Goal: Task Accomplishment & Management: Use online tool/utility

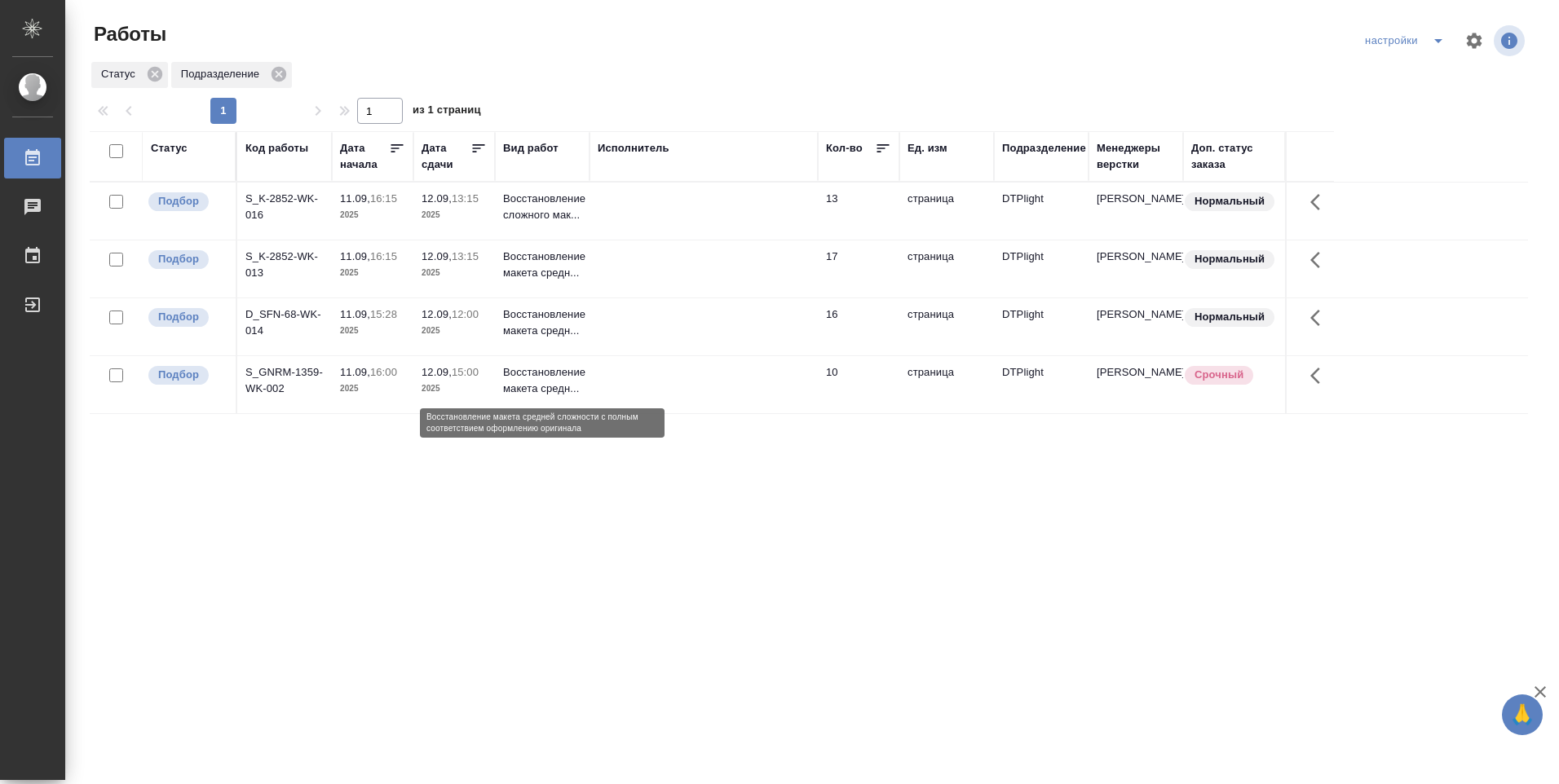
click at [527, 384] on p "Восстановление макета средн..." at bounding box center [541, 381] width 78 height 33
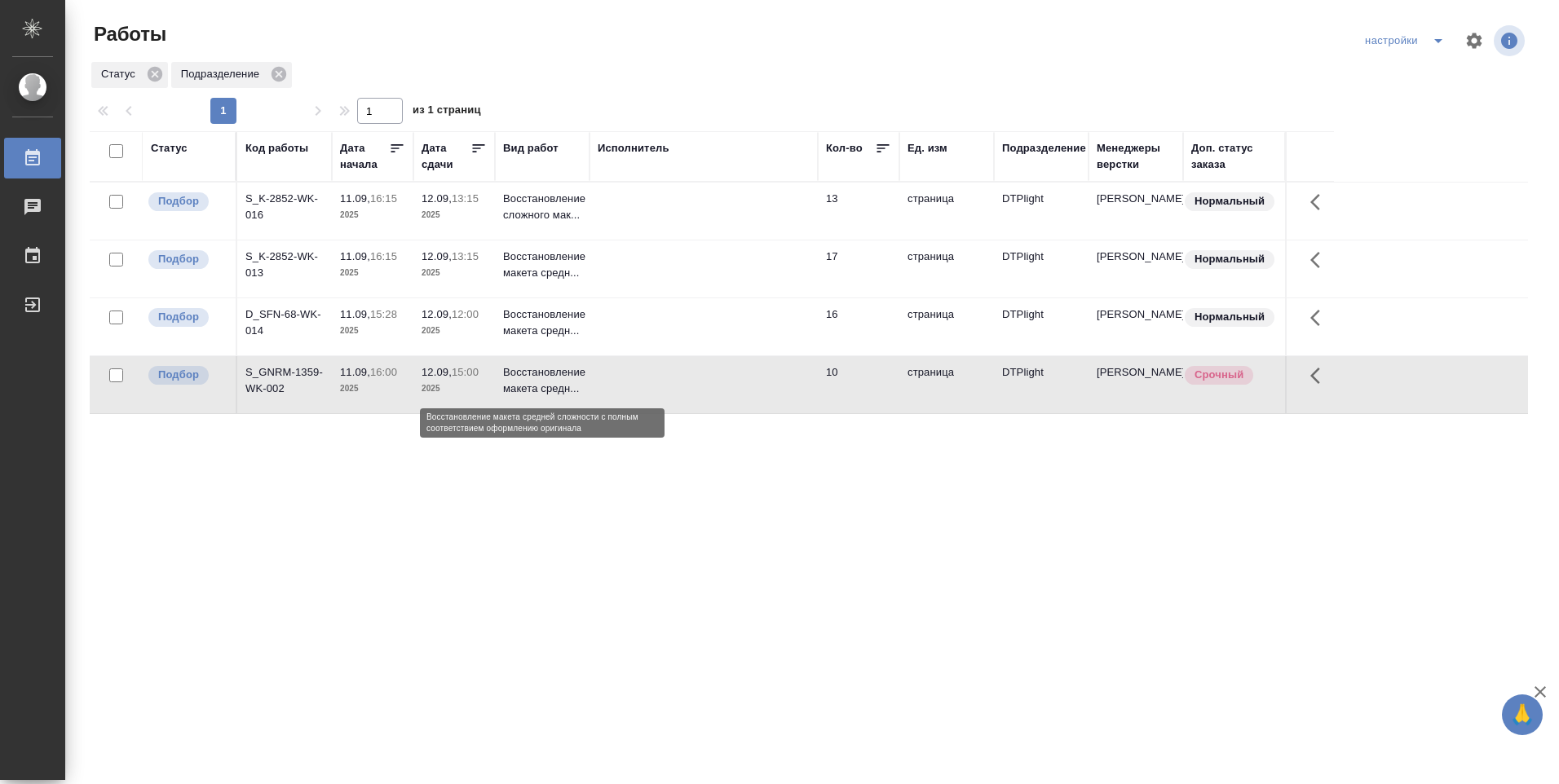
click at [527, 384] on p "Восстановление макета средн..." at bounding box center [541, 381] width 78 height 33
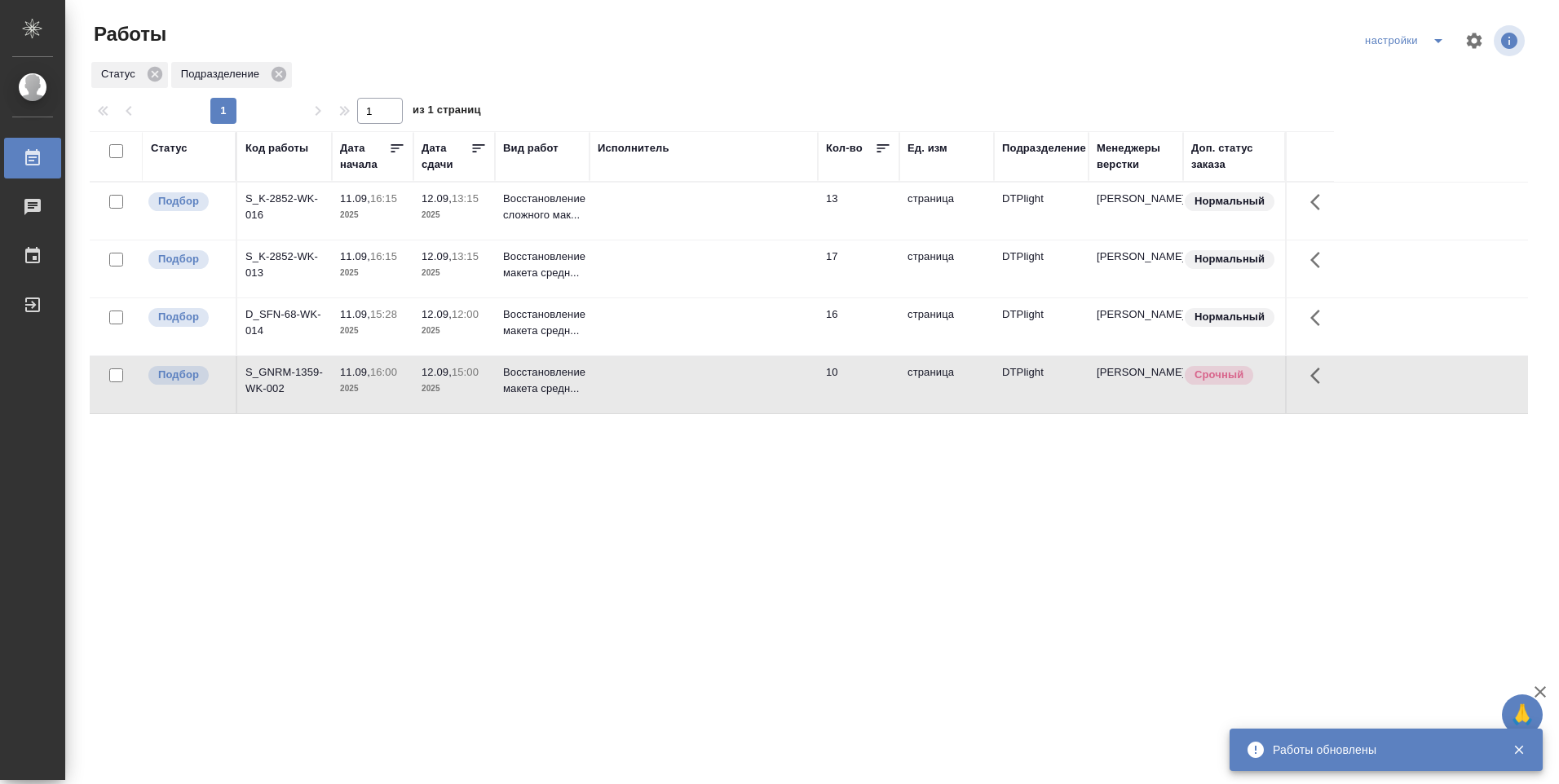
click at [440, 320] on p "12.09," at bounding box center [436, 314] width 30 height 12
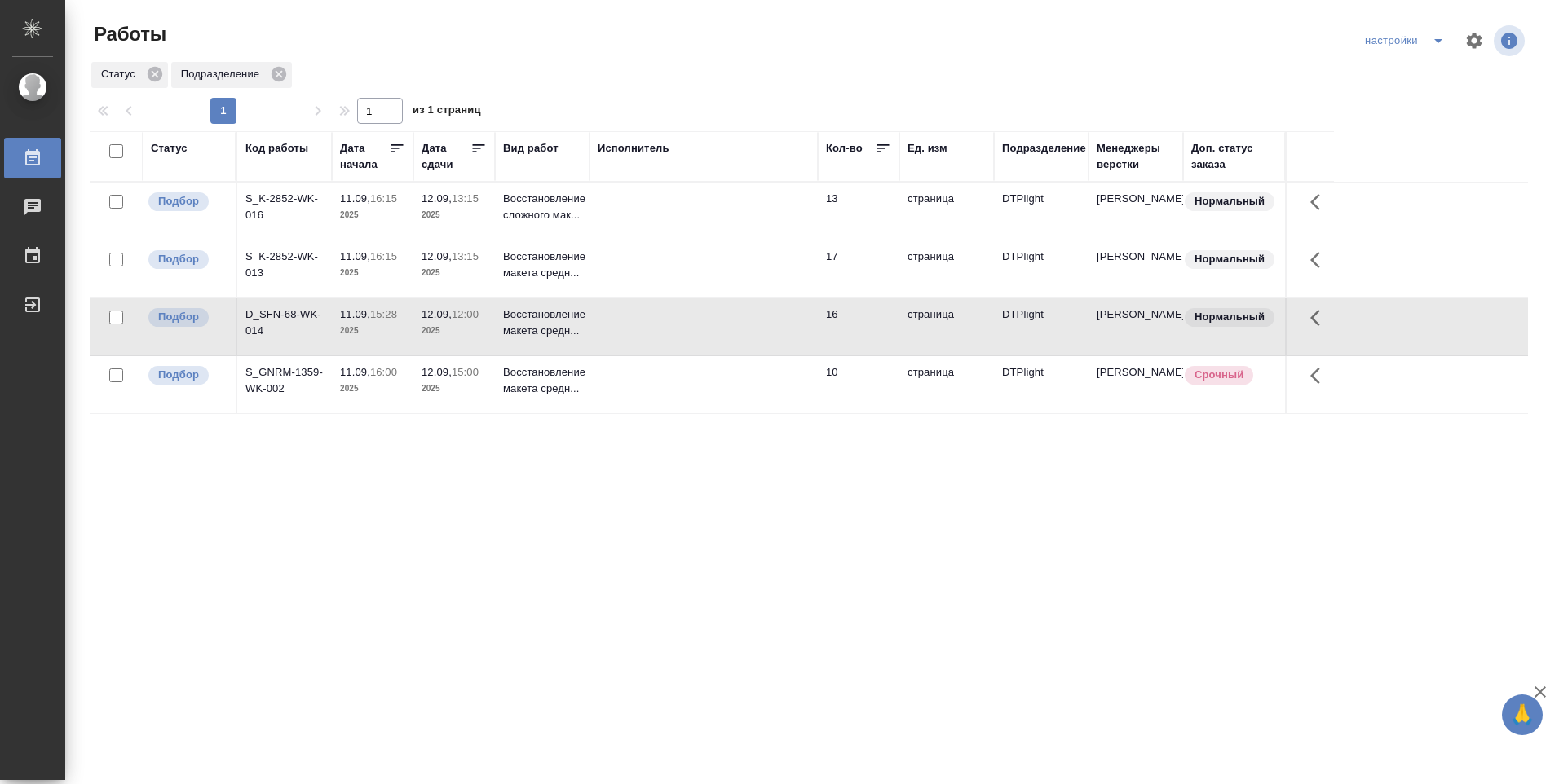
click at [440, 320] on p "12.09," at bounding box center [436, 314] width 30 height 12
click at [435, 267] on p "2025" at bounding box center [454, 273] width 66 height 16
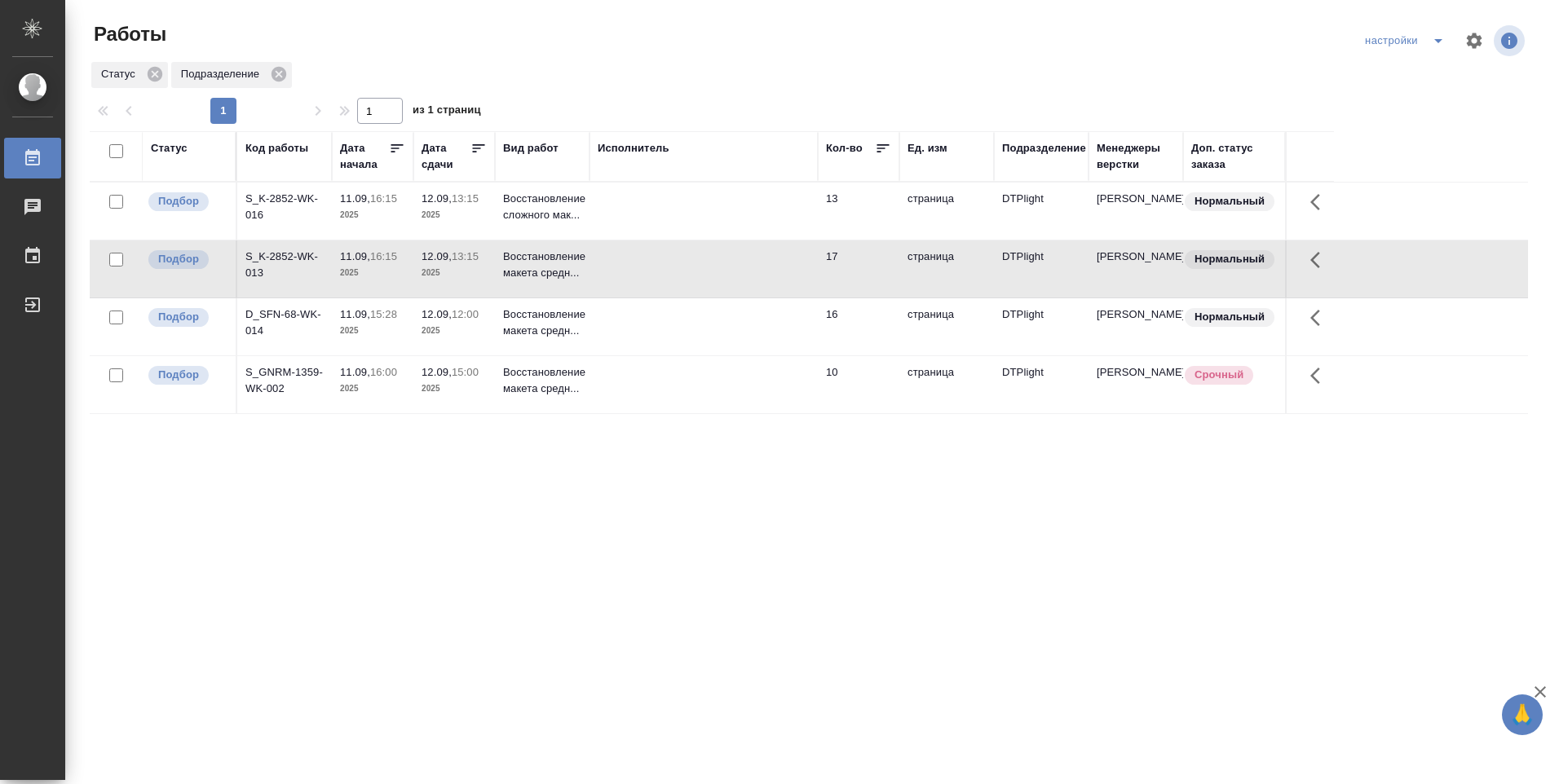
click at [436, 265] on p "2025" at bounding box center [454, 273] width 66 height 16
click at [547, 212] on p "Восстановление сложного мак..." at bounding box center [541, 207] width 78 height 33
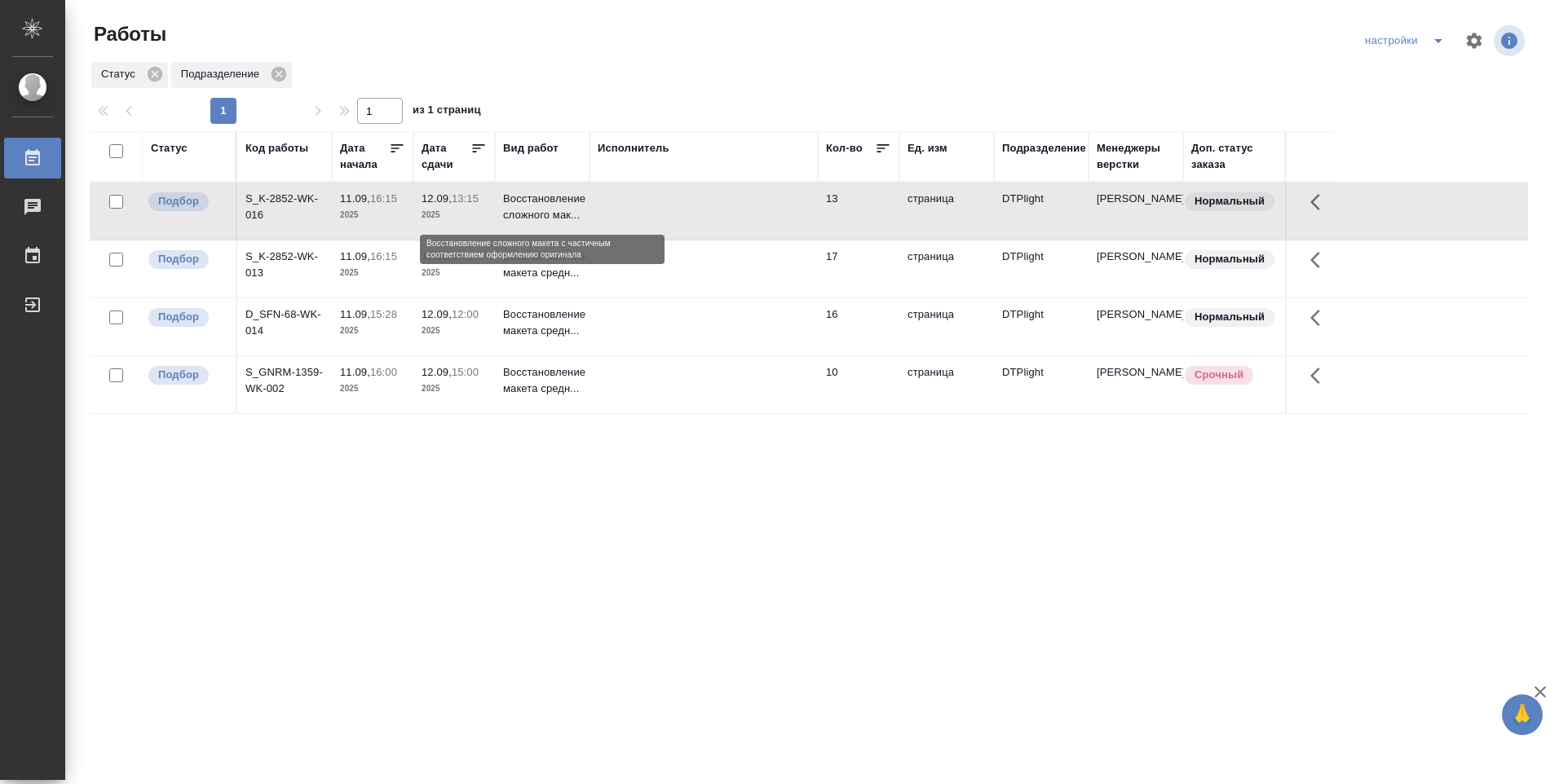
click at [547, 212] on p "Восстановление сложного мак..." at bounding box center [541, 207] width 78 height 33
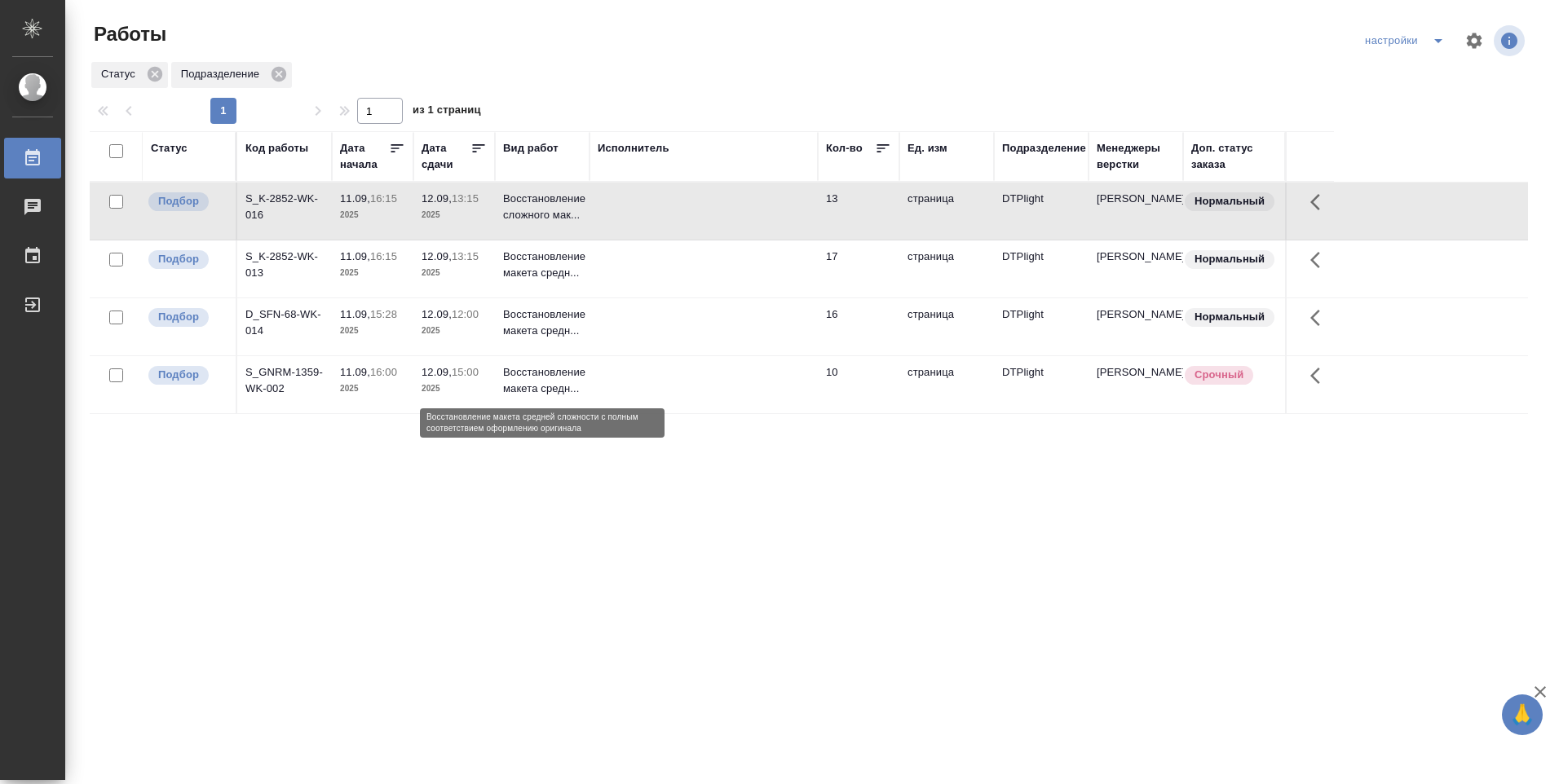
click at [534, 379] on p "Восстановление макета средн..." at bounding box center [541, 381] width 78 height 33
click at [536, 380] on p "Восстановление макета средн..." at bounding box center [541, 381] width 78 height 33
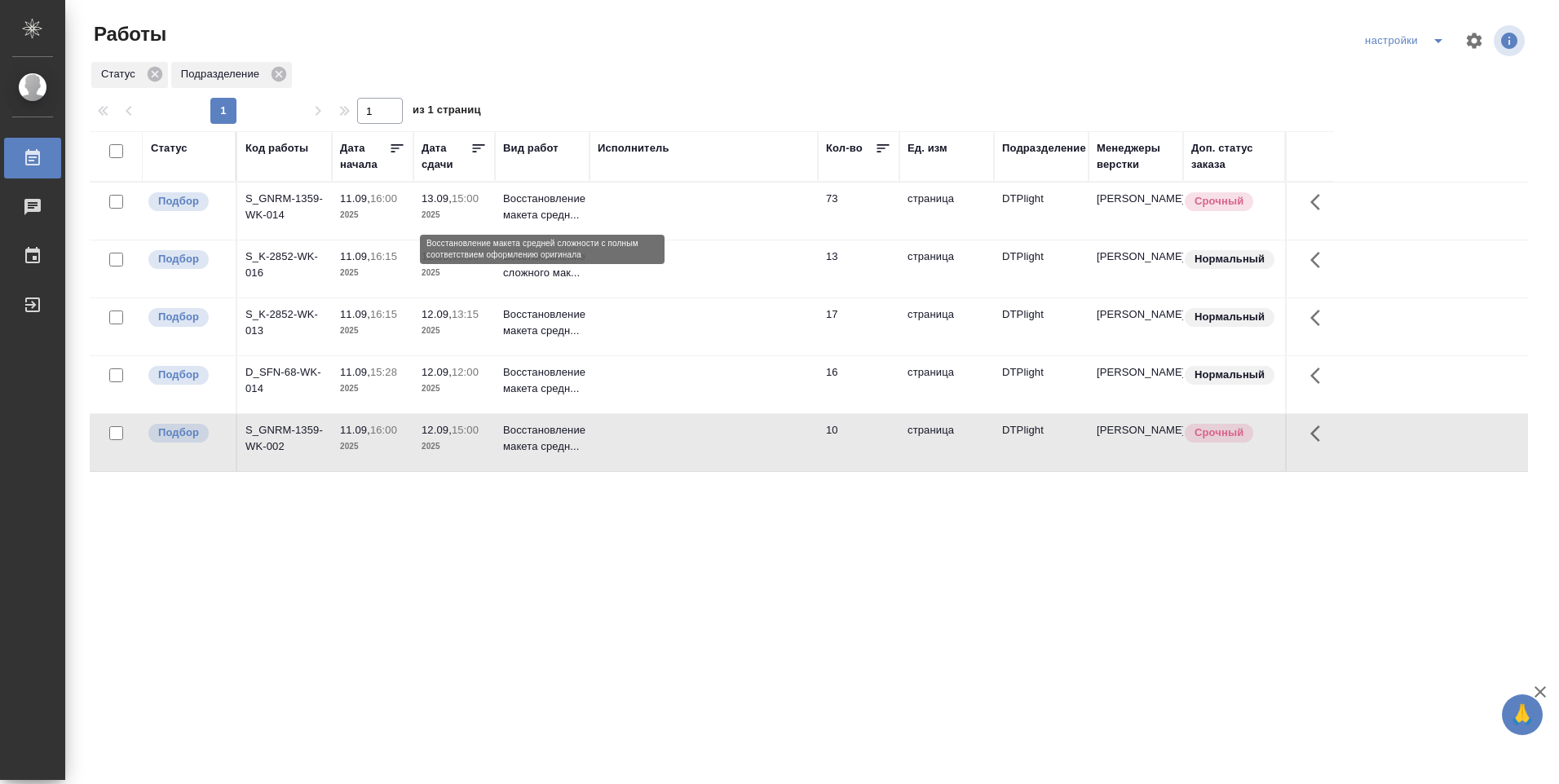
click at [533, 199] on p "Восстановление макета средн..." at bounding box center [541, 207] width 78 height 33
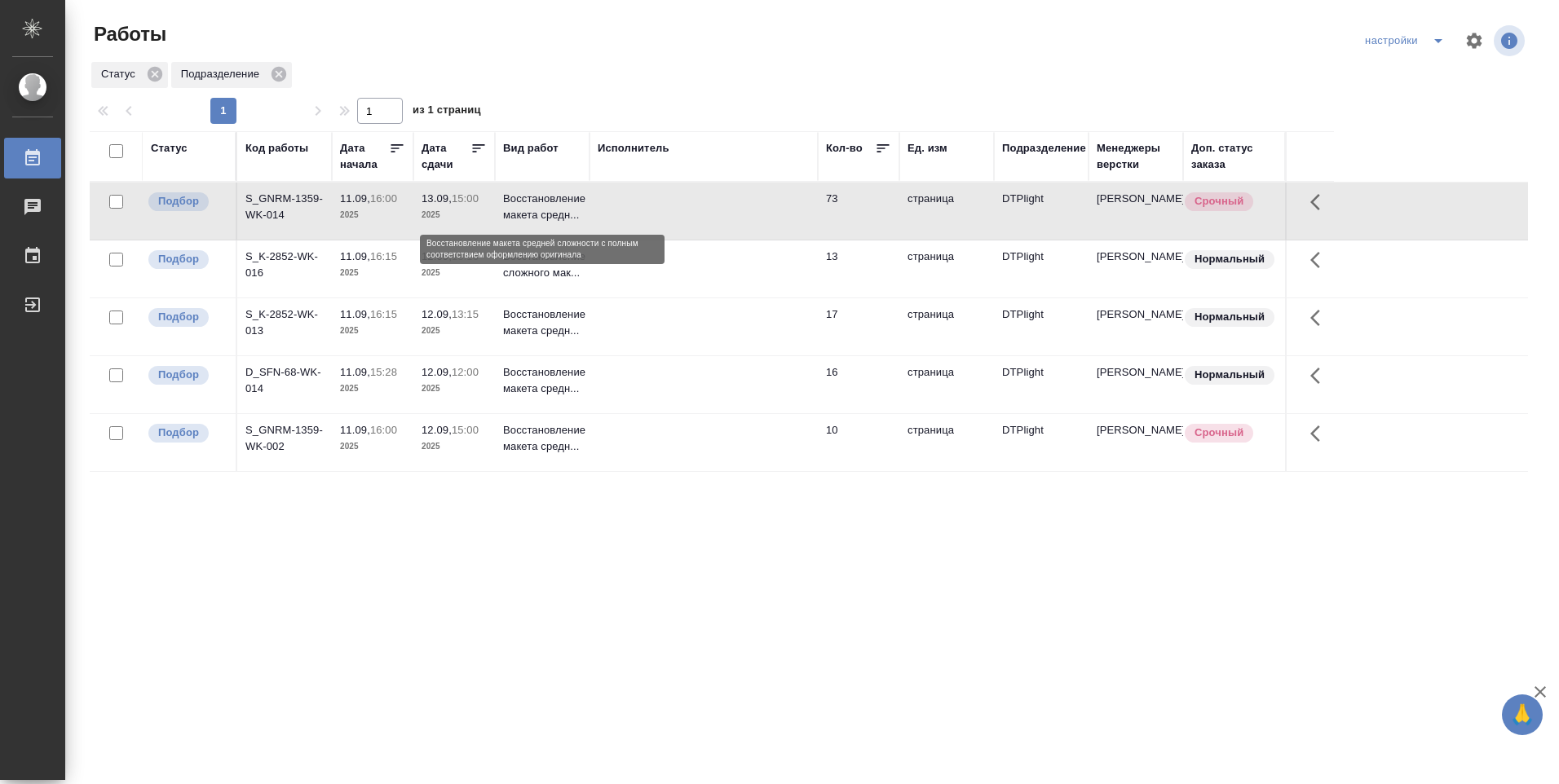
click at [533, 199] on p "Восстановление макета средн..." at bounding box center [541, 207] width 78 height 33
click at [533, 200] on p "Восстановление макета средн..." at bounding box center [541, 207] width 78 height 33
click at [569, 206] on p "Восстановление макета средн..." at bounding box center [541, 207] width 78 height 33
click at [527, 206] on p "Восстановление макета средн..." at bounding box center [541, 207] width 78 height 33
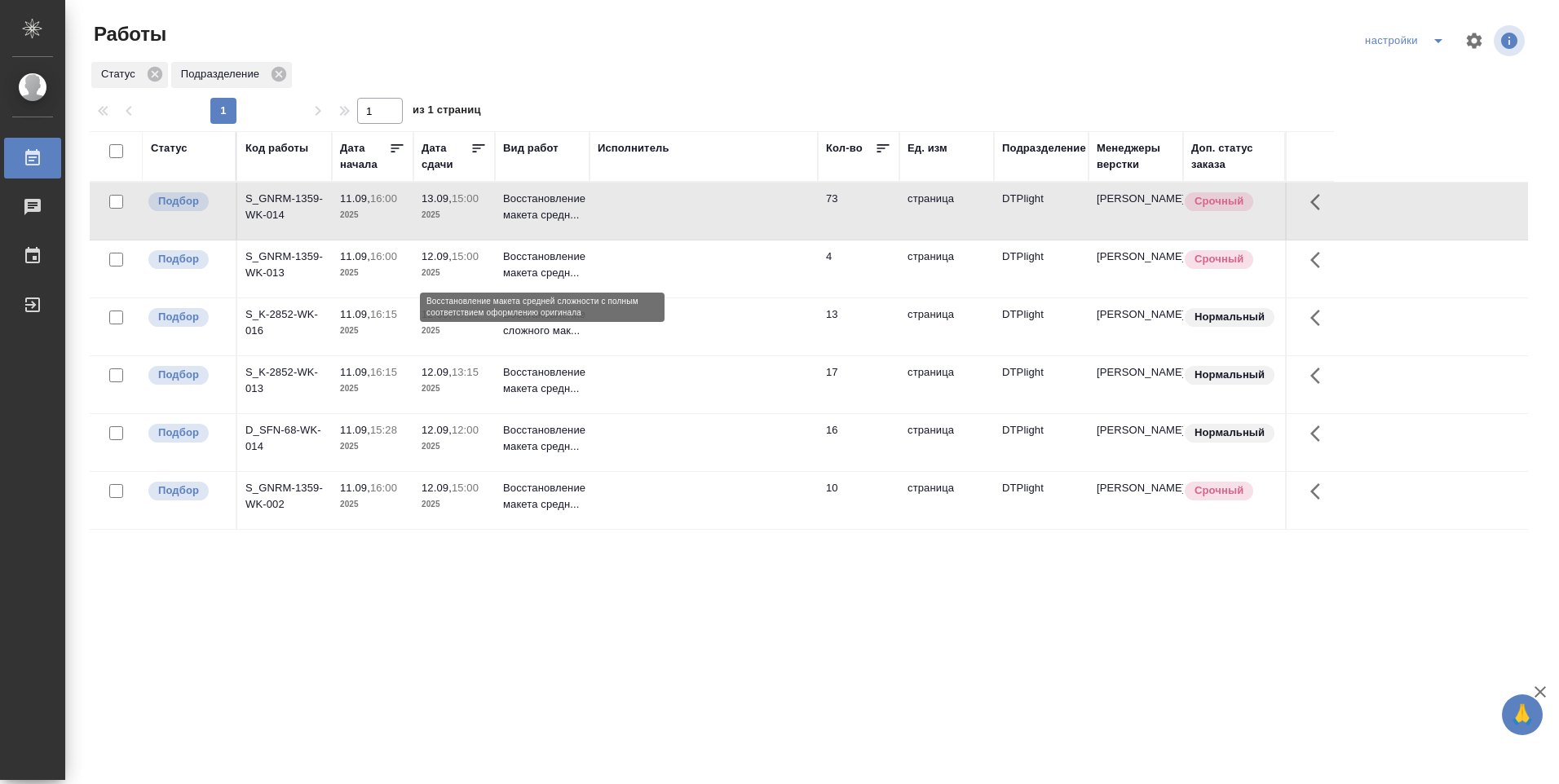
click at [552, 270] on p "Восстановление макета средн..." at bounding box center [541, 265] width 78 height 33
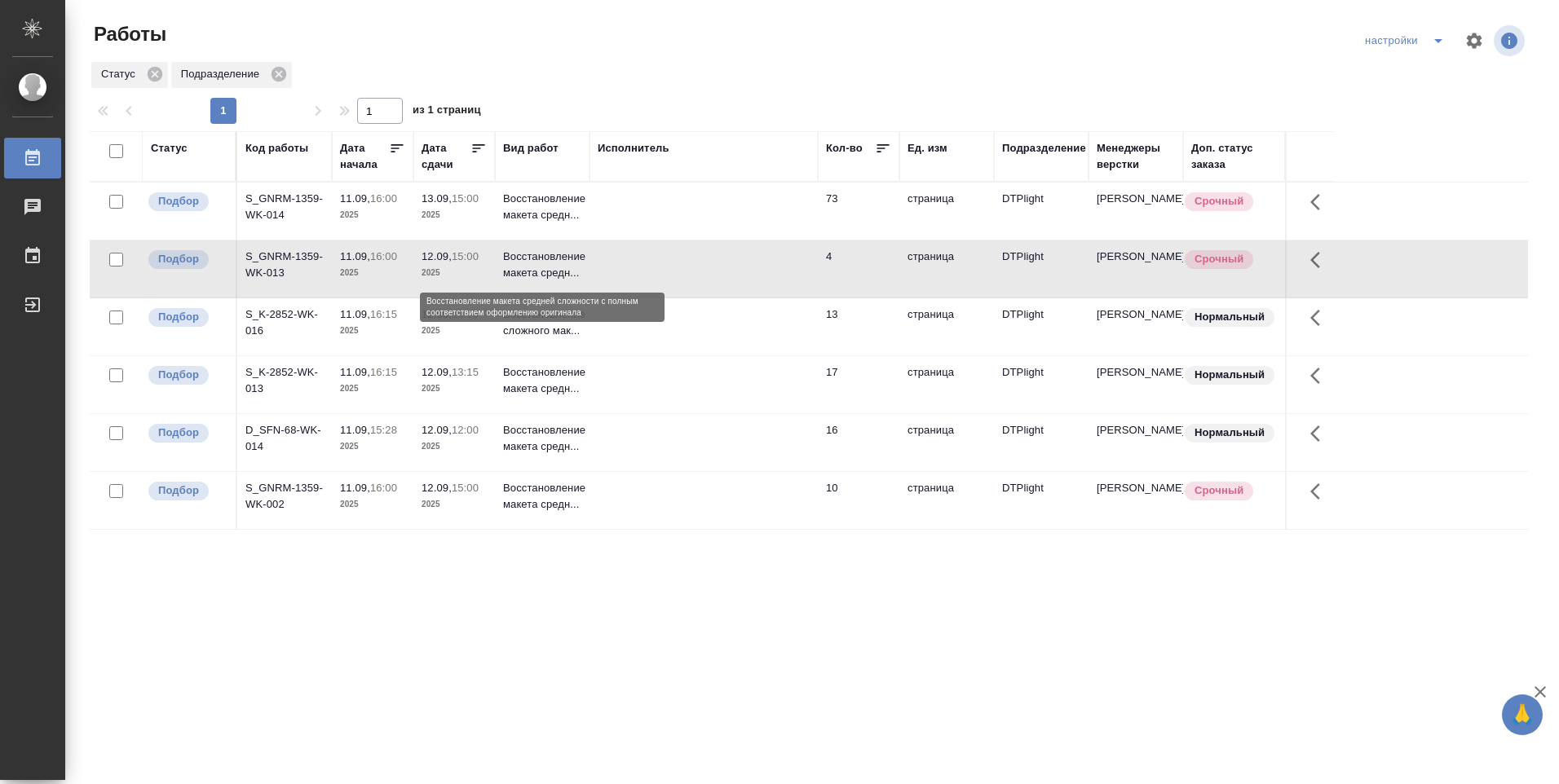
click at [528, 260] on p "Восстановление макета средн..." at bounding box center [541, 265] width 78 height 33
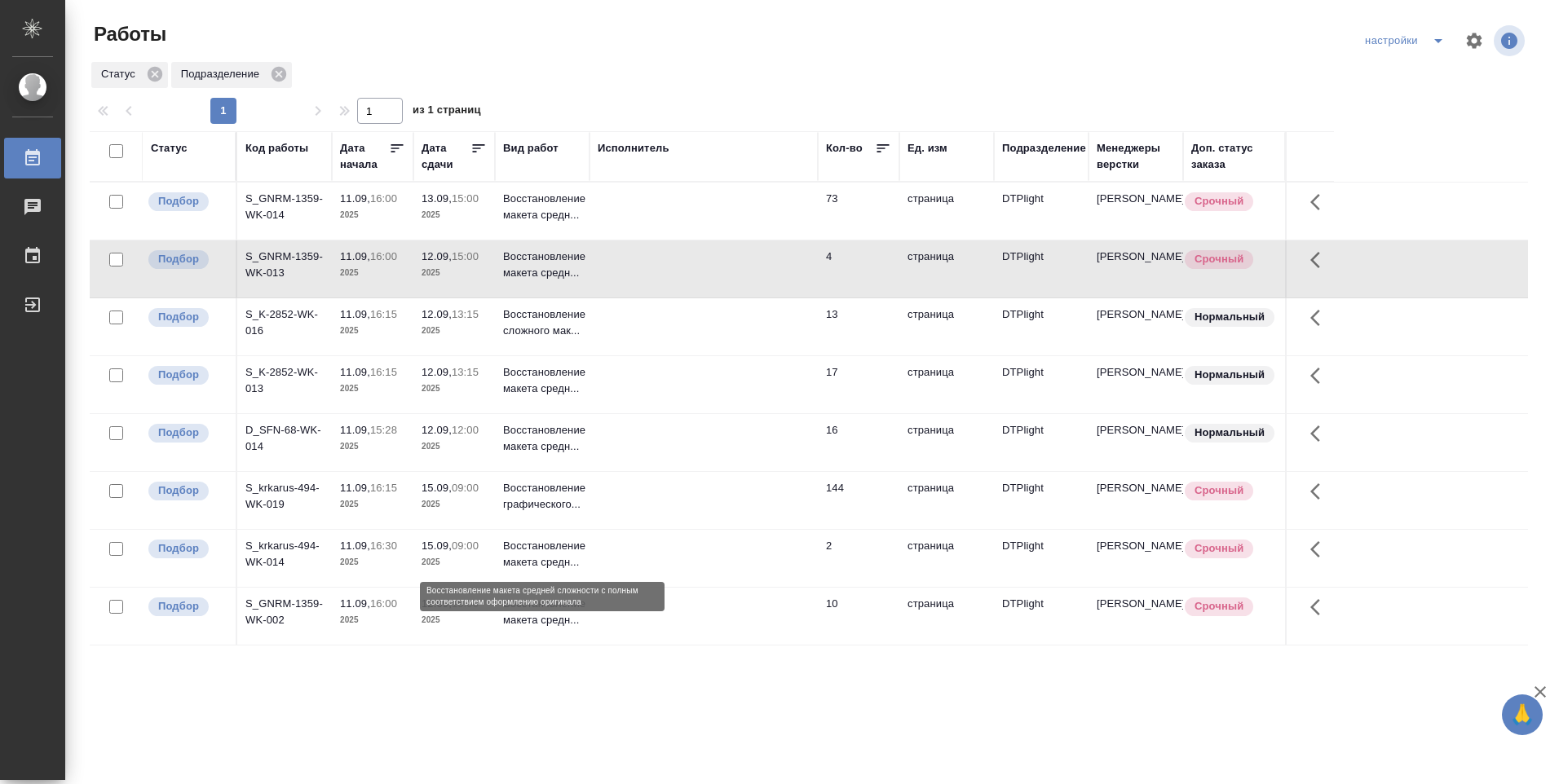
click at [534, 553] on p "Восстановление макета средн..." at bounding box center [541, 554] width 78 height 33
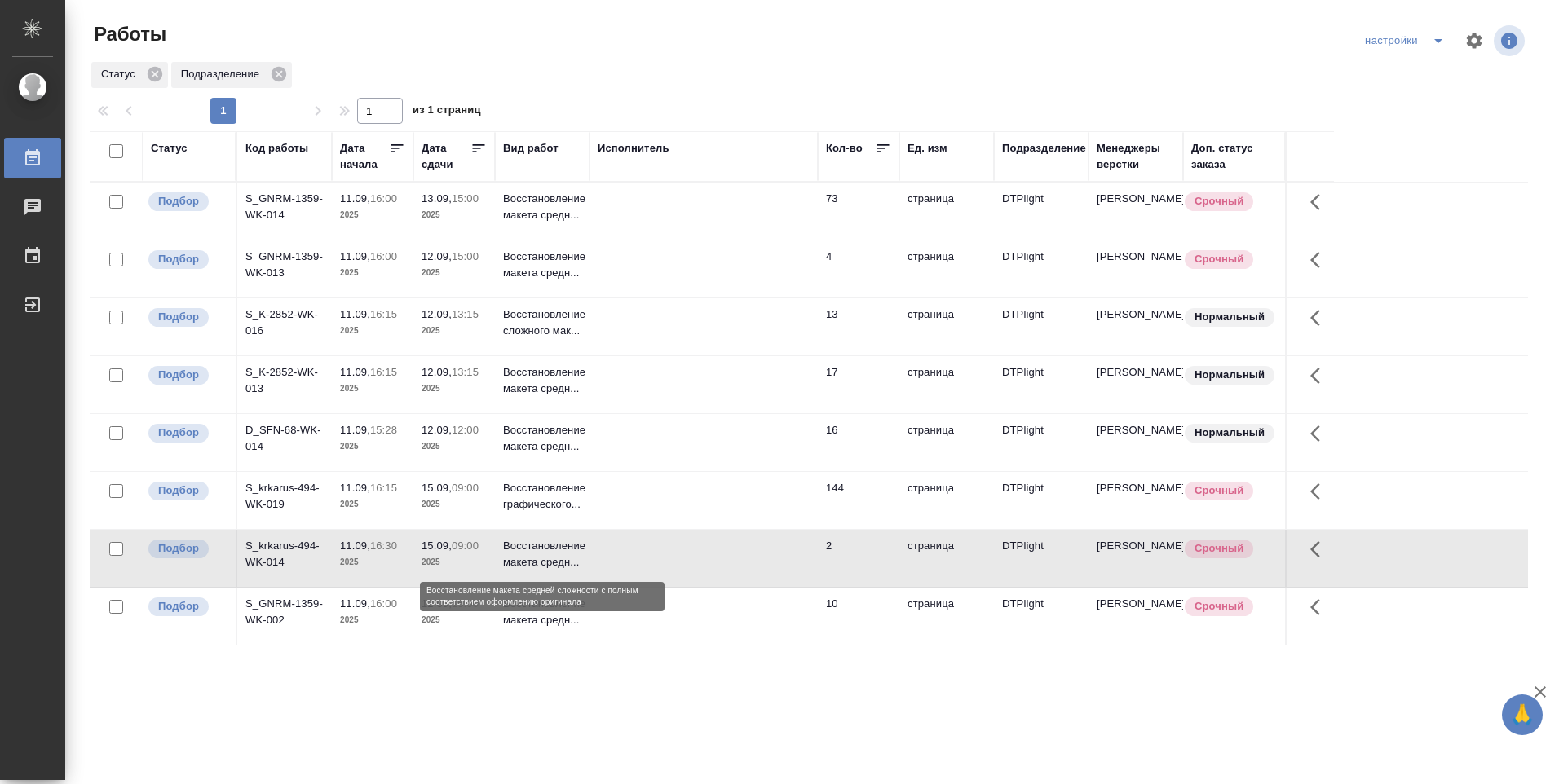
click at [532, 556] on p "Восстановление макета средн..." at bounding box center [541, 554] width 78 height 33
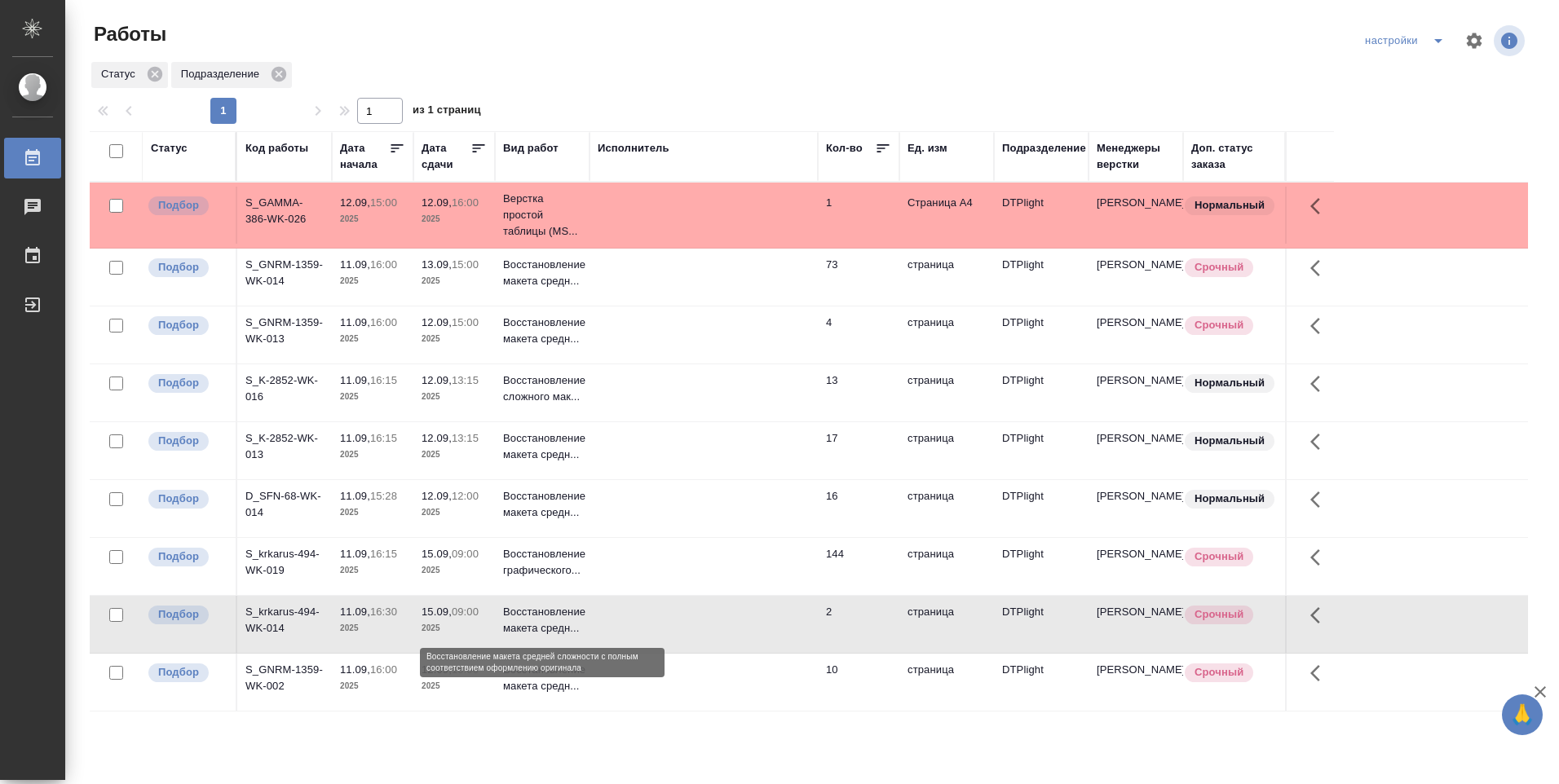
click at [525, 617] on p "Восстановление макета средн..." at bounding box center [541, 621] width 78 height 33
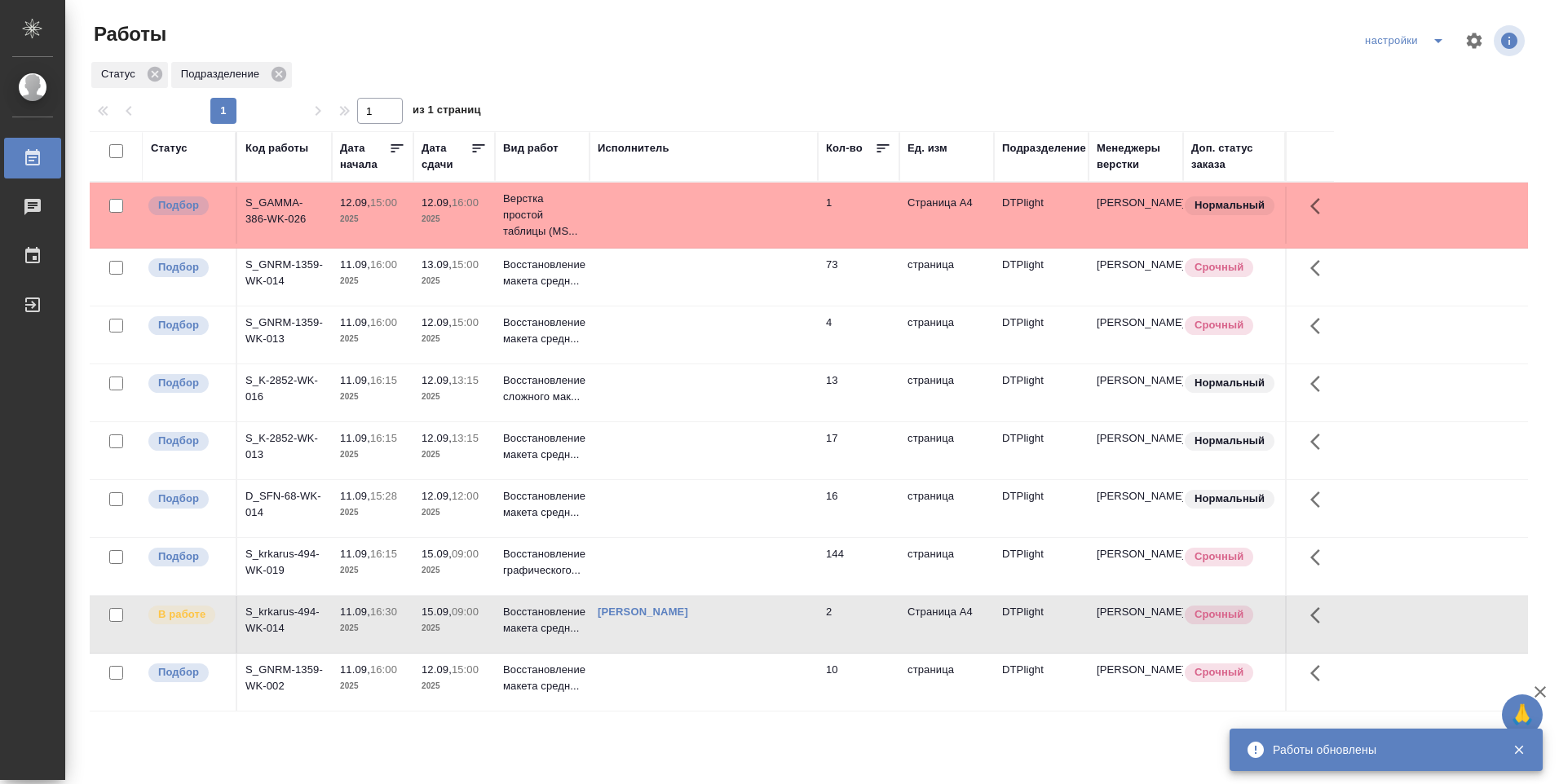
click at [280, 618] on td "S_krkarus-494-WK-014" at bounding box center [284, 625] width 94 height 57
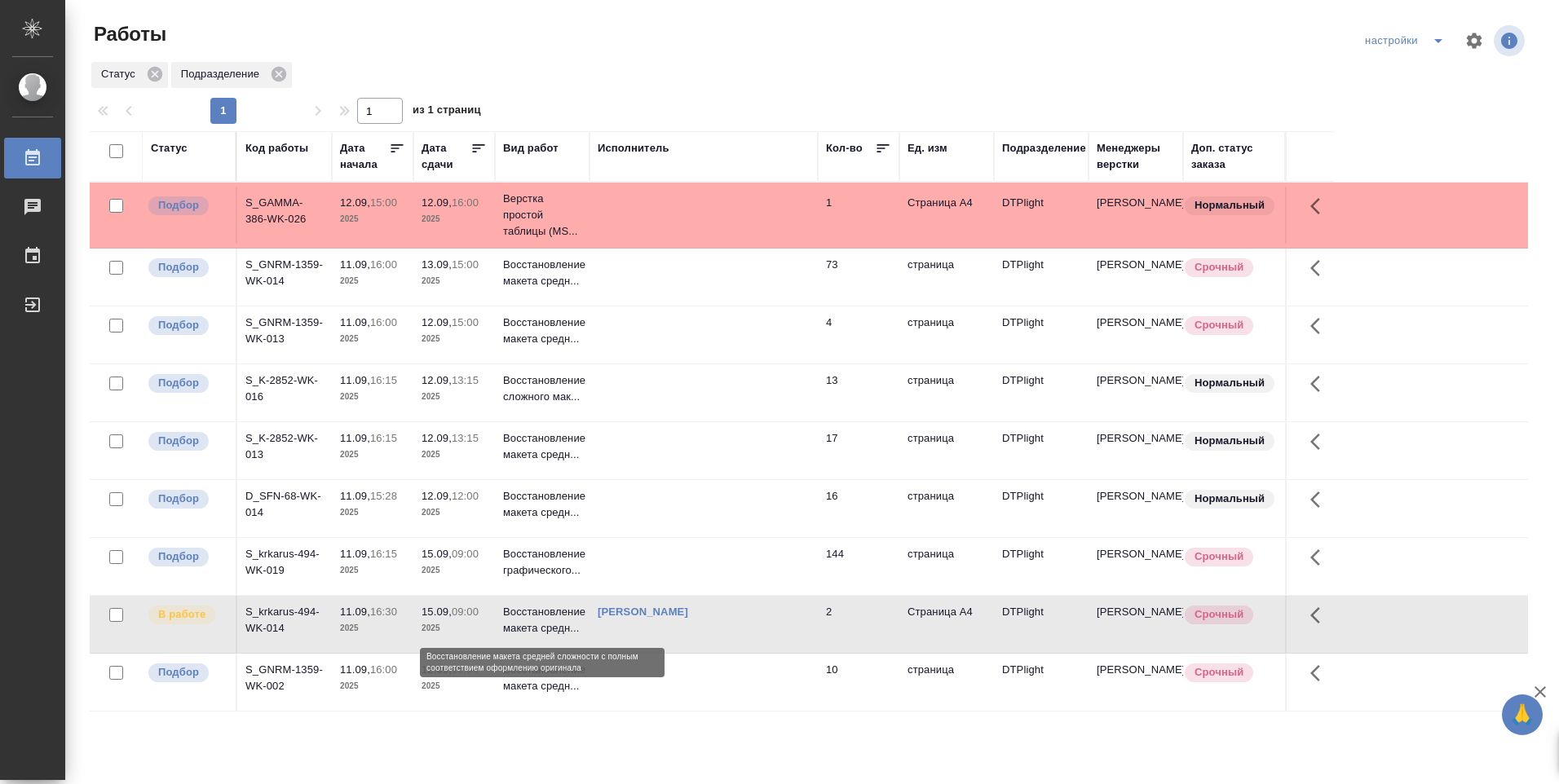
click at [517, 616] on p "Восстановление макета средн..." at bounding box center [541, 621] width 78 height 33
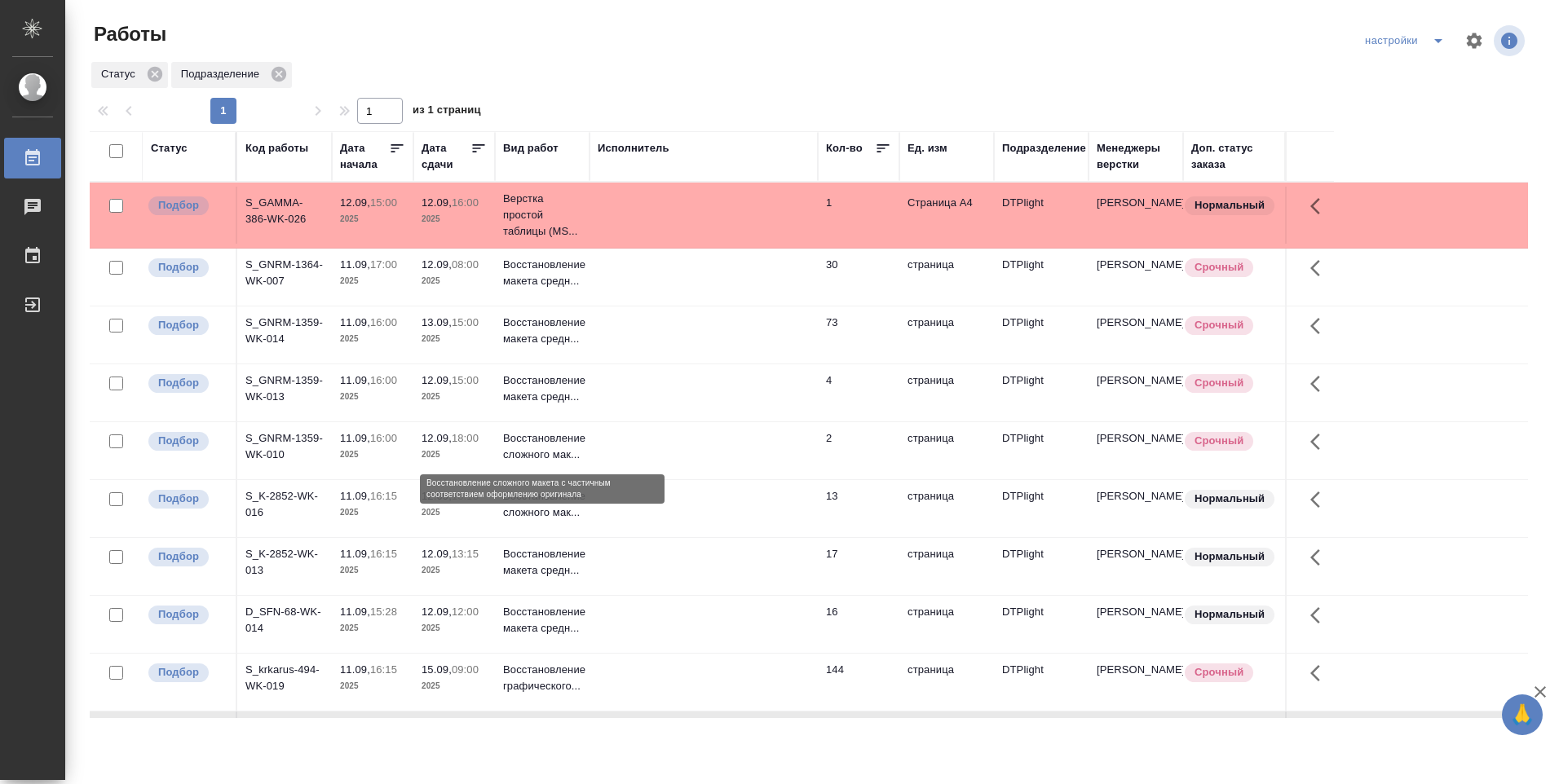
click at [553, 442] on p "Восстановление сложного мак..." at bounding box center [541, 447] width 78 height 33
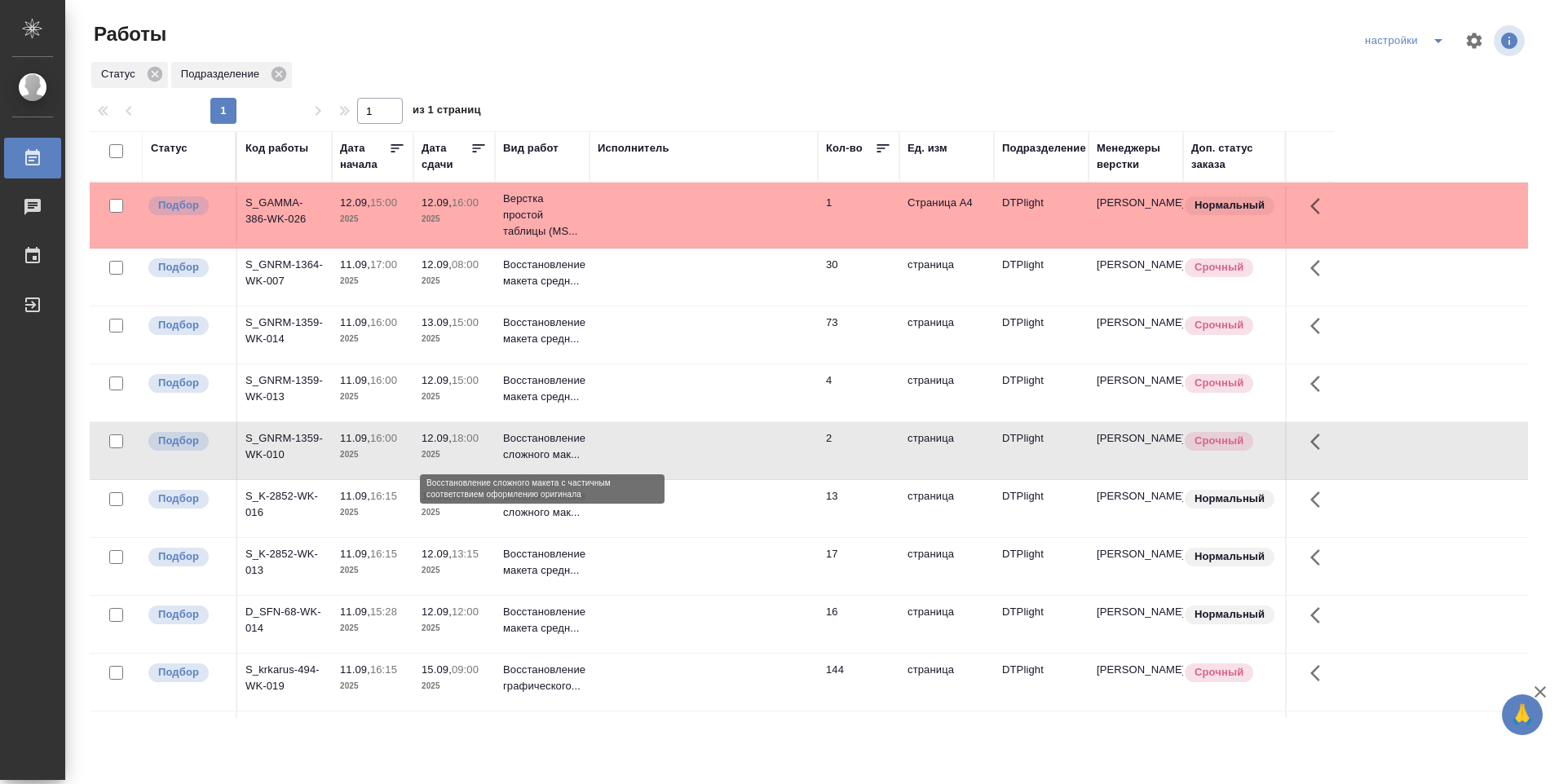
click at [553, 442] on p "Восстановление сложного мак..." at bounding box center [541, 447] width 78 height 33
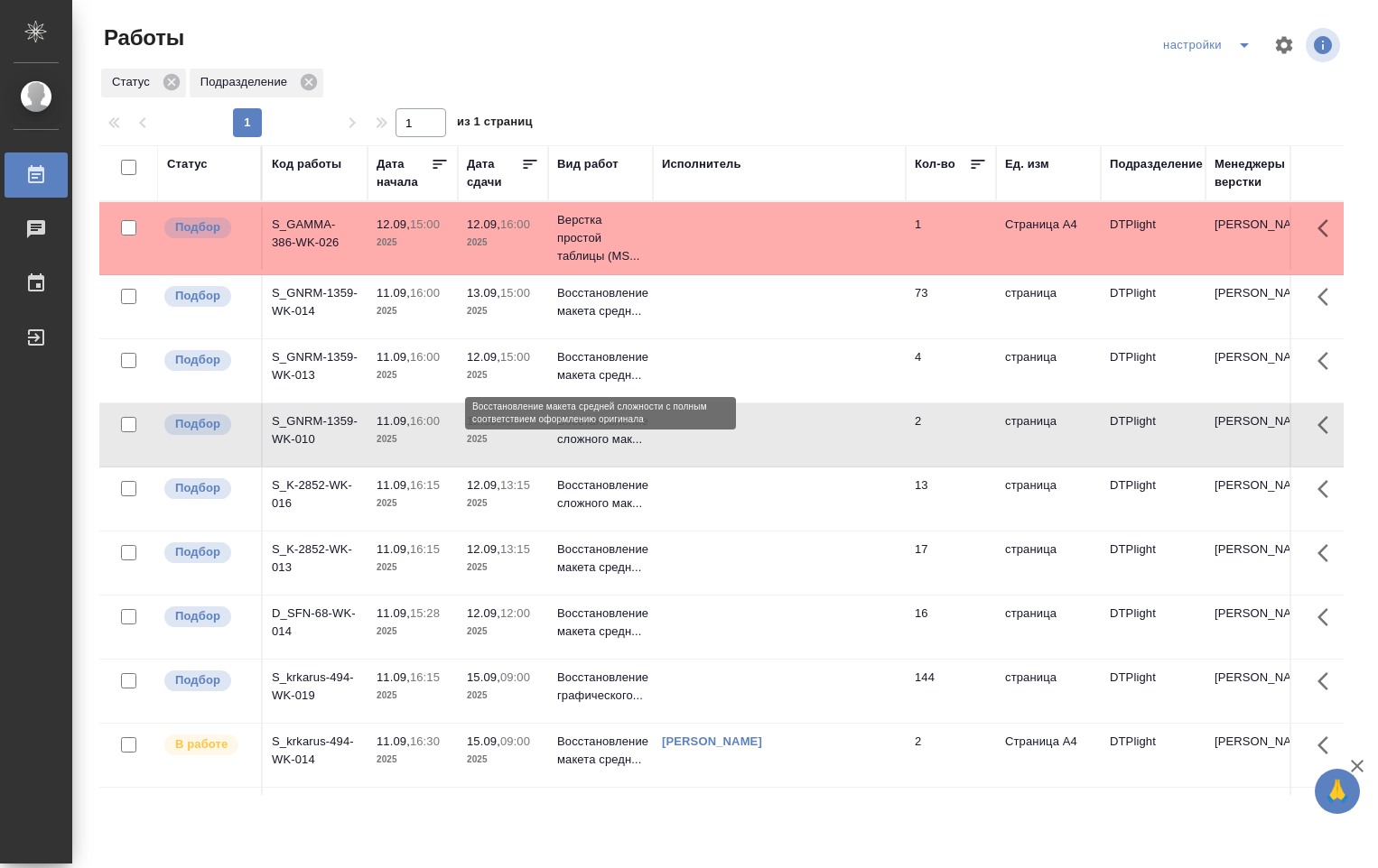
click at [567, 375] on p "Восстановление макета средн..." at bounding box center [600, 367] width 86 height 36
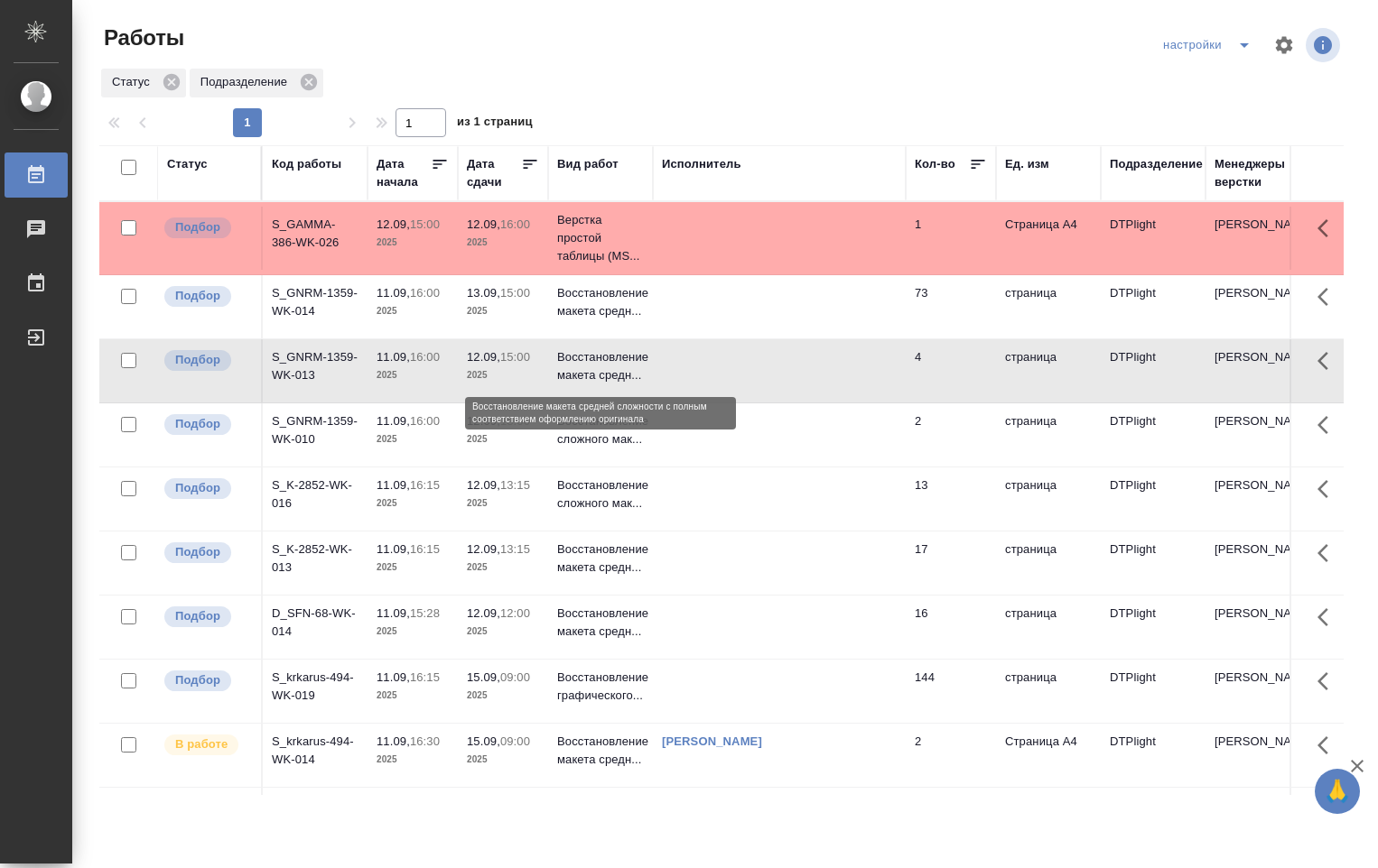
click at [567, 375] on p "Восстановление макета средн..." at bounding box center [600, 367] width 86 height 36
click at [600, 371] on p "Восстановление макета средн..." at bounding box center [600, 367] width 86 height 36
click at [601, 371] on p "Восстановление макета средн..." at bounding box center [600, 367] width 86 height 36
click at [601, 373] on p "Восстановление макета средн..." at bounding box center [600, 367] width 86 height 36
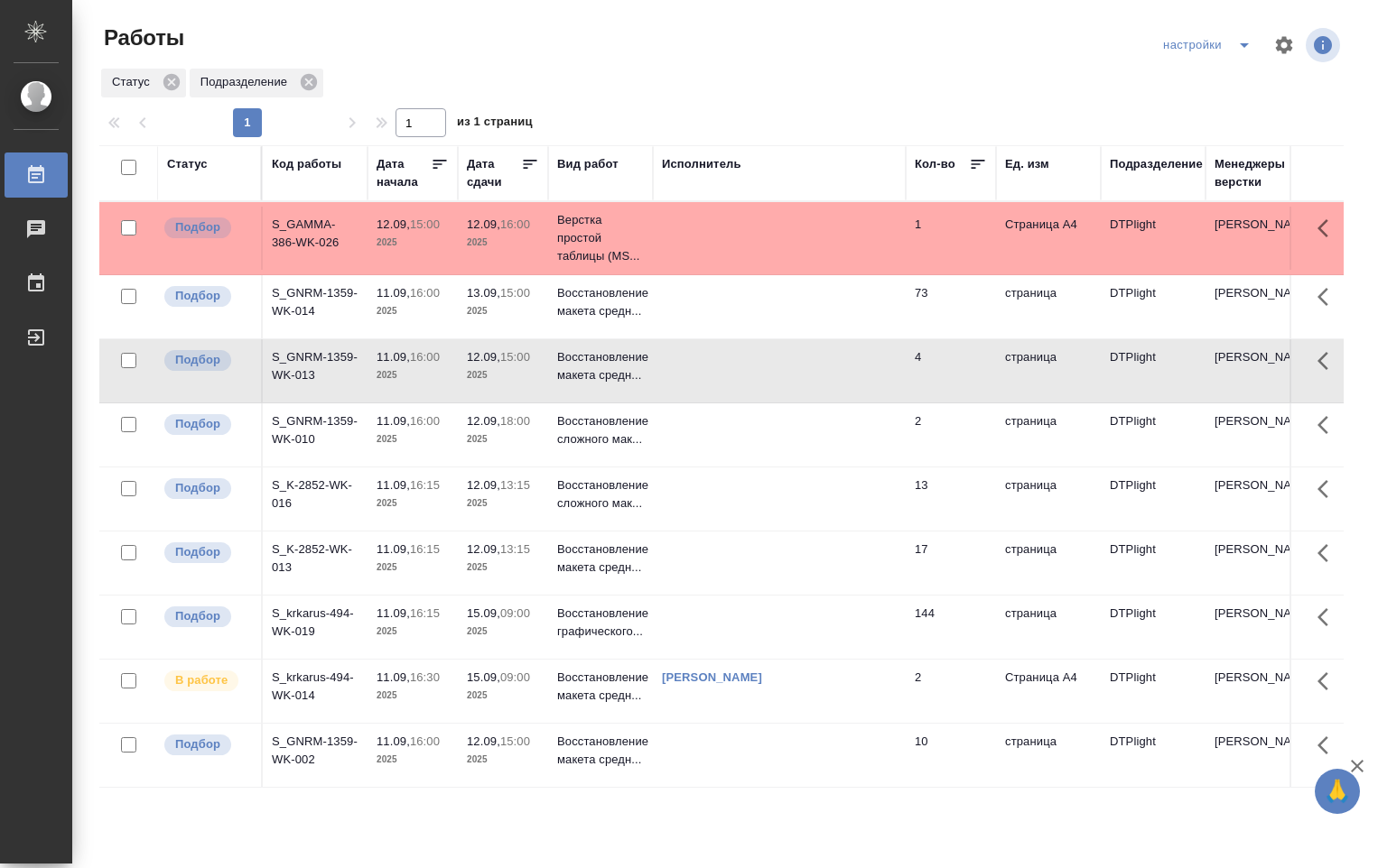
scroll to position [6, 0]
click at [636, 424] on p "Восстановление сложного мак..." at bounding box center [600, 430] width 86 height 36
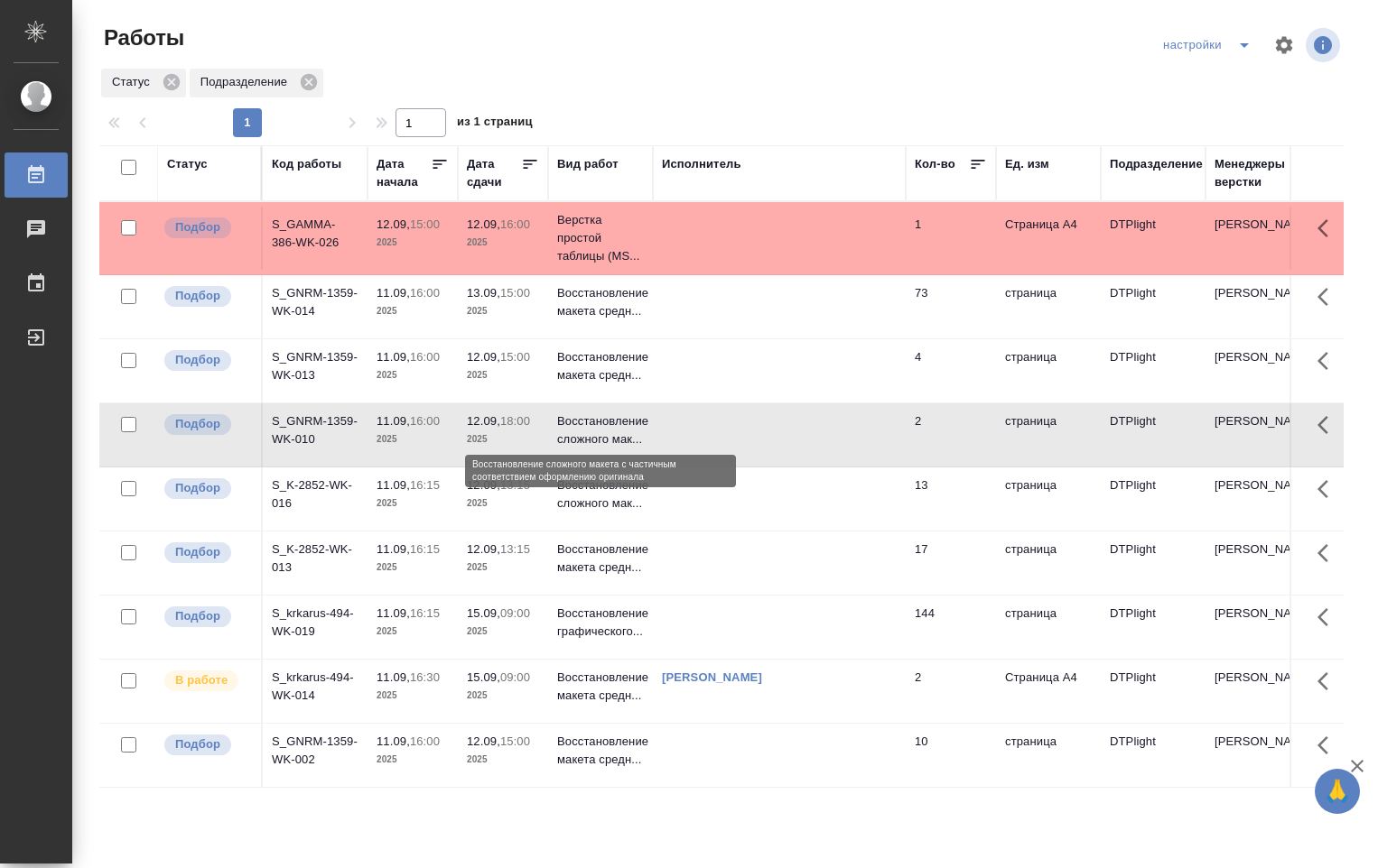
click at [634, 426] on p "Восстановление сложного мак..." at bounding box center [600, 430] width 86 height 36
click at [598, 753] on p "Восстановление макета средн..." at bounding box center [600, 751] width 86 height 36
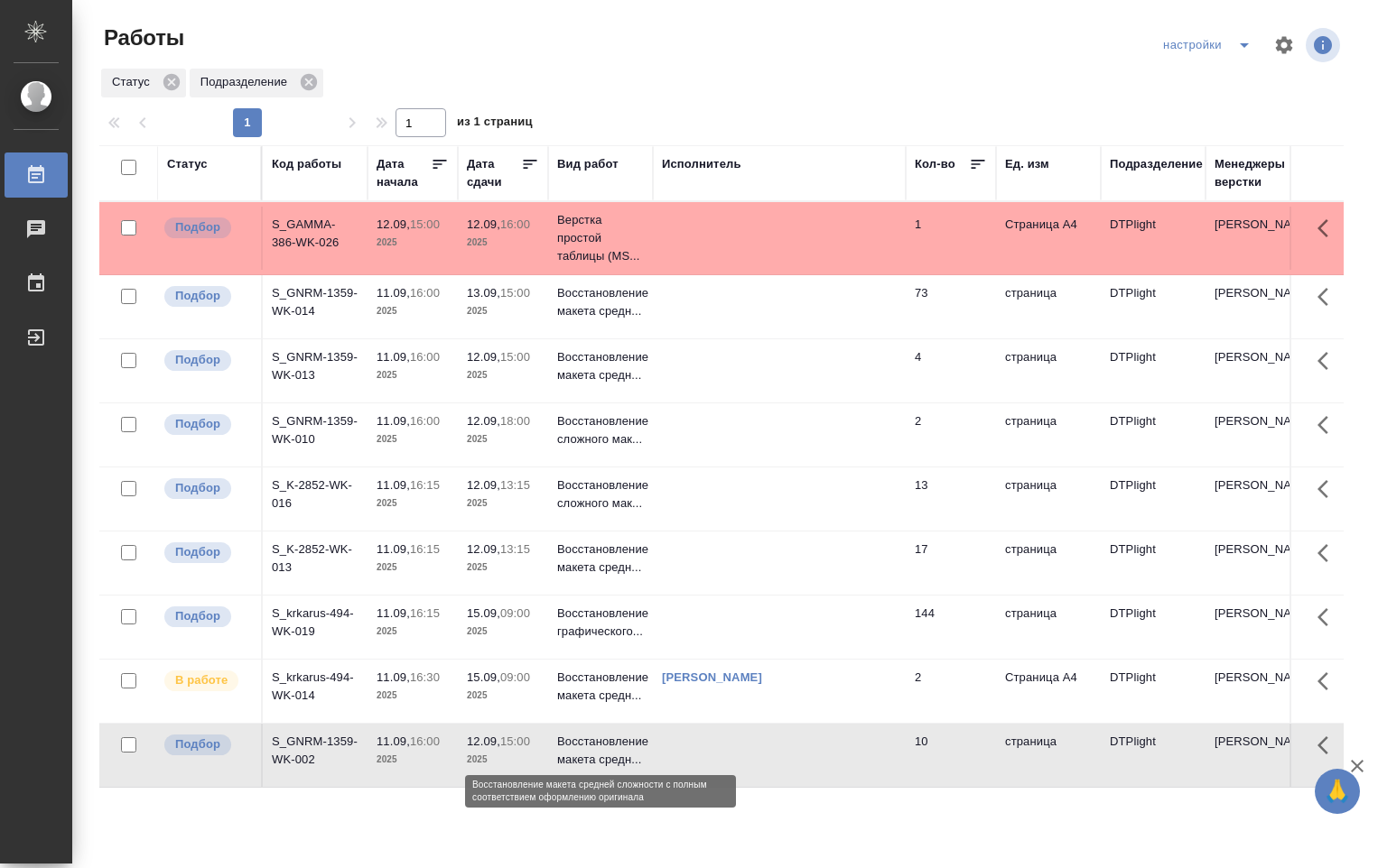
click at [598, 751] on p "Восстановление макета средн..." at bounding box center [600, 751] width 86 height 36
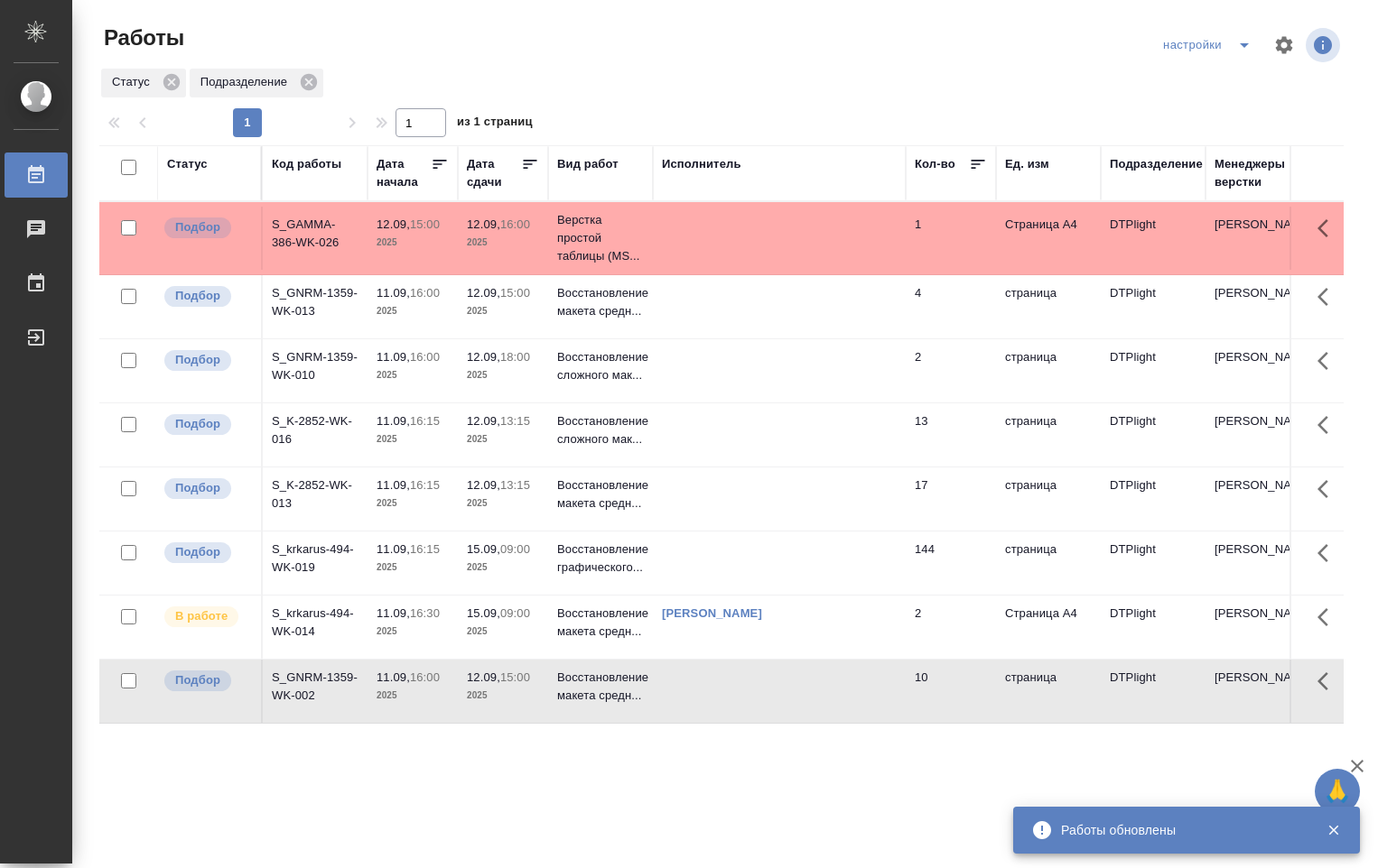
scroll to position [0, 0]
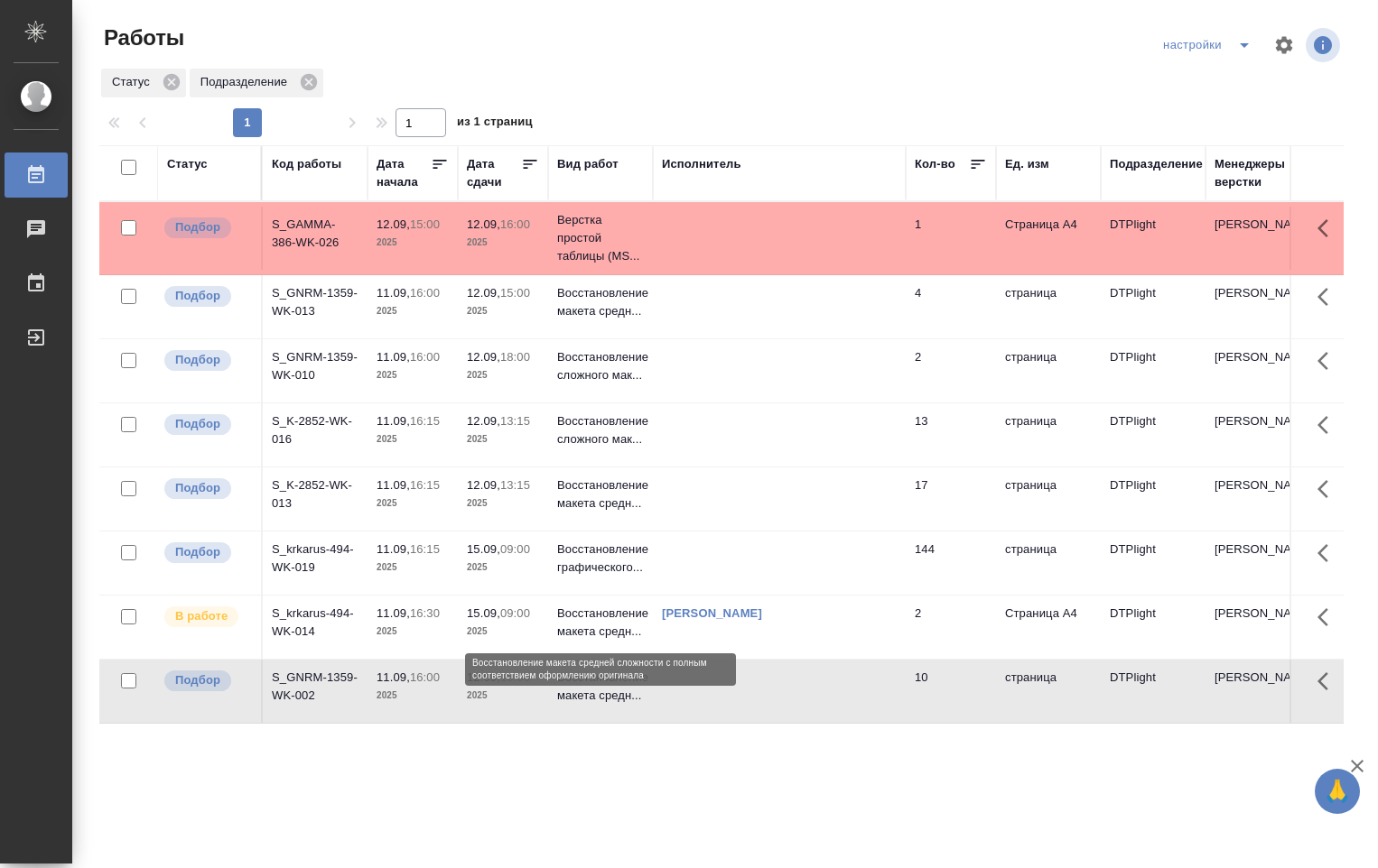
click at [595, 616] on p "Восстановление макета средн..." at bounding box center [600, 623] width 86 height 36
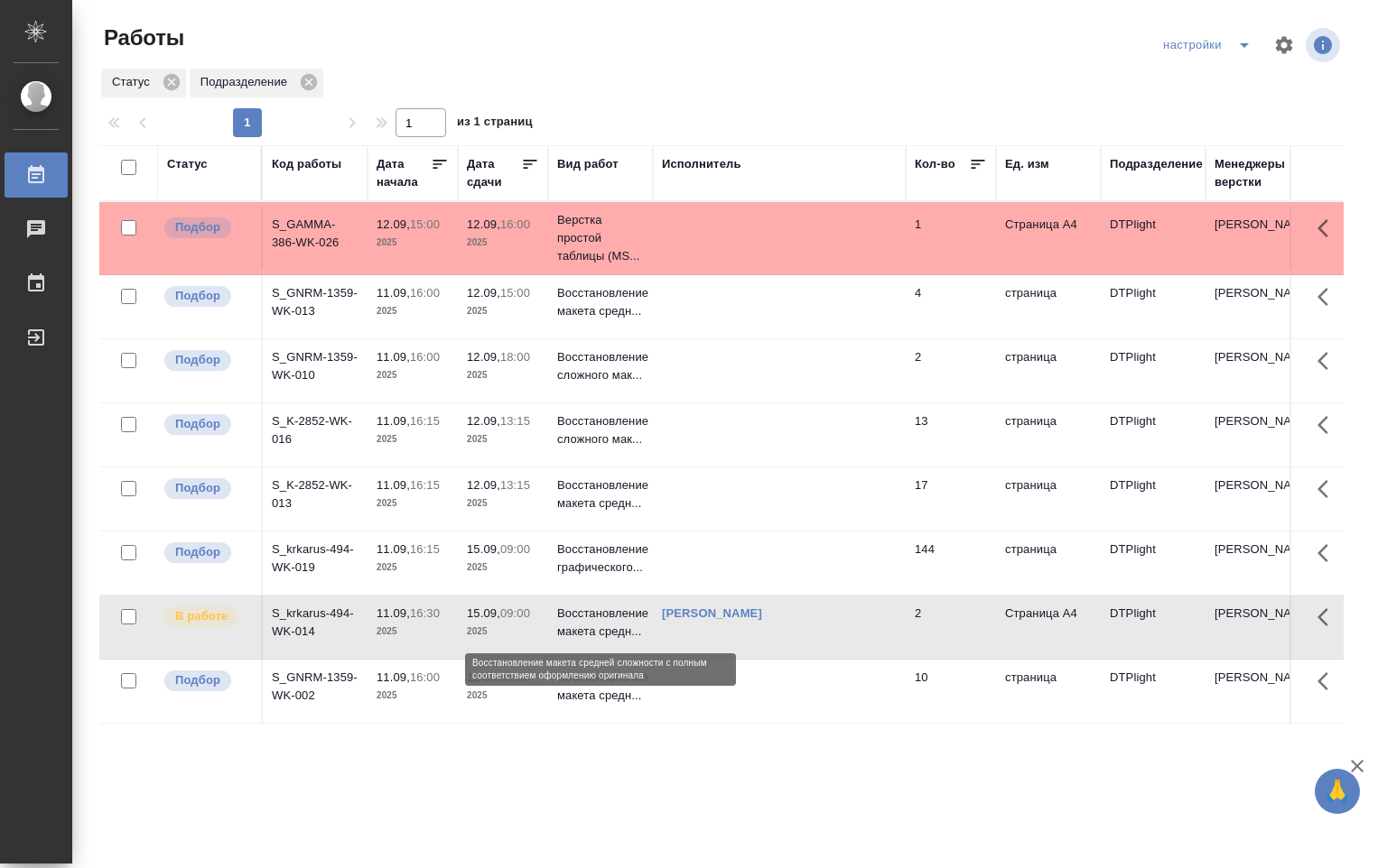
click at [593, 613] on p "Восстановление макета средн..." at bounding box center [600, 623] width 86 height 36
click at [570, 617] on p "Восстановление макета средн..." at bounding box center [600, 623] width 86 height 36
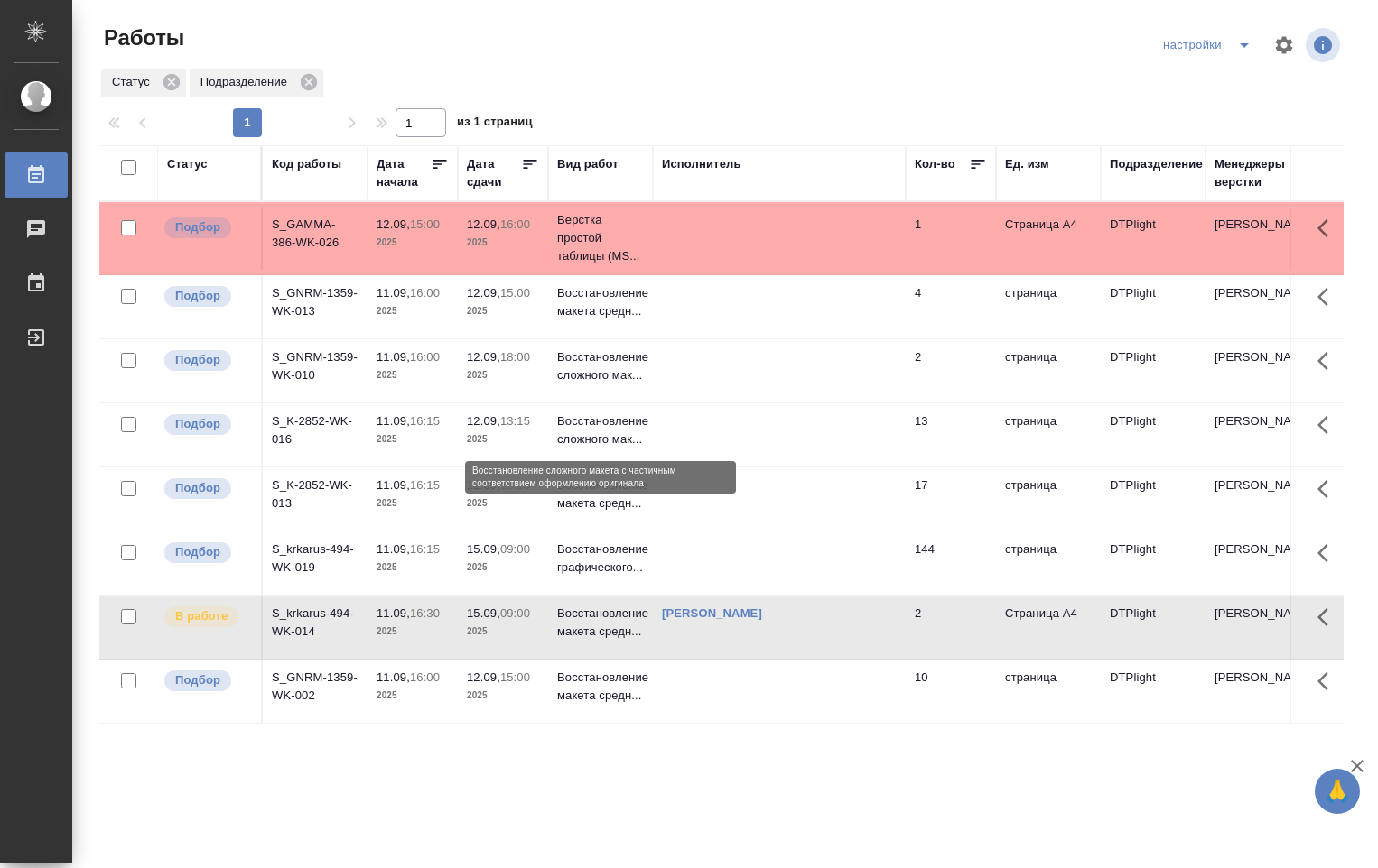
click at [574, 437] on p "Восстановление сложного мак..." at bounding box center [600, 430] width 86 height 36
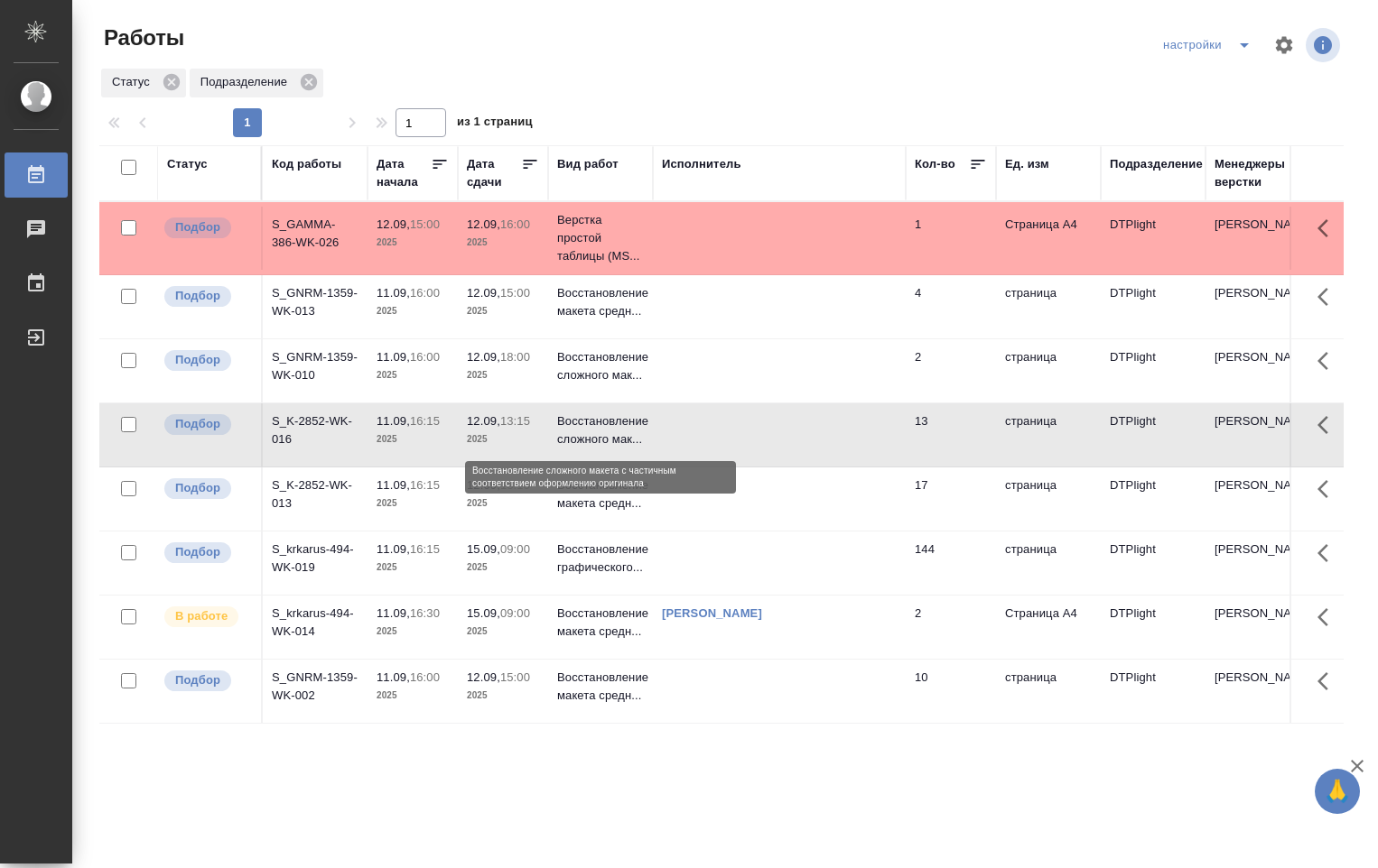
click at [574, 437] on p "Восстановление сложного мак..." at bounding box center [600, 430] width 86 height 36
click at [574, 436] on p "Восстановление сложного мак..." at bounding box center [600, 430] width 86 height 36
click at [571, 436] on p "Восстановление сложного мак..." at bounding box center [600, 430] width 86 height 36
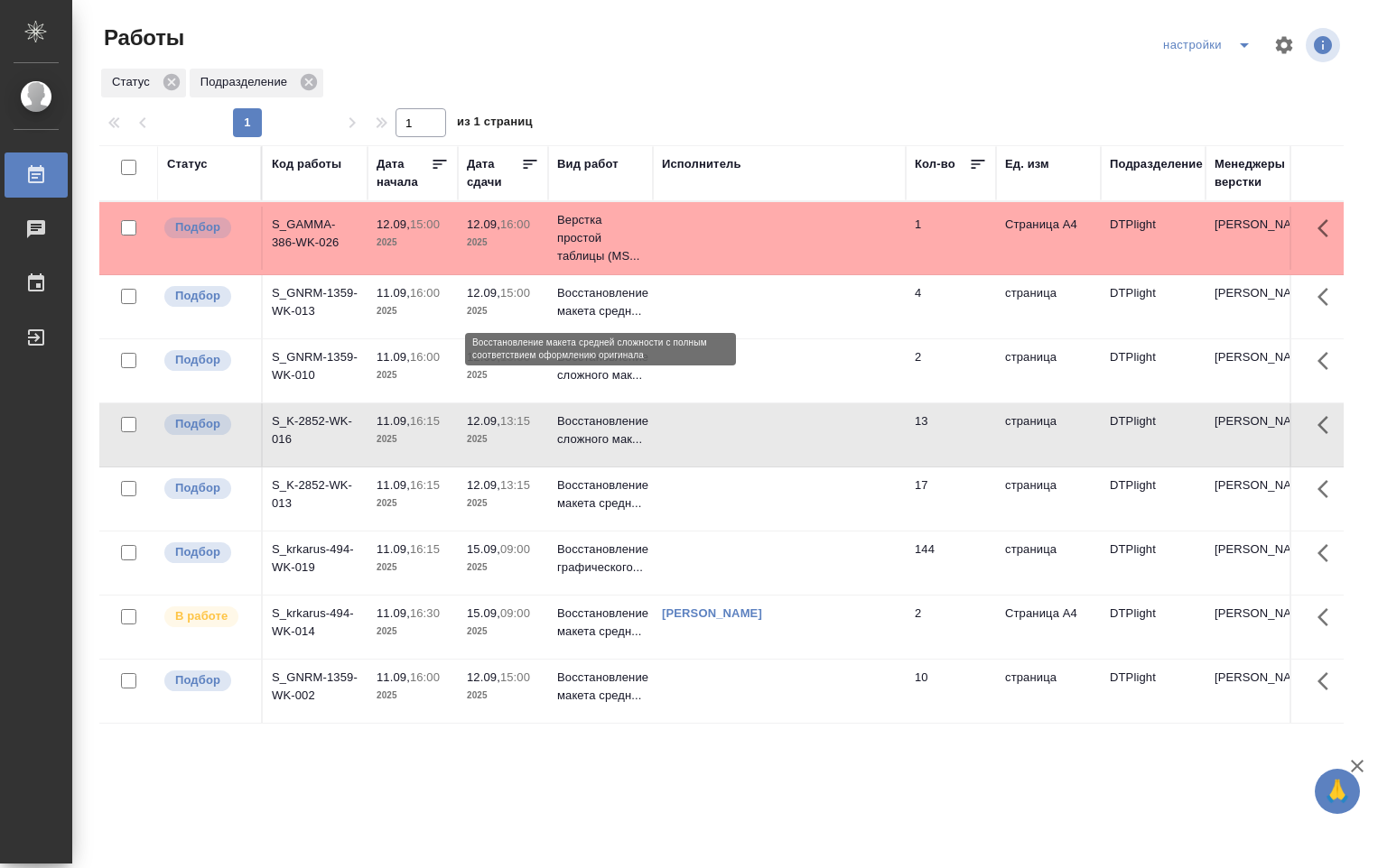
click at [569, 289] on p "Восстановление макета средн..." at bounding box center [600, 302] width 86 height 36
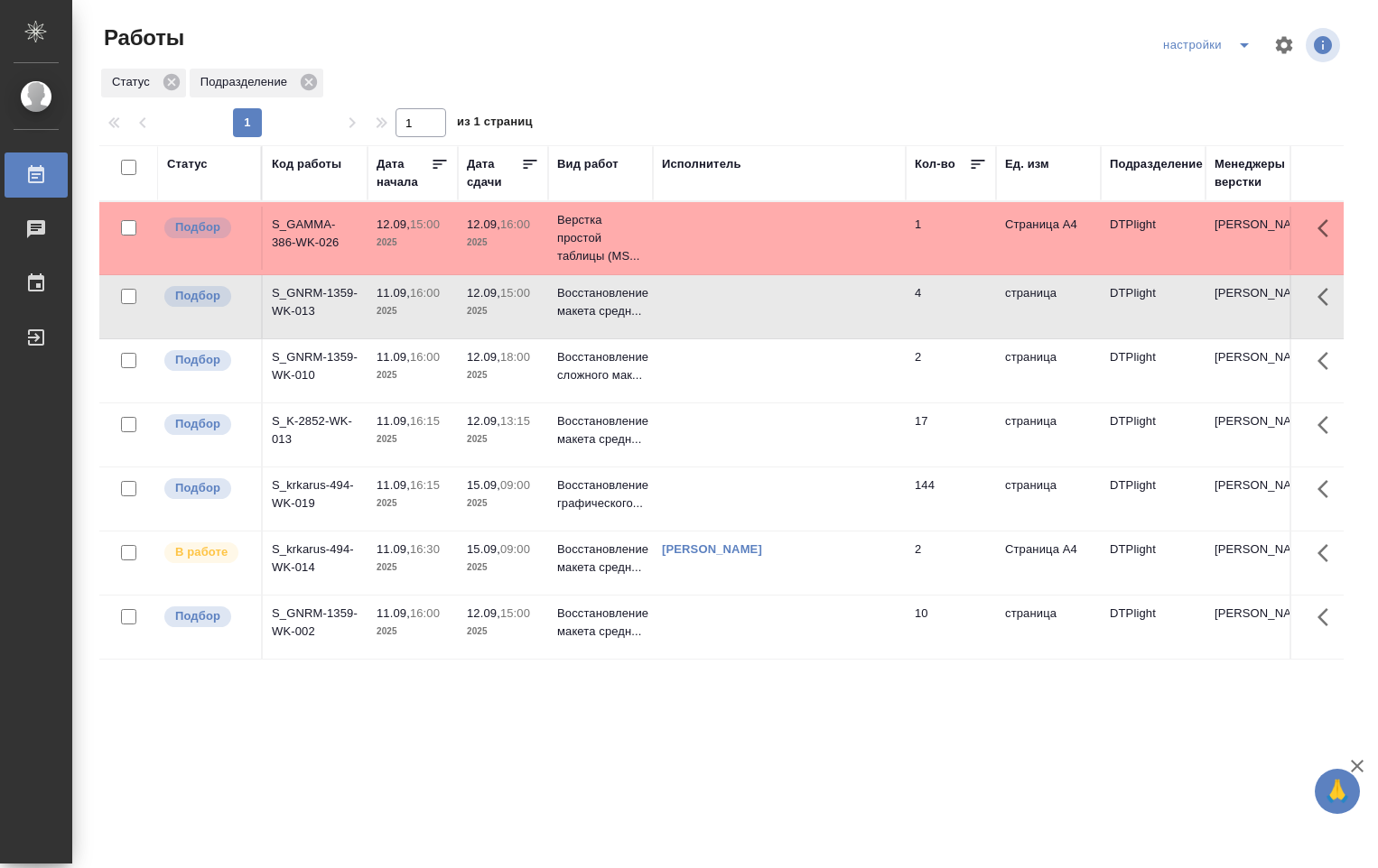
click at [857, 551] on div "Овечкина Дарья Геннадьевна" at bounding box center [779, 550] width 234 height 18
click at [644, 560] on td "Восстановление макета средн..." at bounding box center [600, 564] width 104 height 64
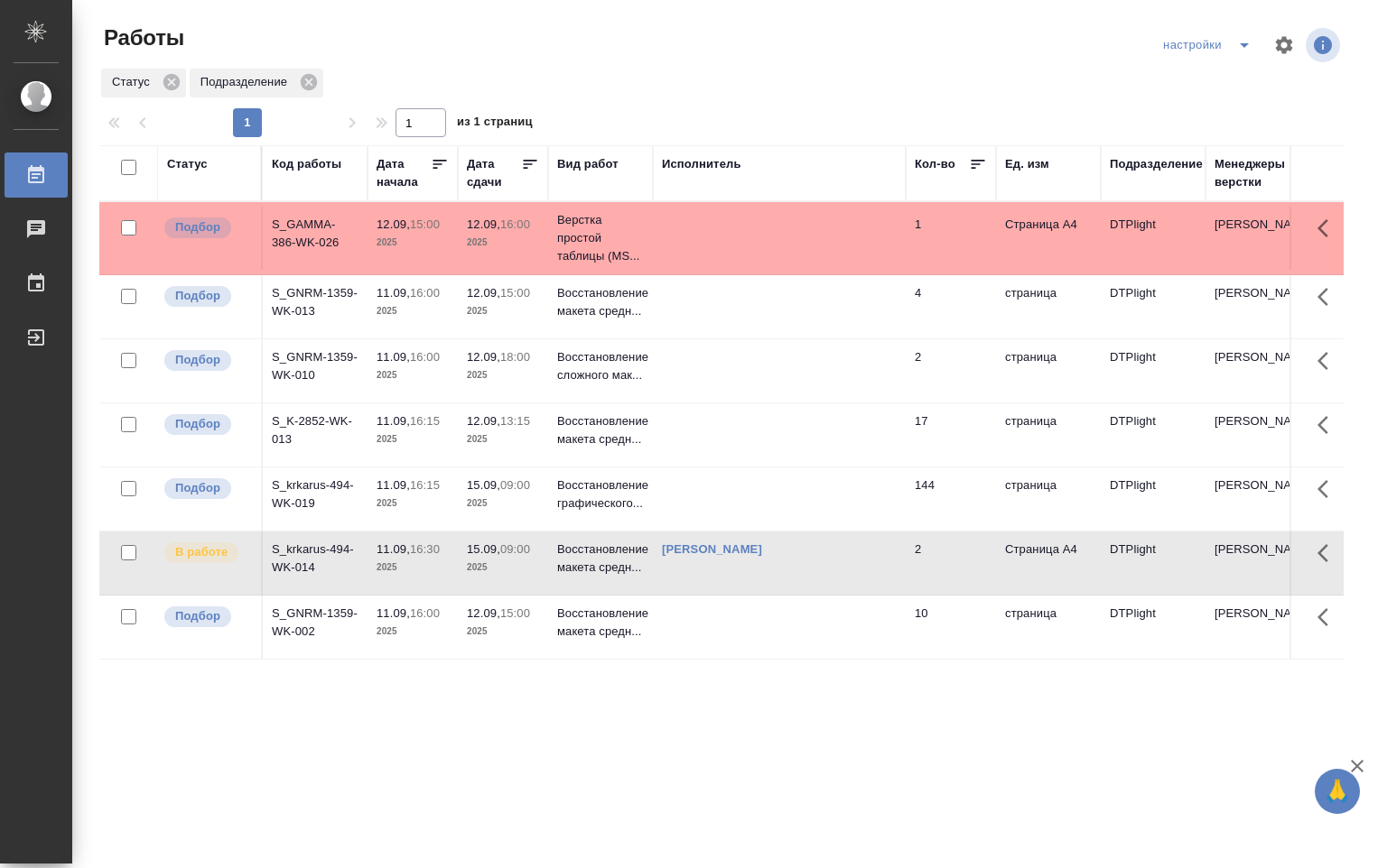
click at [644, 562] on td "Восстановление макета средн..." at bounding box center [600, 564] width 104 height 64
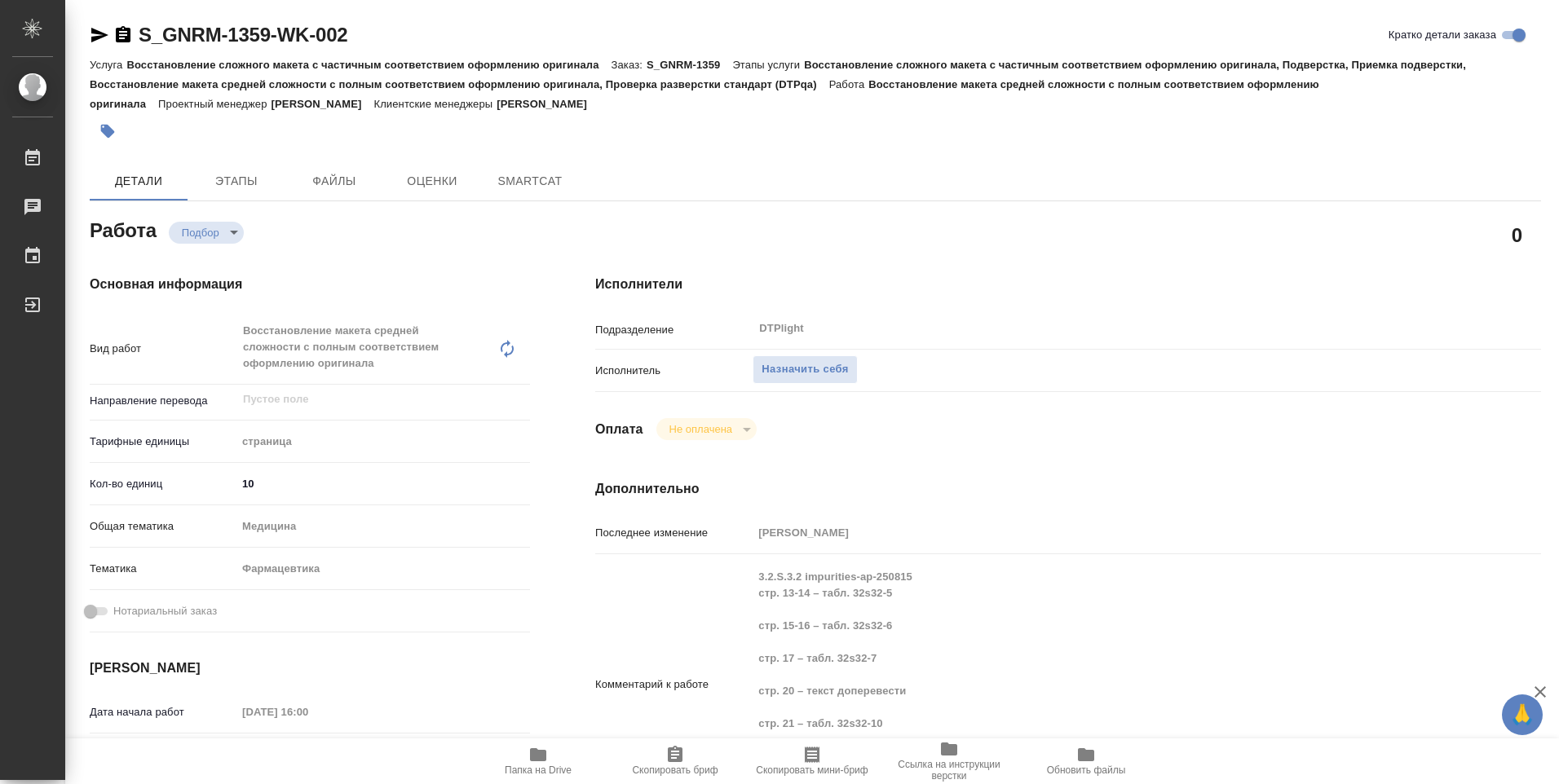
type textarea "x"
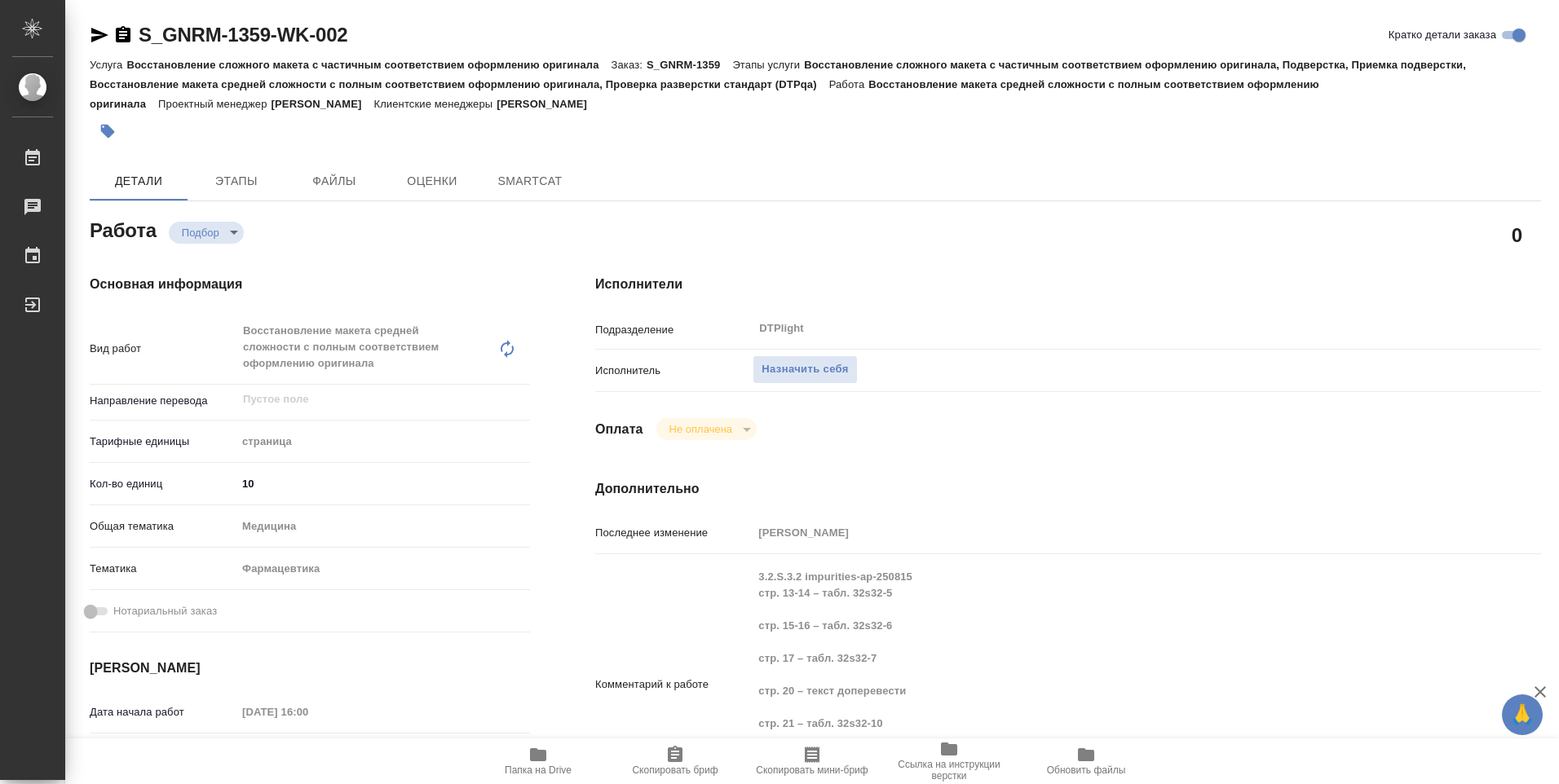
type textarea "x"
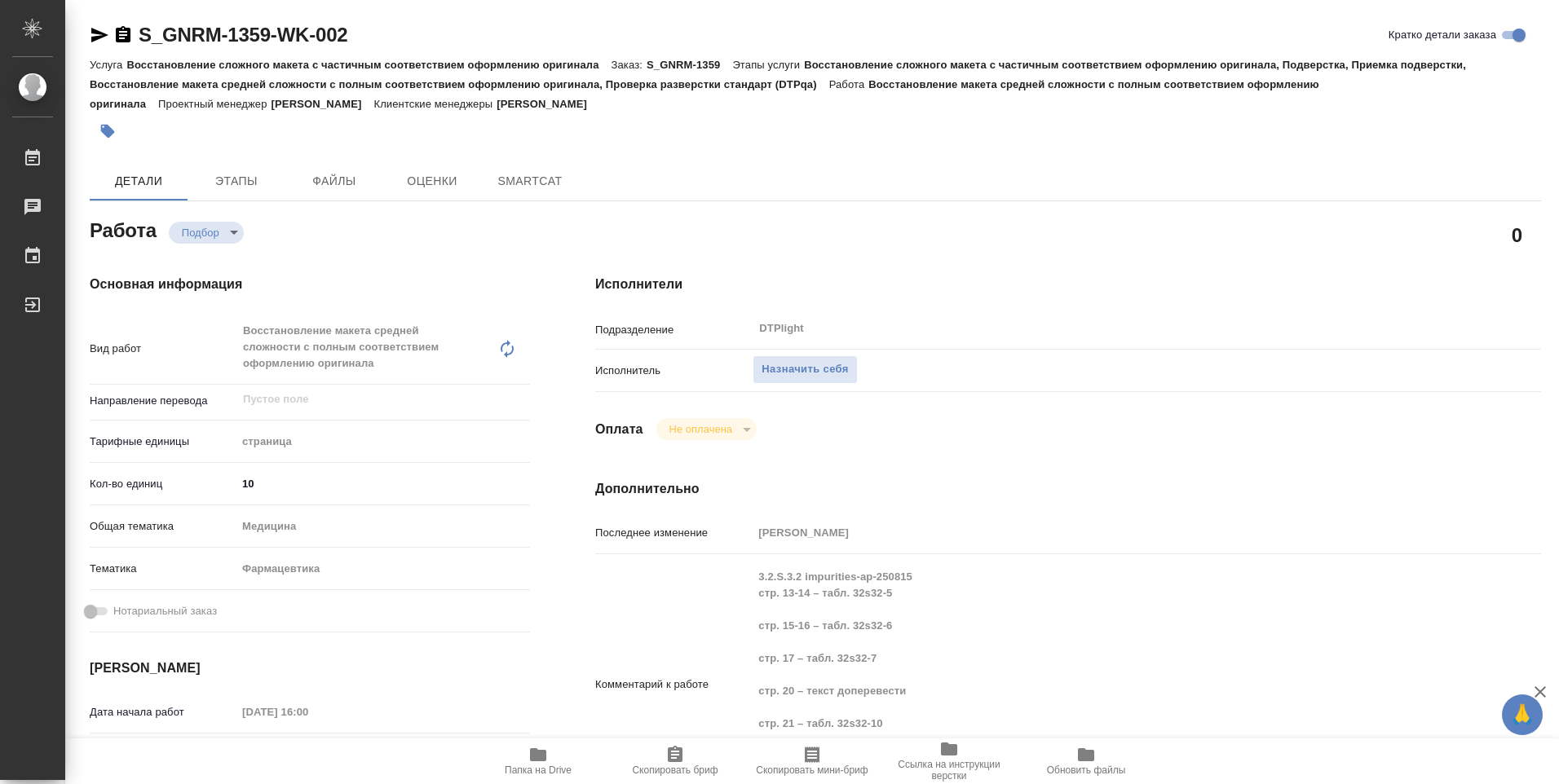
type textarea "x"
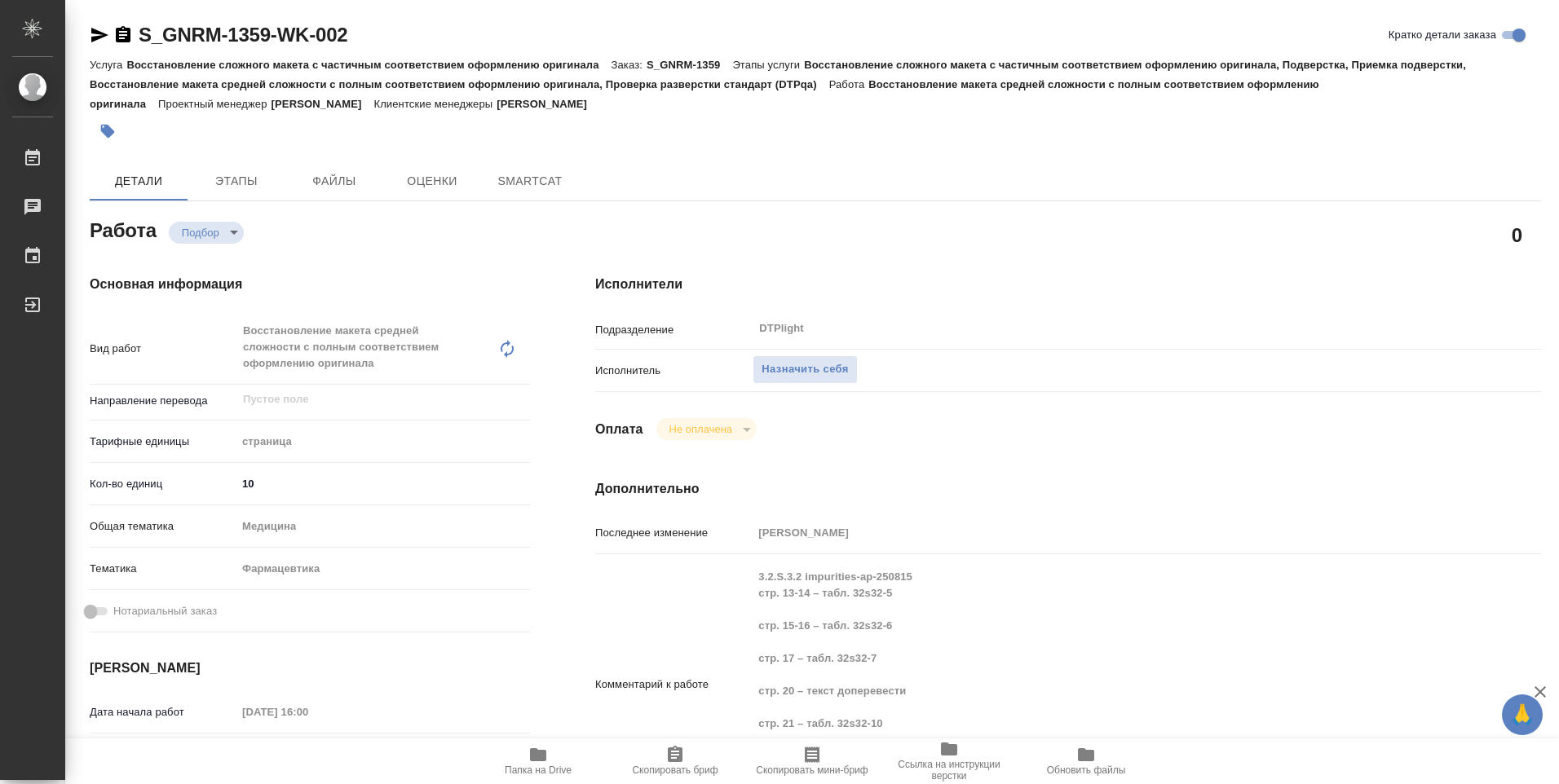
type textarea "x"
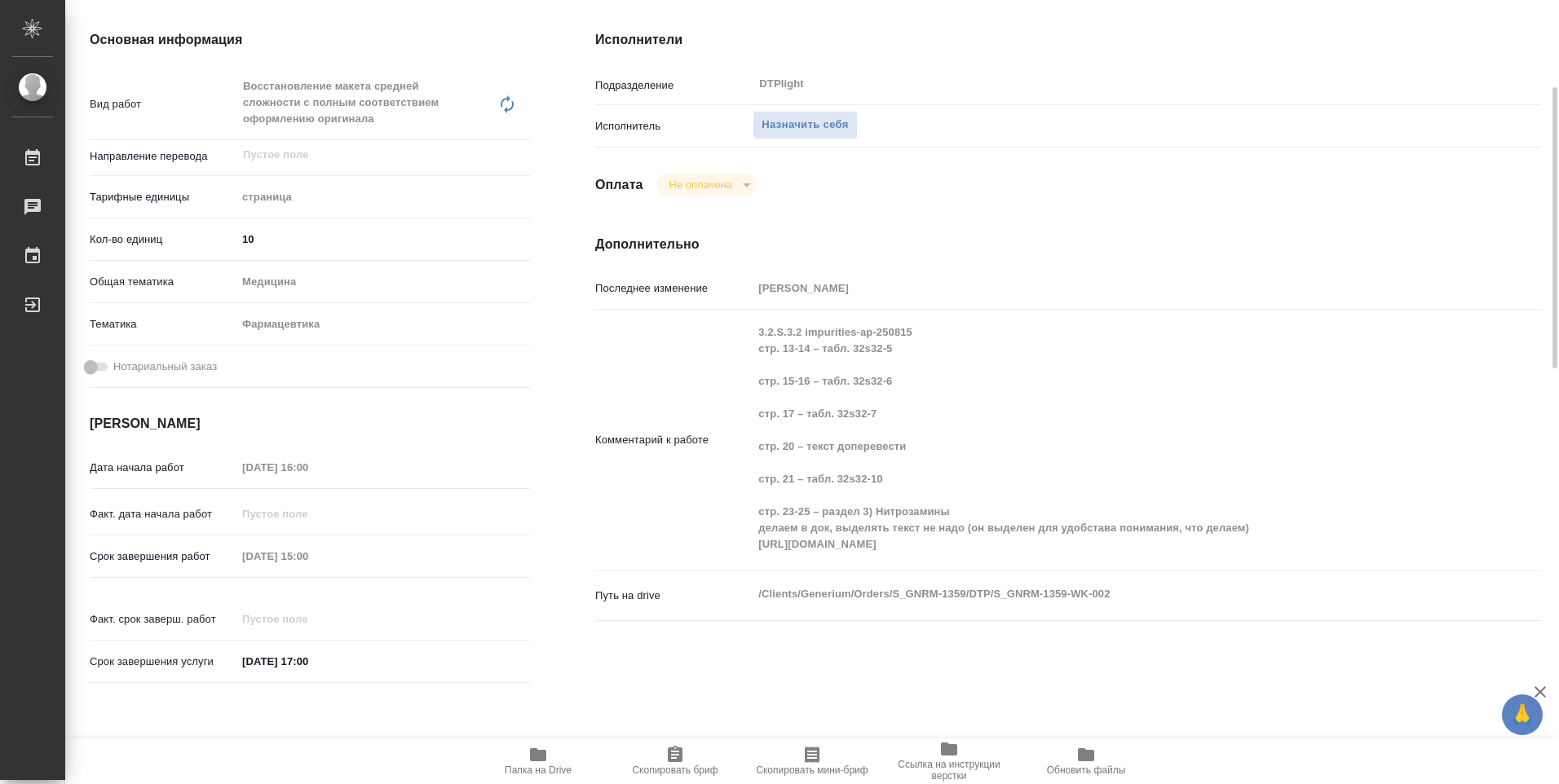
type textarea "x"
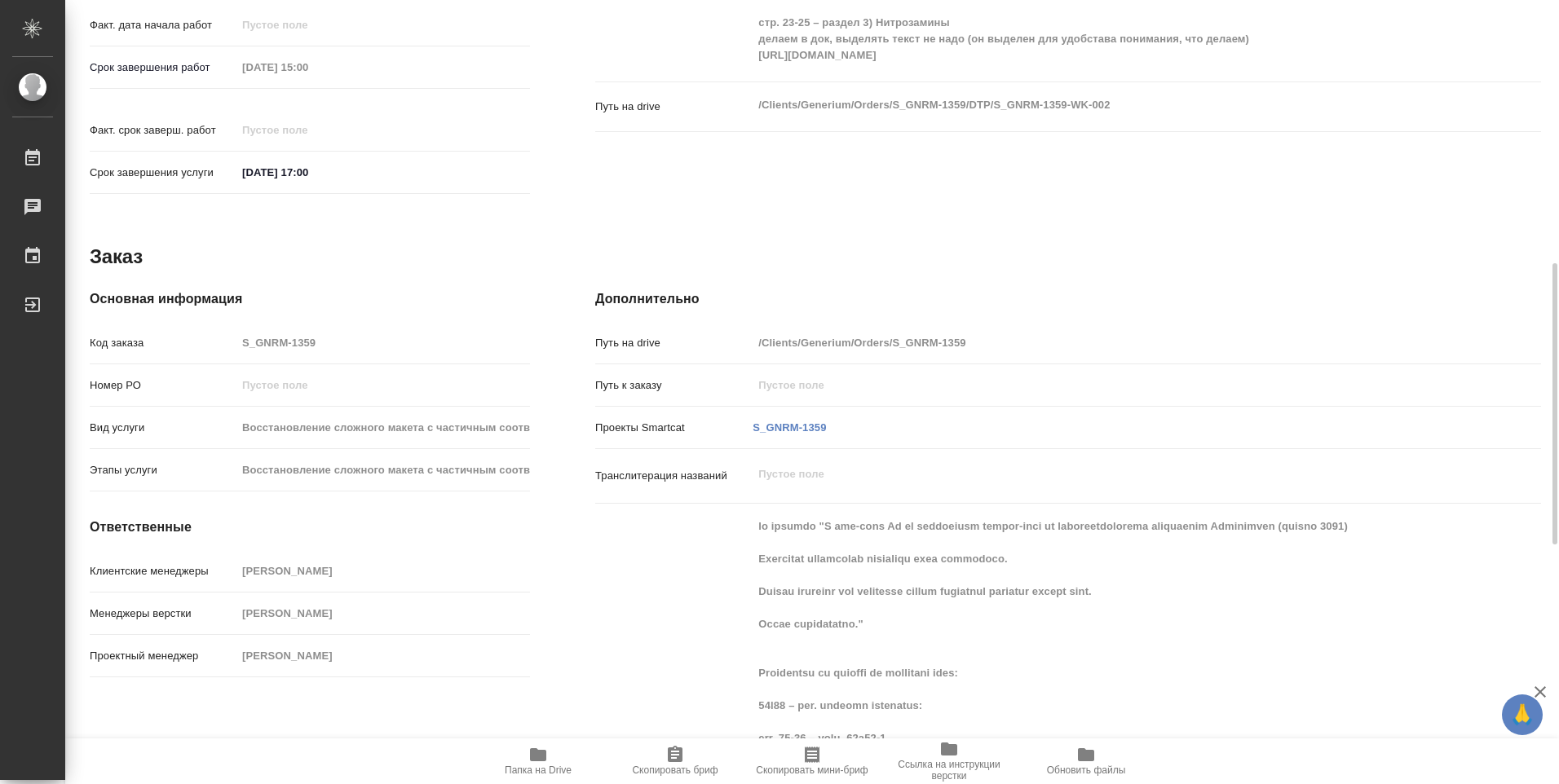
type textarea "x"
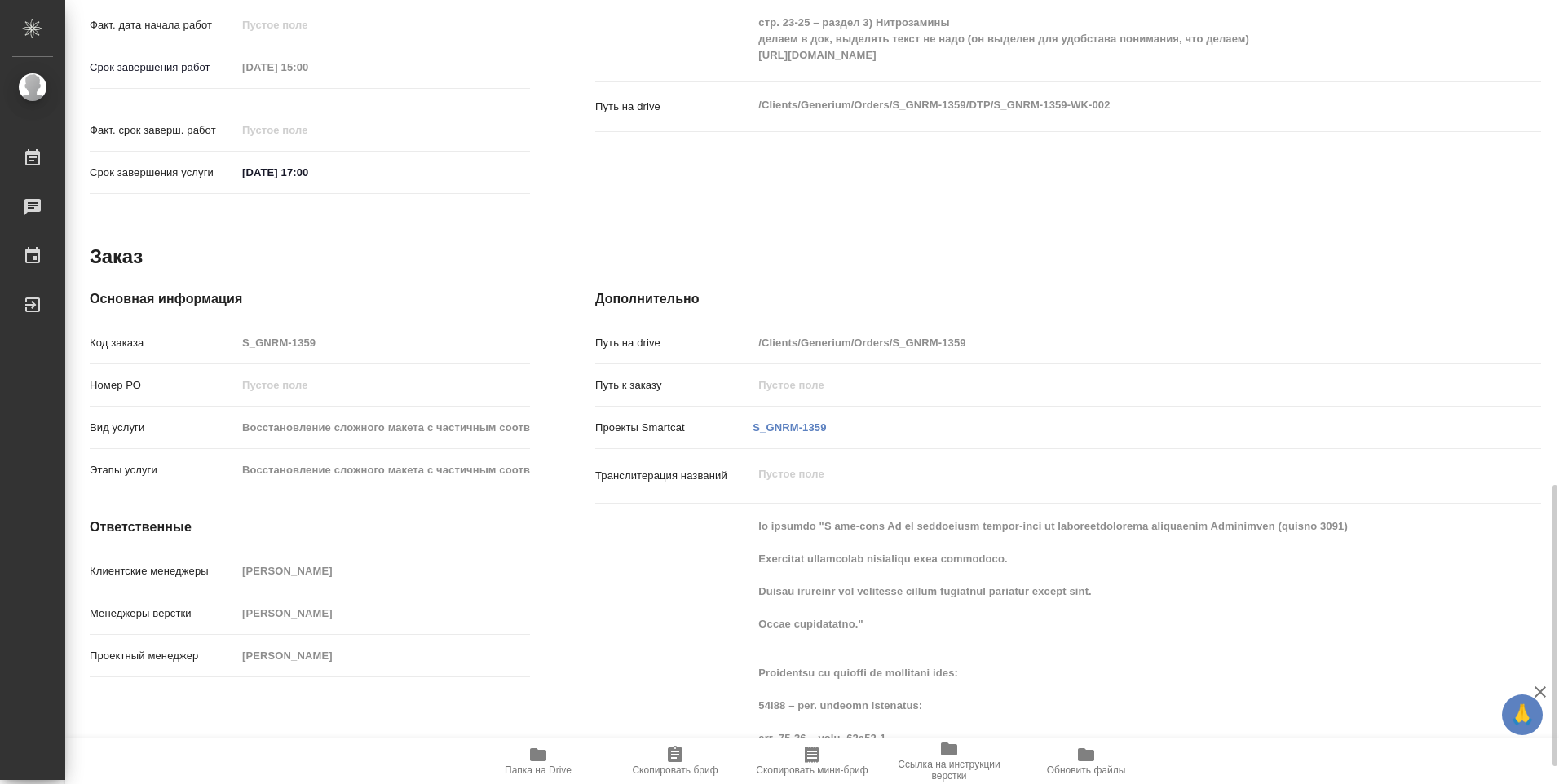
scroll to position [897, 0]
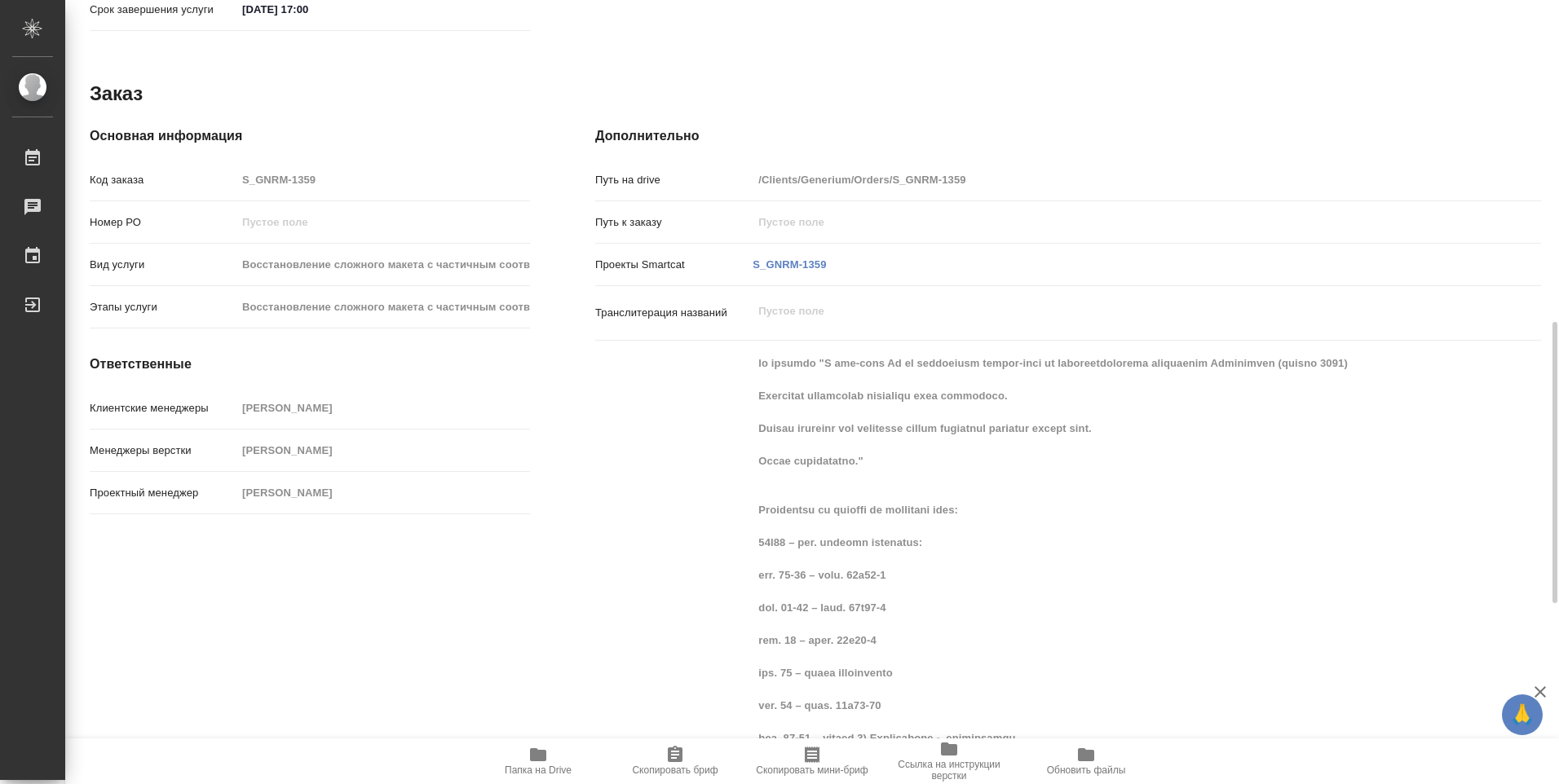
click at [554, 768] on span "Папка на Drive" at bounding box center [538, 771] width 67 height 11
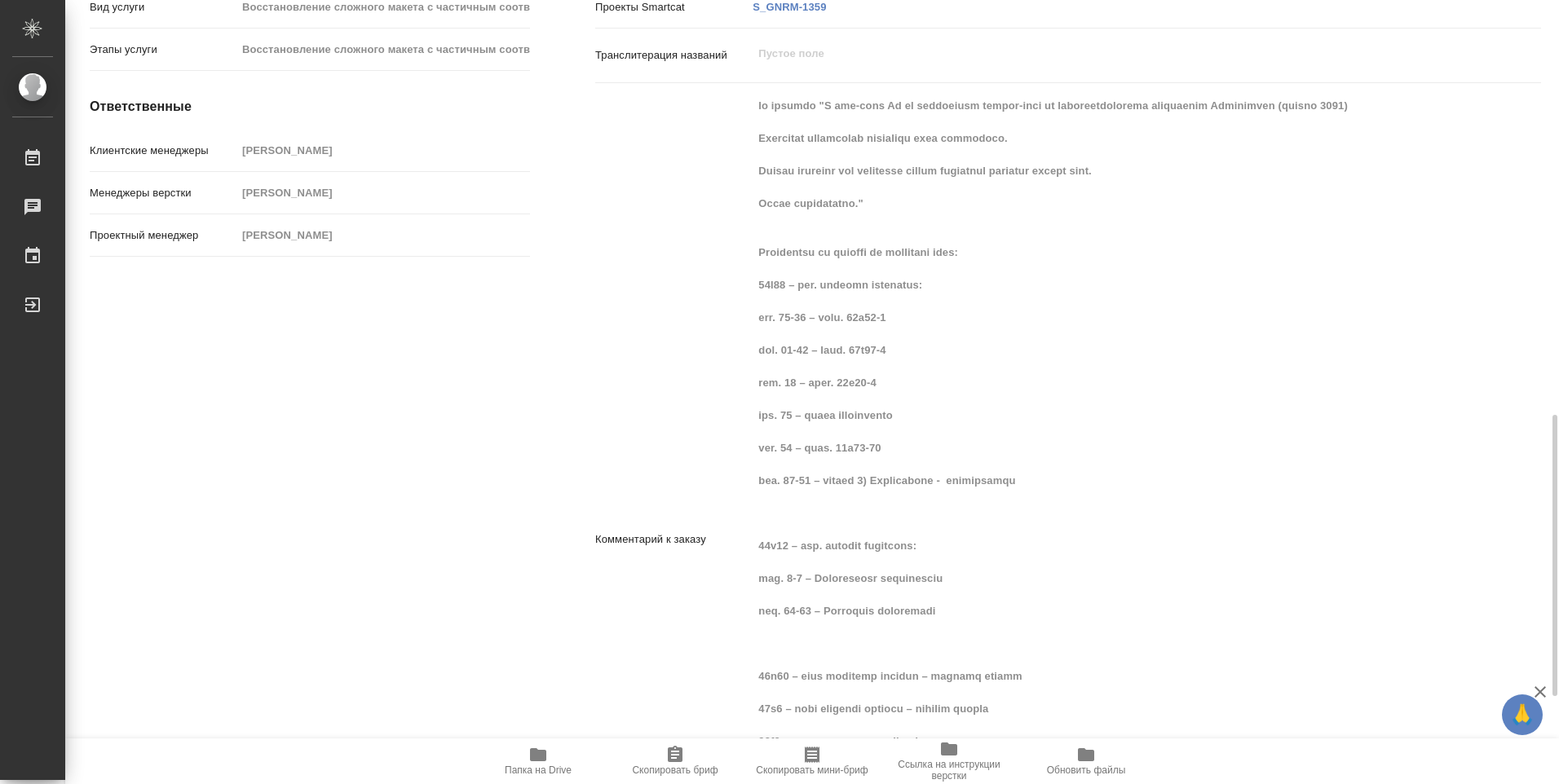
scroll to position [991, 0]
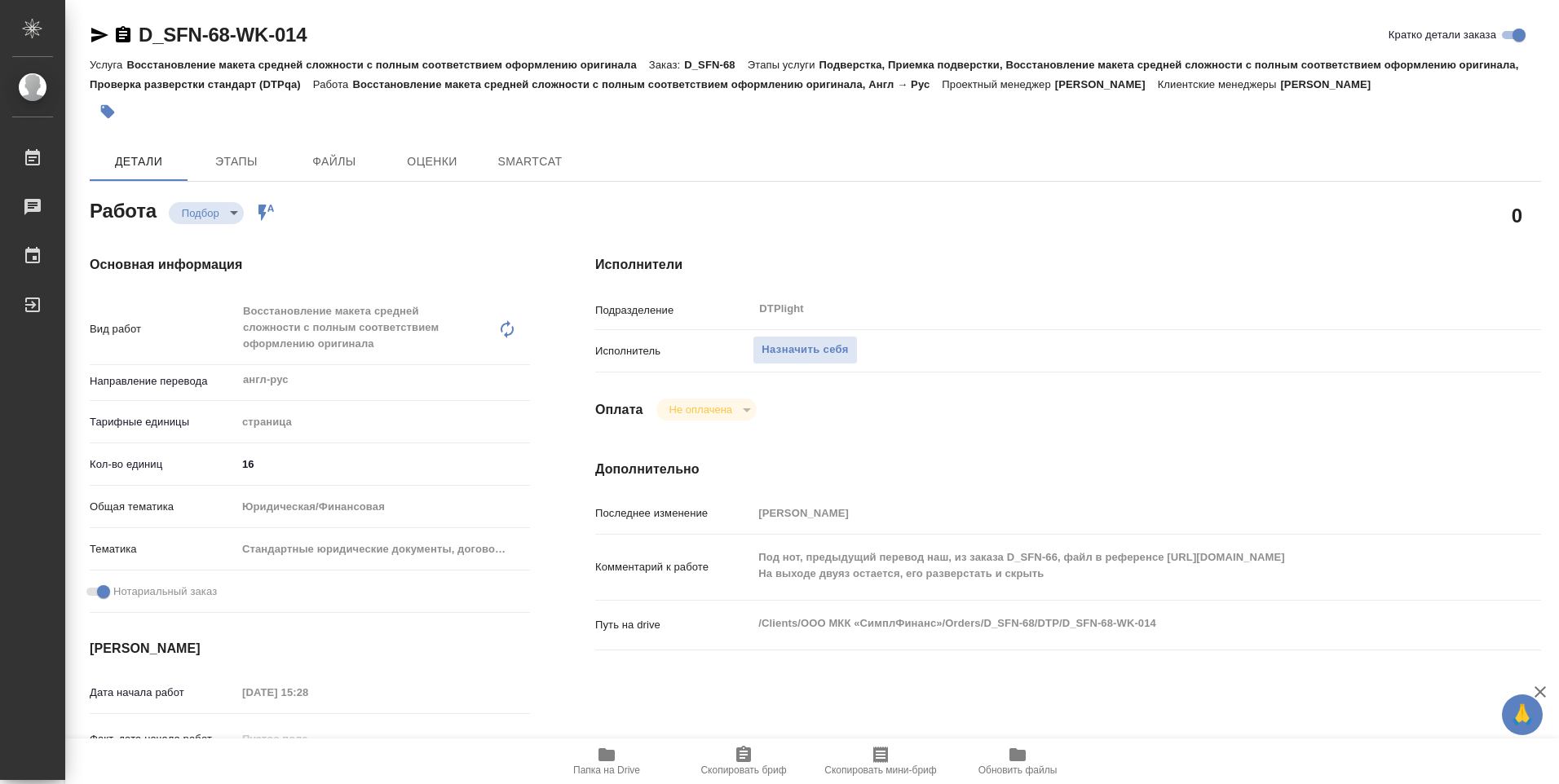
type textarea "x"
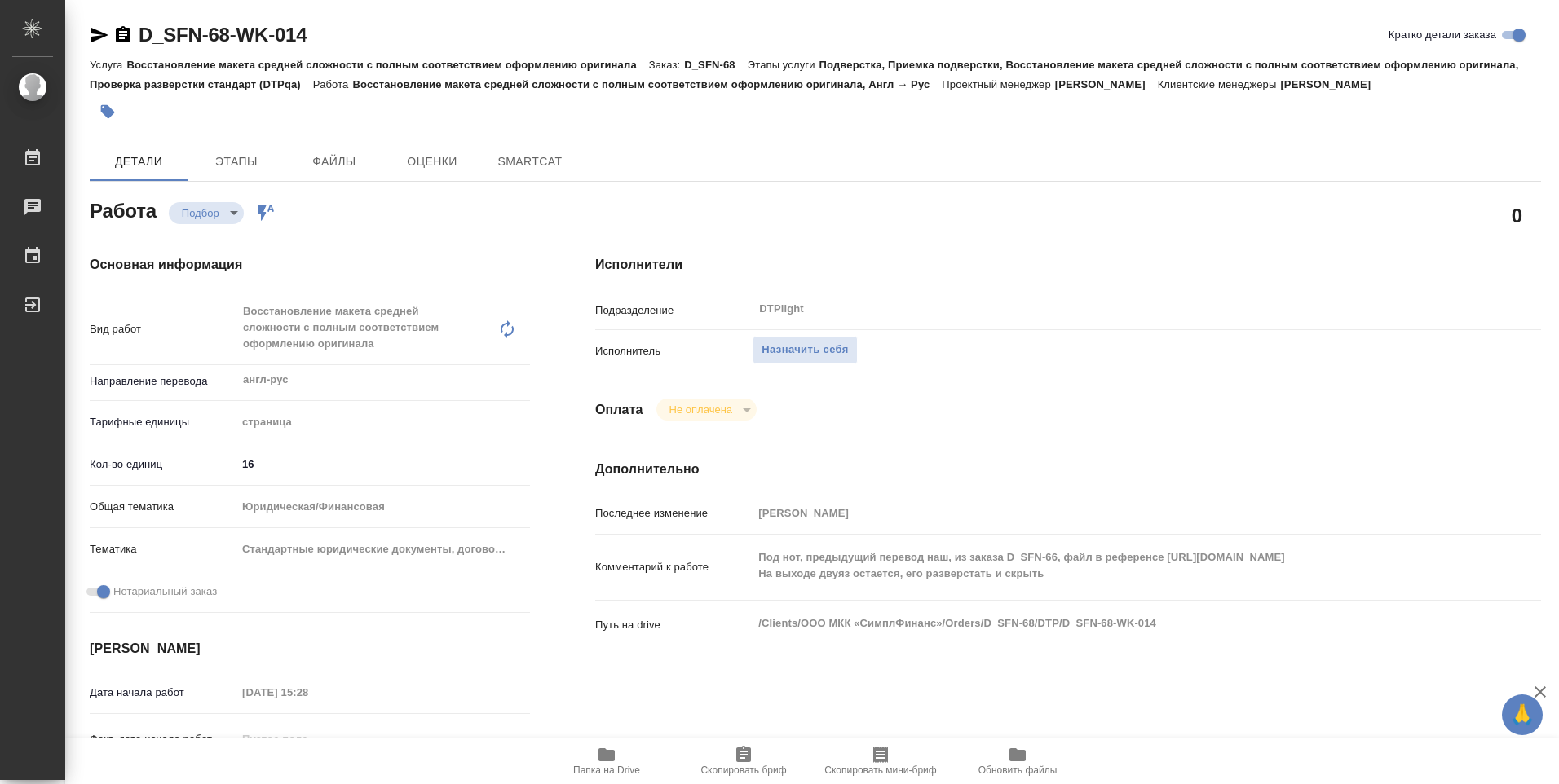
type textarea "x"
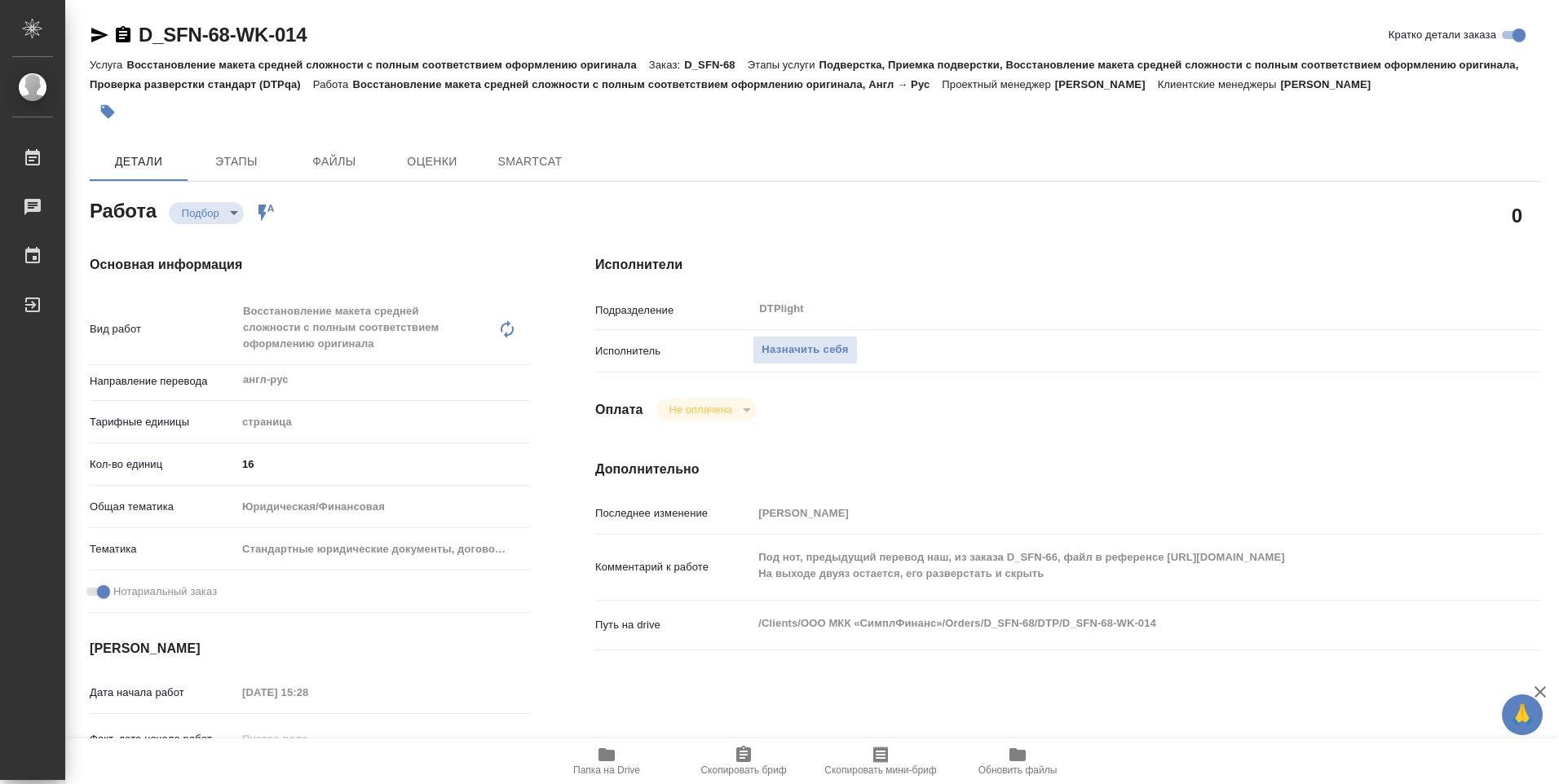
type textarea "x"
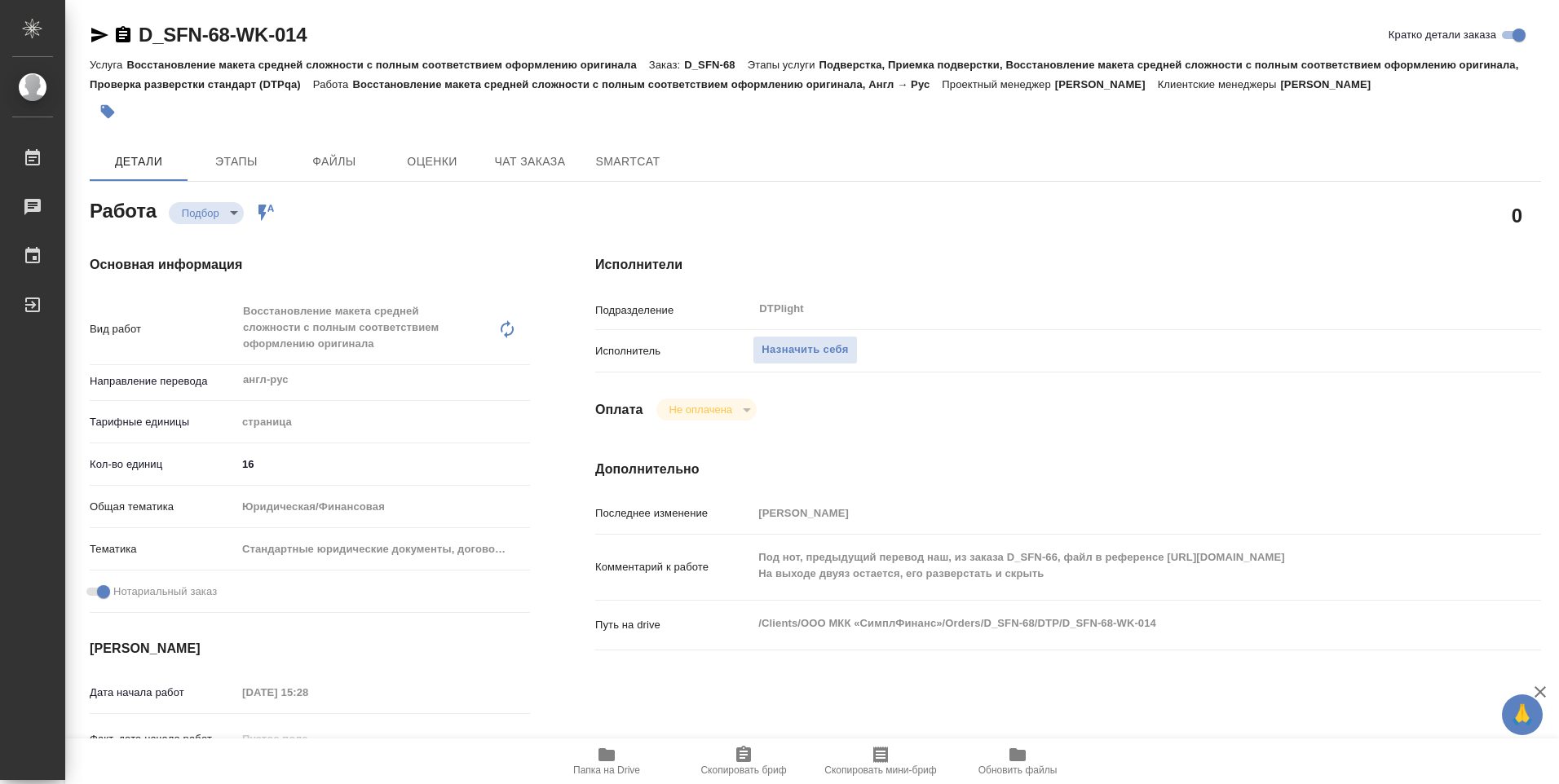
type textarea "x"
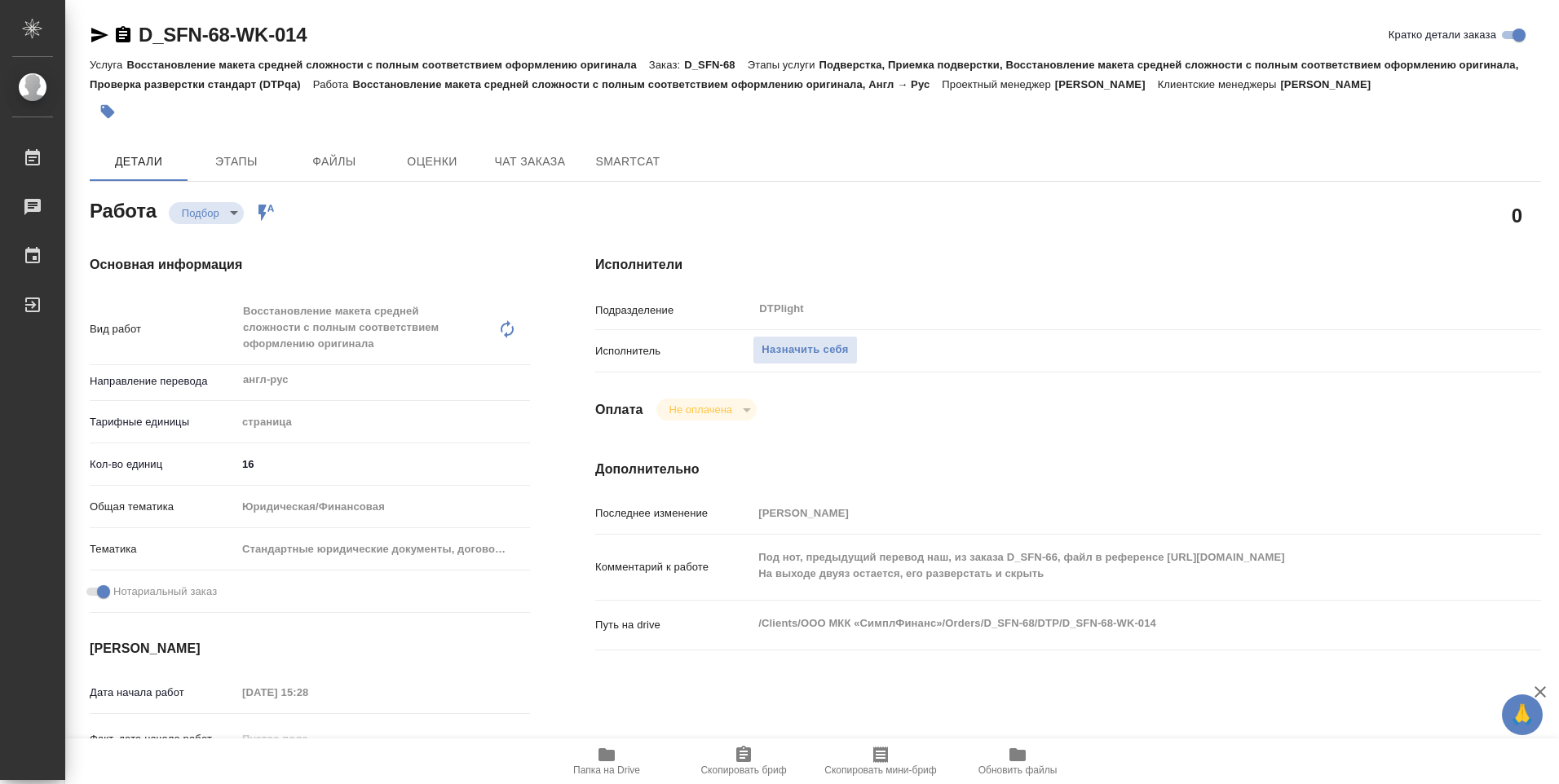
type textarea "x"
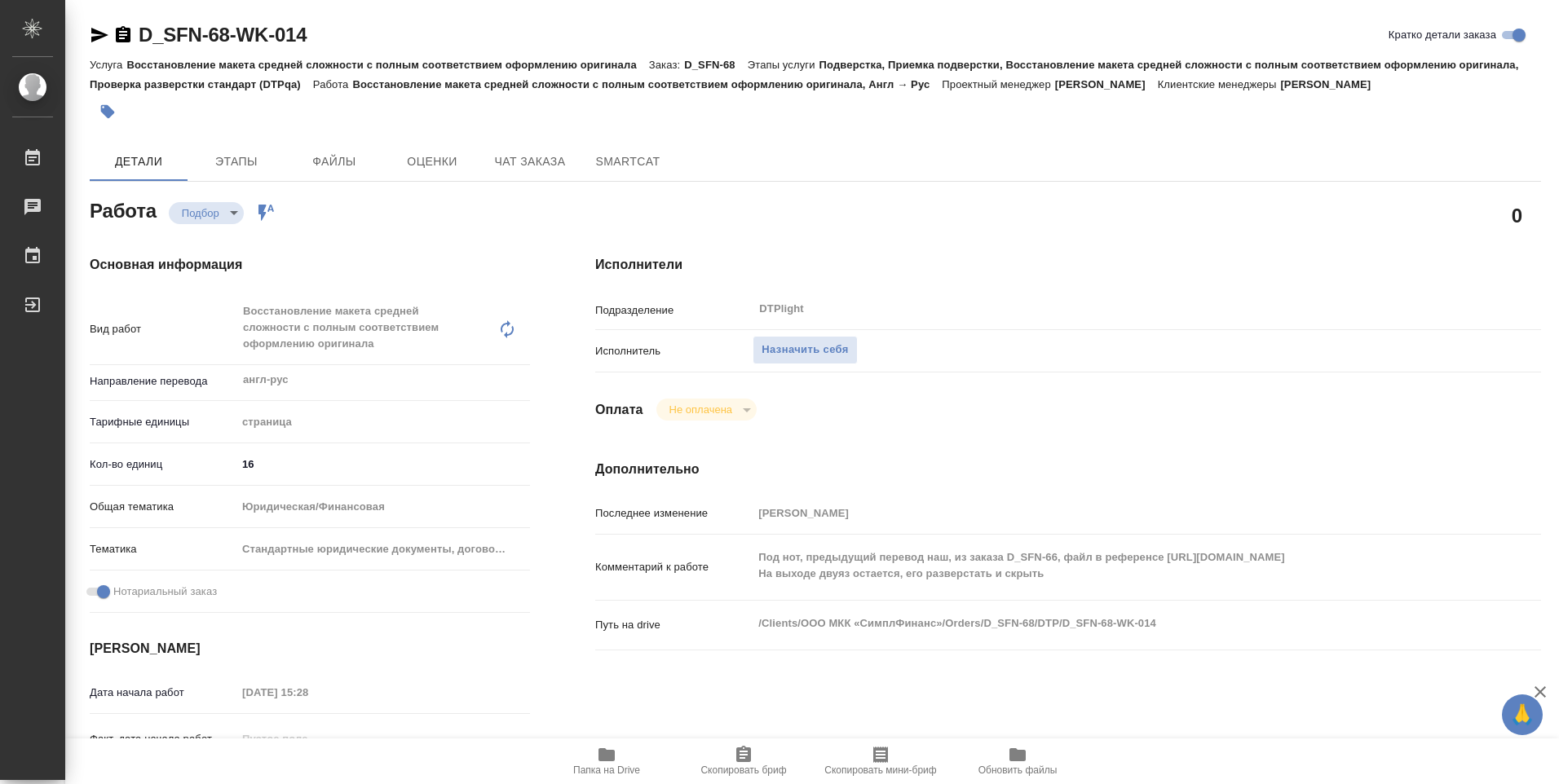
type textarea "x"
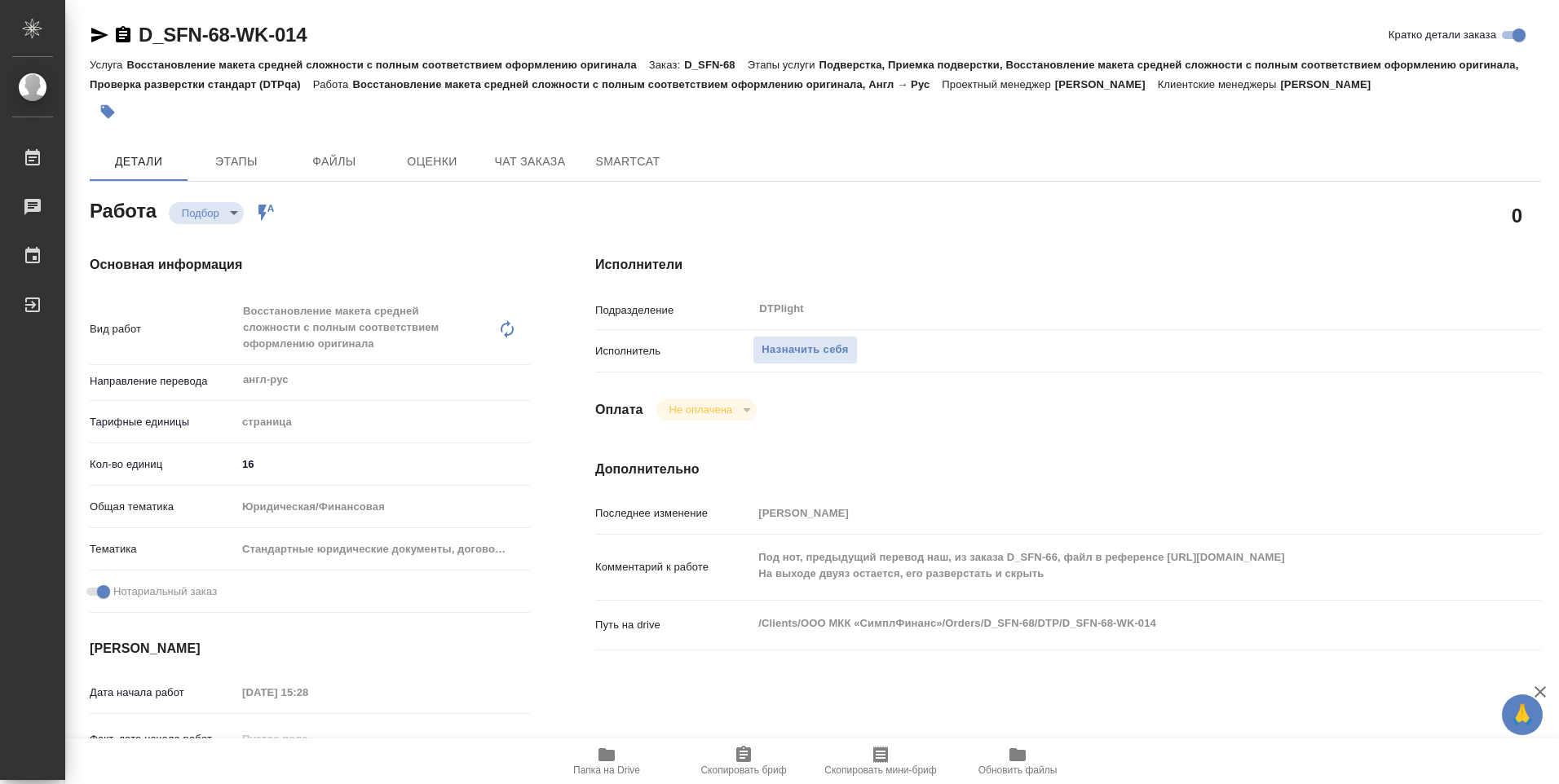
type textarea "x"
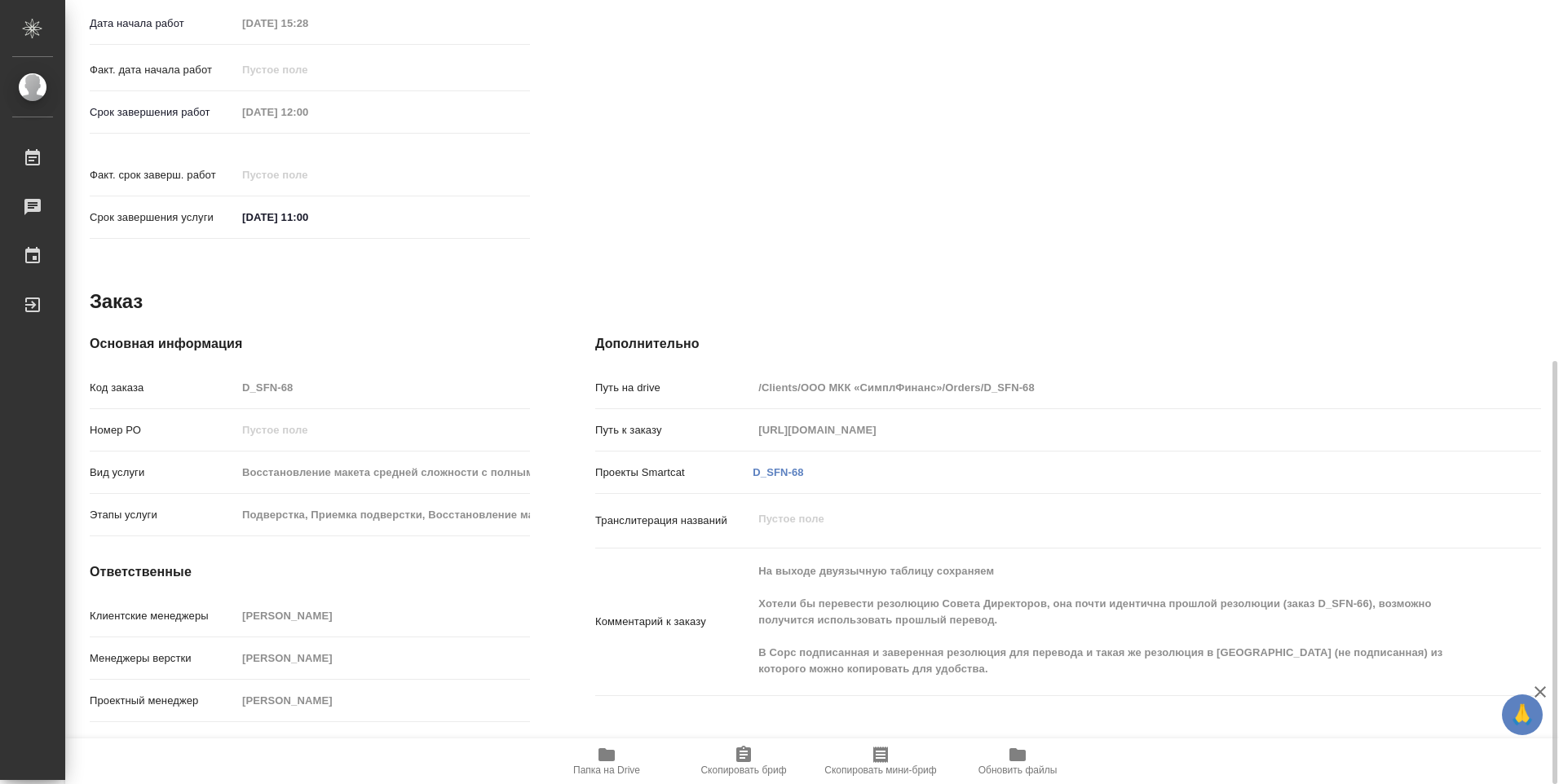
scroll to position [694, 0]
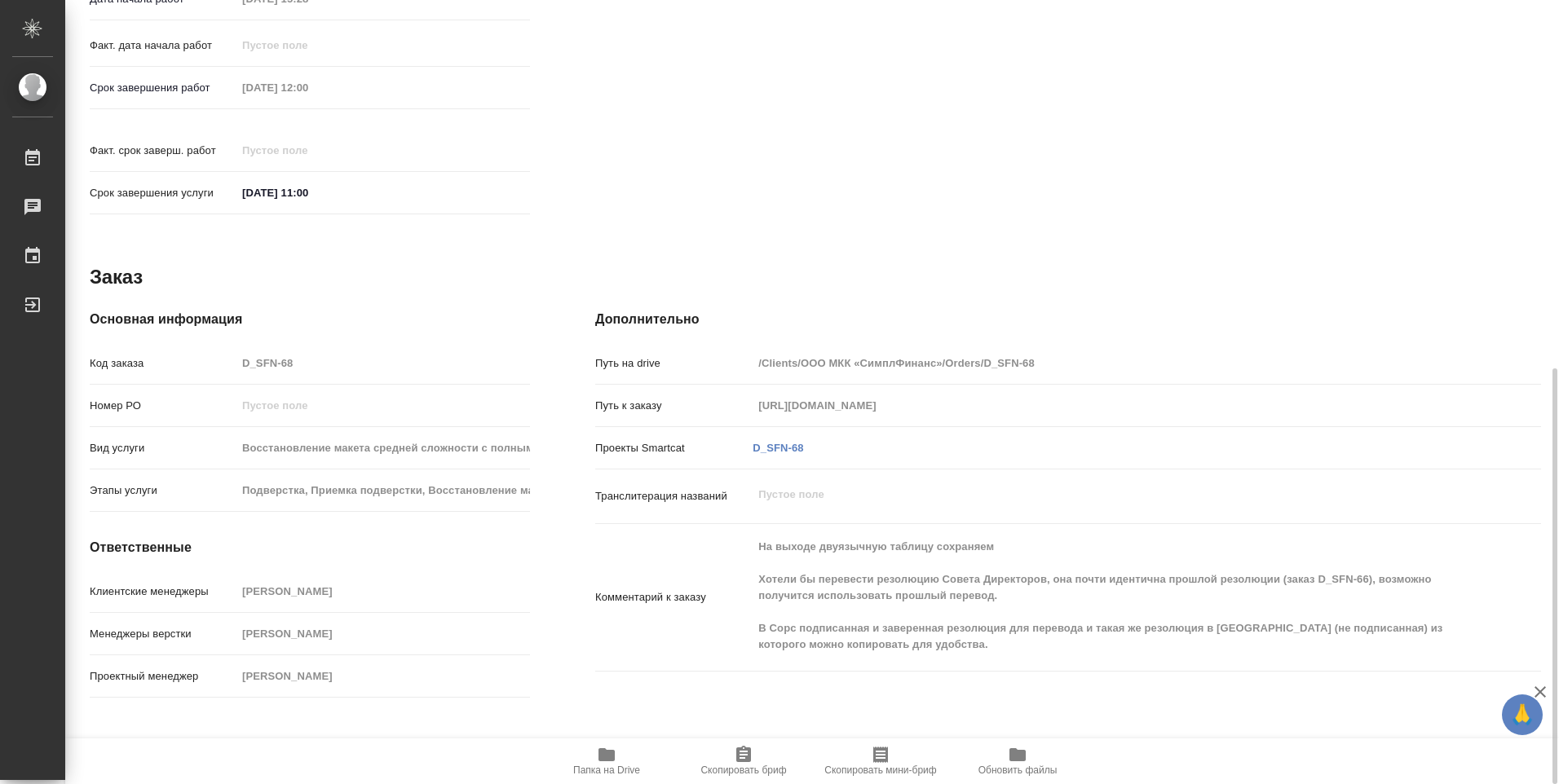
click at [596, 752] on span "Папка на Drive" at bounding box center [606, 761] width 117 height 31
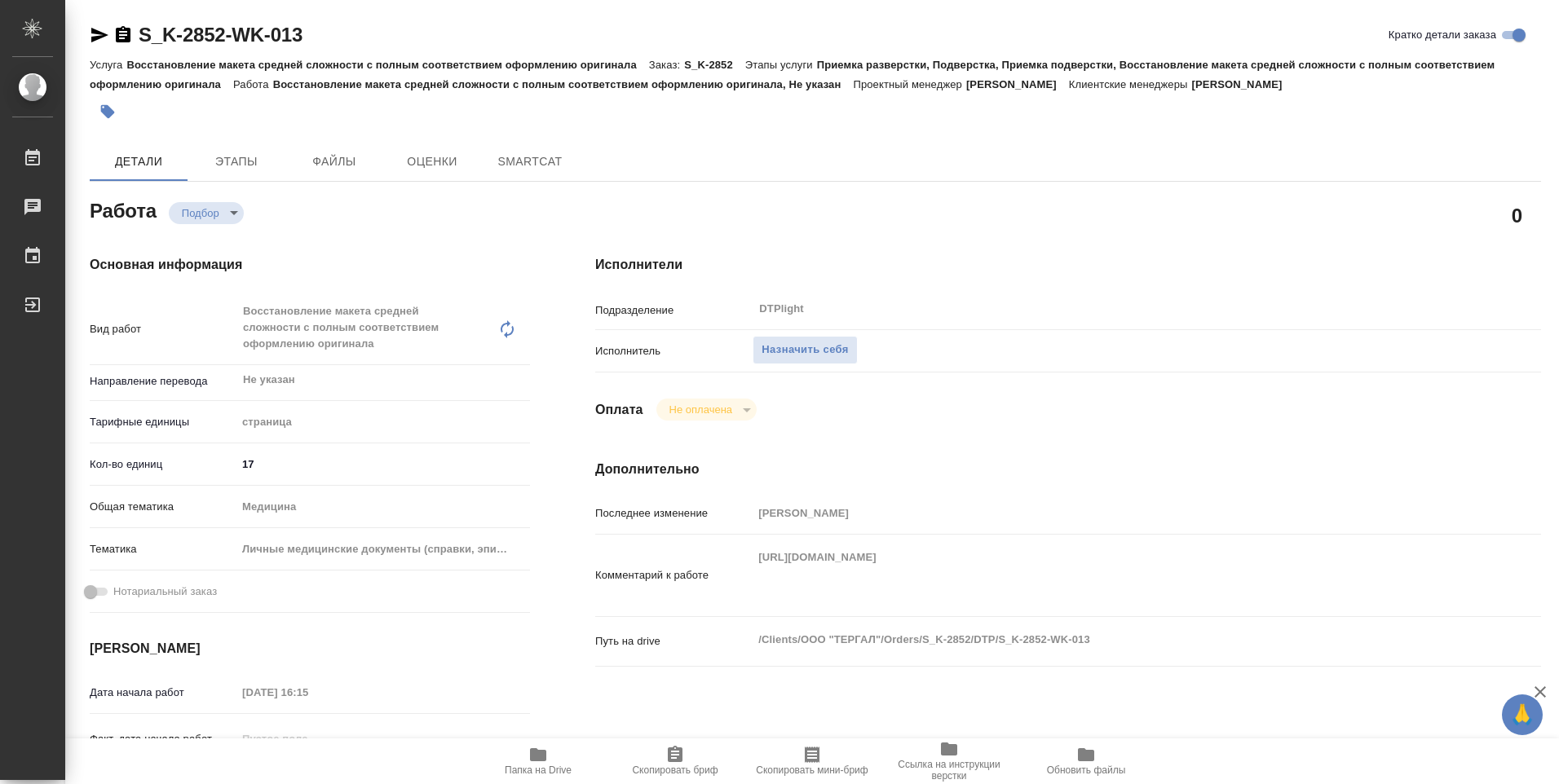
type textarea "x"
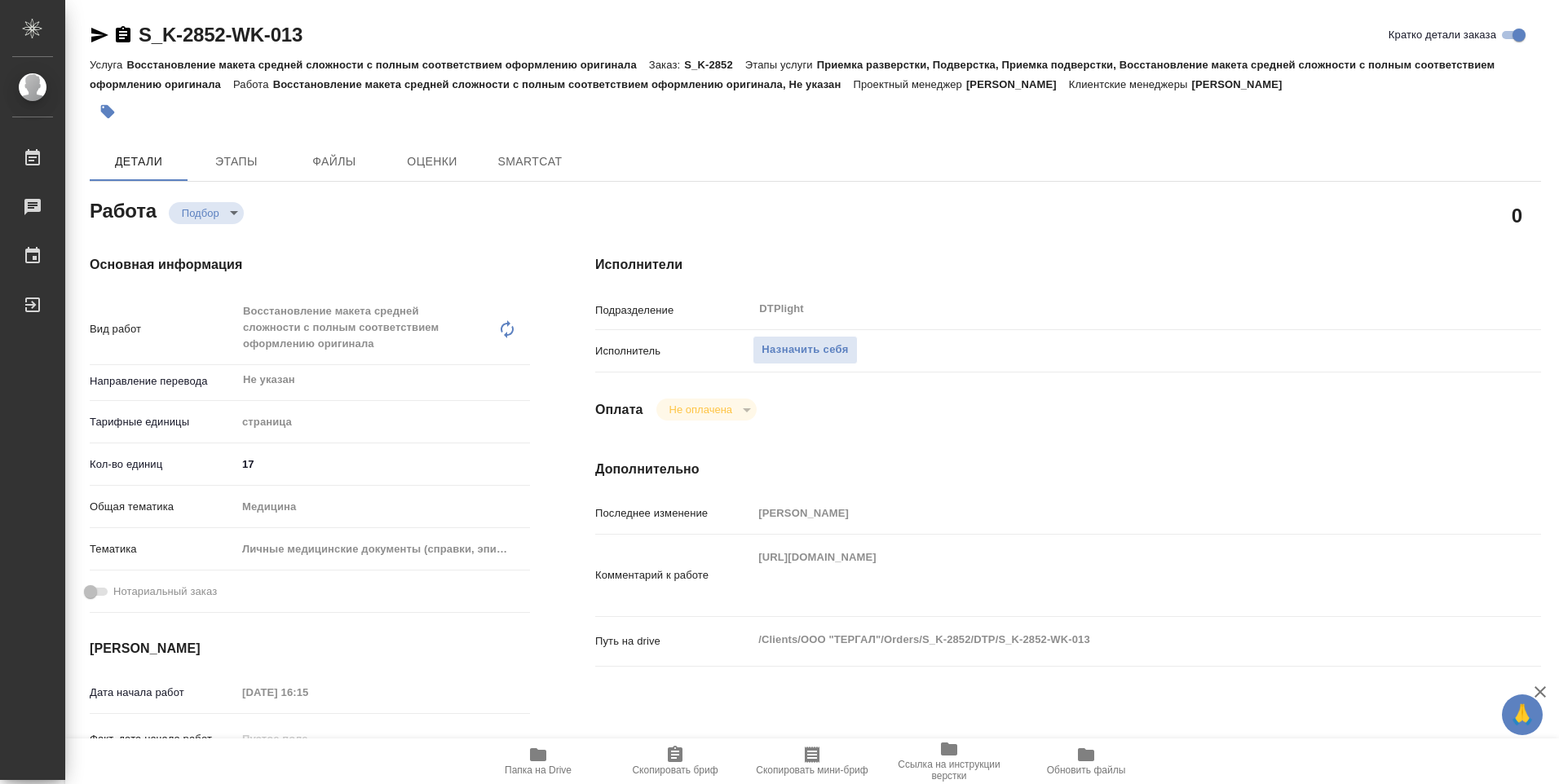
type textarea "x"
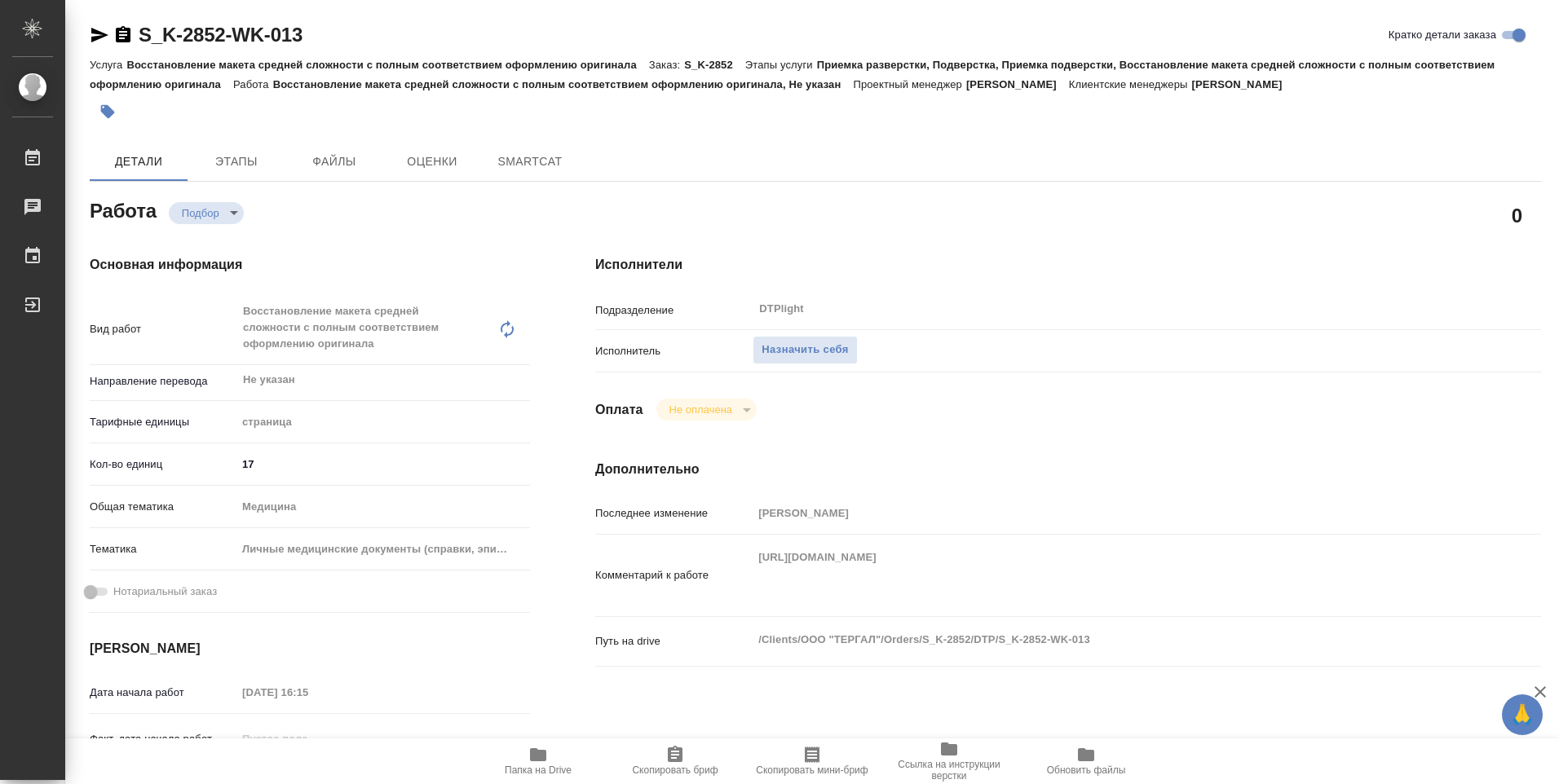
type textarea "x"
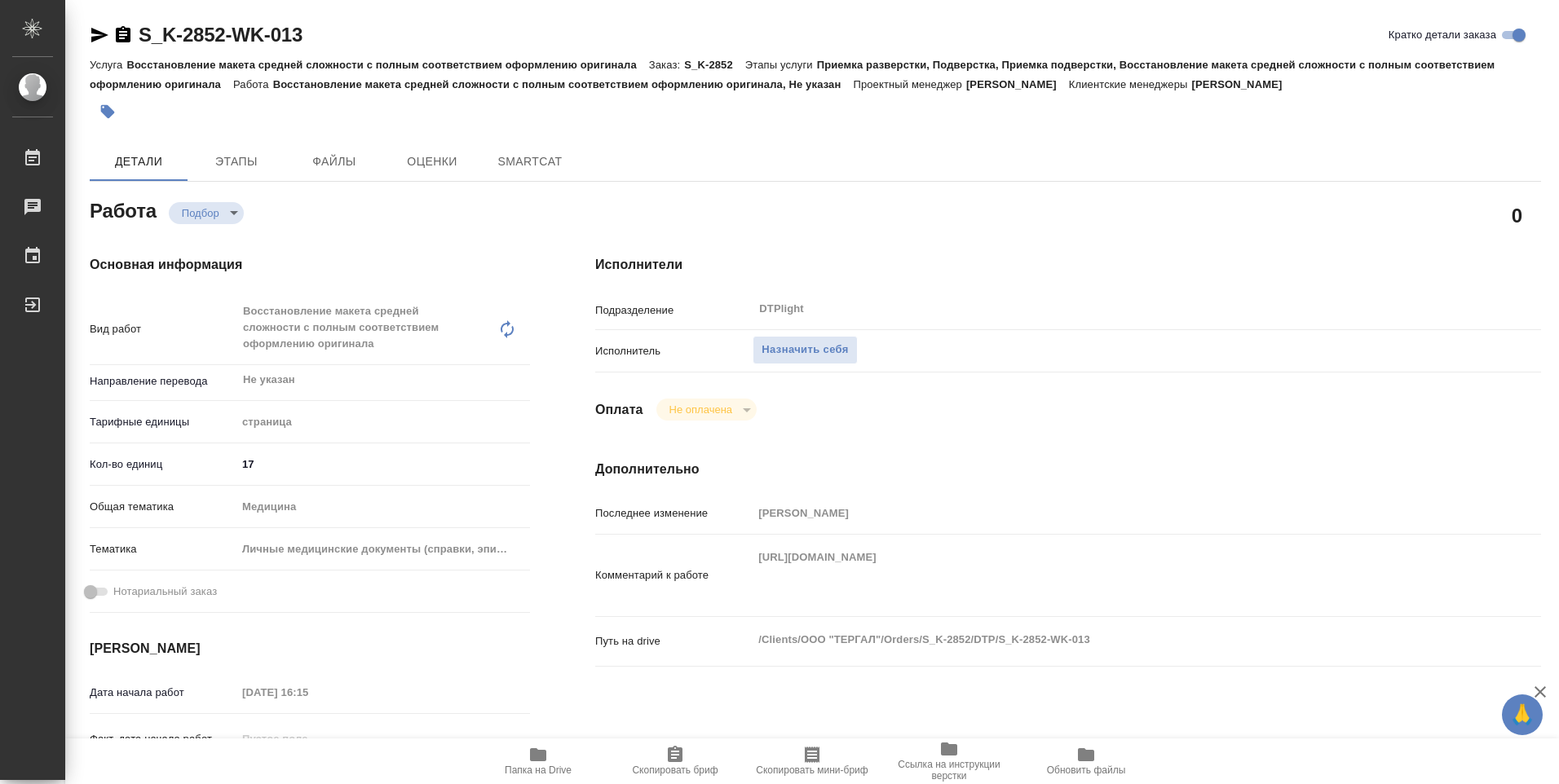
type textarea "x"
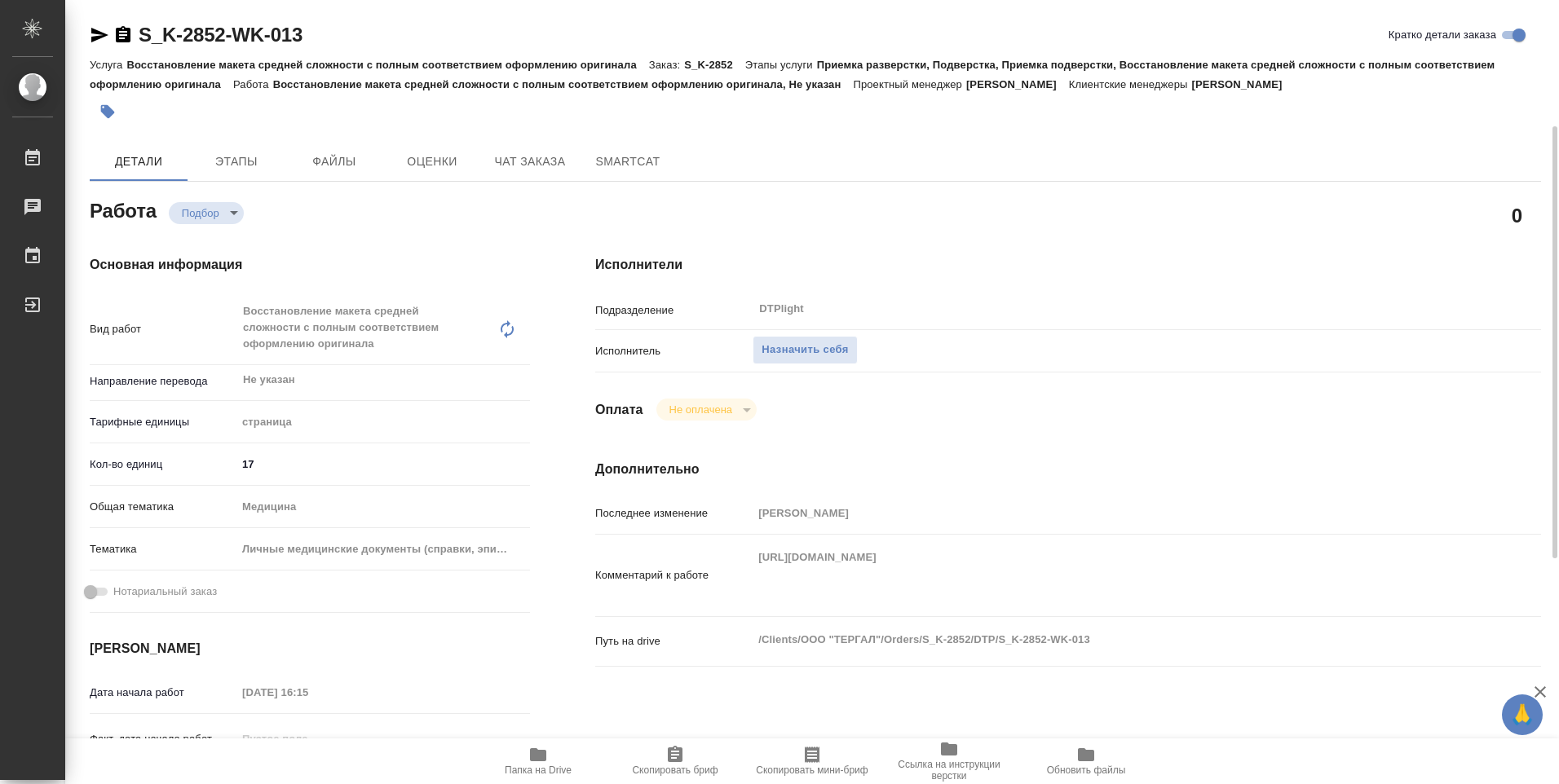
scroll to position [326, 0]
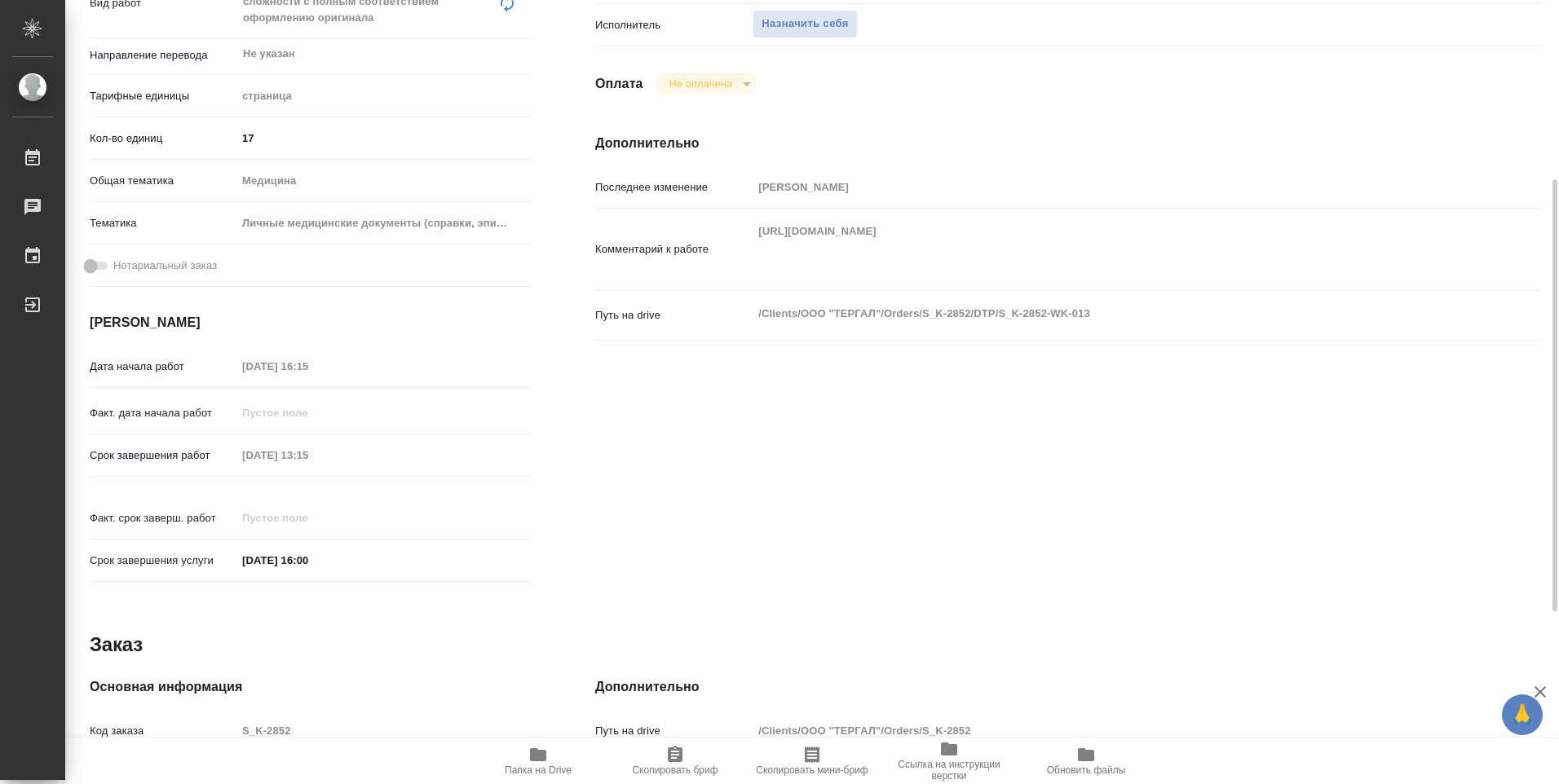
type textarea "x"
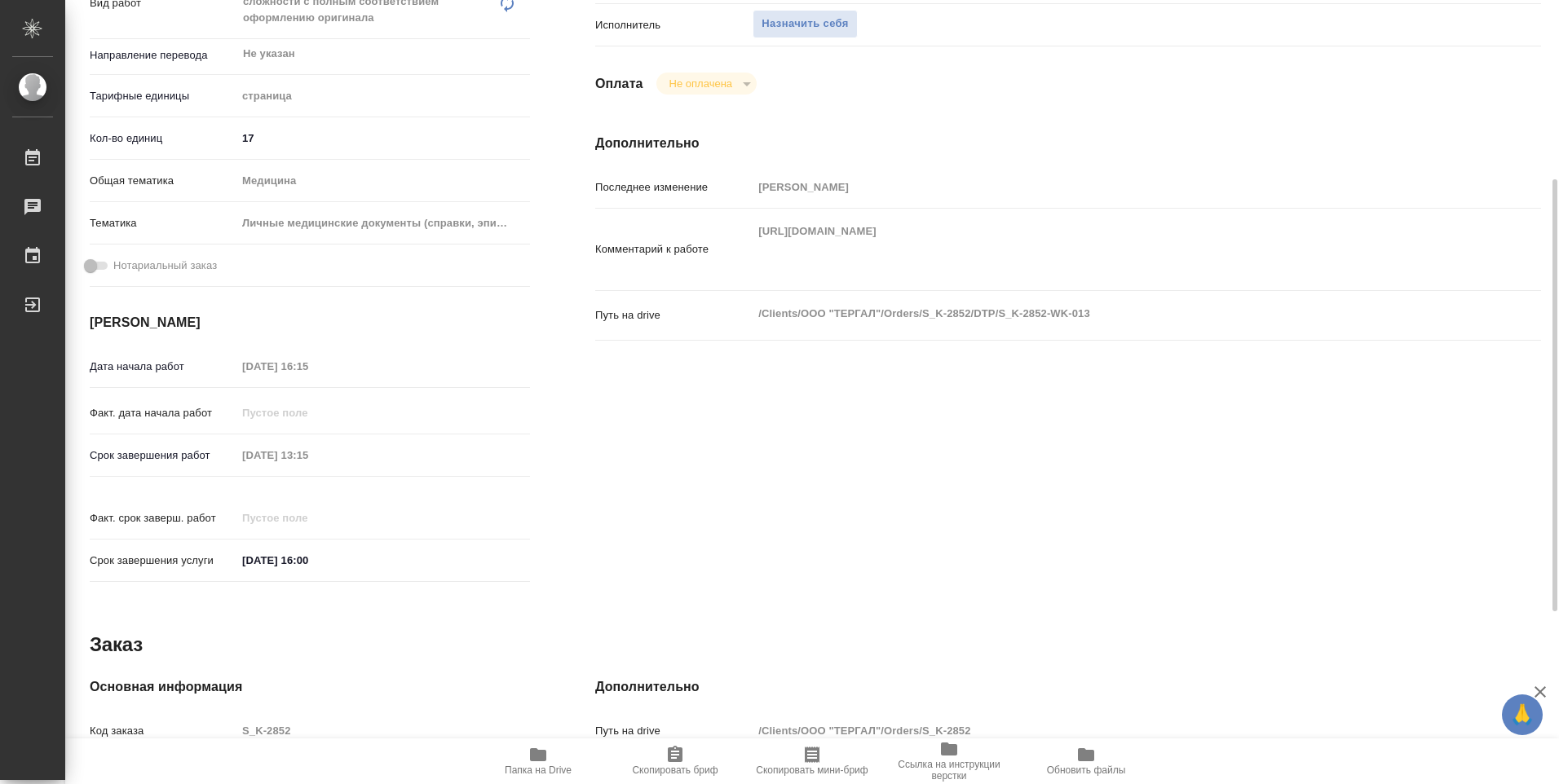
scroll to position [639, 0]
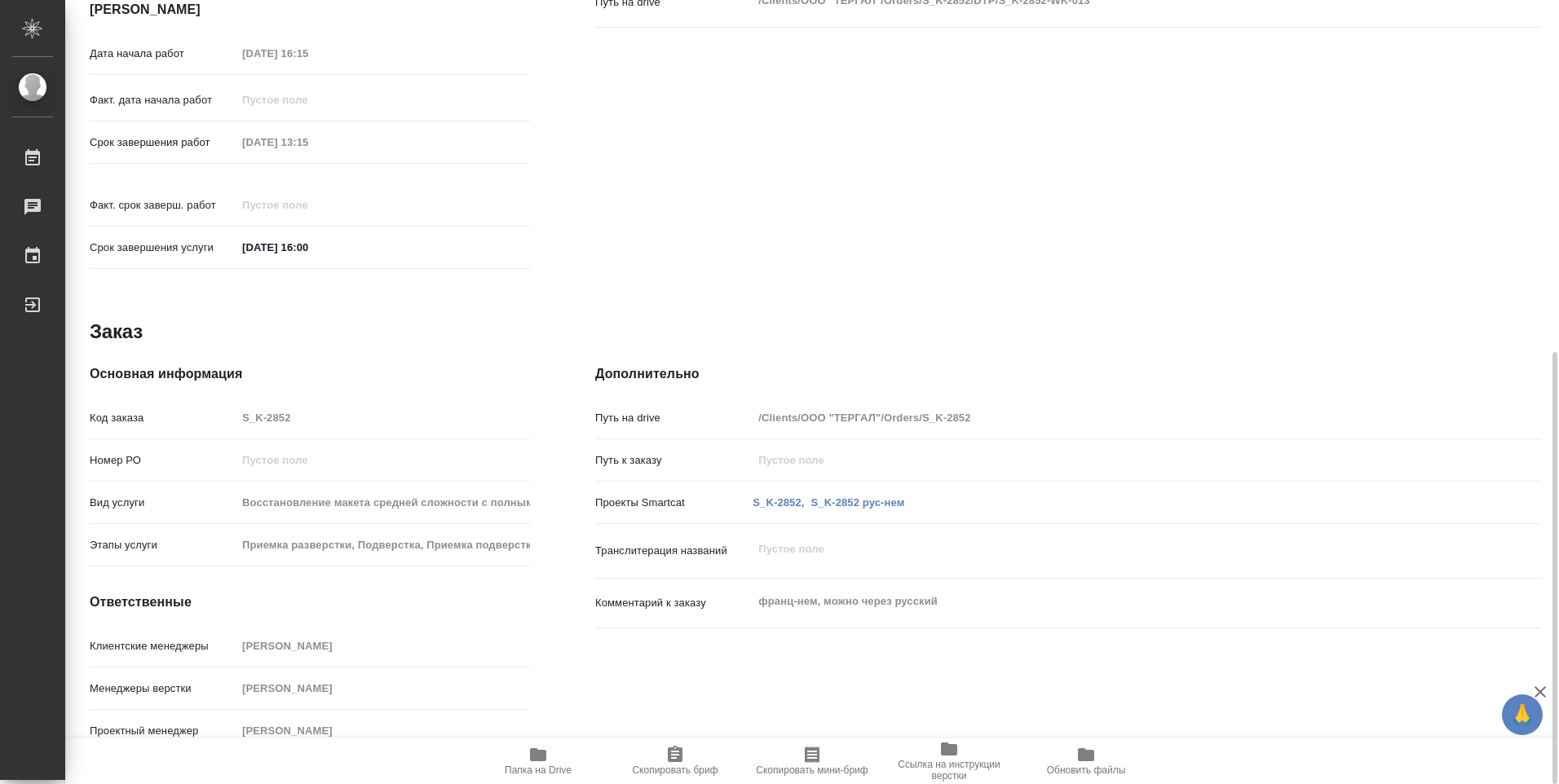
type textarea "x"
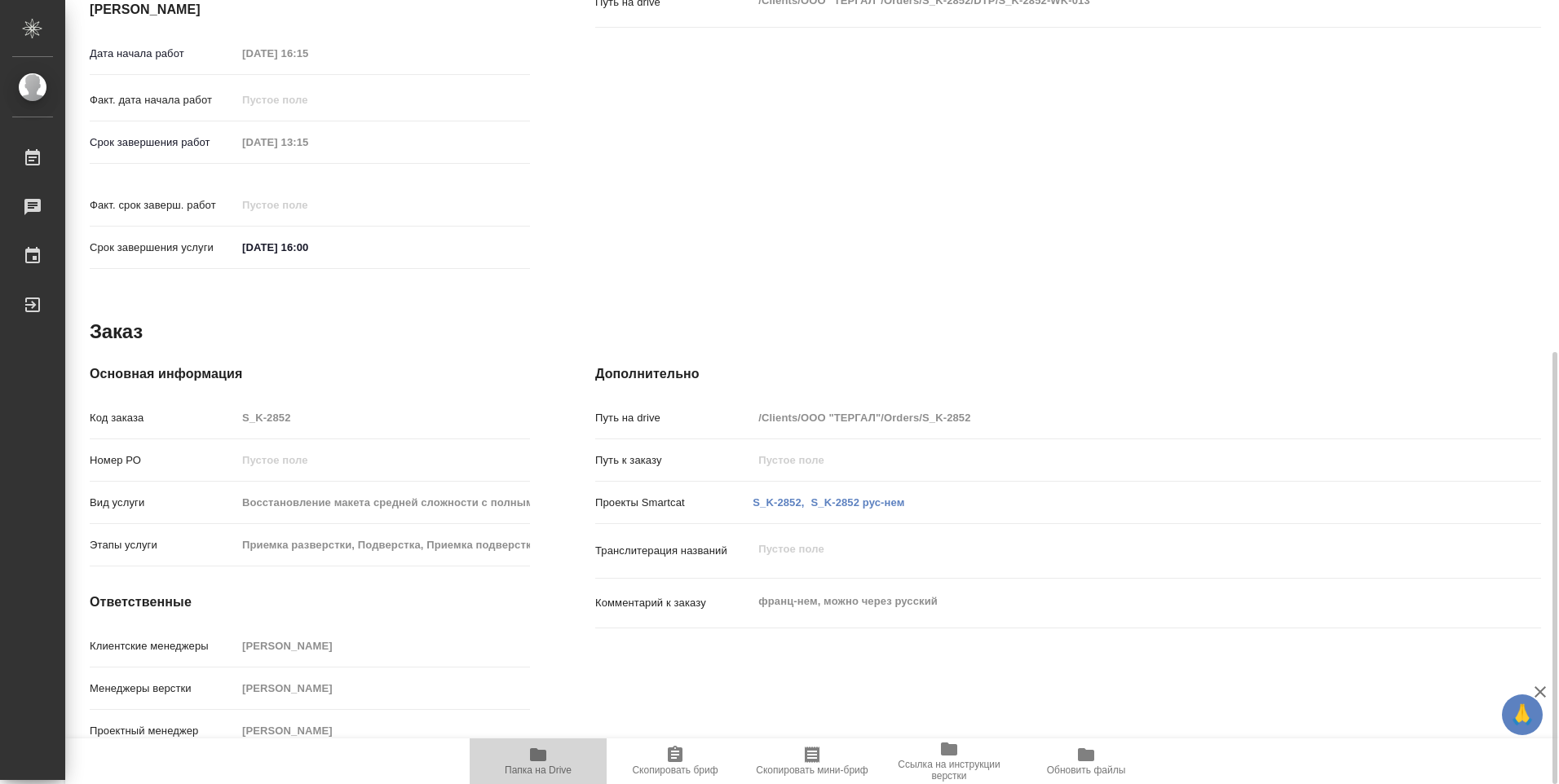
click at [534, 758] on icon "button" at bounding box center [538, 755] width 16 height 13
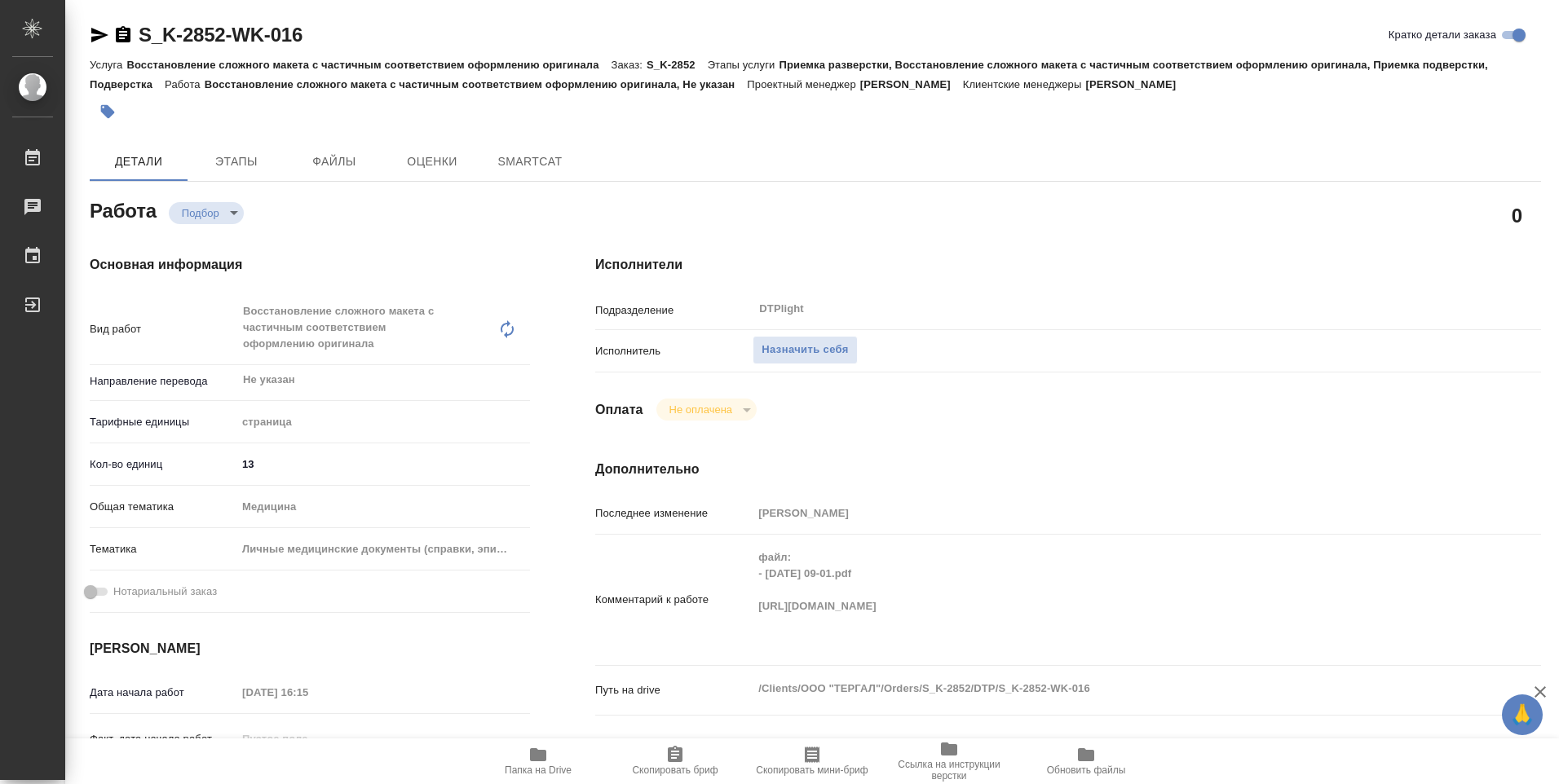
type textarea "x"
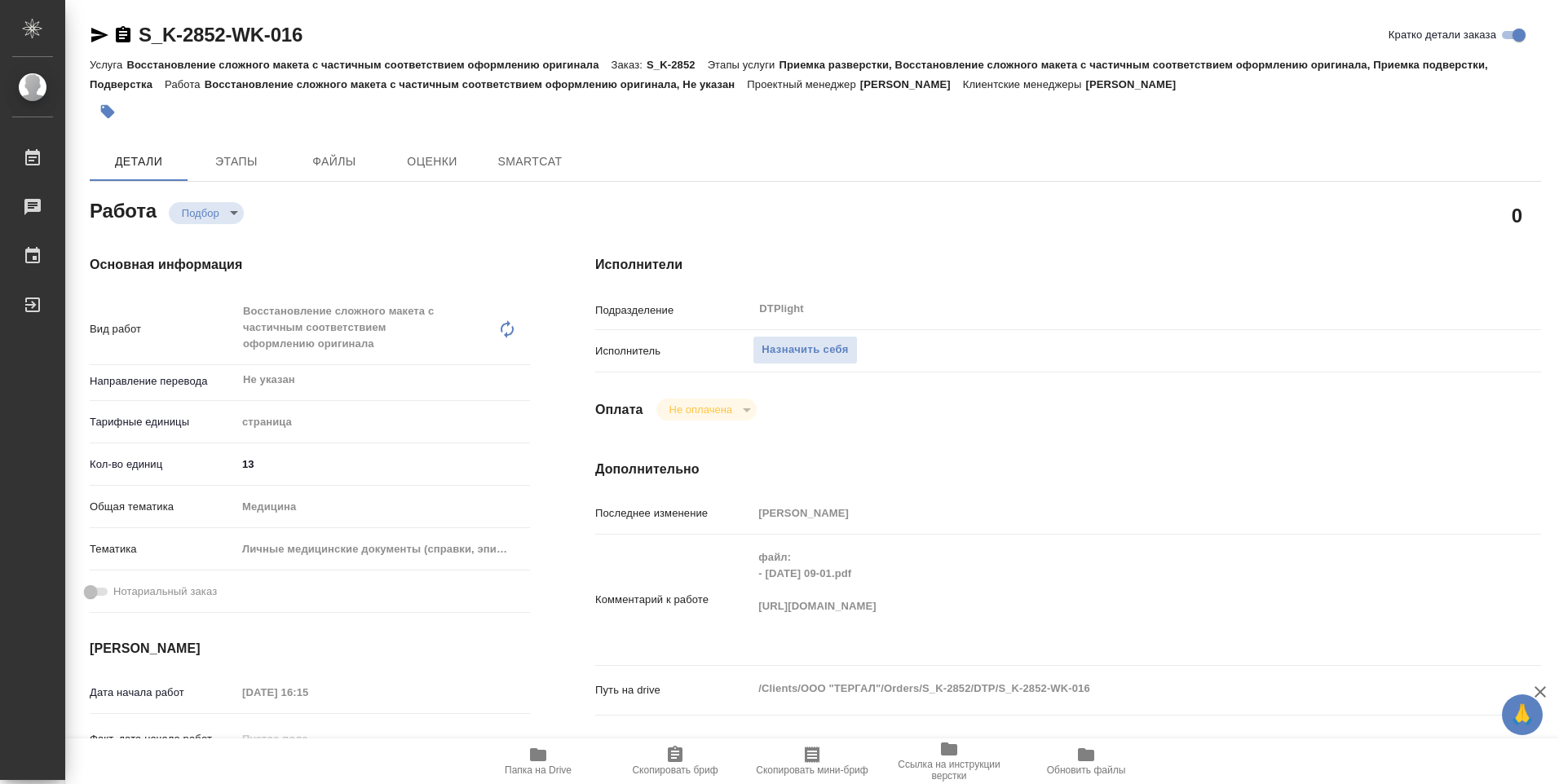
type textarea "x"
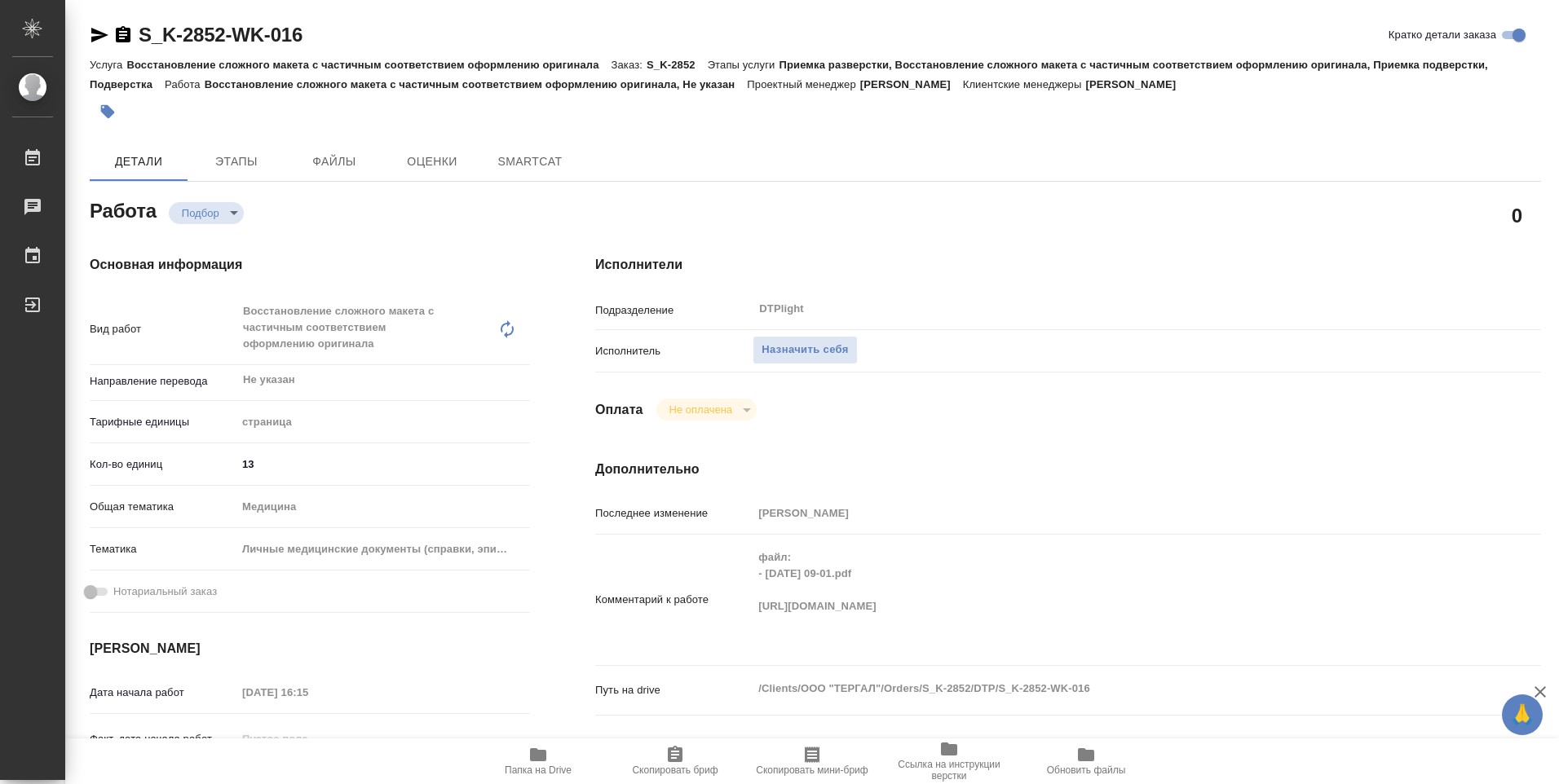
type textarea "x"
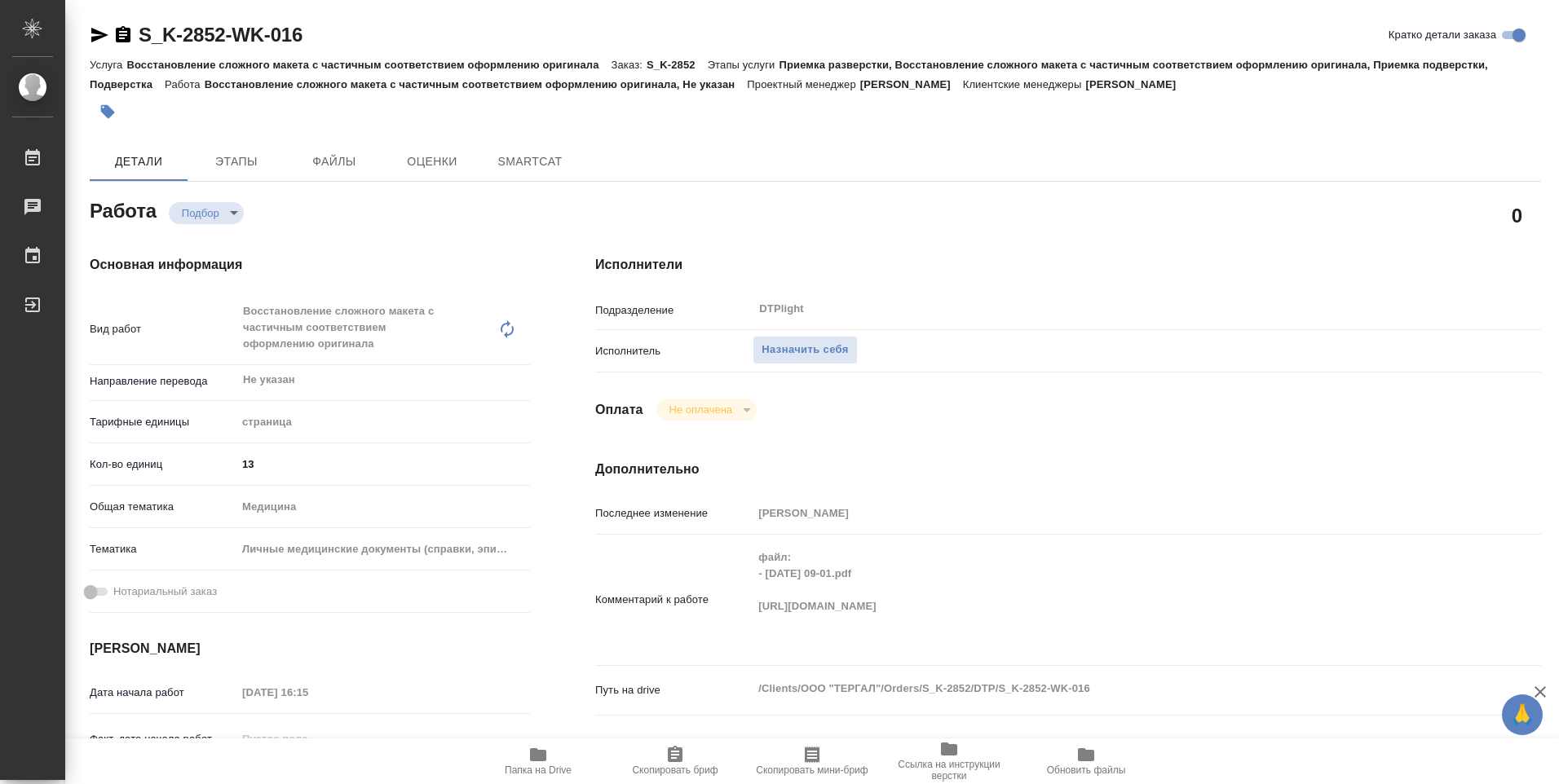
type textarea "x"
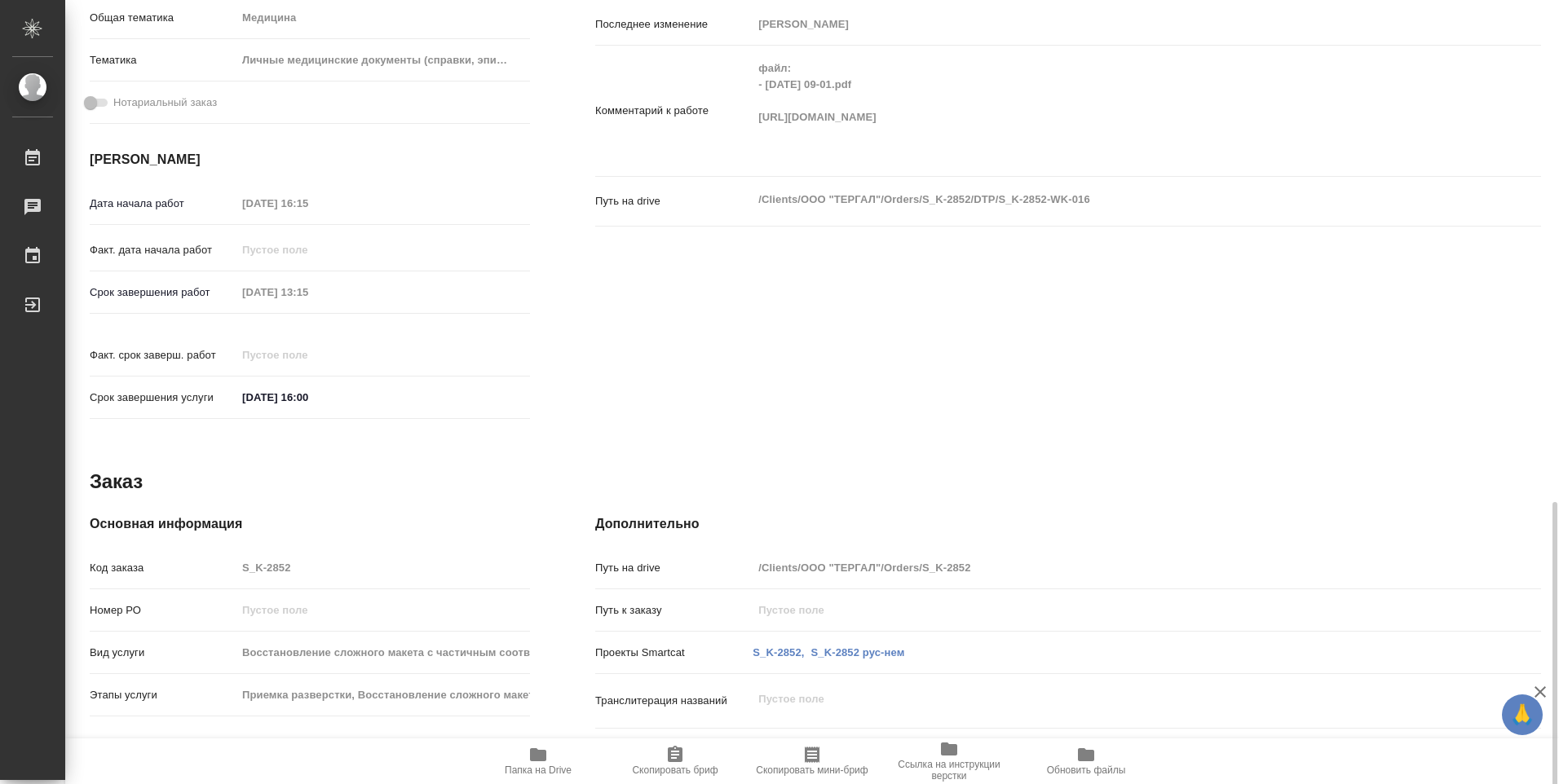
scroll to position [639, 0]
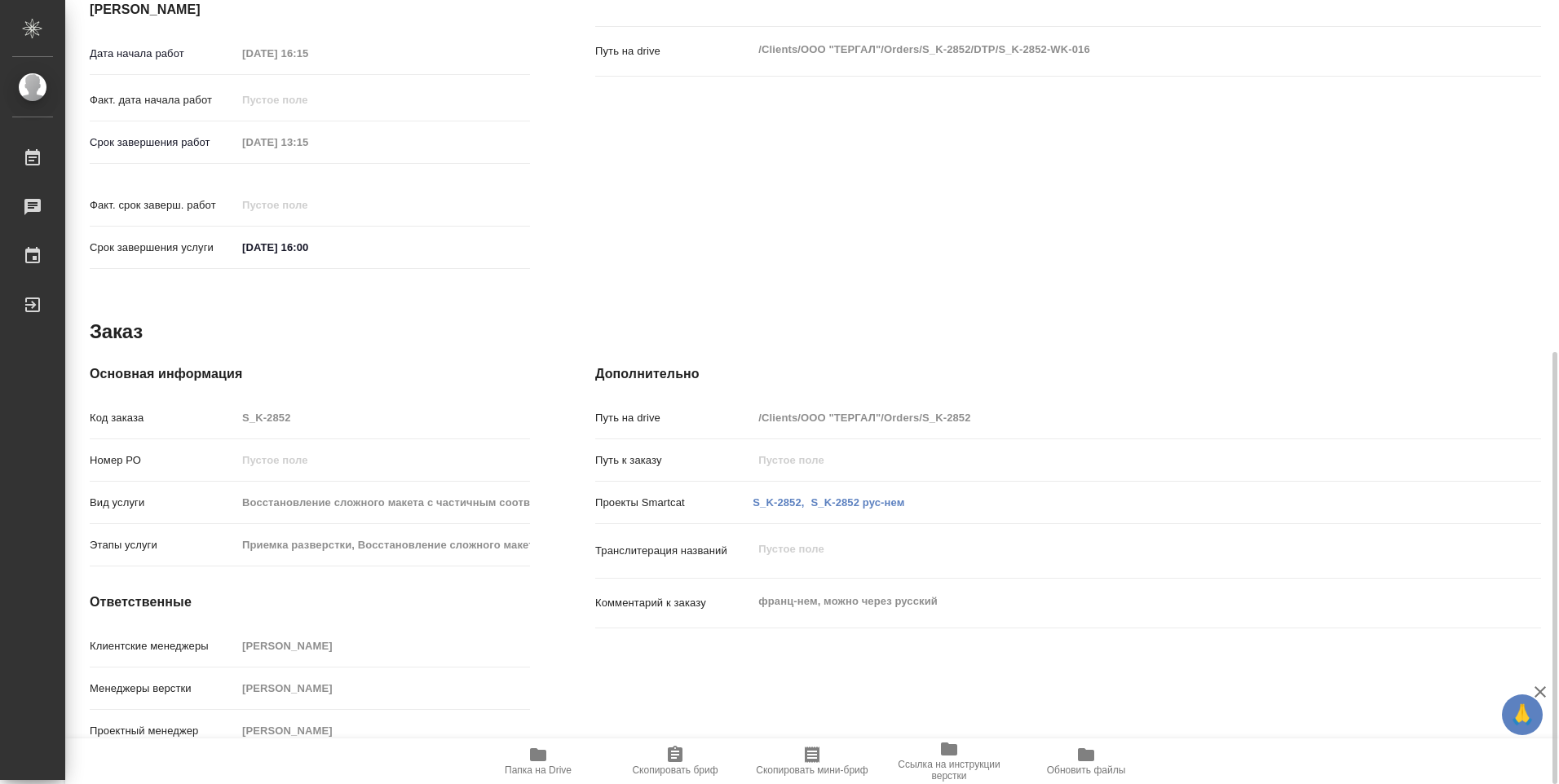
type textarea "x"
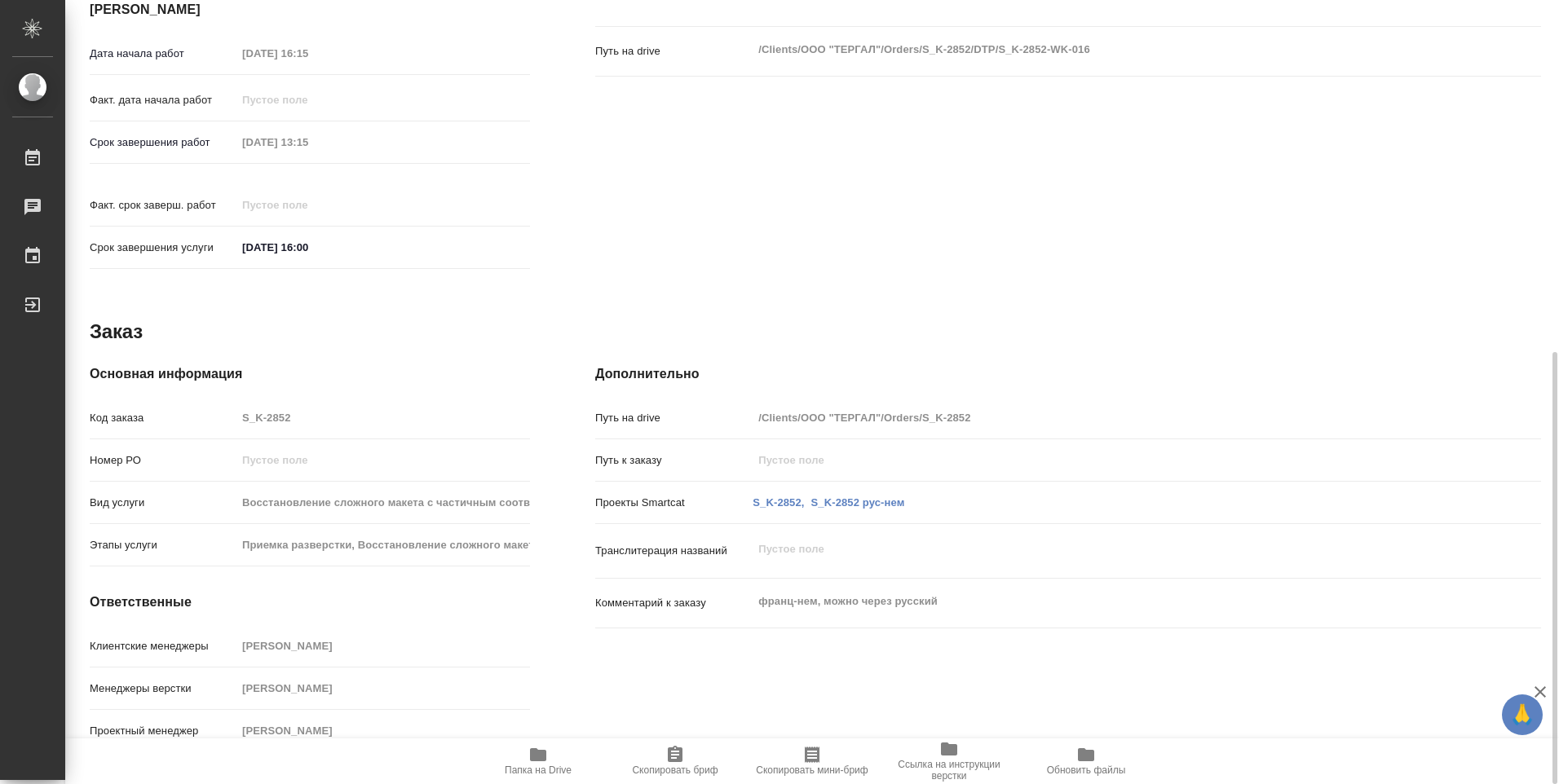
type textarea "x"
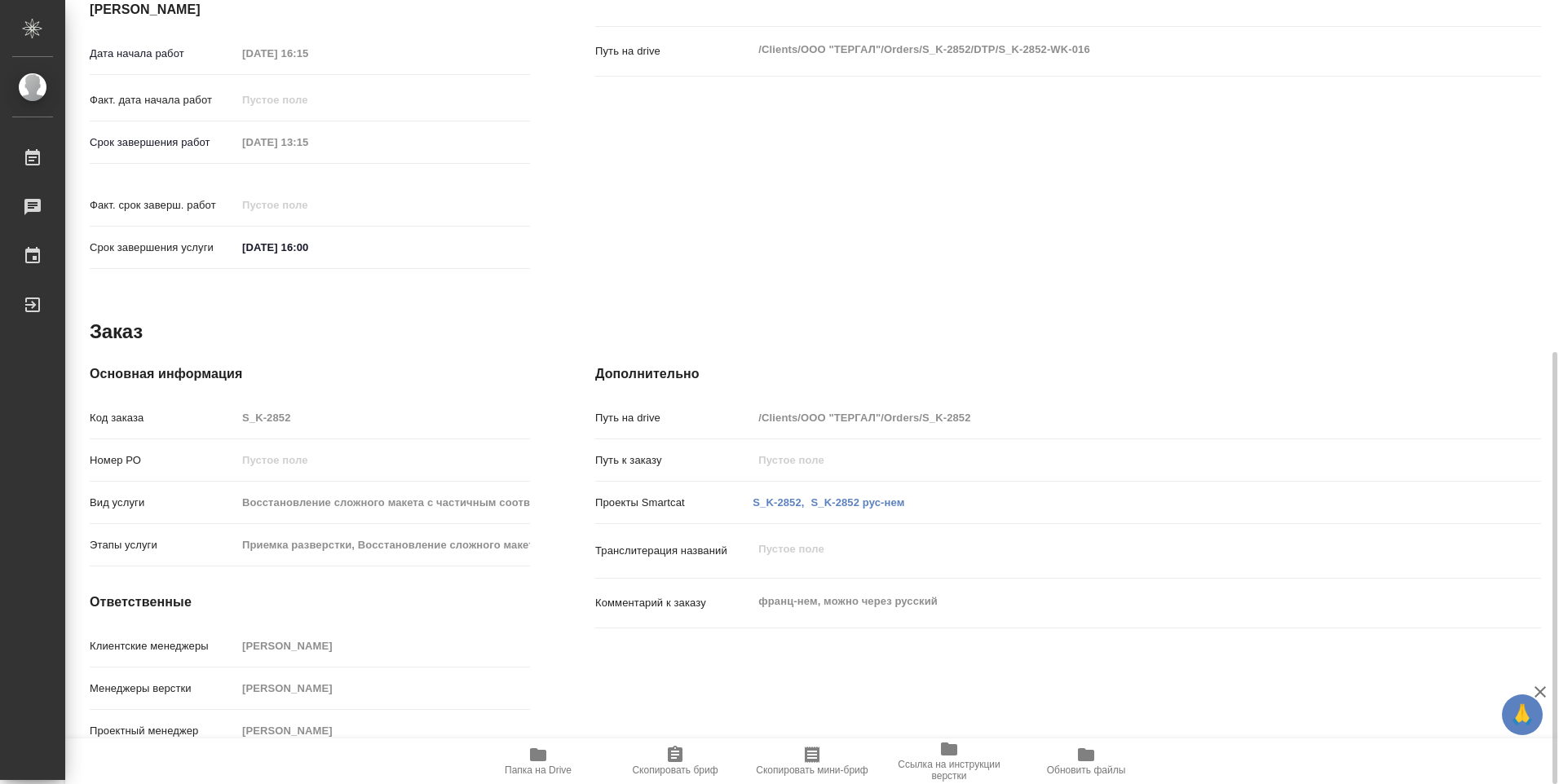
click at [541, 758] on icon "button" at bounding box center [538, 755] width 16 height 13
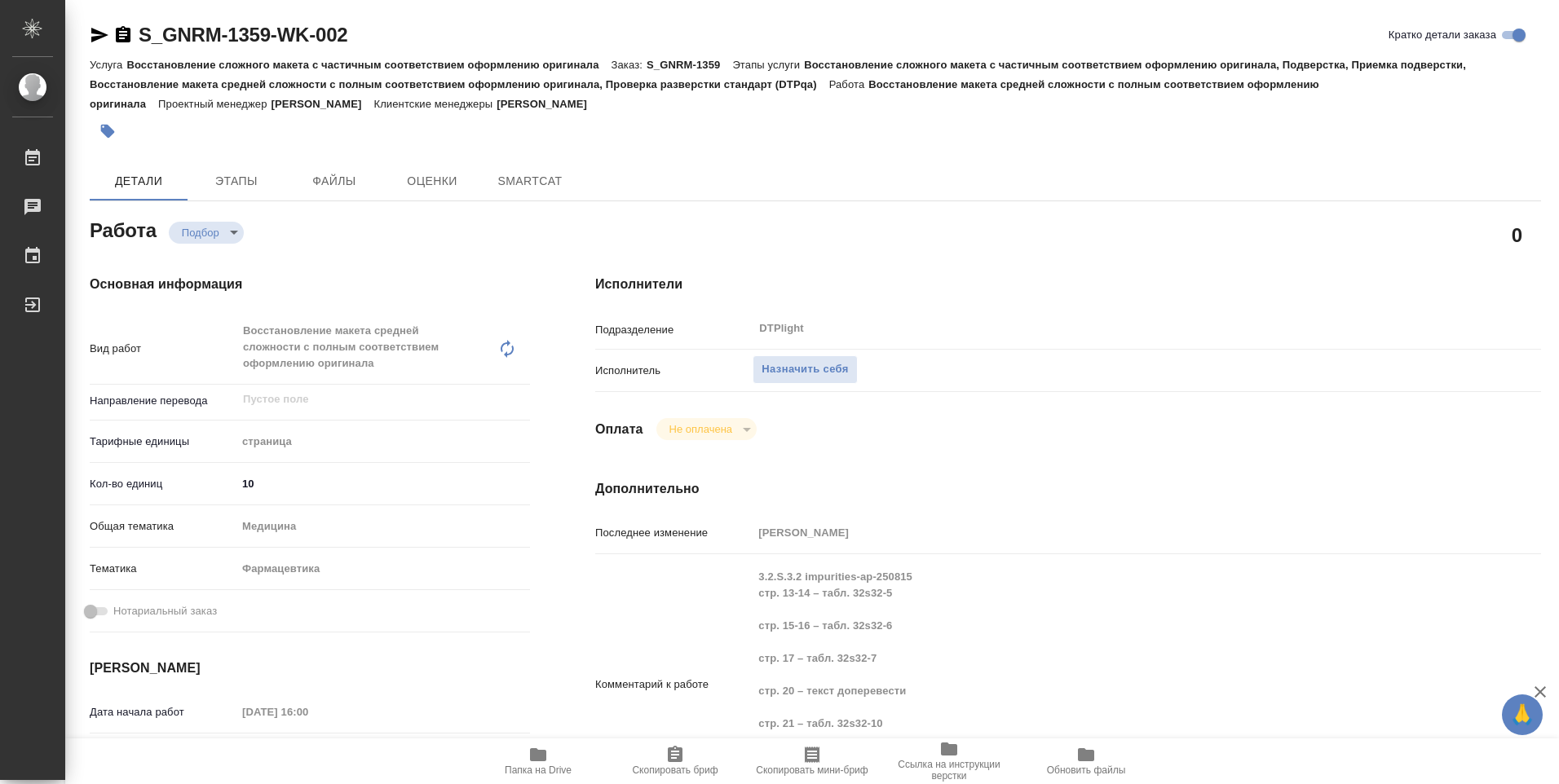
type textarea "x"
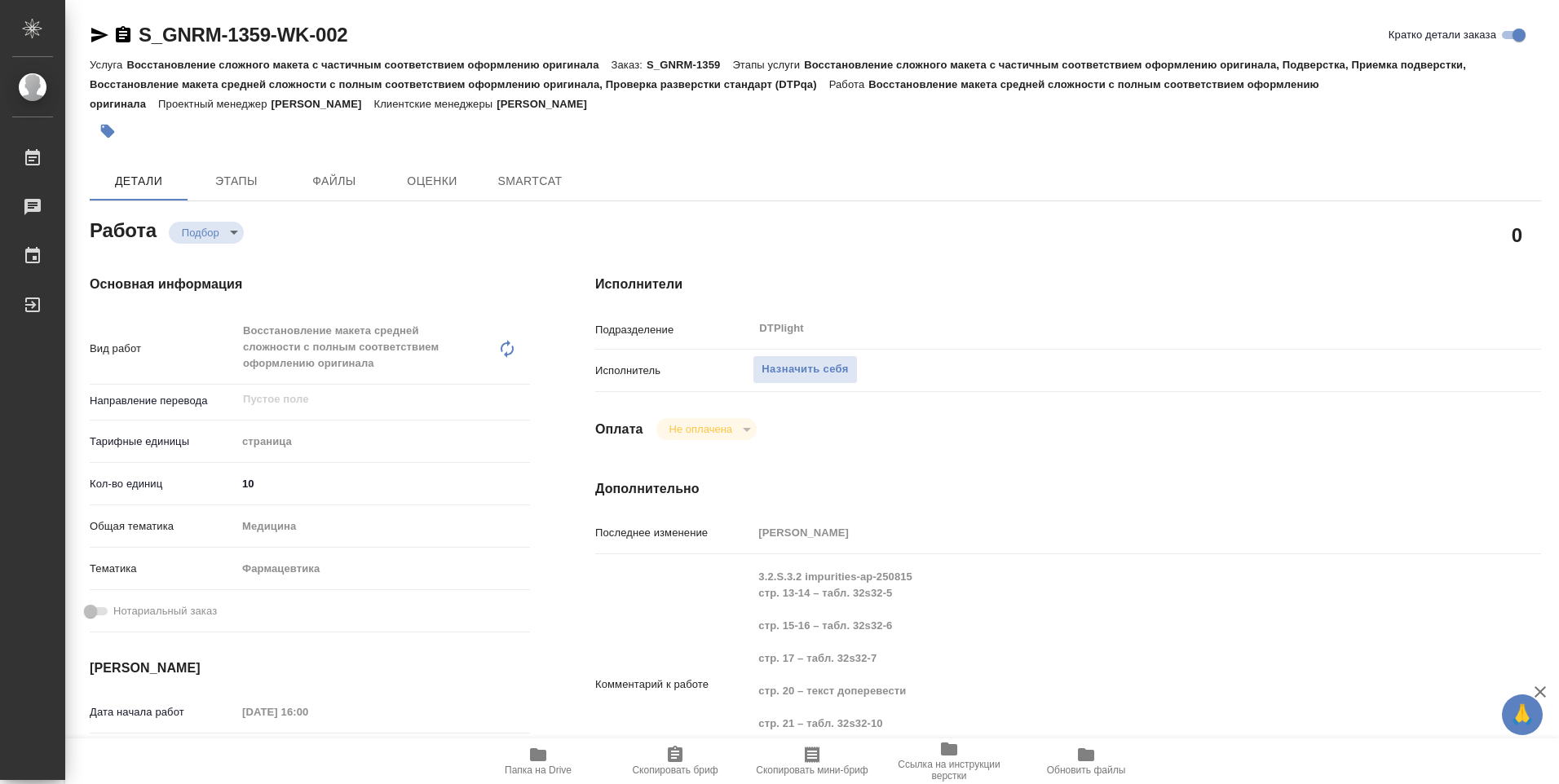
type textarea "x"
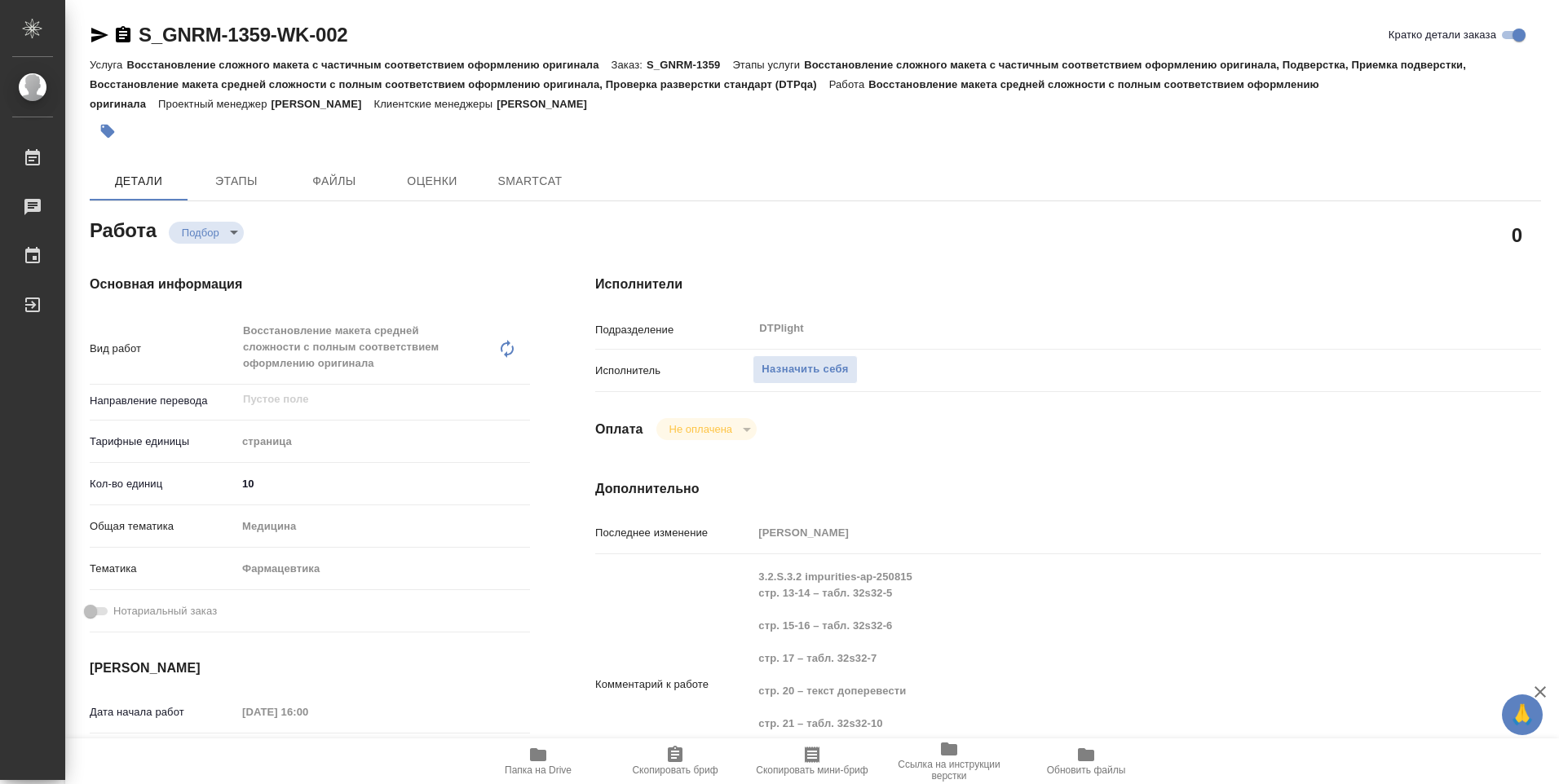
type textarea "x"
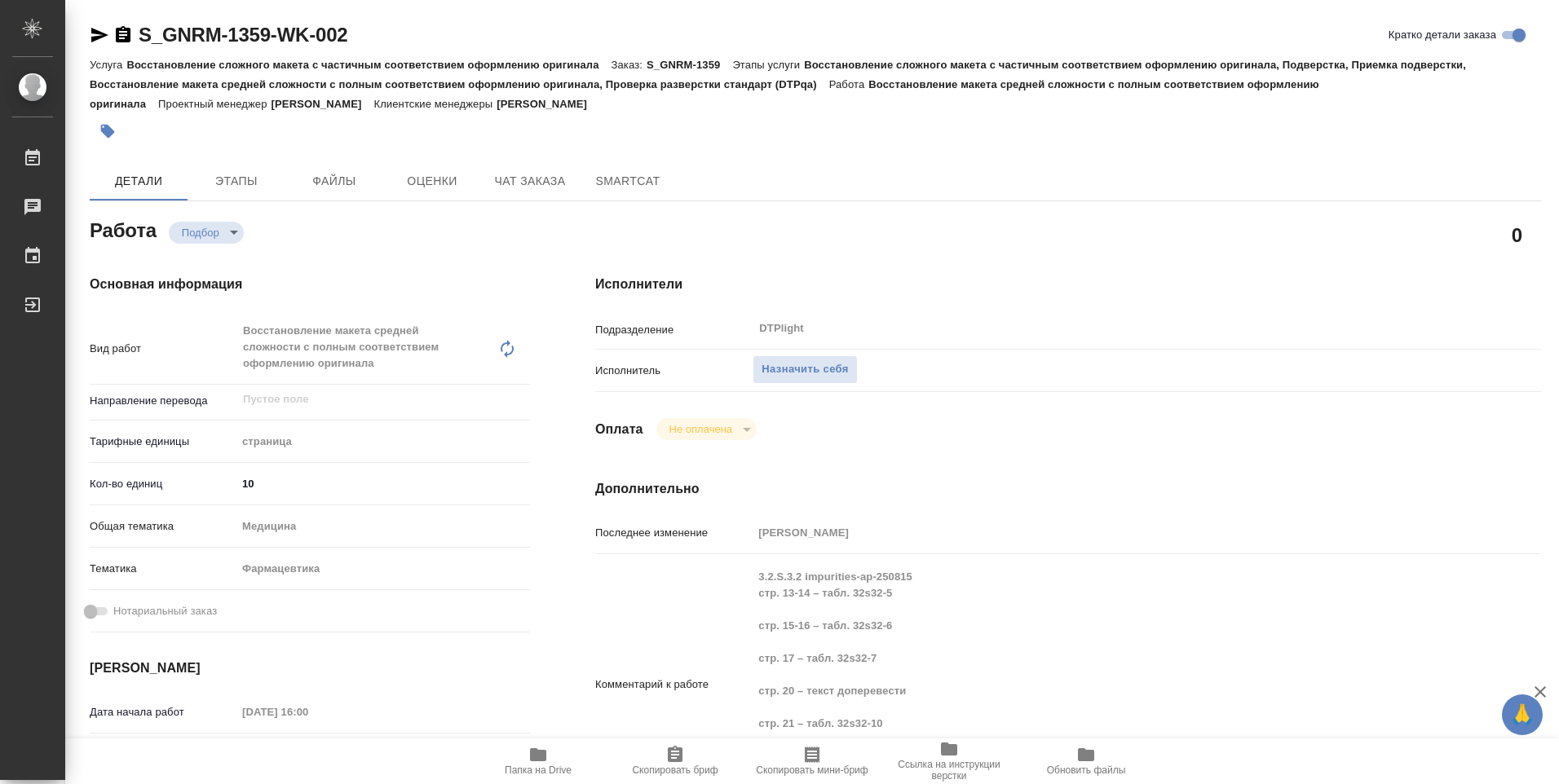
type textarea "x"
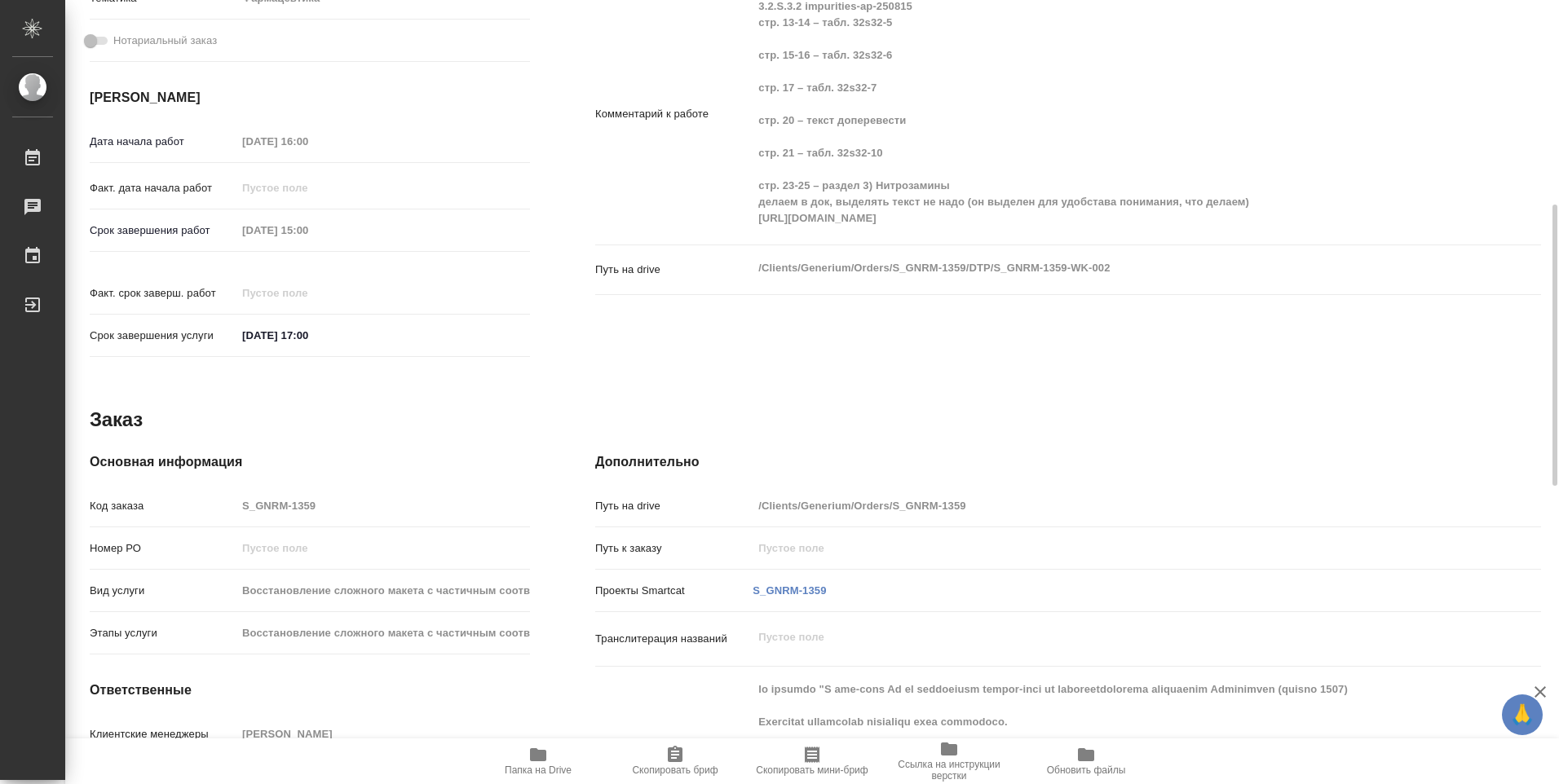
type textarea "x"
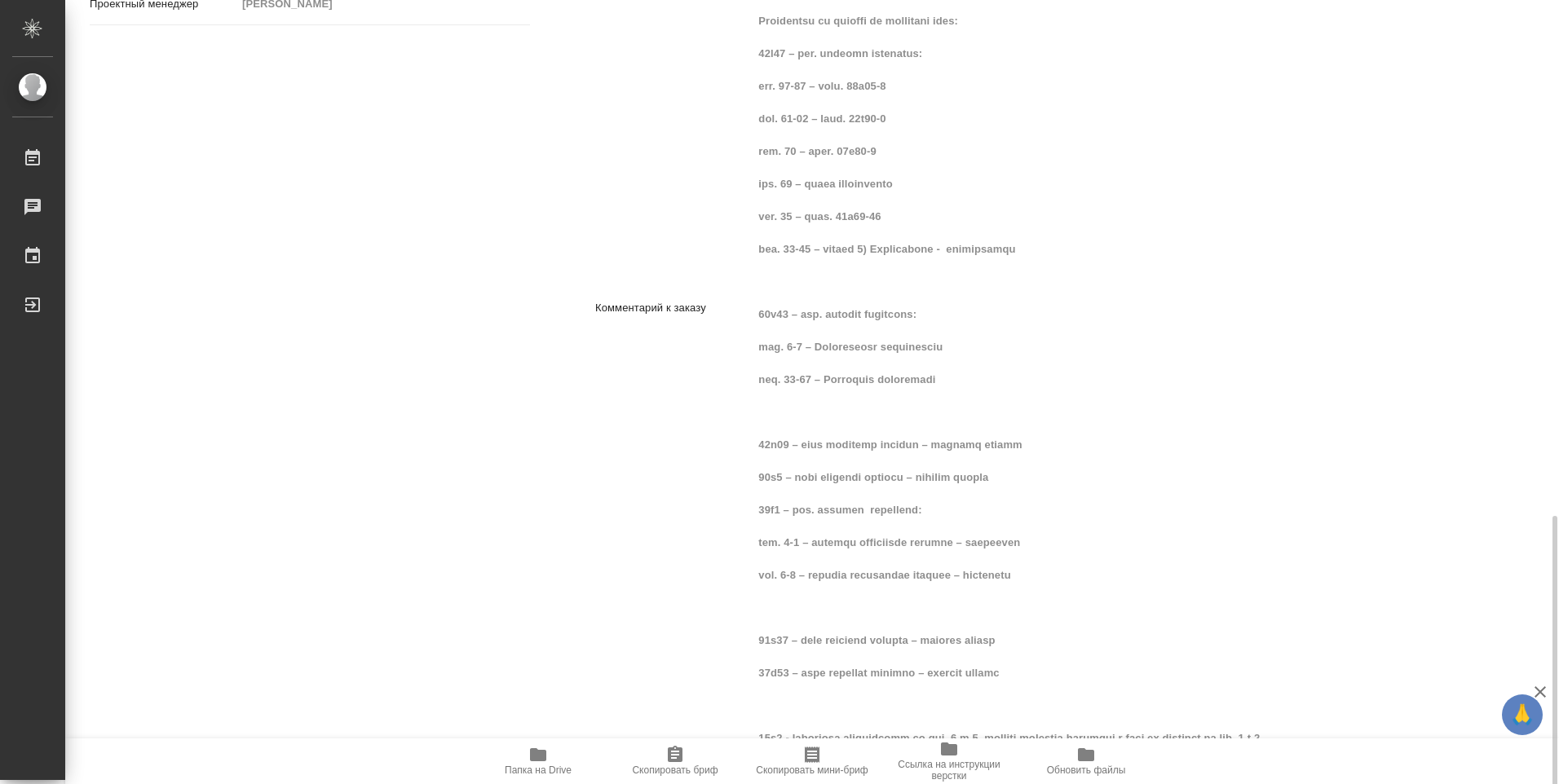
scroll to position [1399, 0]
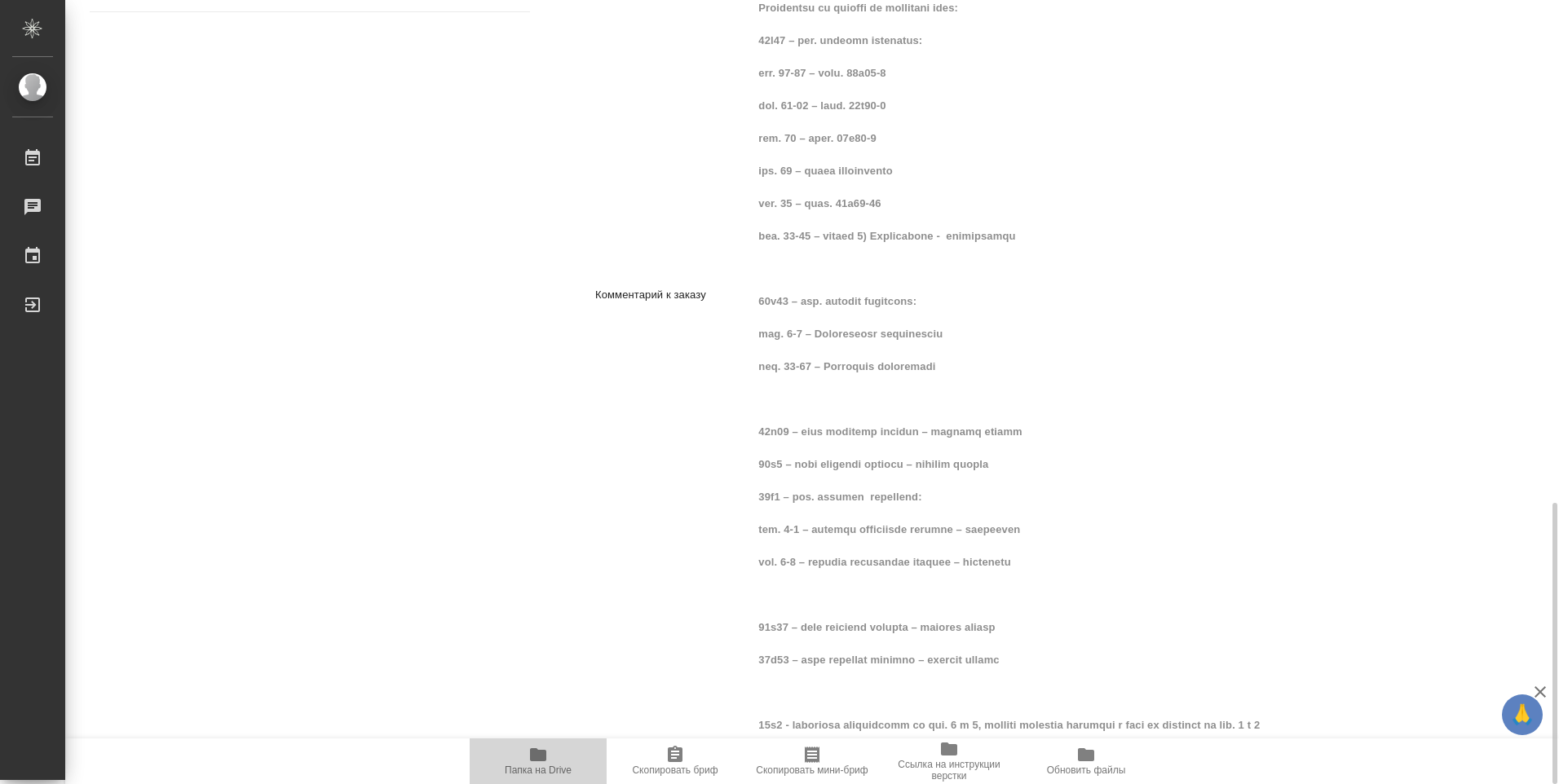
click at [546, 763] on icon "button" at bounding box center [538, 755] width 20 height 20
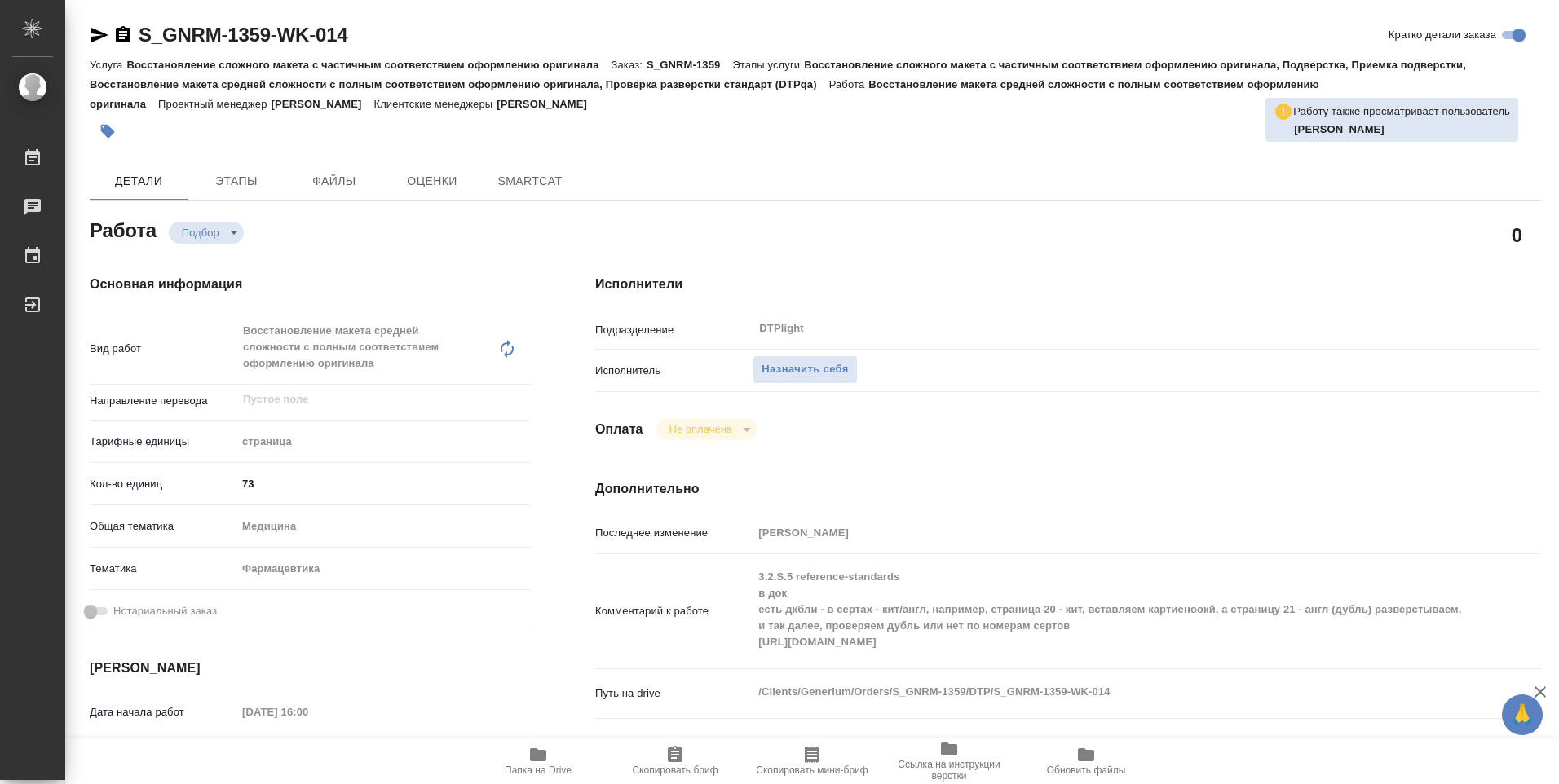
type textarea "x"
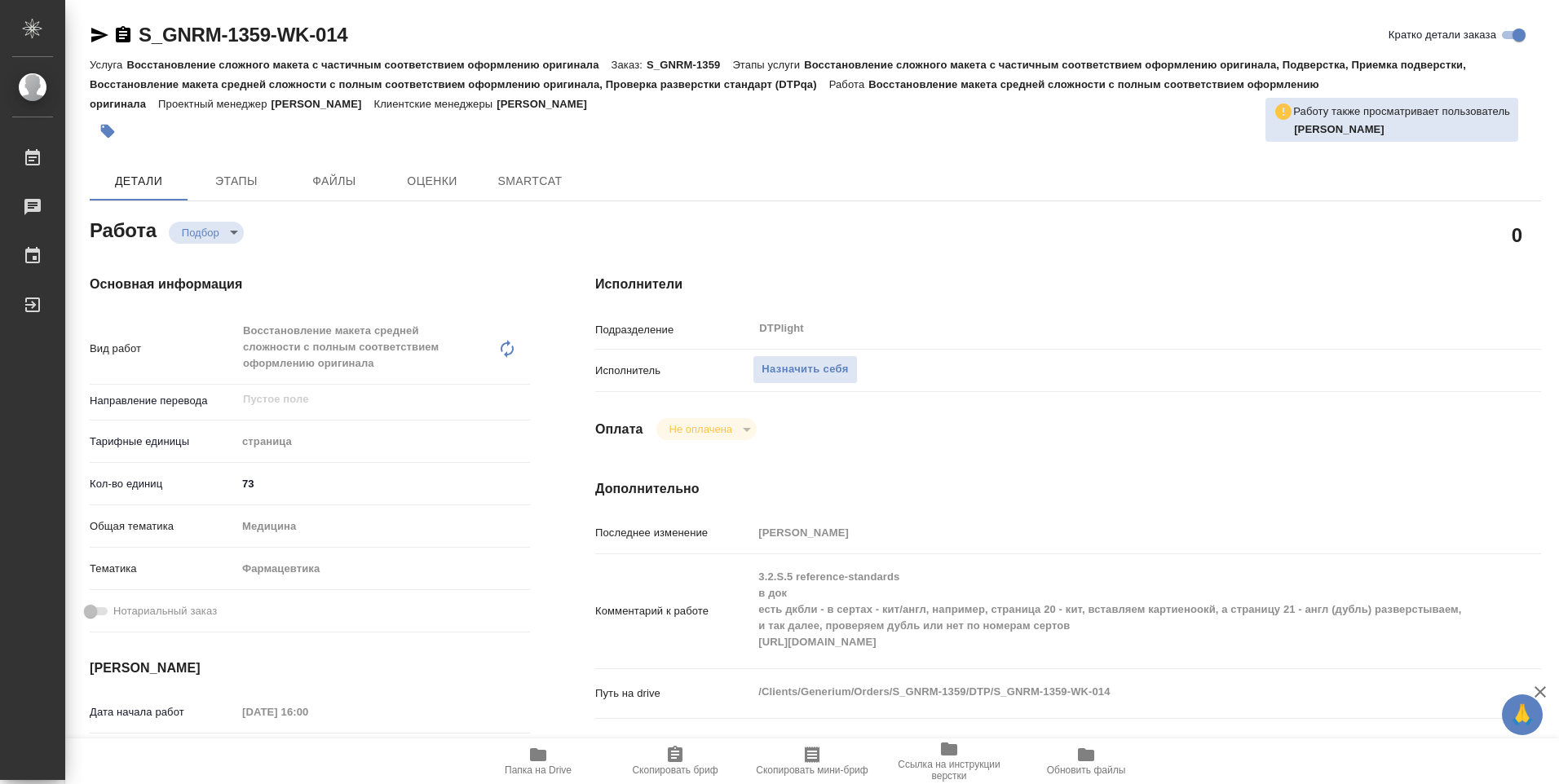
type textarea "x"
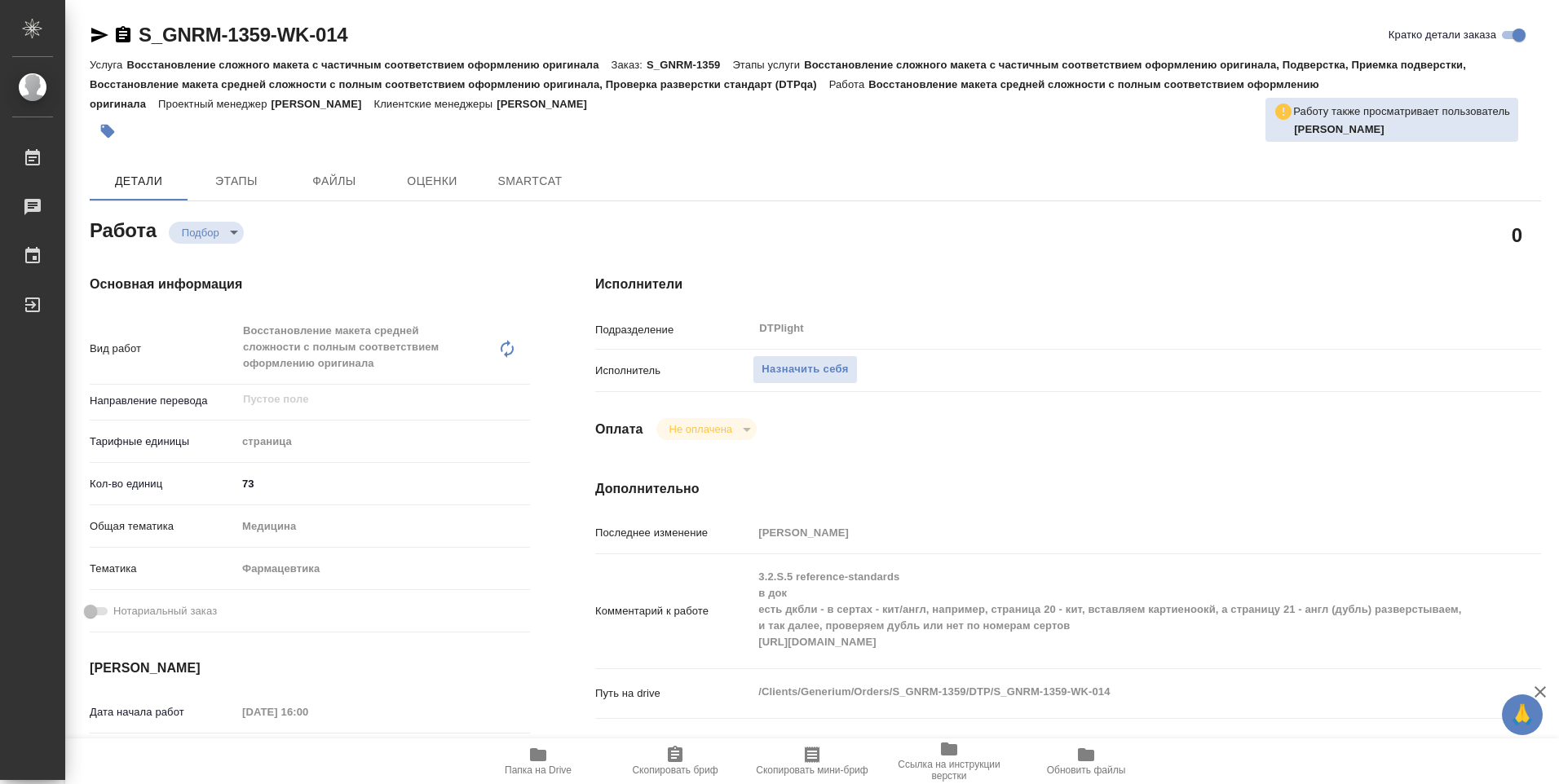
type textarea "x"
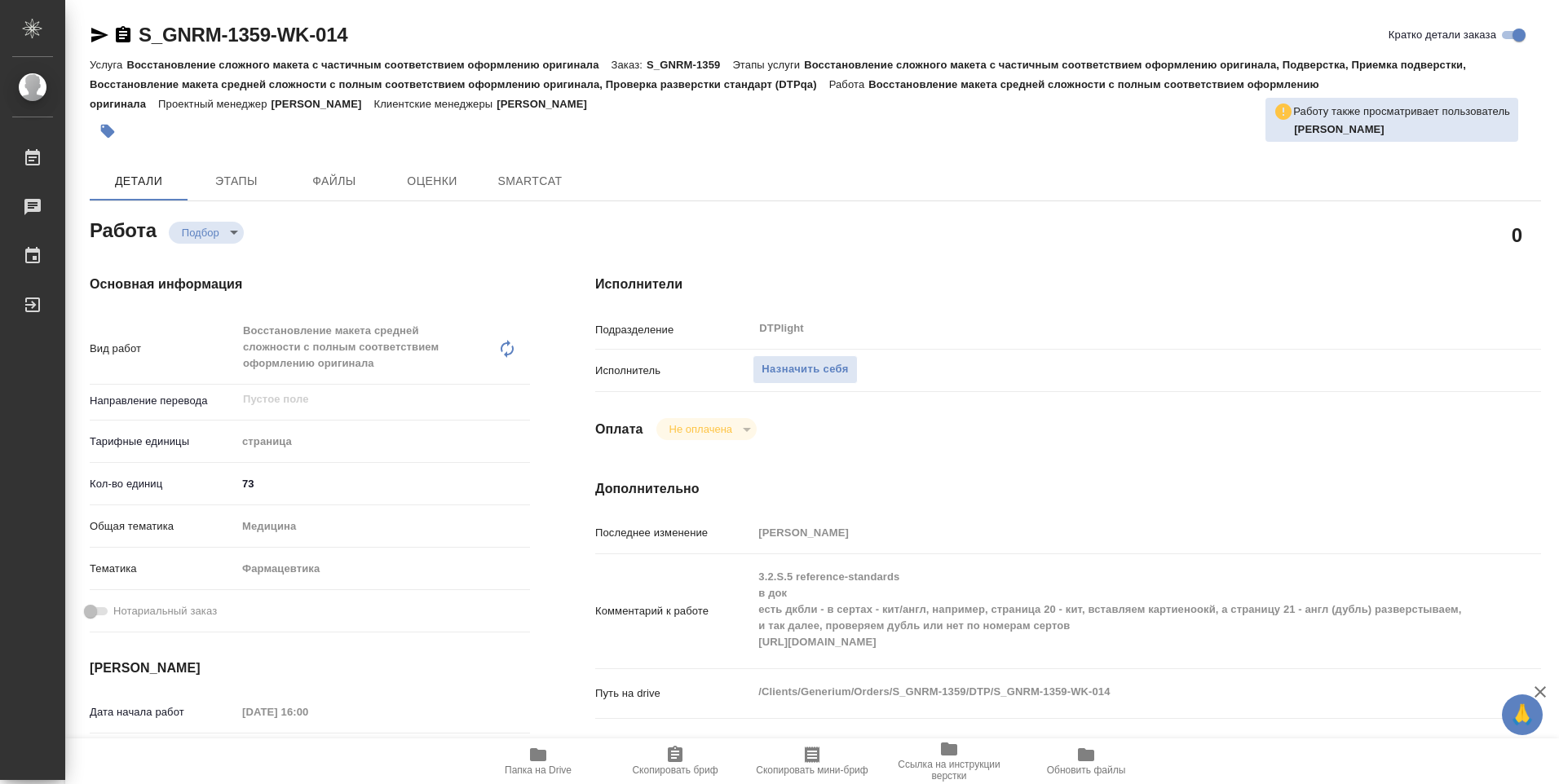
scroll to position [326, 0]
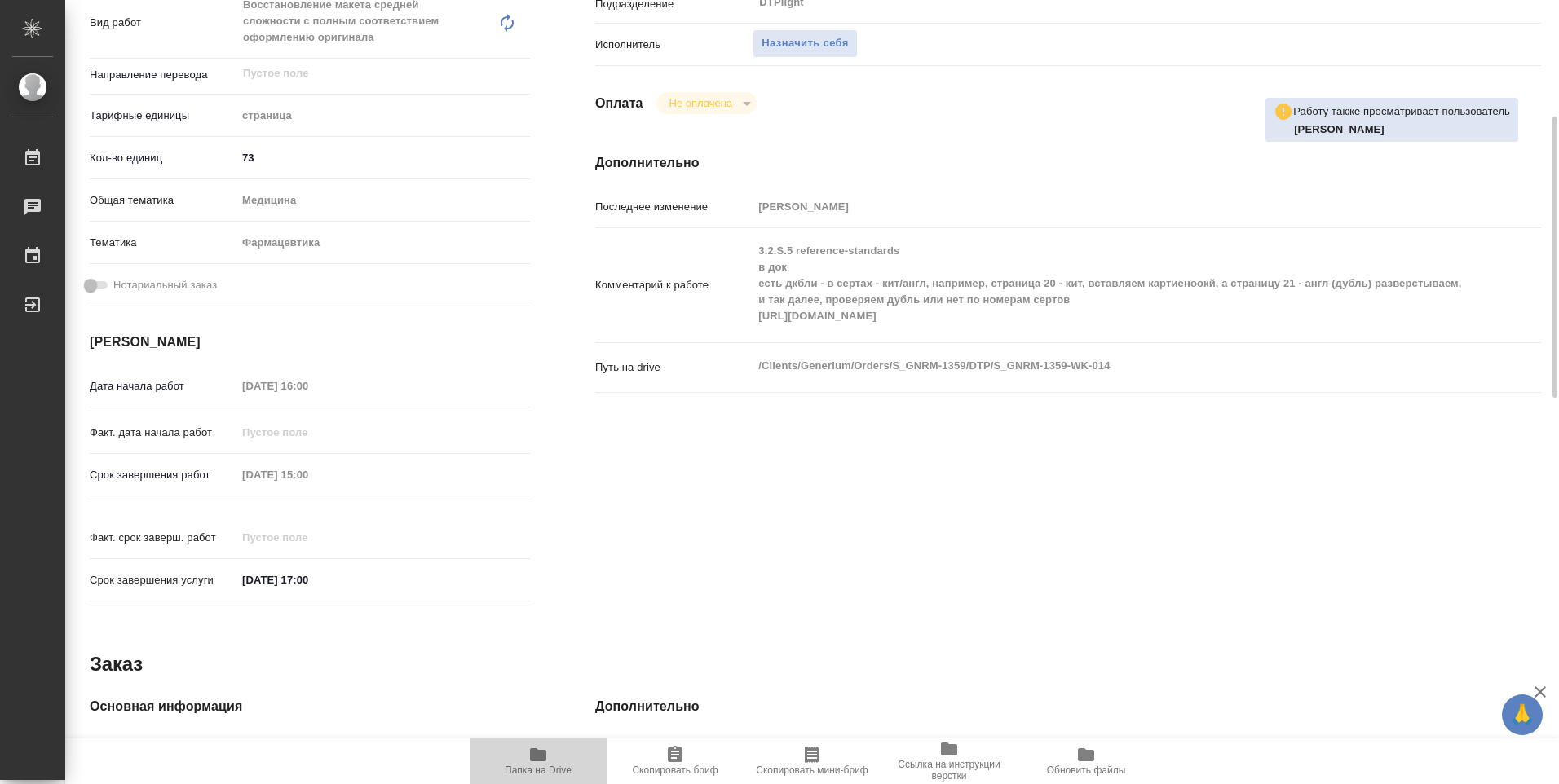
type textarea "x"
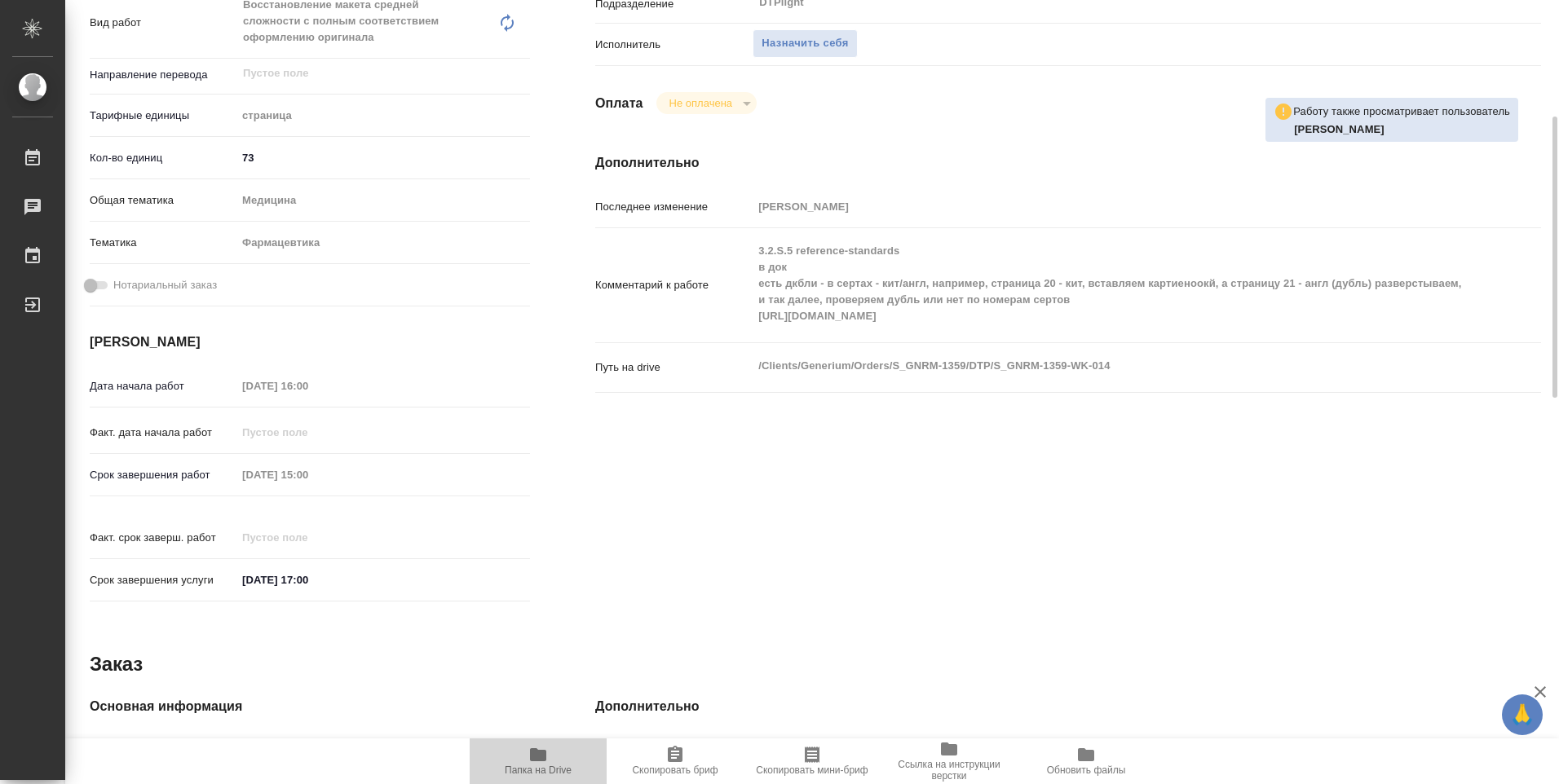
click at [527, 759] on span "Папка на Drive" at bounding box center [538, 761] width 117 height 31
type textarea "x"
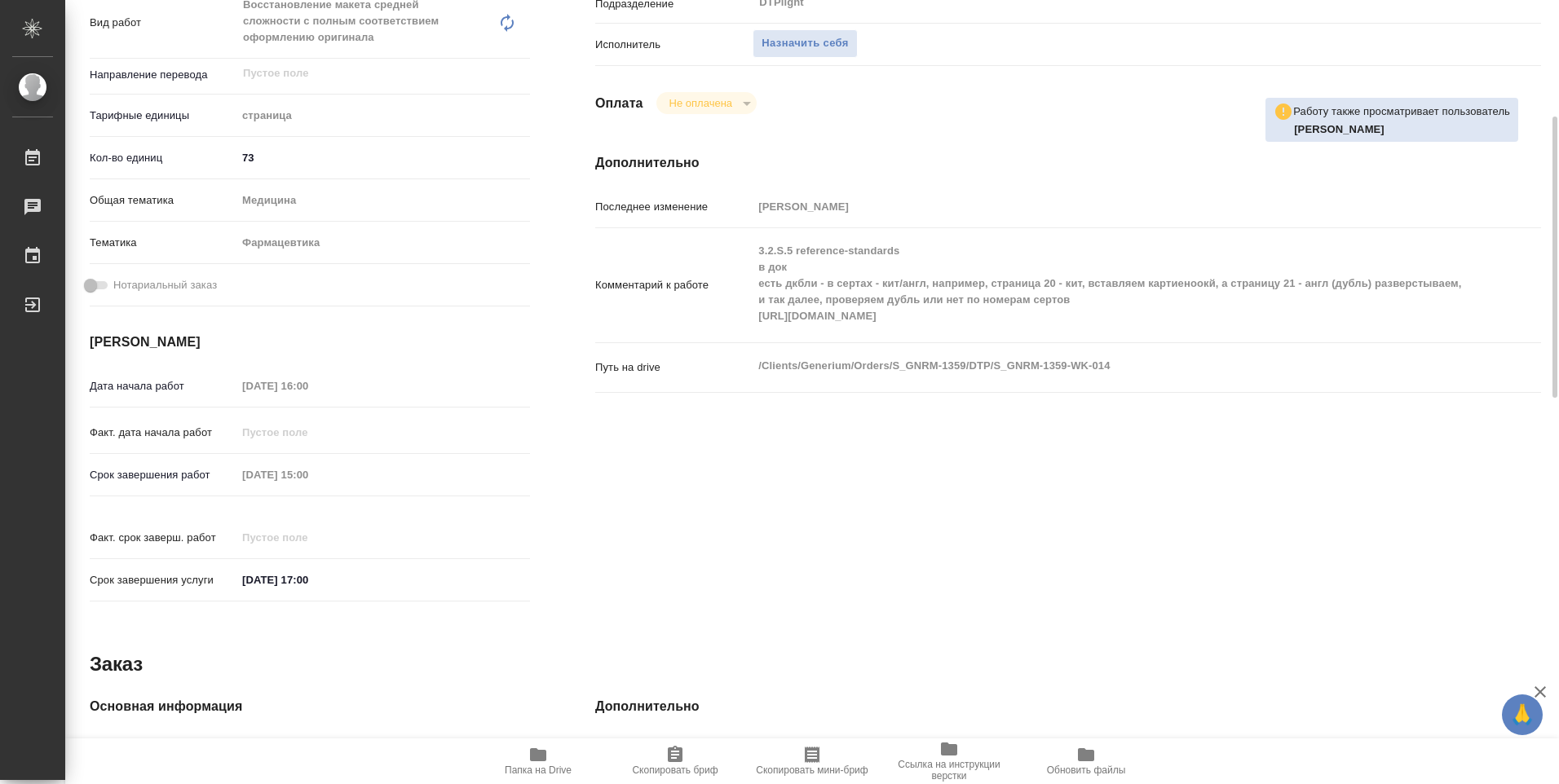
type textarea "x"
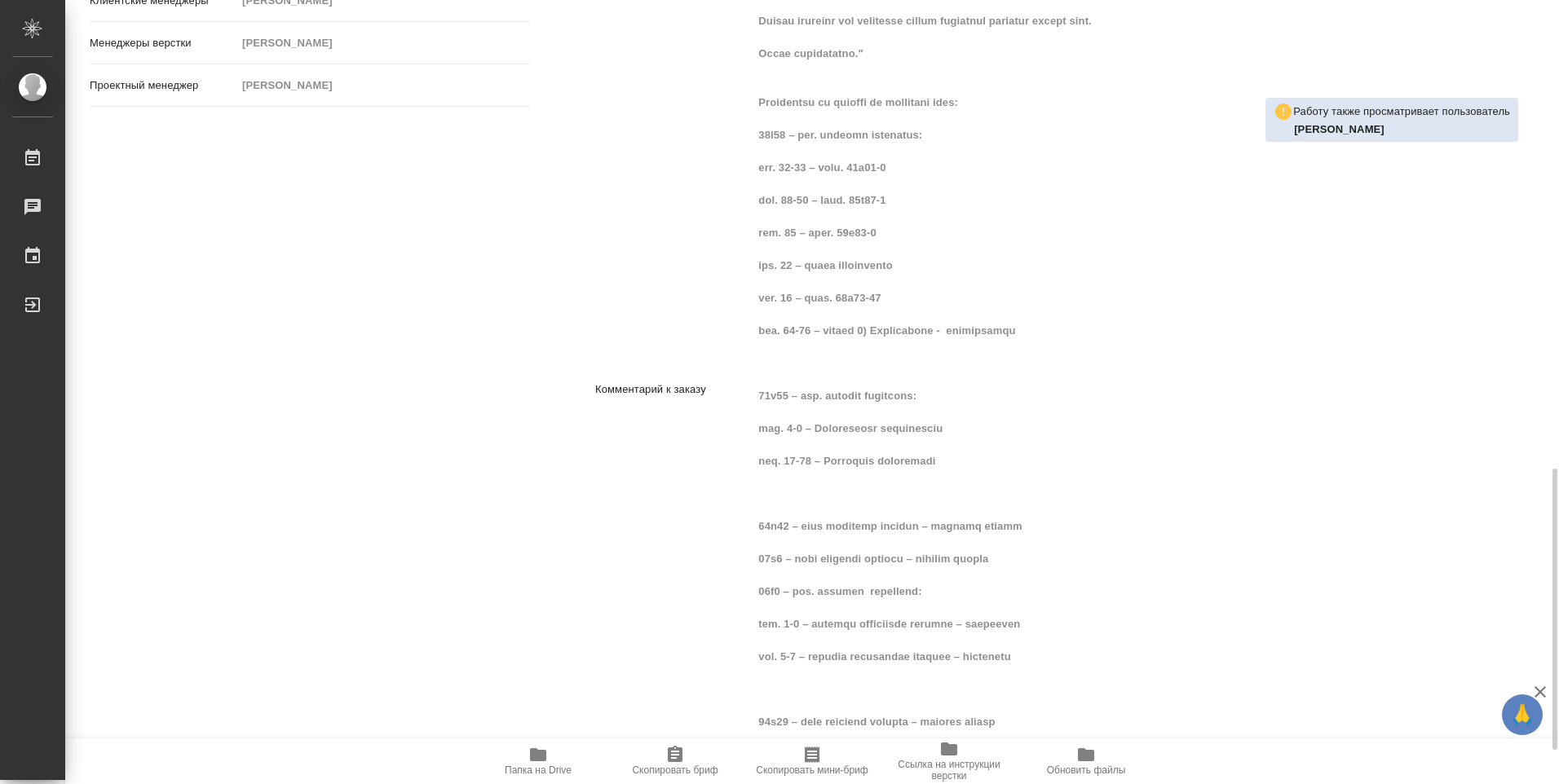
scroll to position [1399, 0]
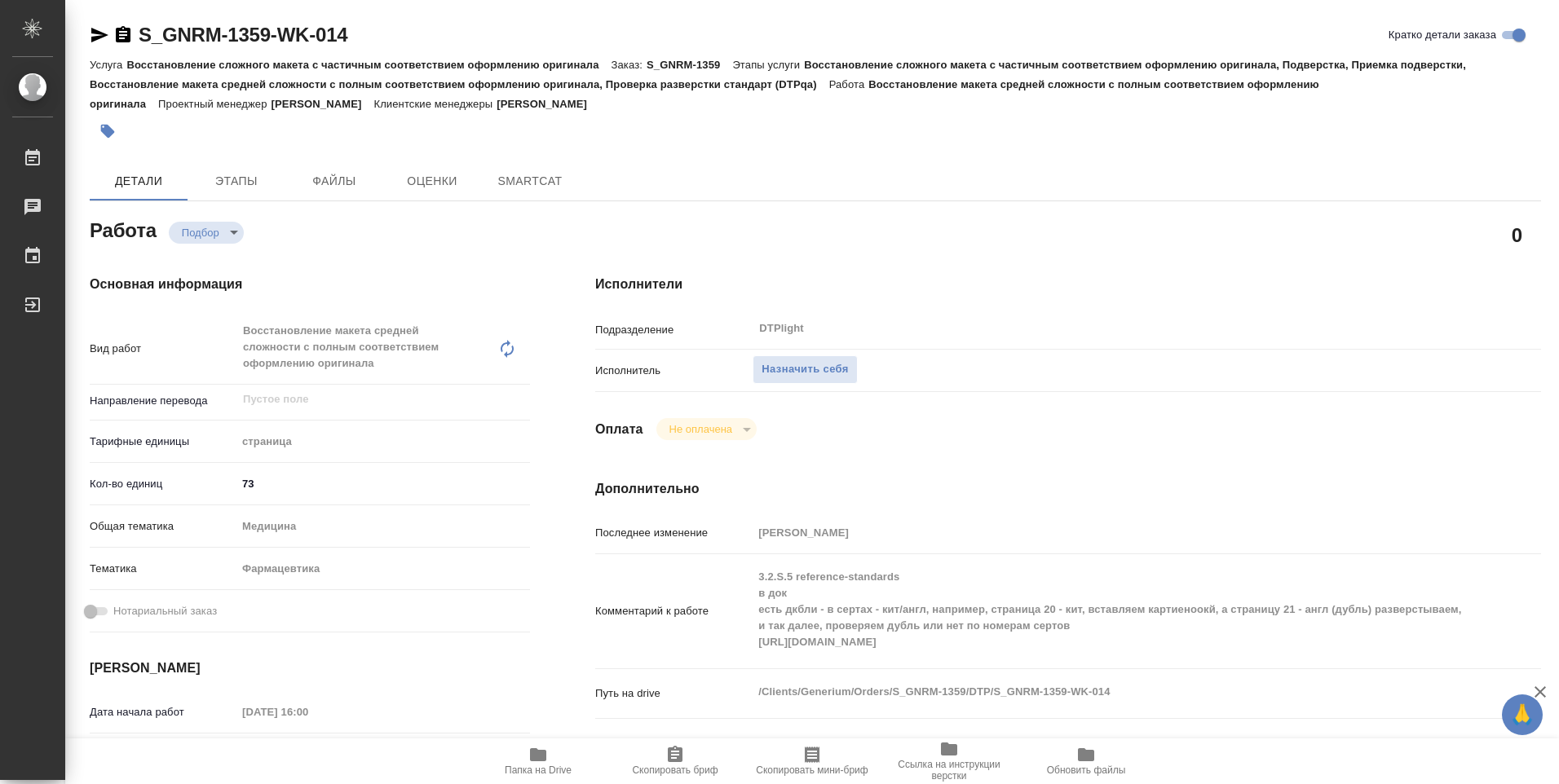
type textarea "x"
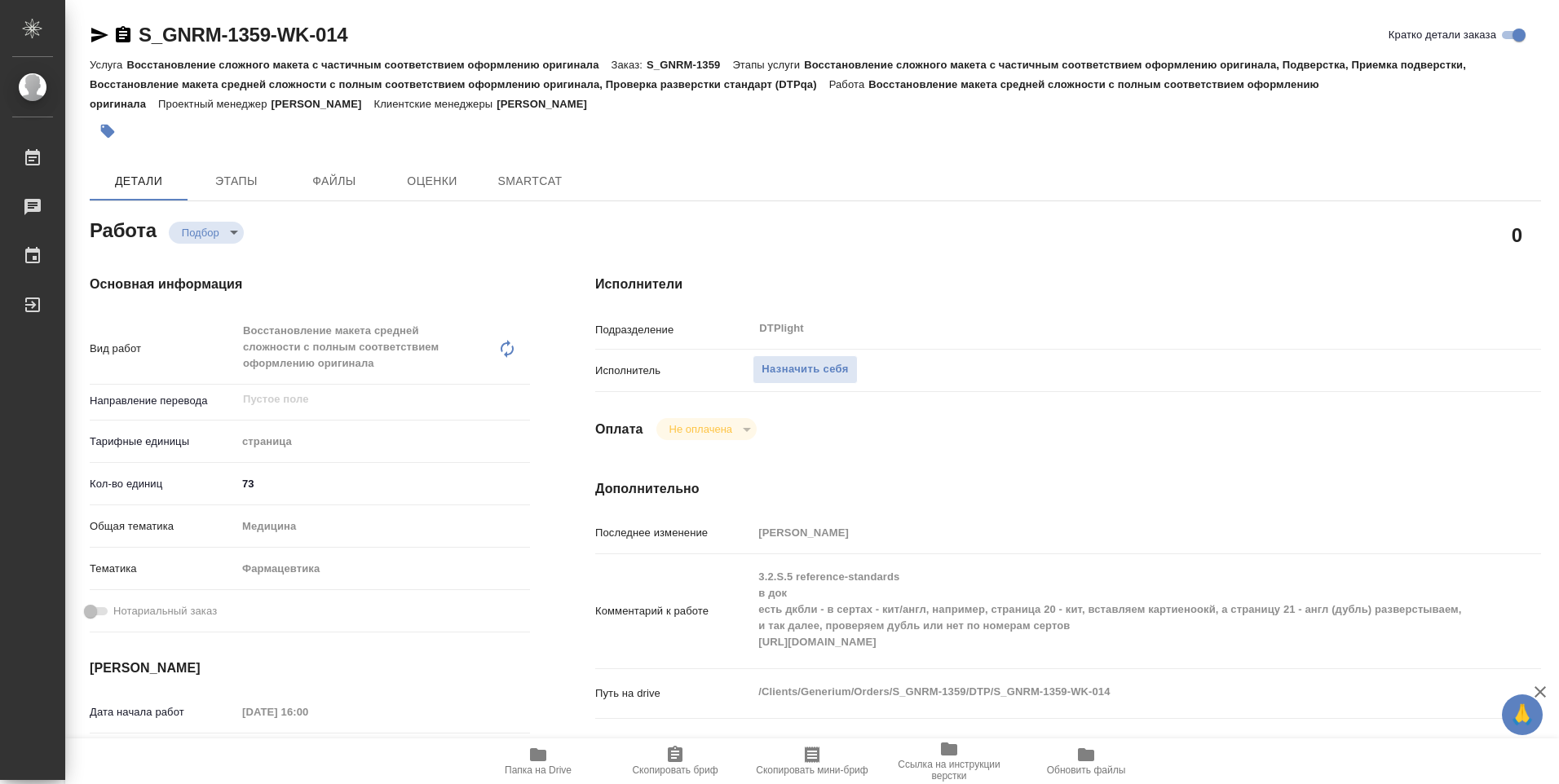
type textarea "x"
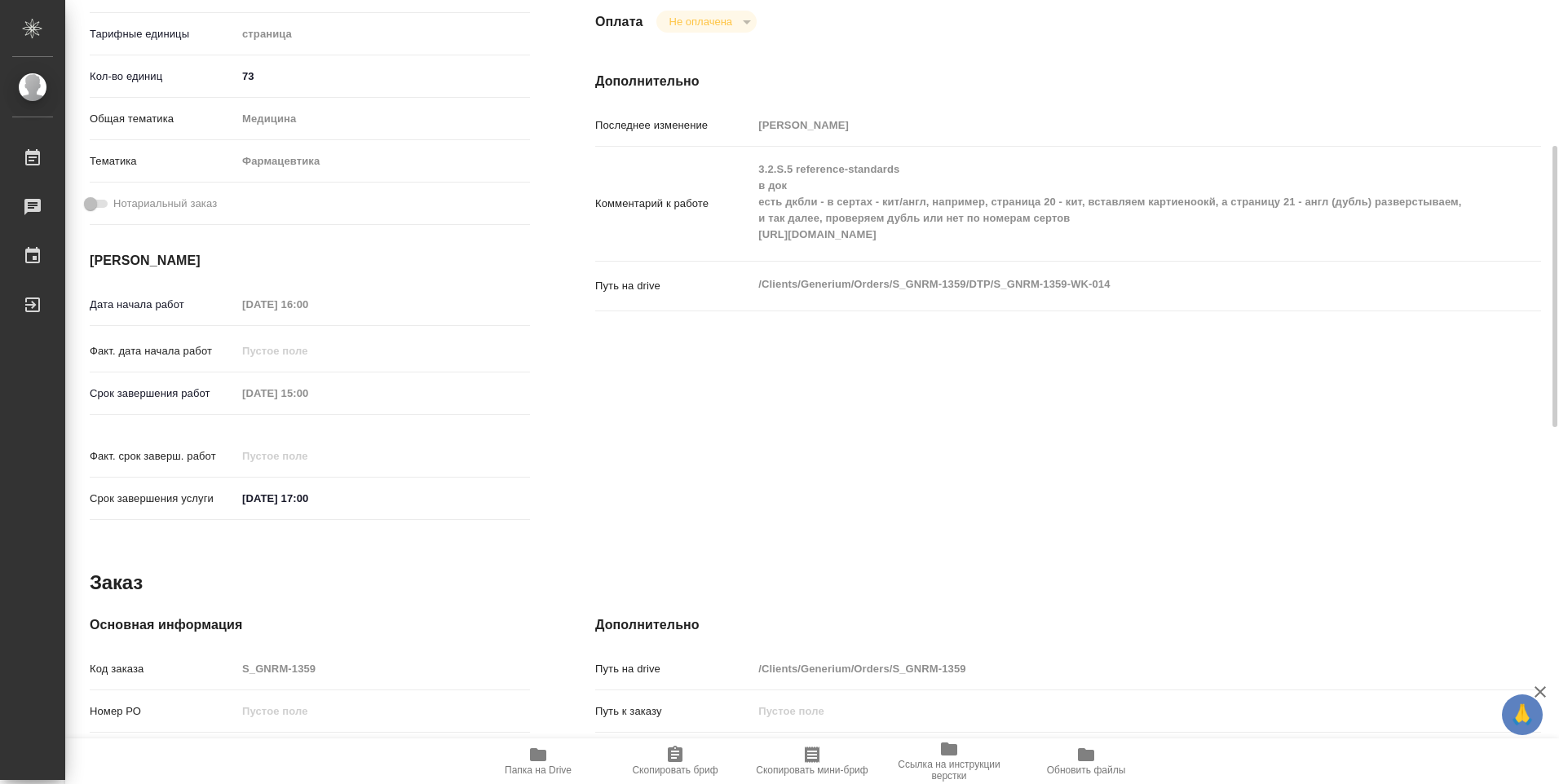
type textarea "x"
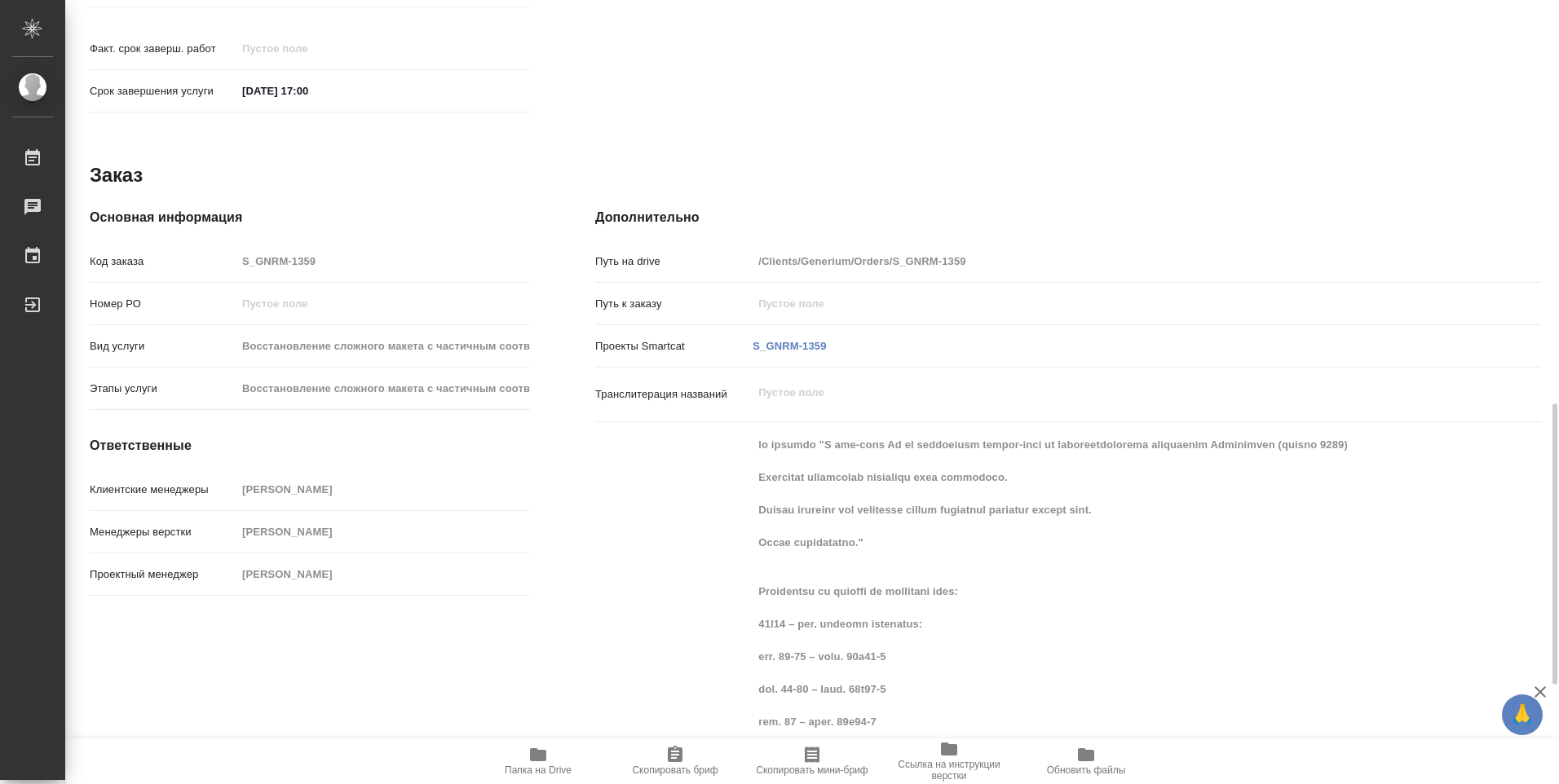
scroll to position [897, 0]
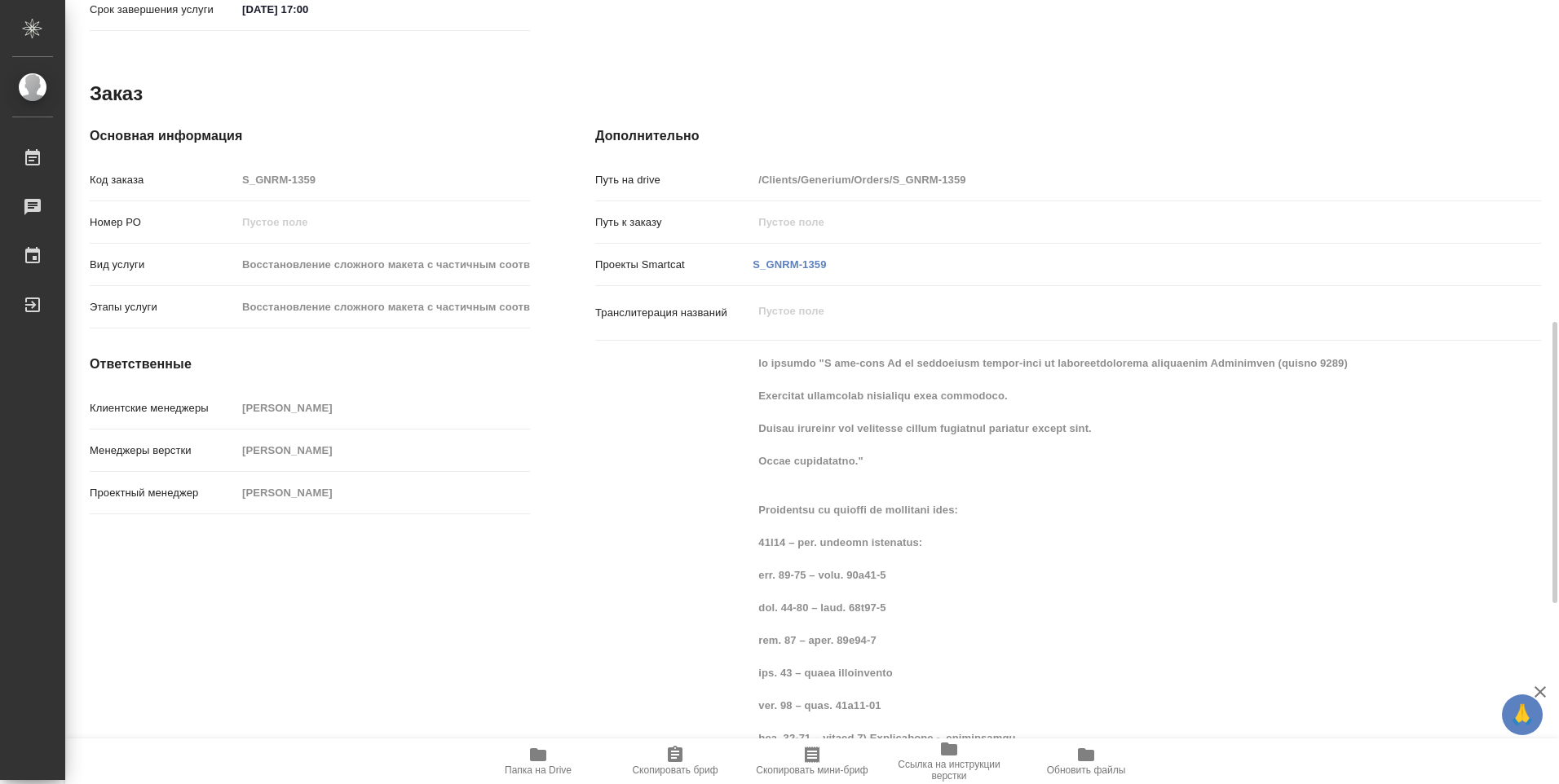
click at [530, 756] on icon "button" at bounding box center [538, 755] width 20 height 20
type textarea "x"
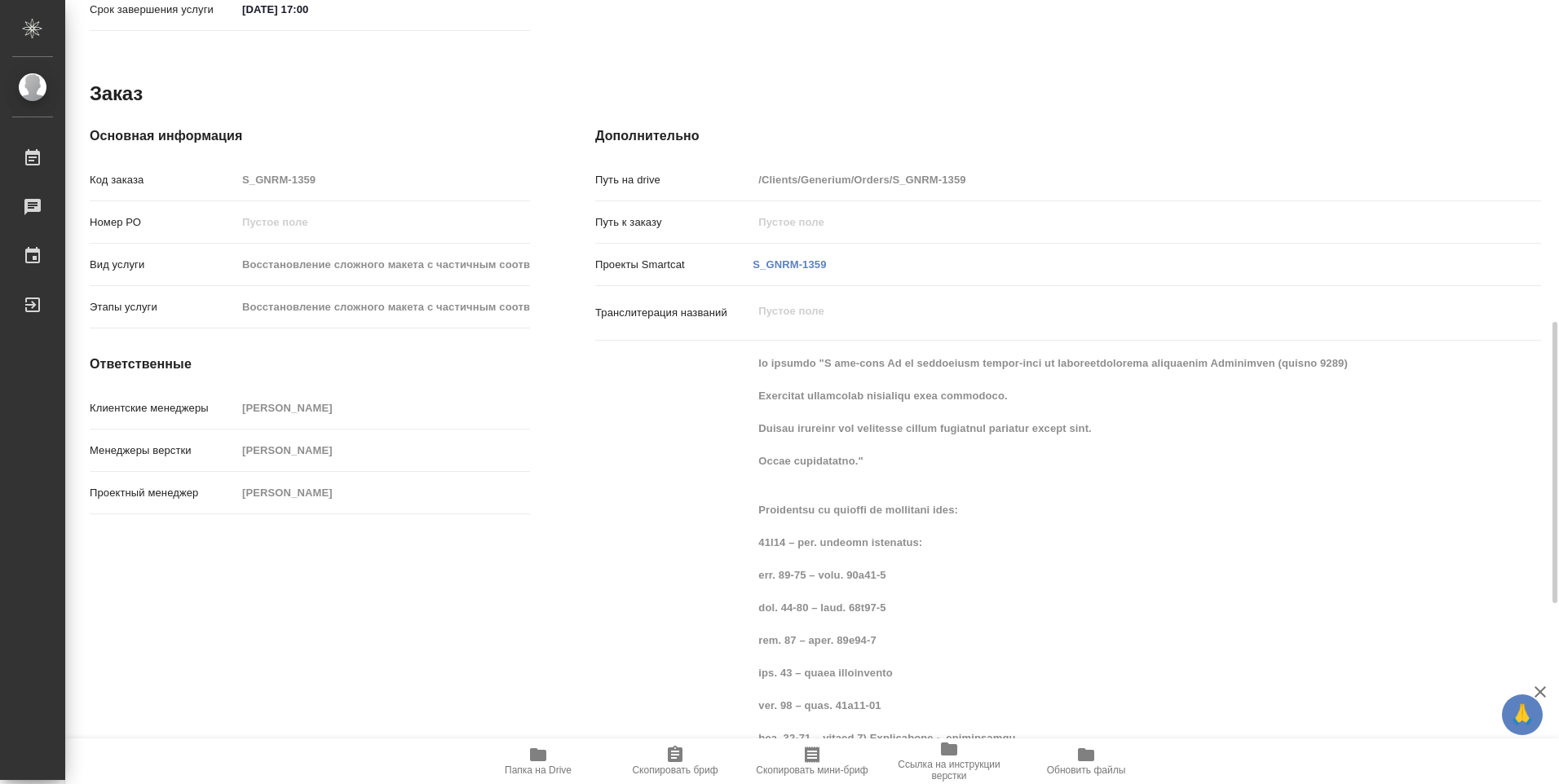
type textarea "x"
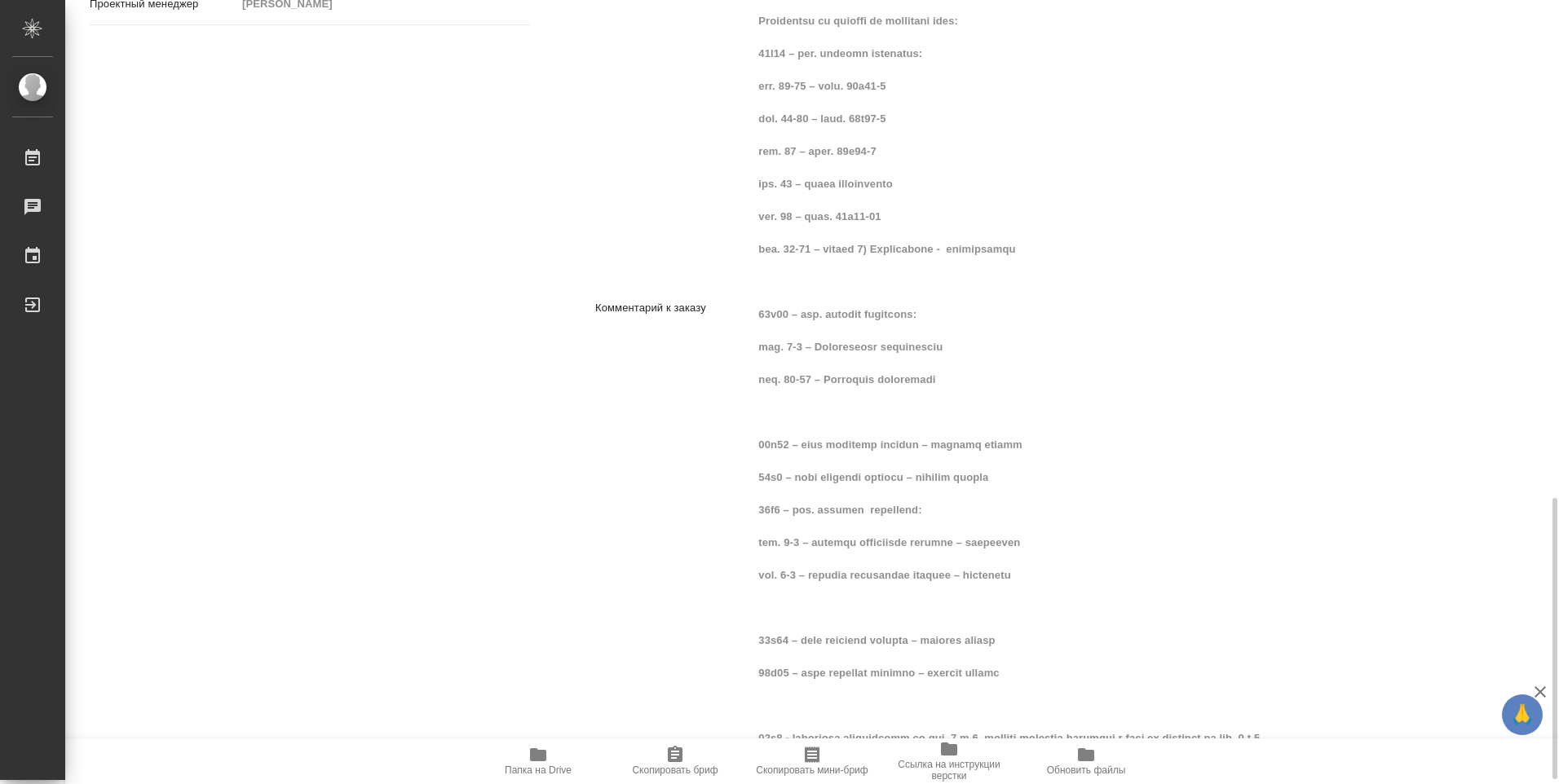
scroll to position [1399, 0]
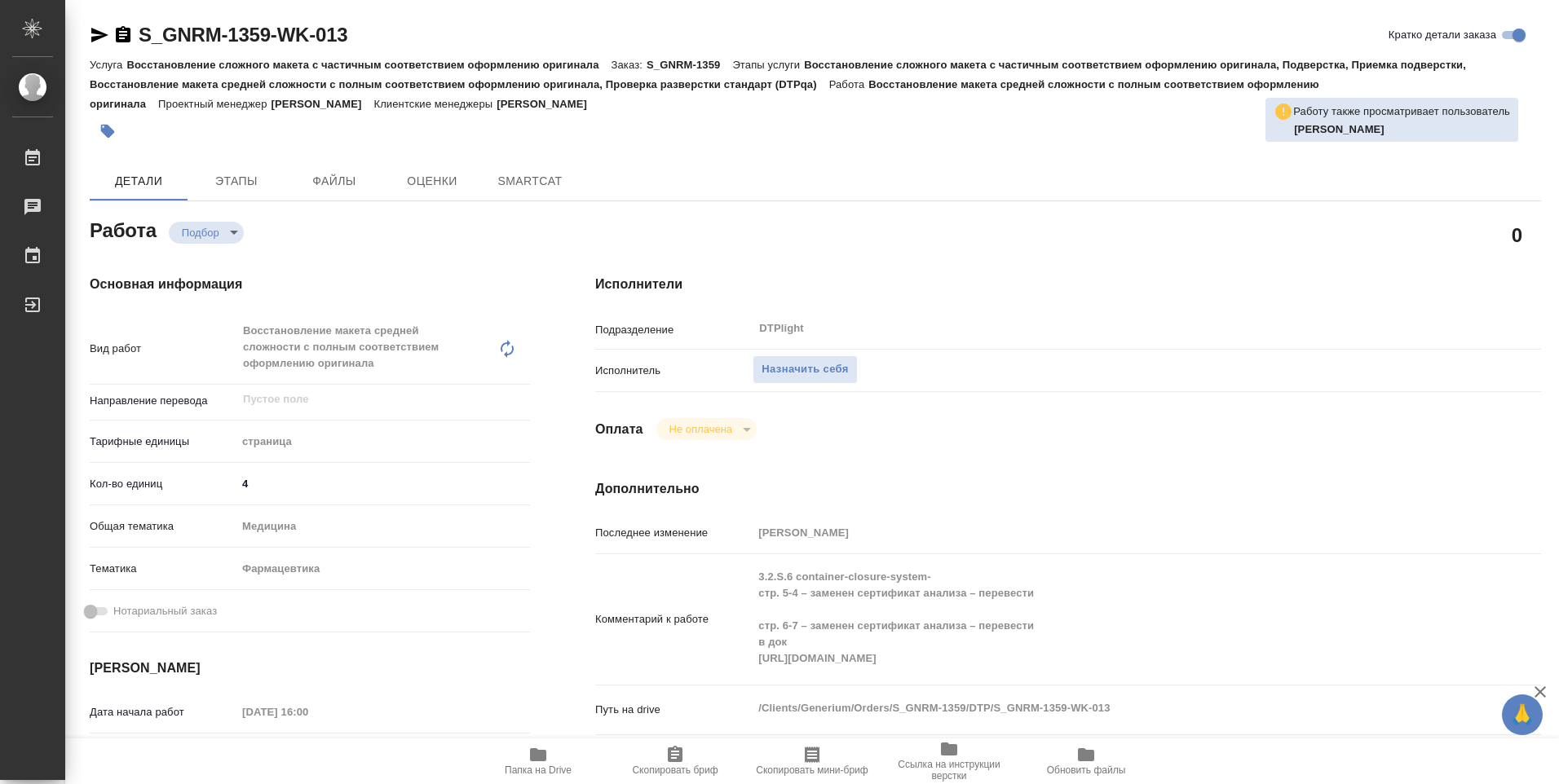
type textarea "x"
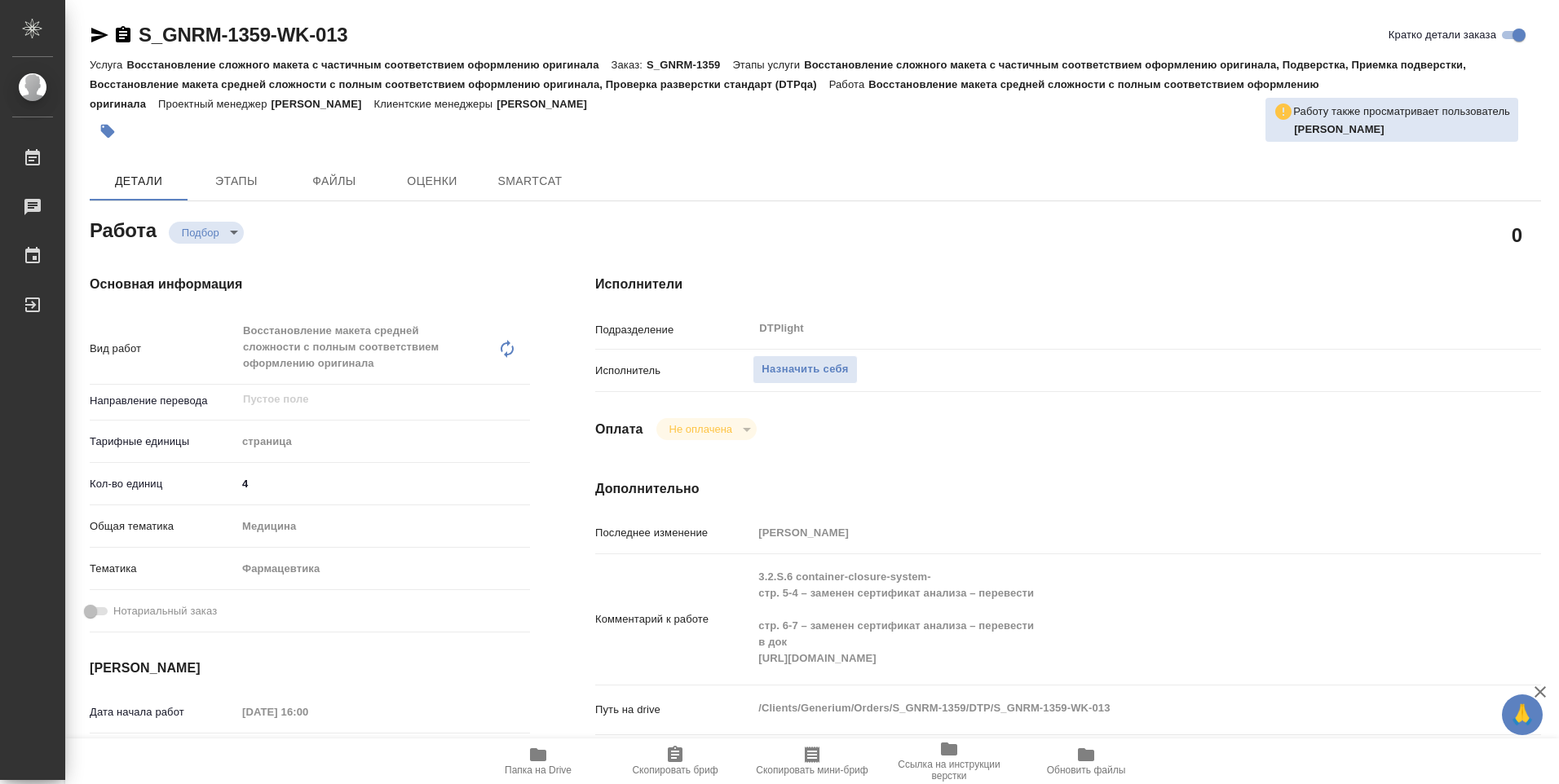
type textarea "x"
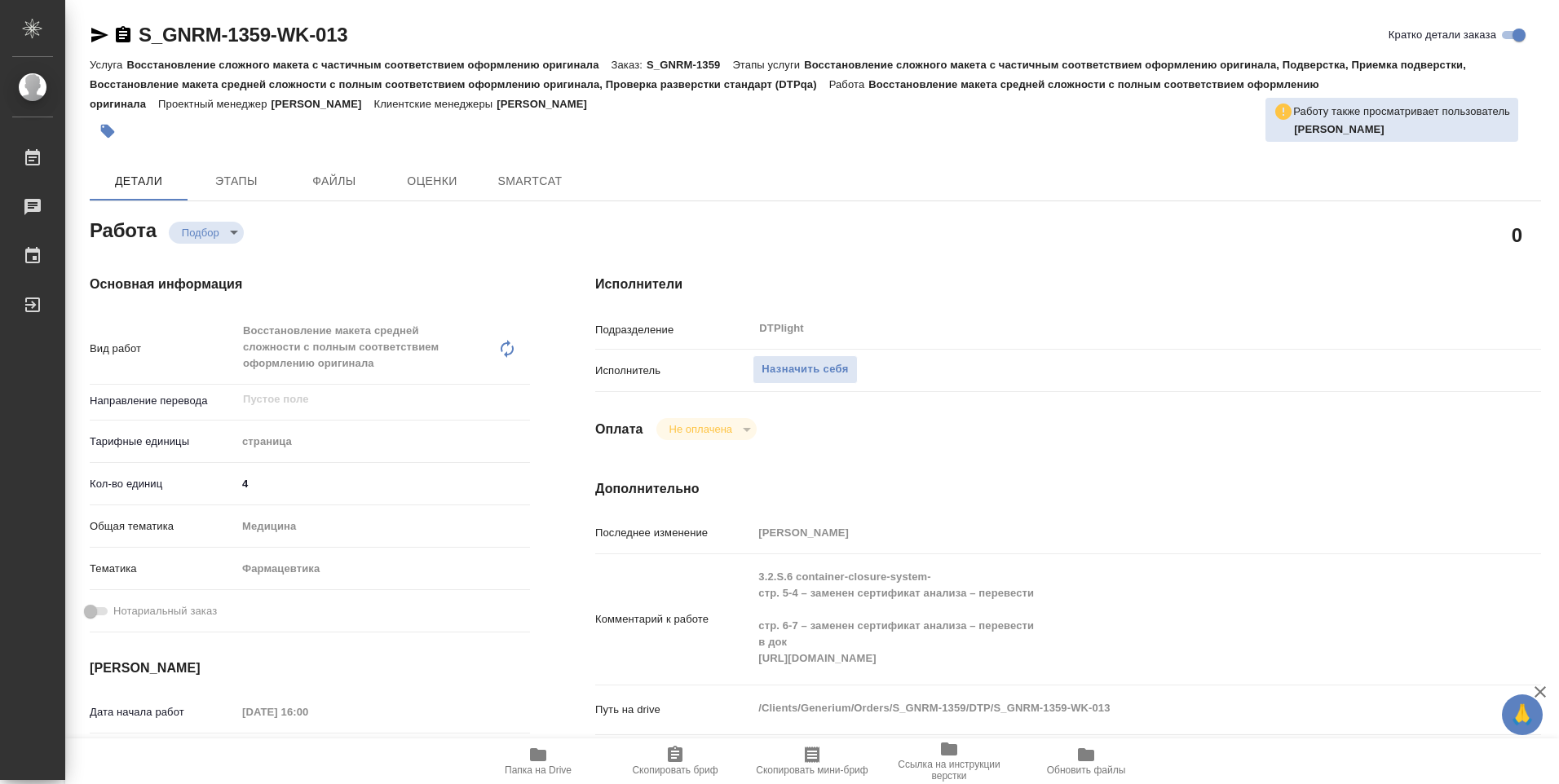
type textarea "x"
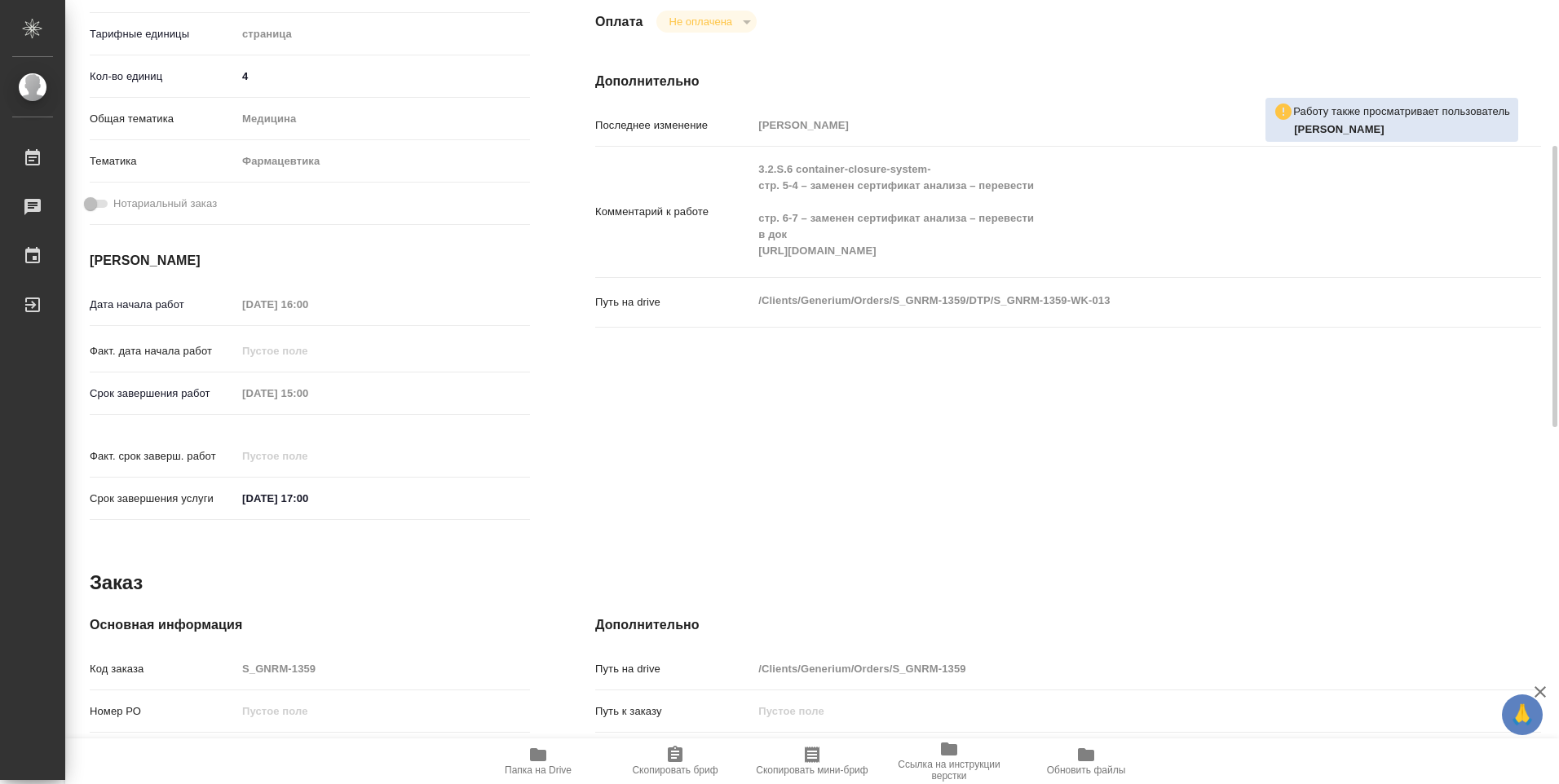
type textarea "x"
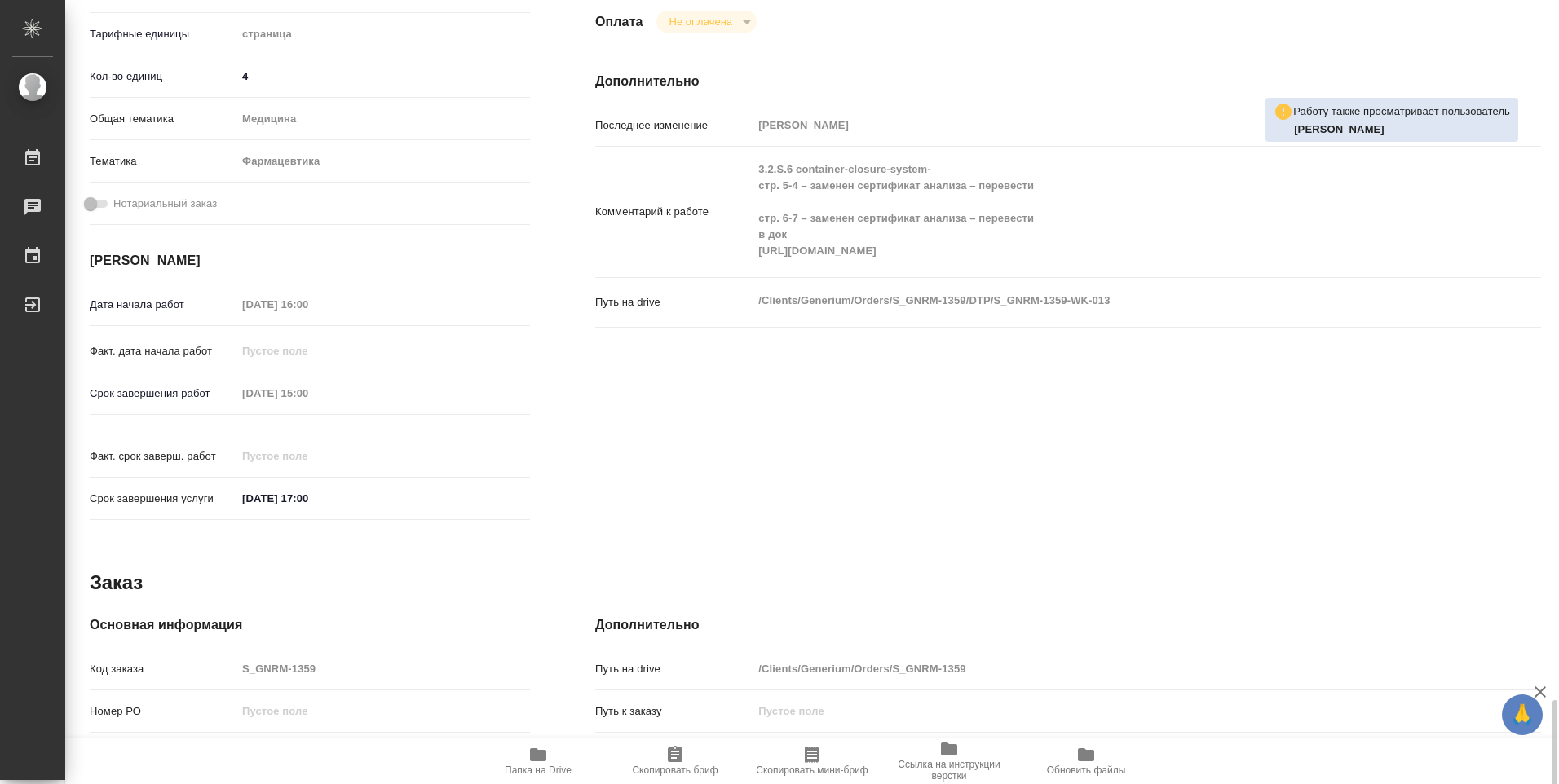
scroll to position [815, 0]
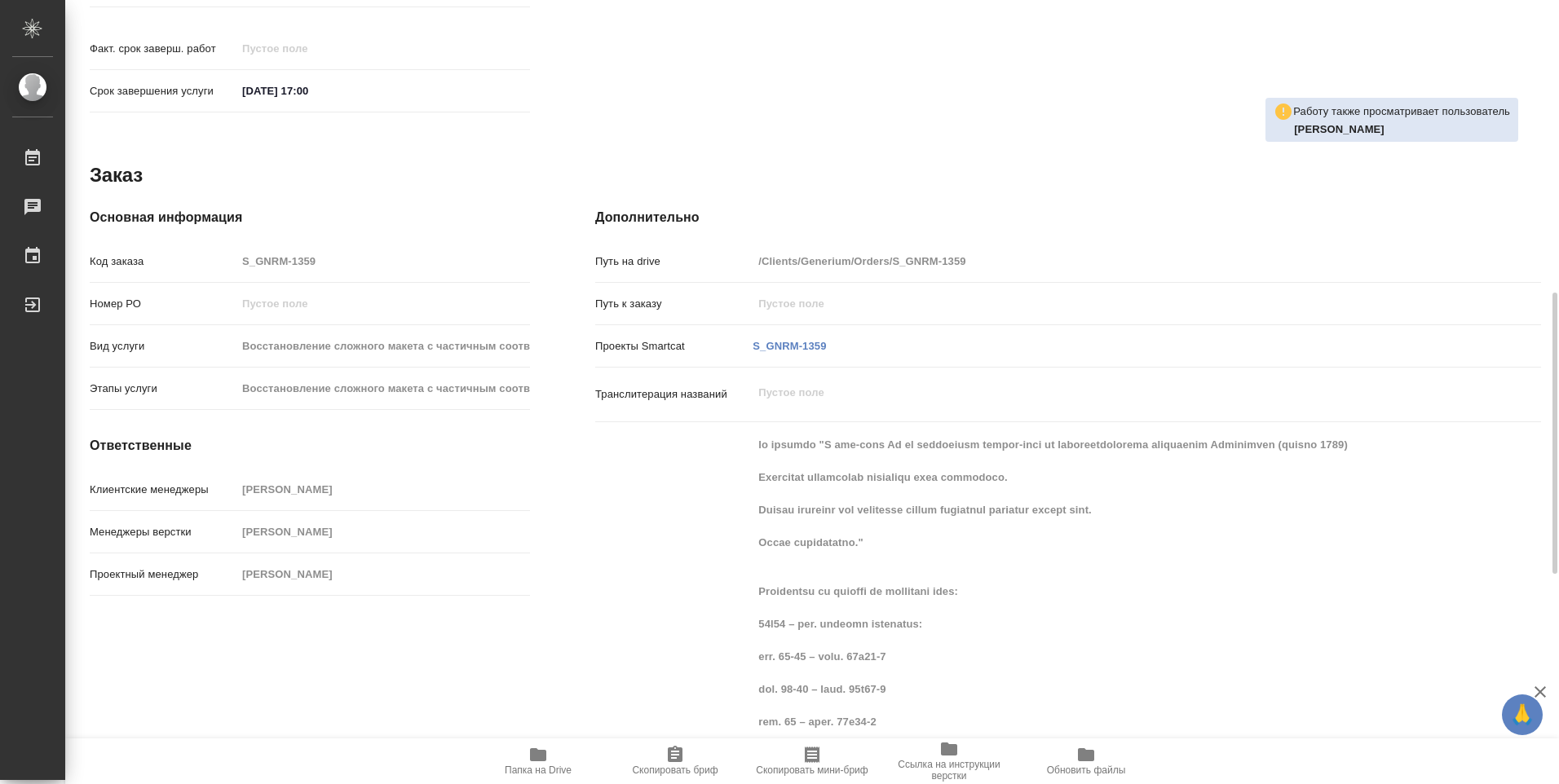
click at [539, 759] on icon "button" at bounding box center [538, 755] width 16 height 13
type textarea "x"
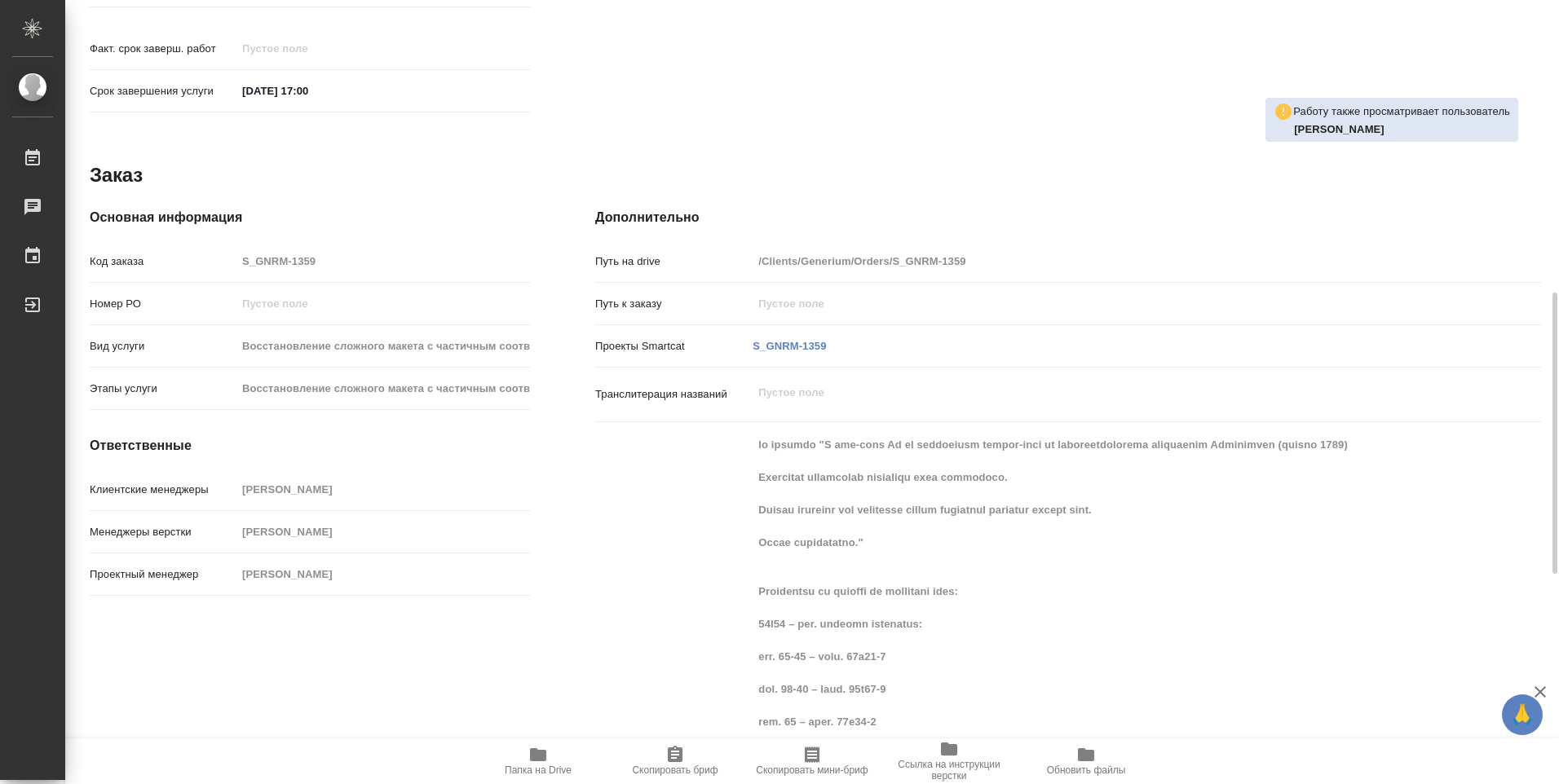
type textarea "x"
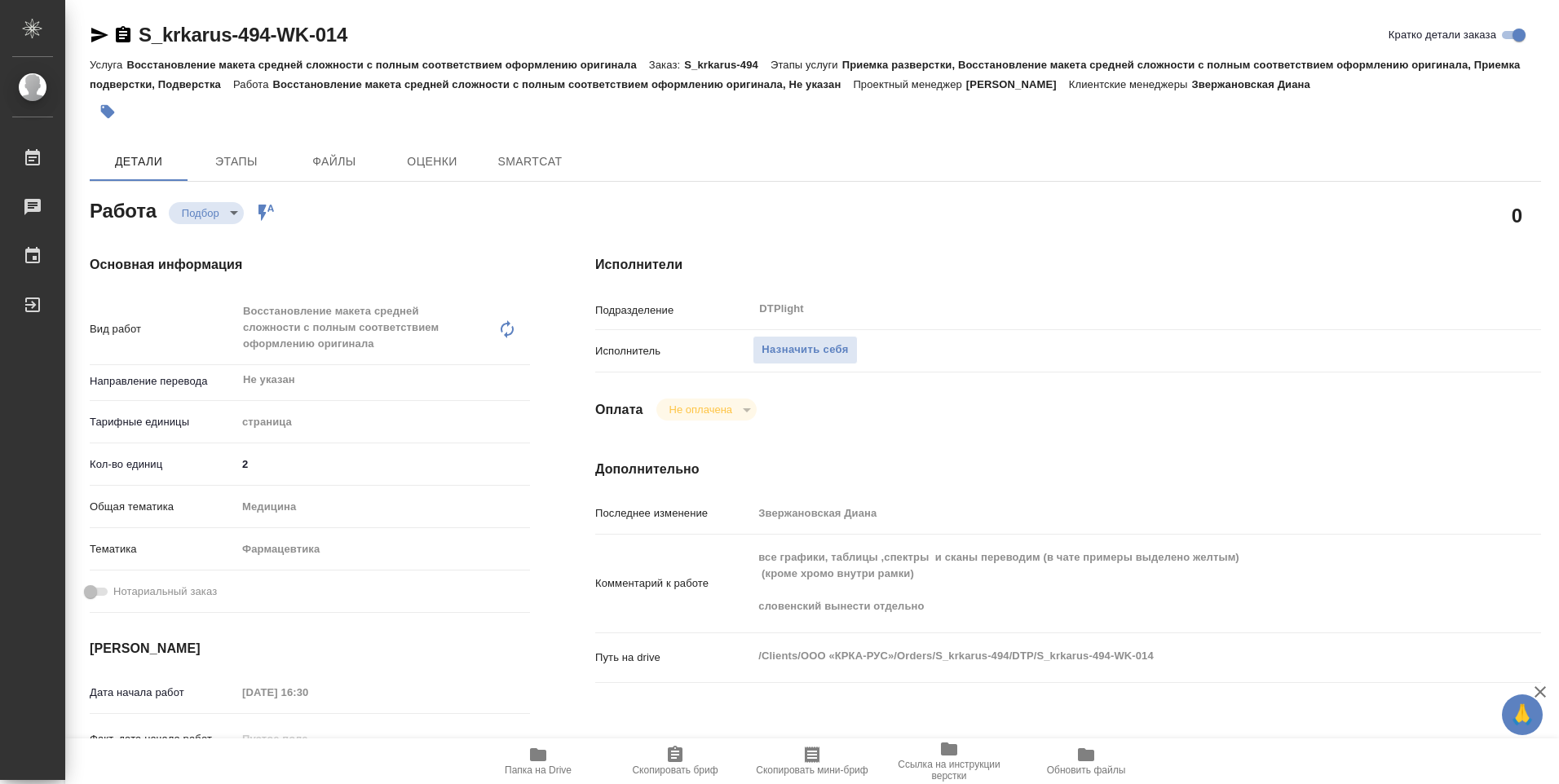
type textarea "x"
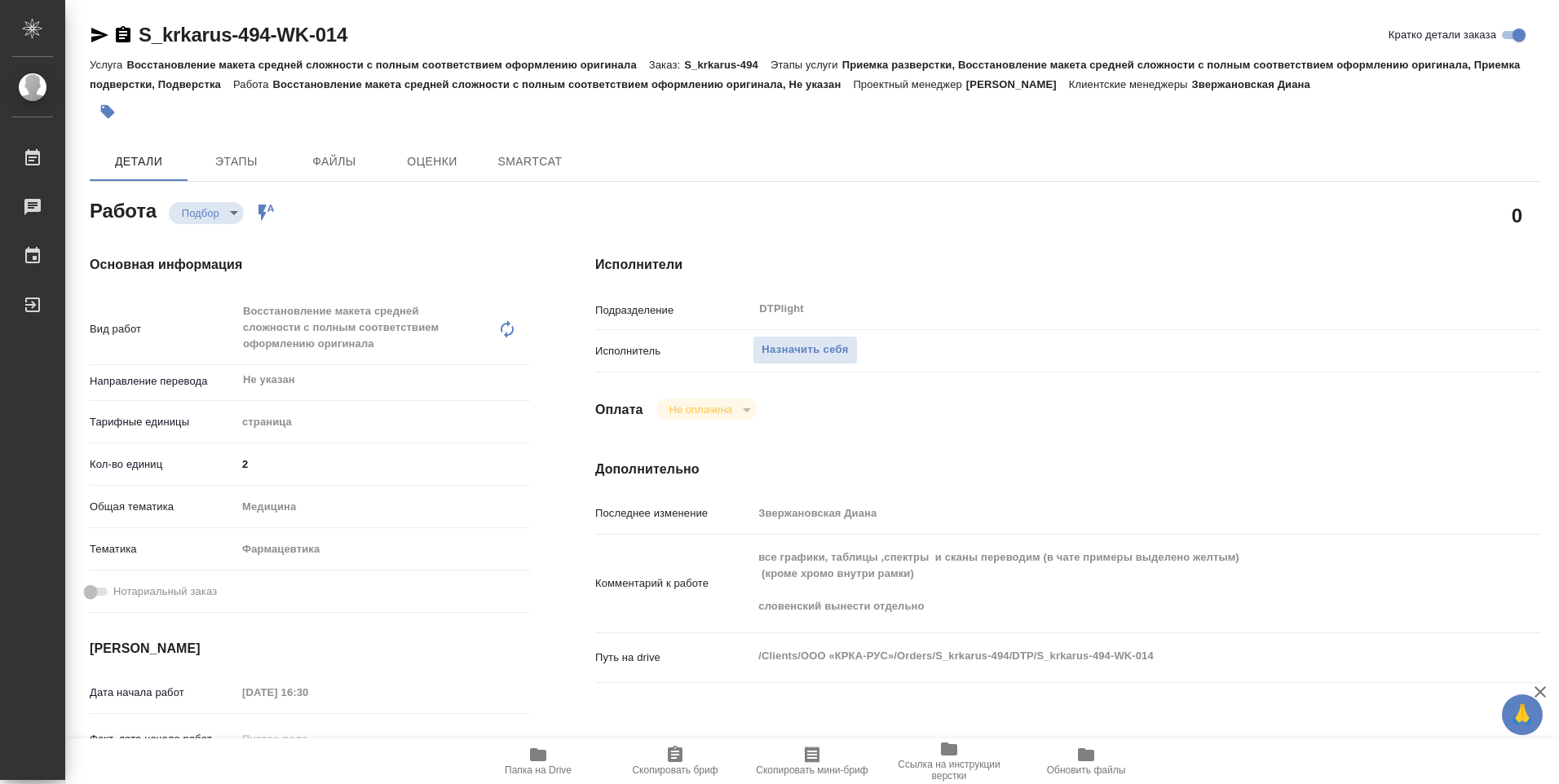
type textarea "x"
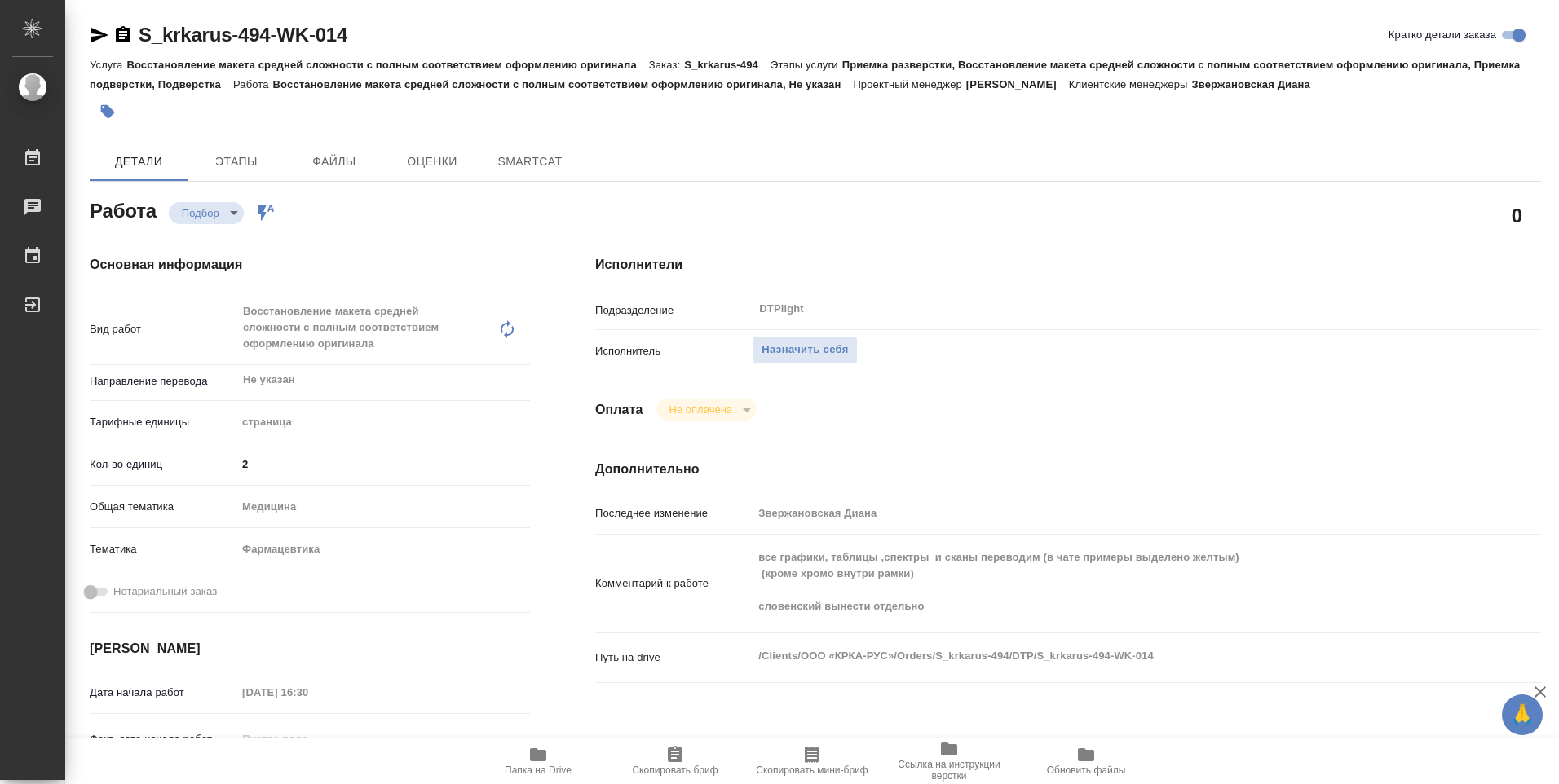
type textarea "x"
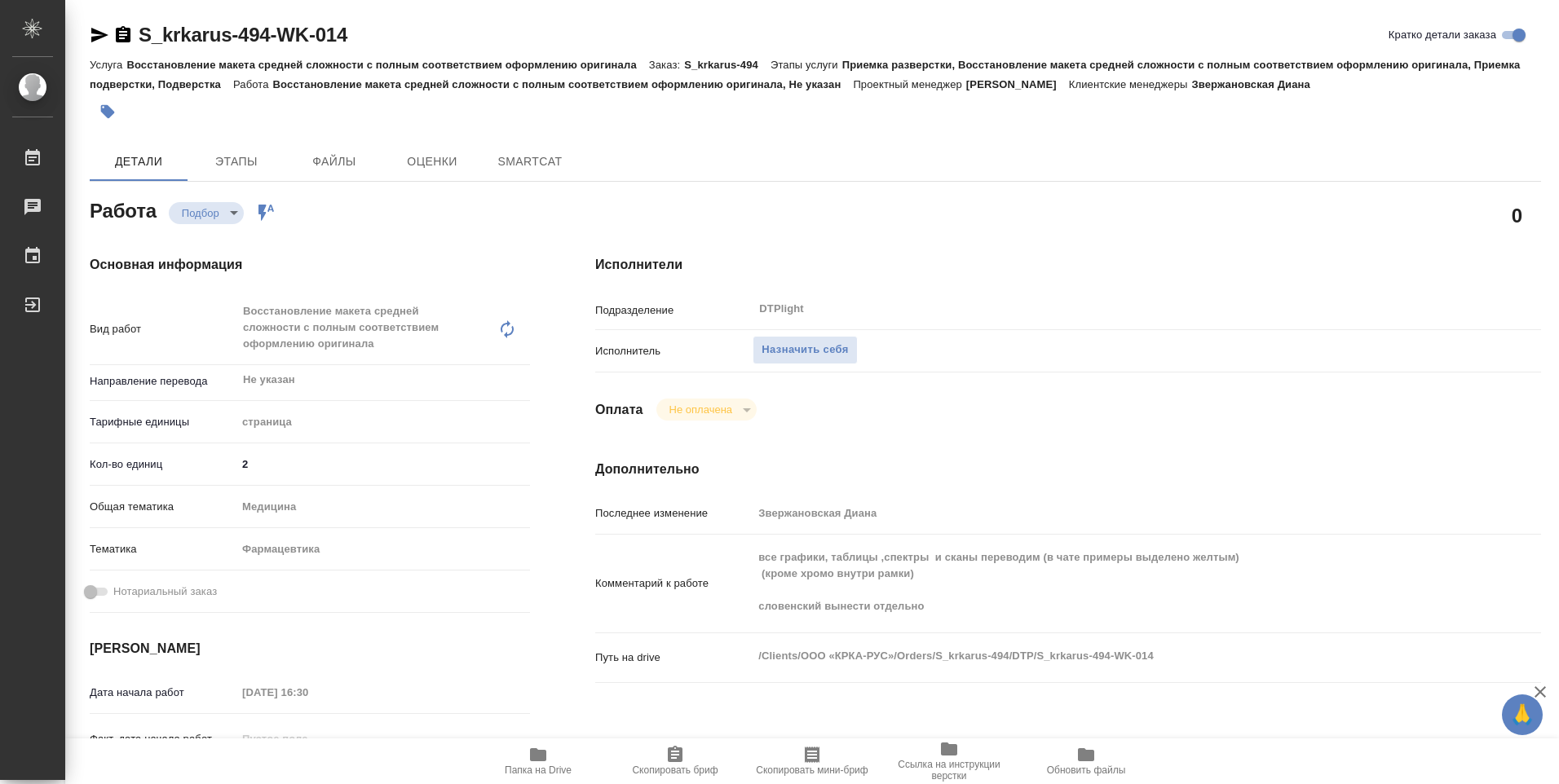
type textarea "x"
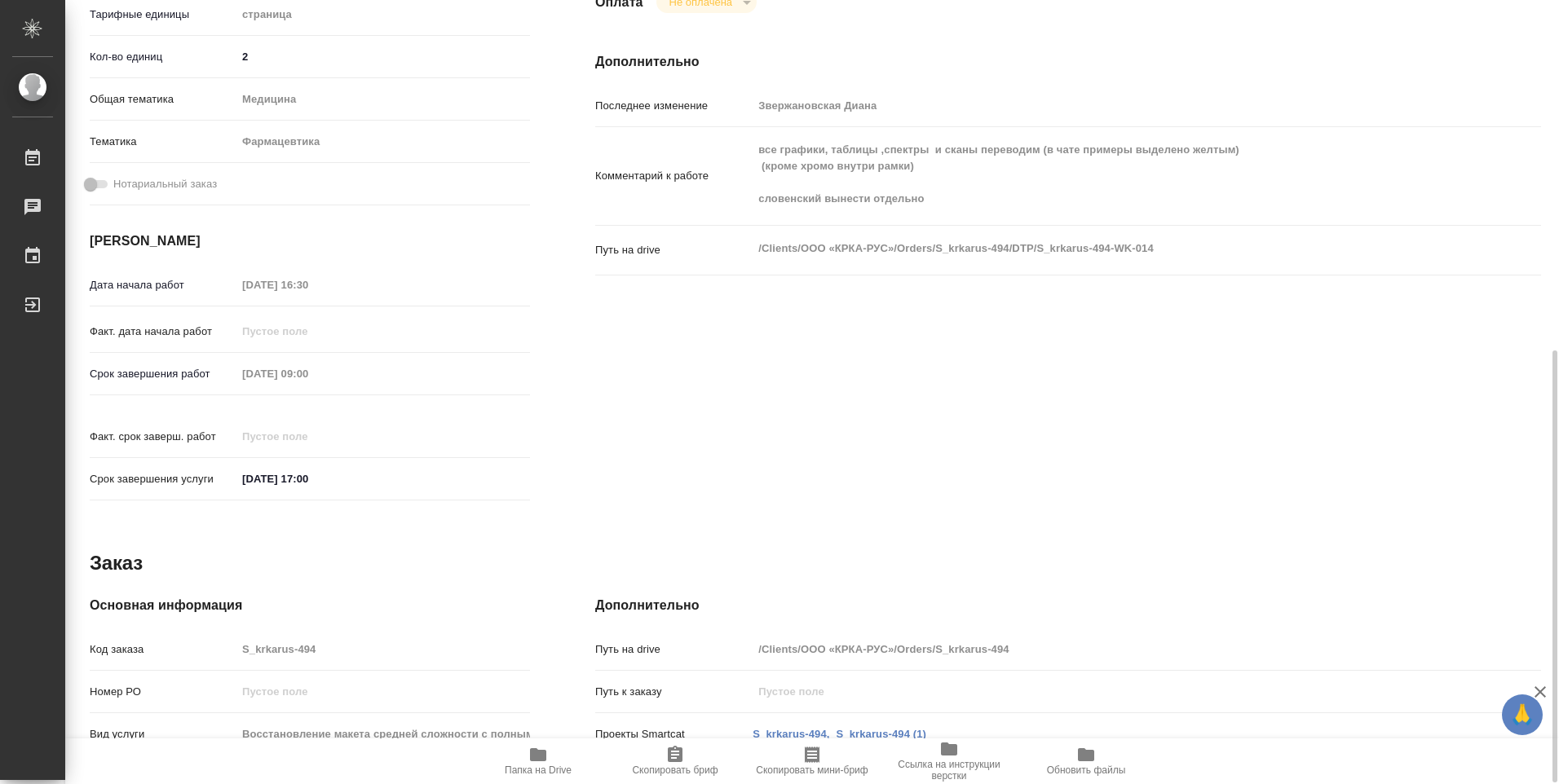
type textarea "x"
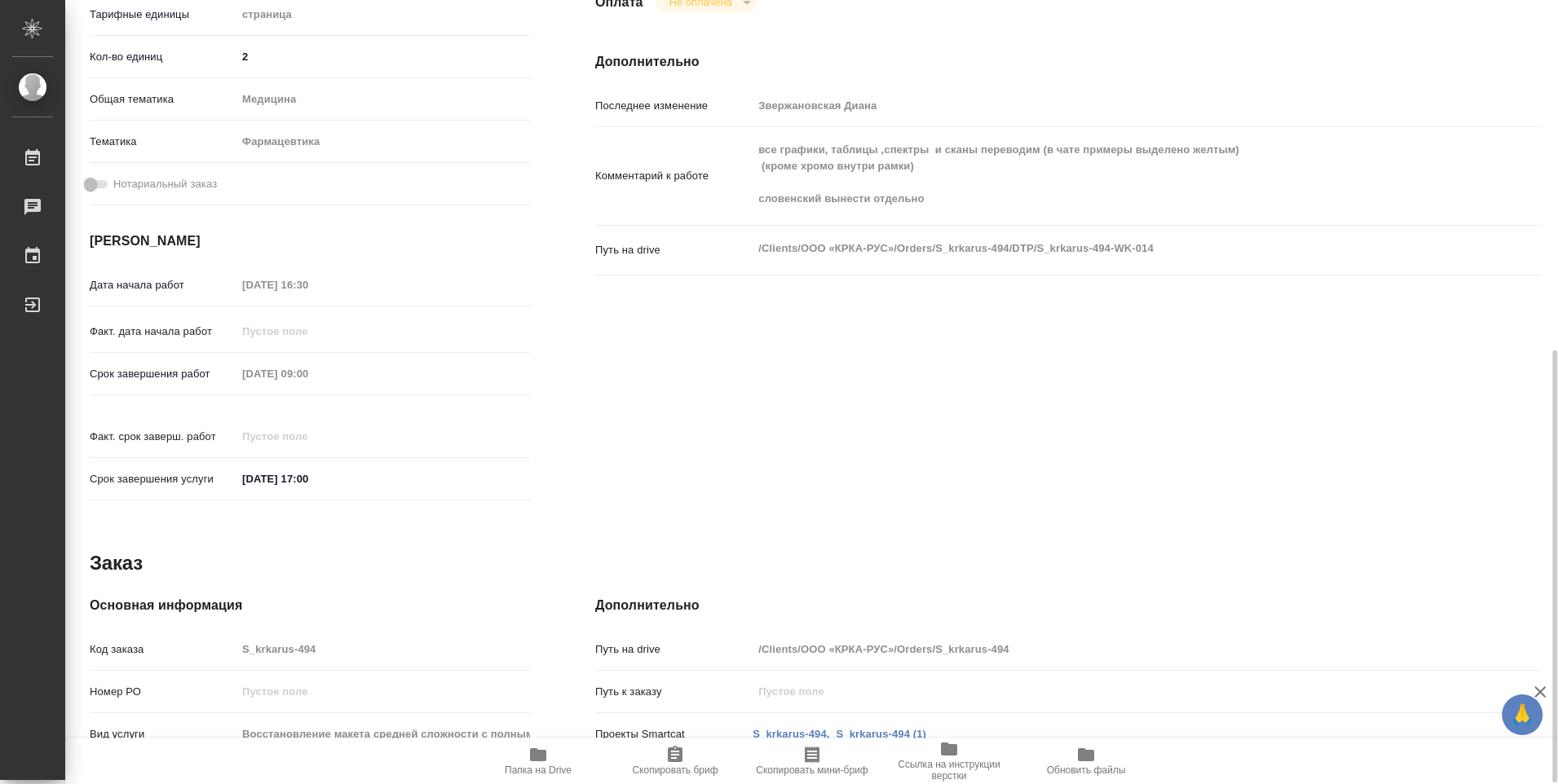
scroll to position [639, 0]
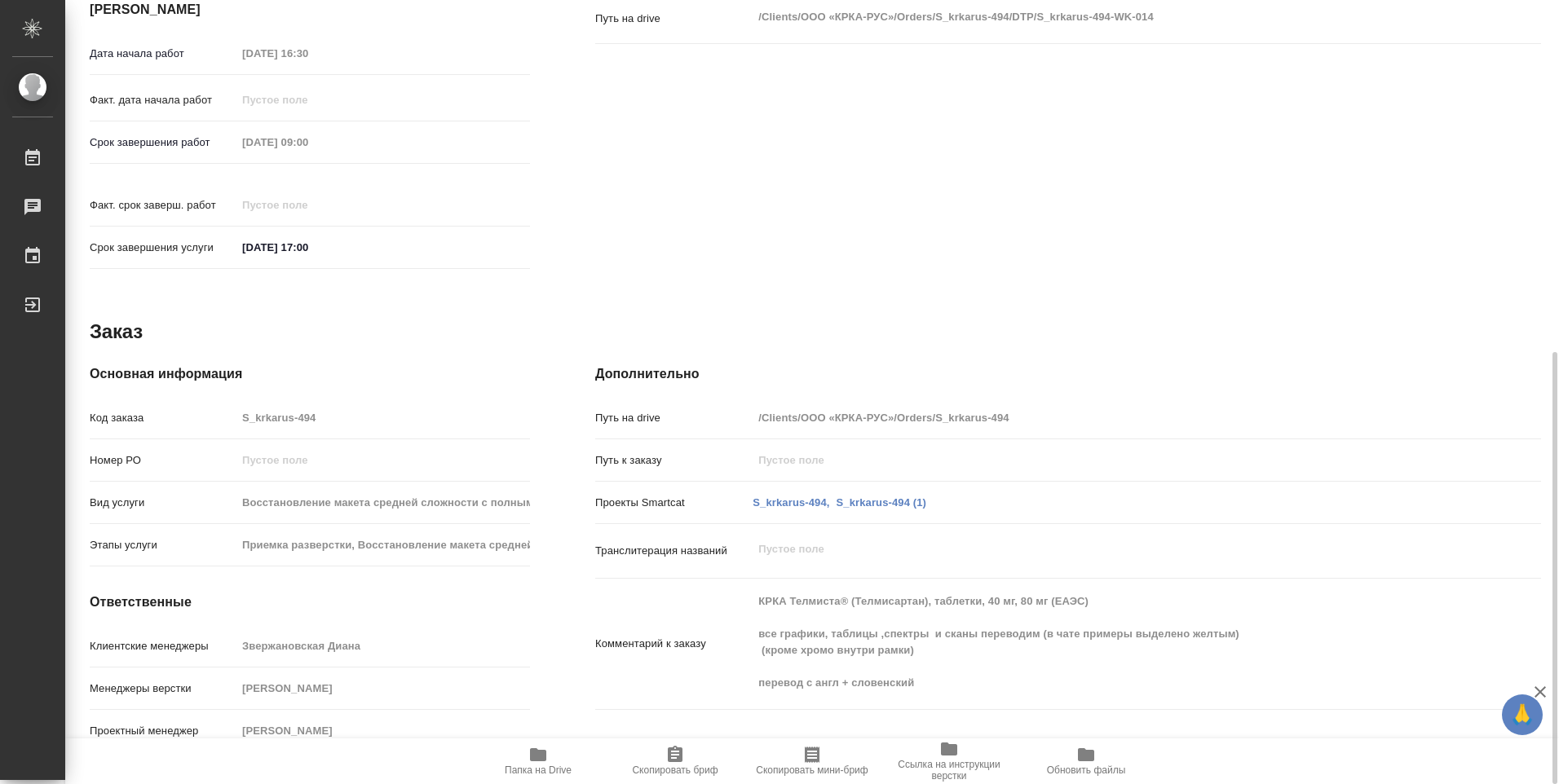
type textarea "x"
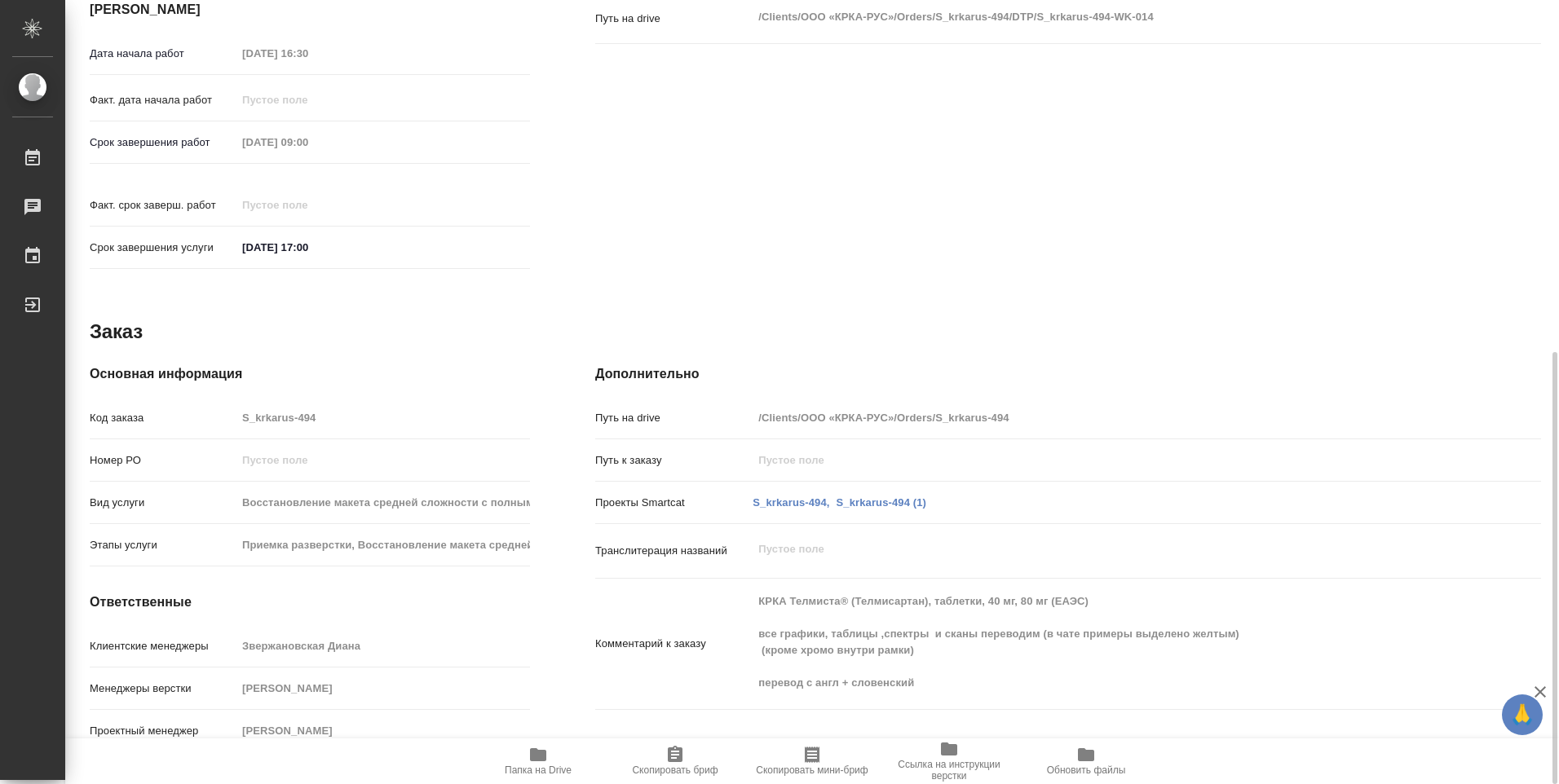
click at [558, 757] on span "Папка на Drive" at bounding box center [538, 761] width 117 height 31
click at [545, 762] on icon "button" at bounding box center [538, 755] width 20 height 20
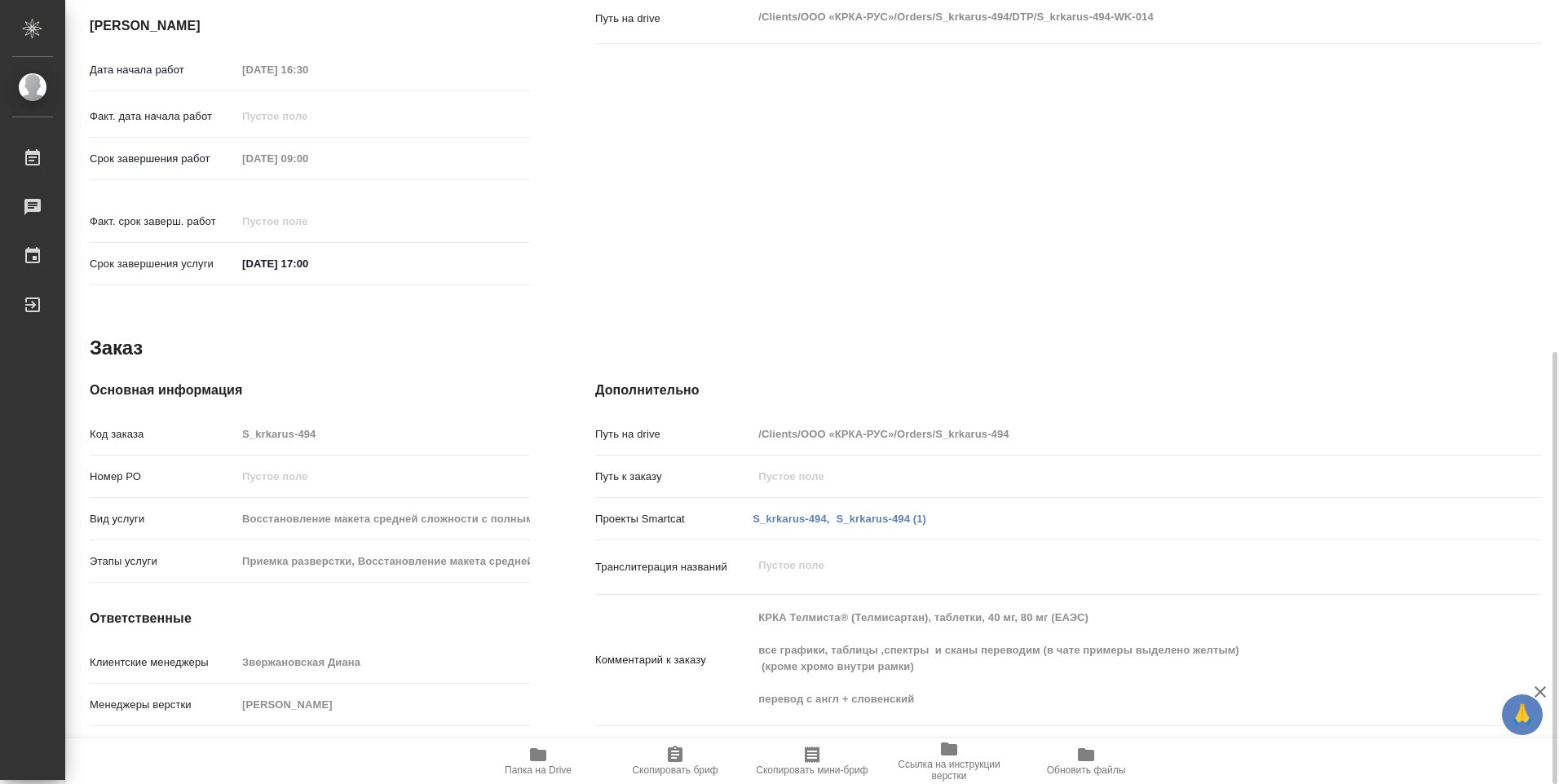
type textarea "x"
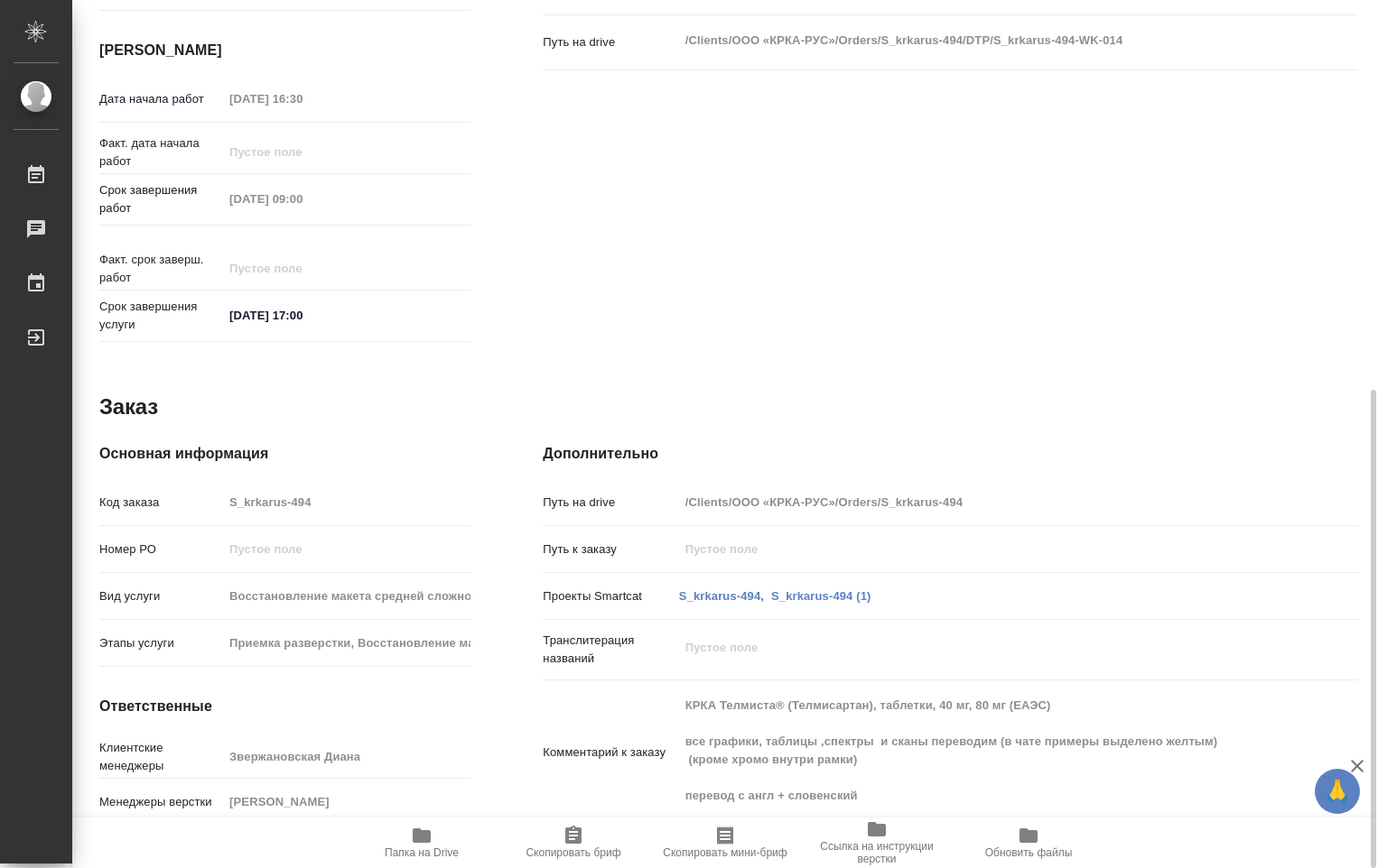
type textarea "x"
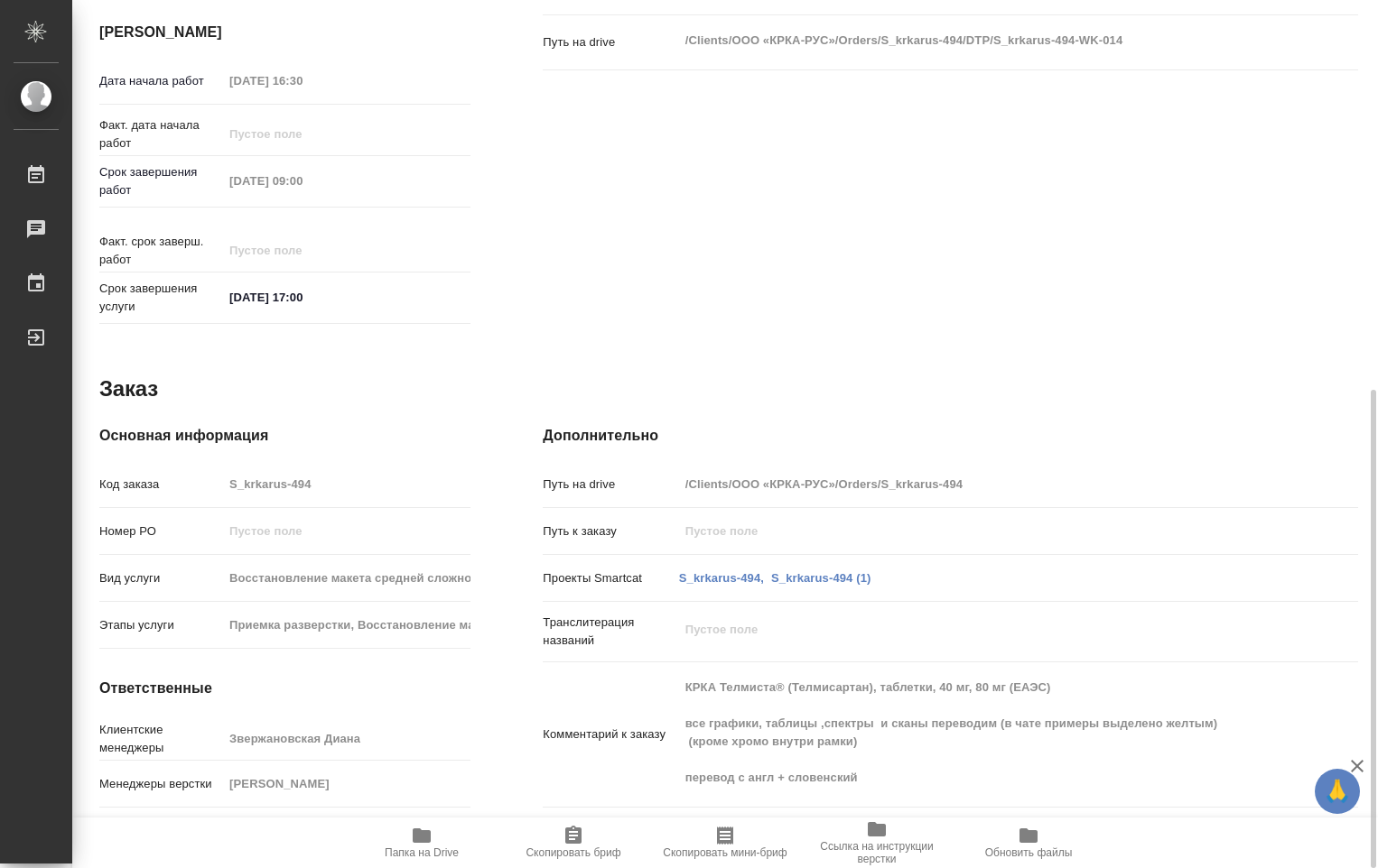
type textarea "x"
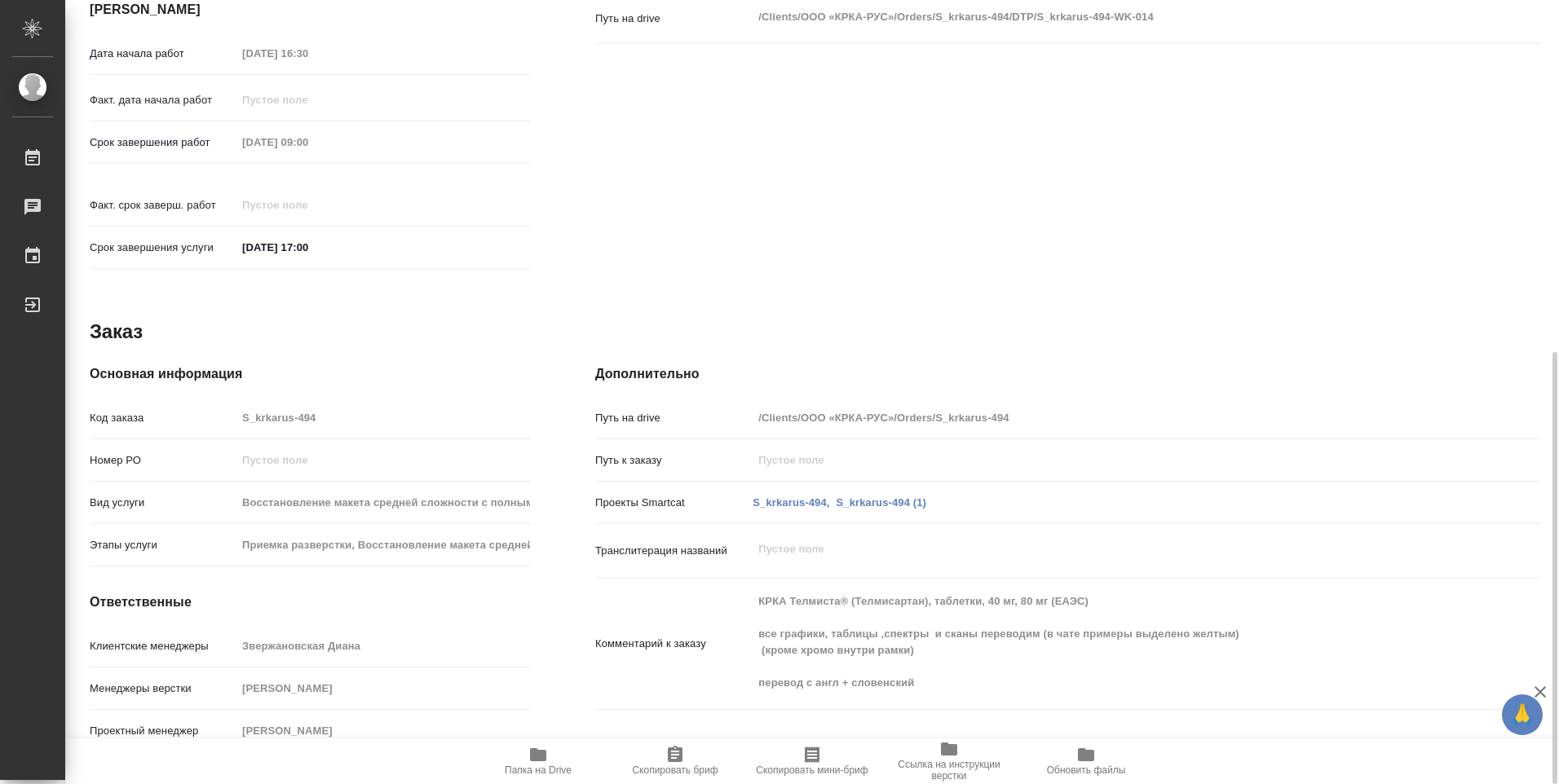
type textarea "x"
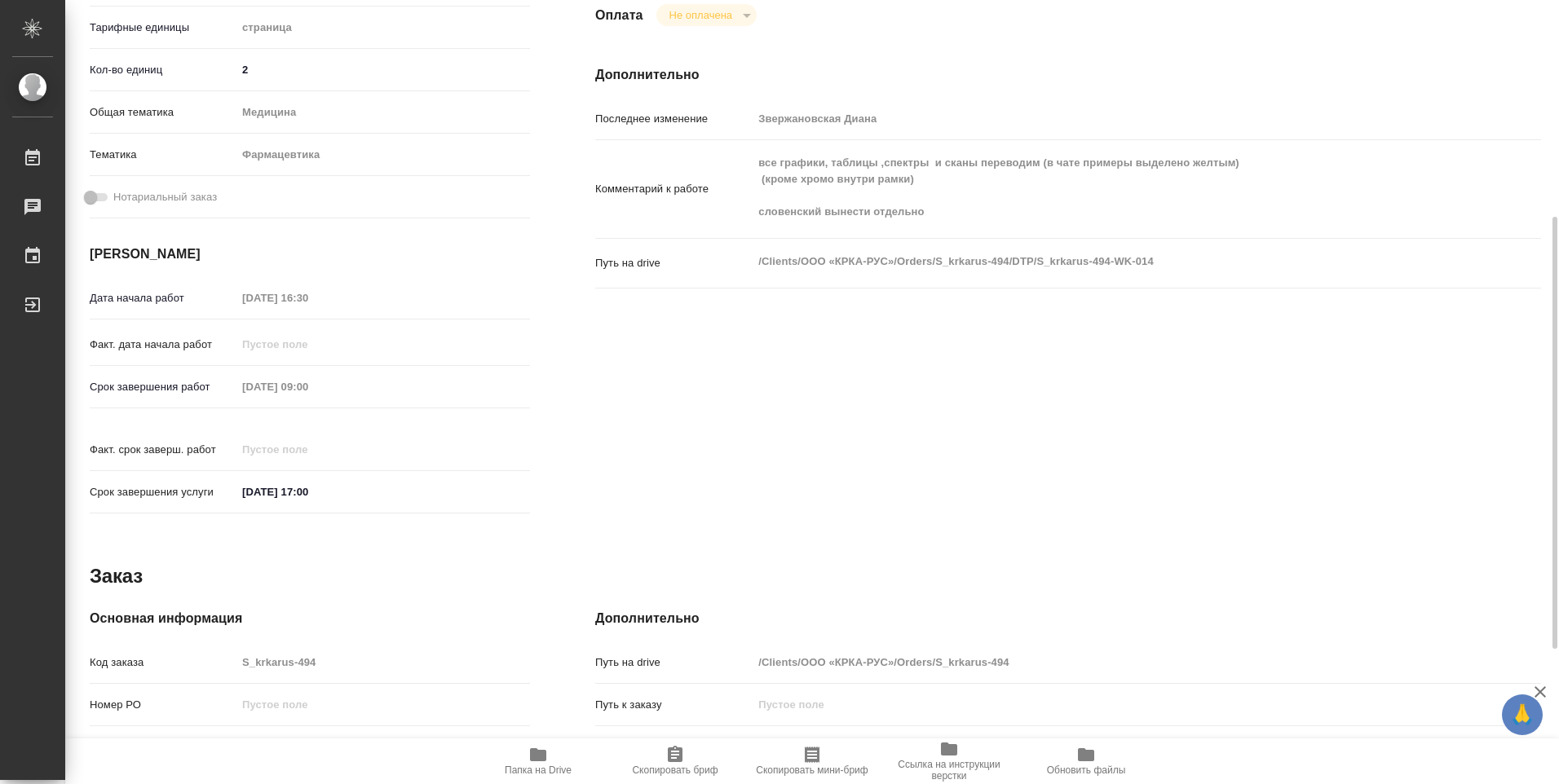
scroll to position [0, 0]
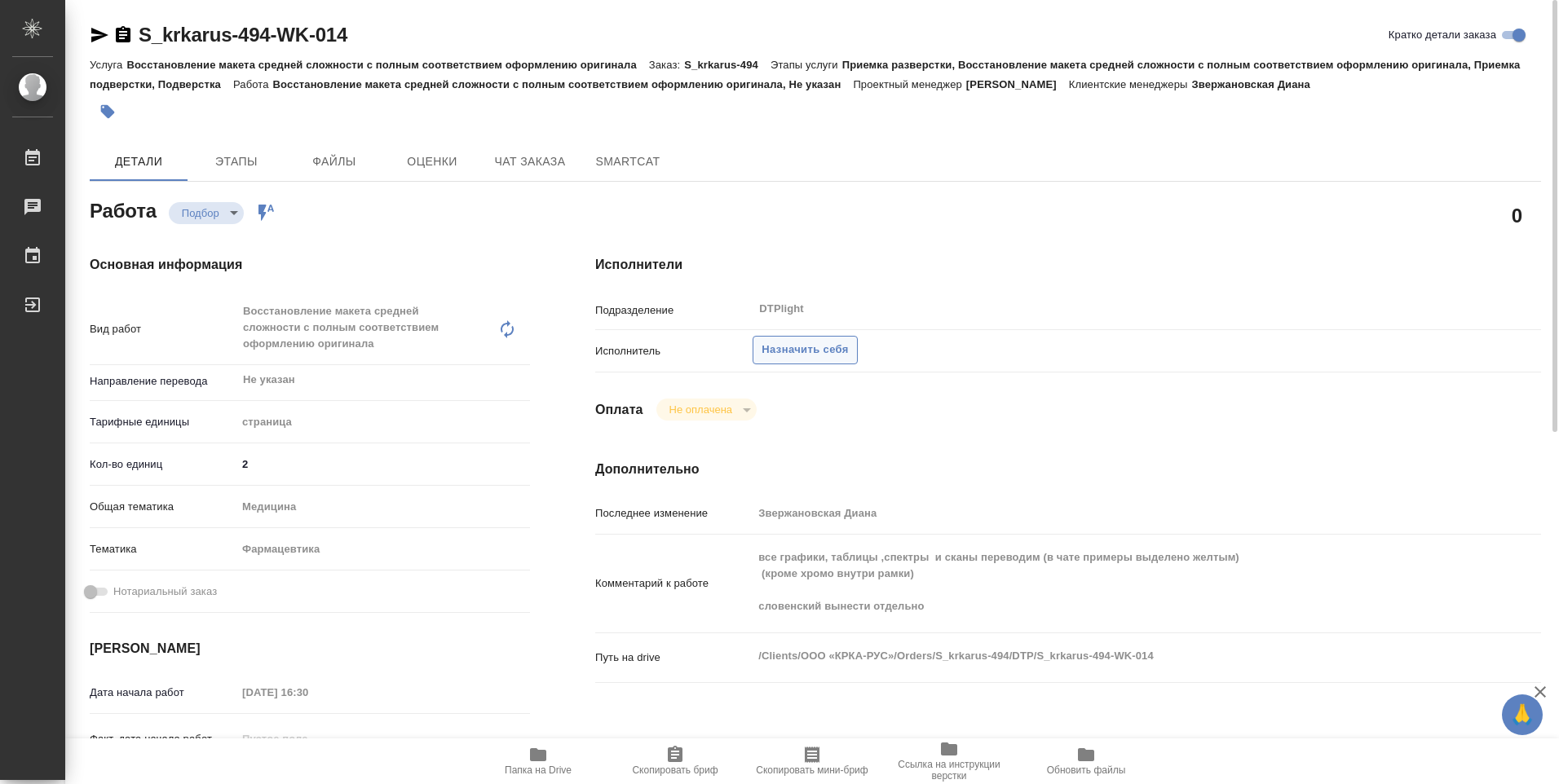
click at [810, 349] on span "Назначить себя" at bounding box center [805, 350] width 86 height 19
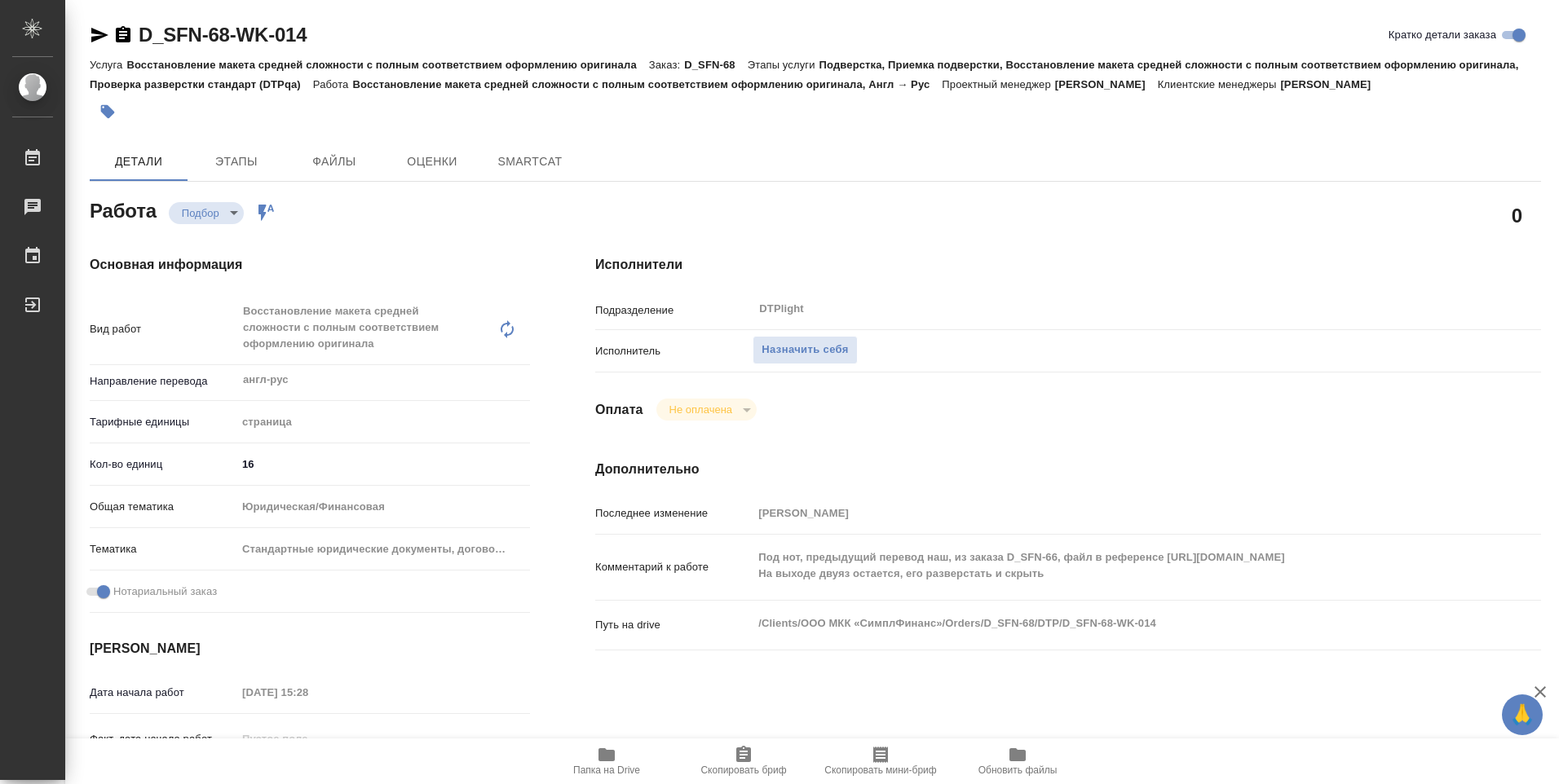
type textarea "x"
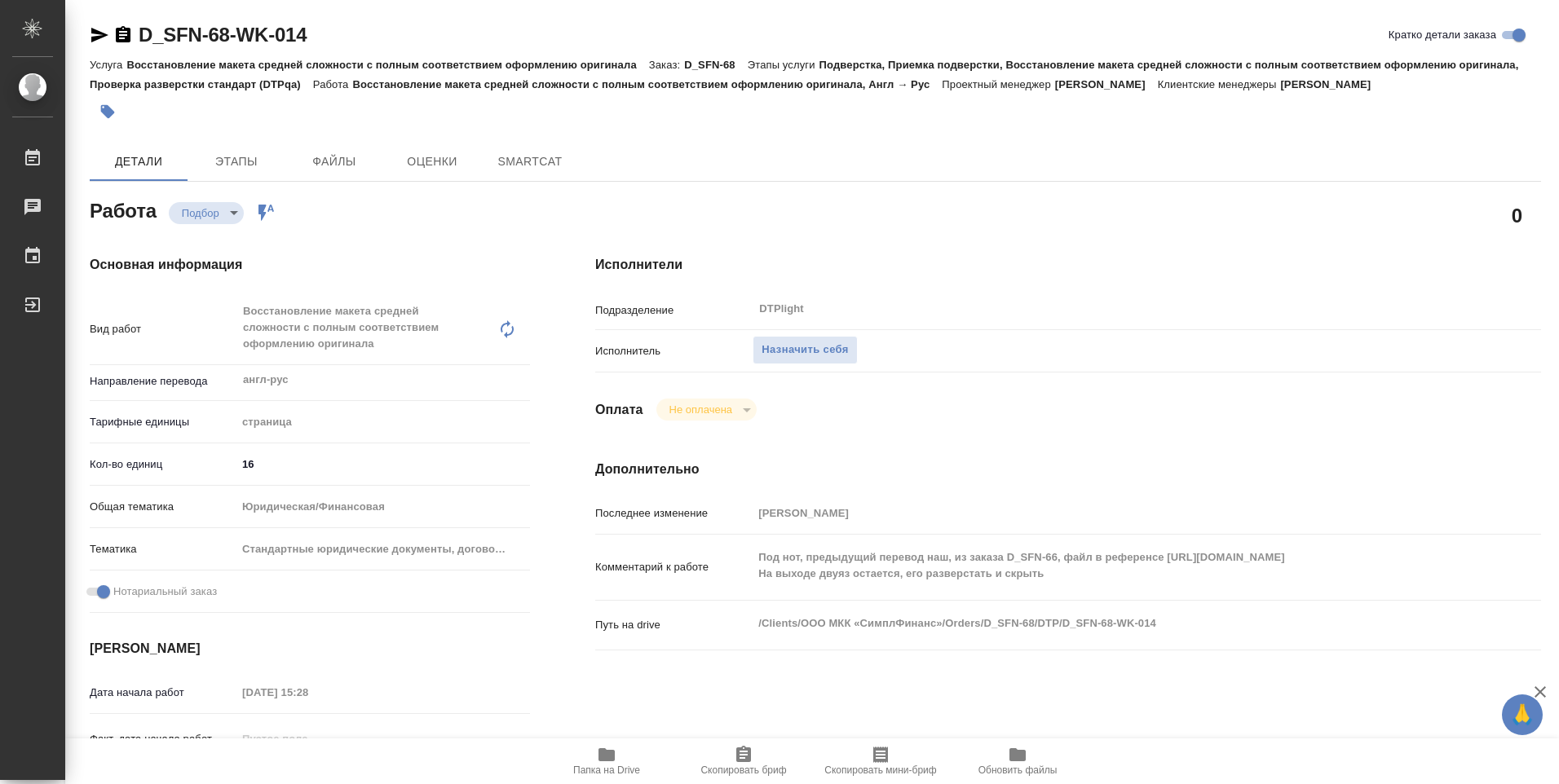
type textarea "x"
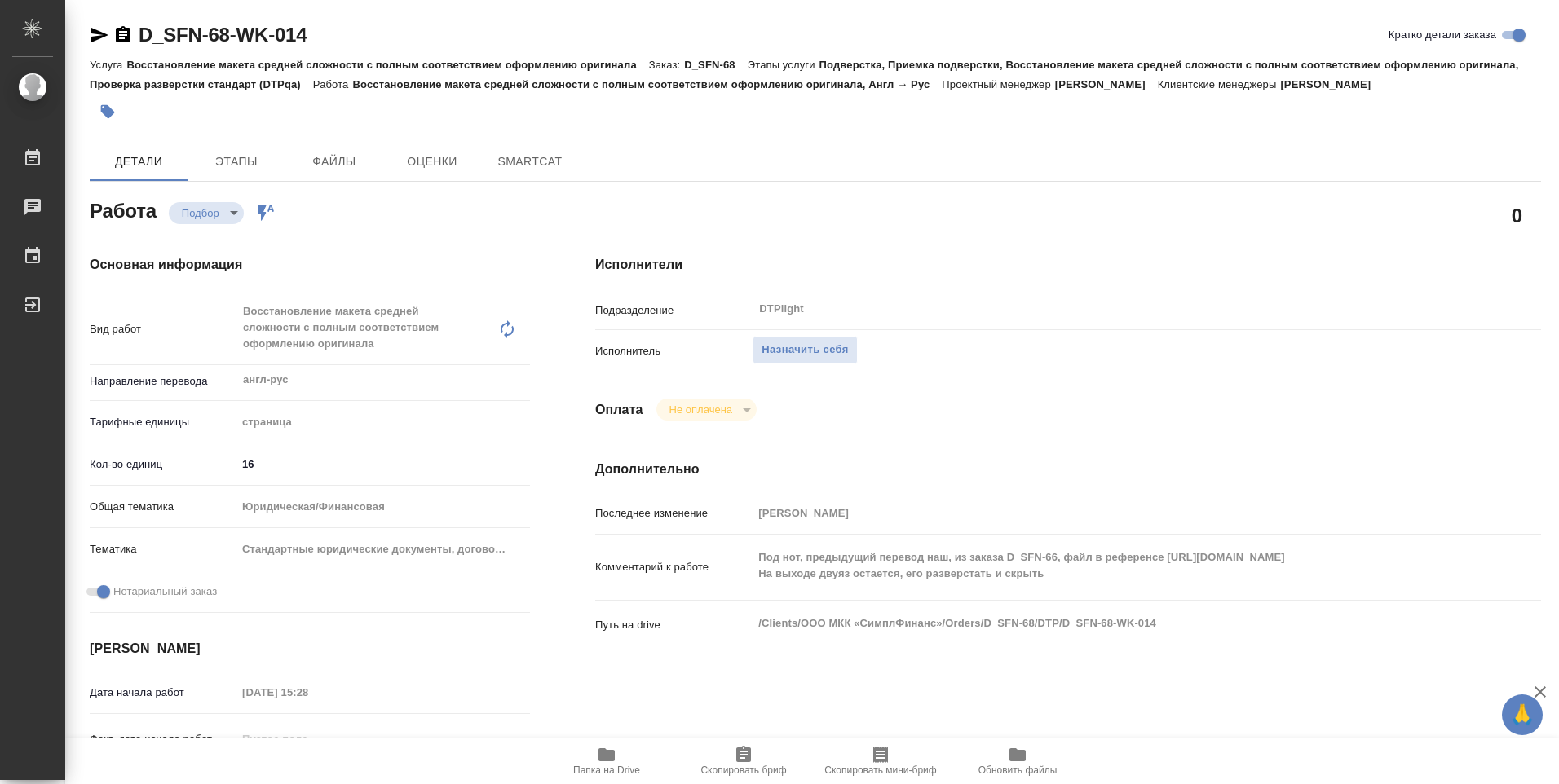
type textarea "x"
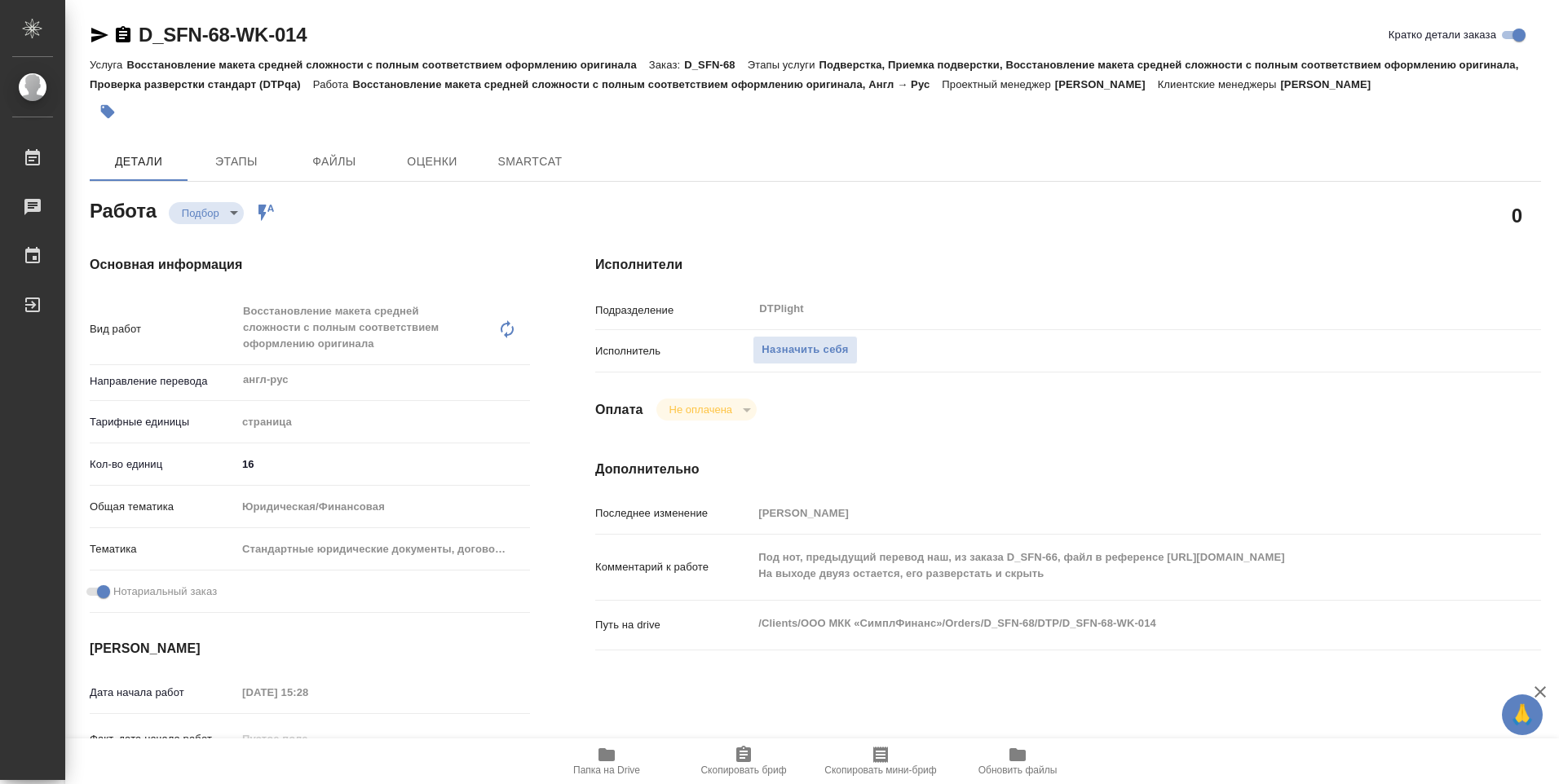
type textarea "x"
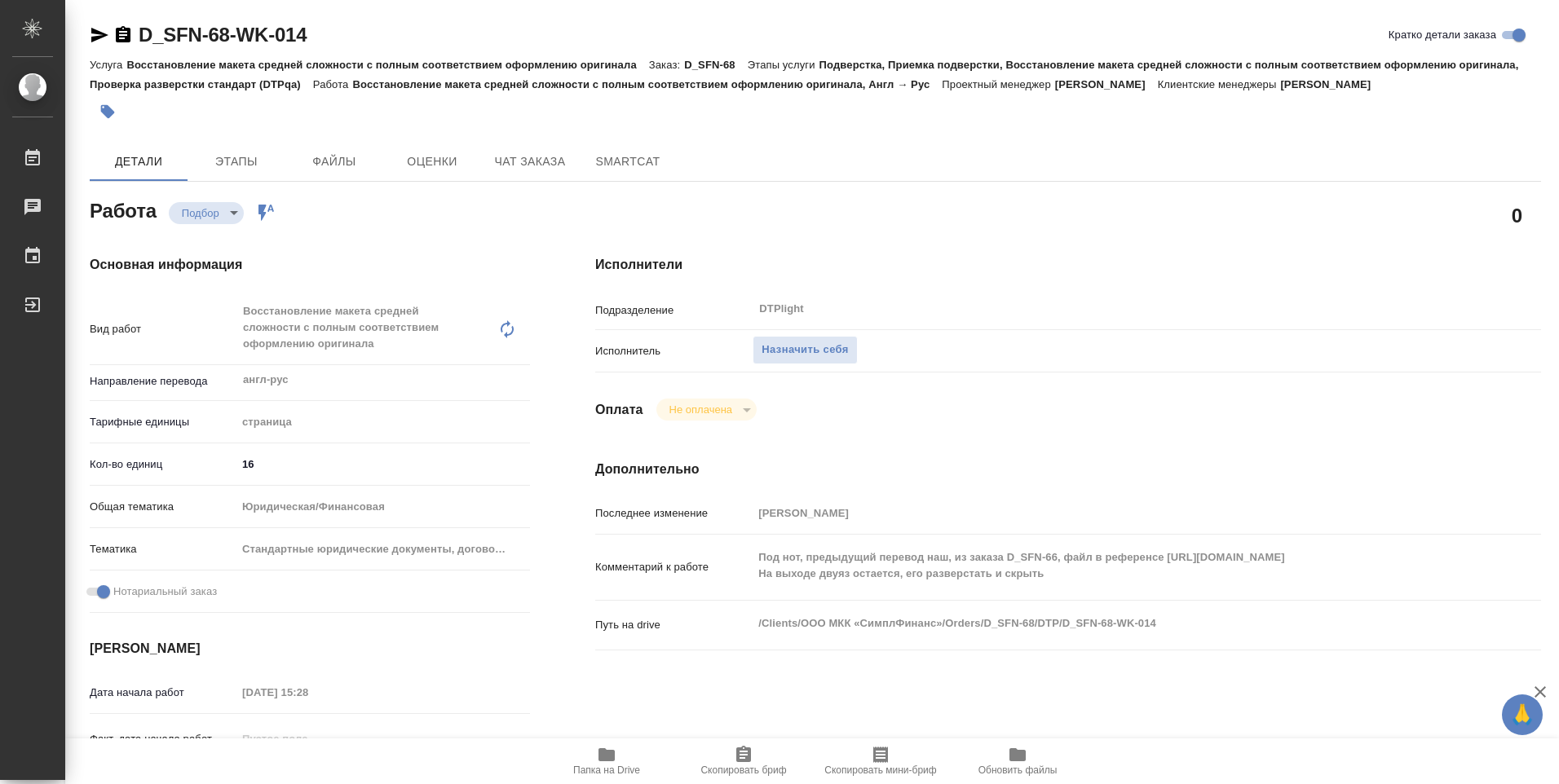
type textarea "x"
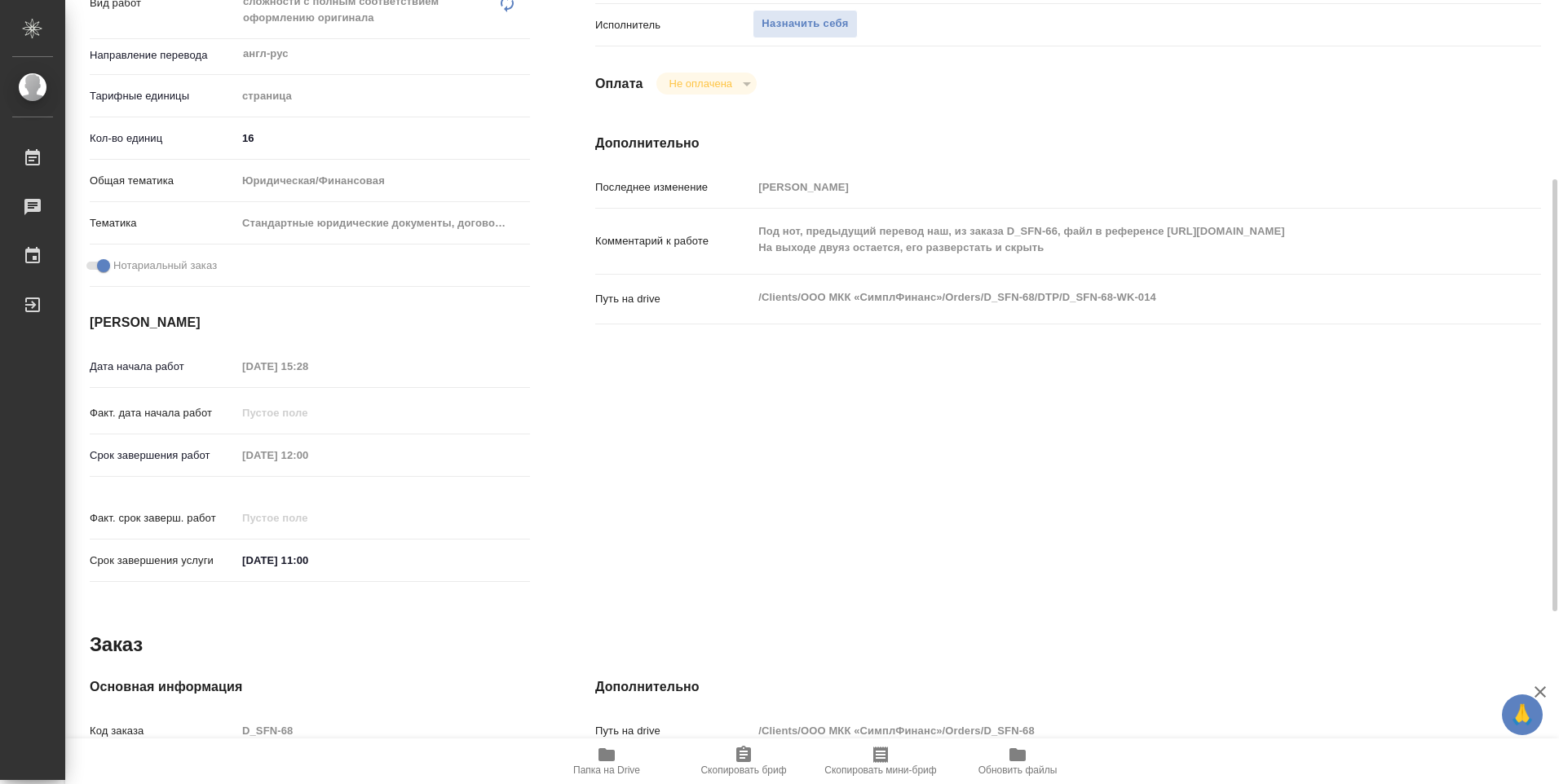
type textarea "x"
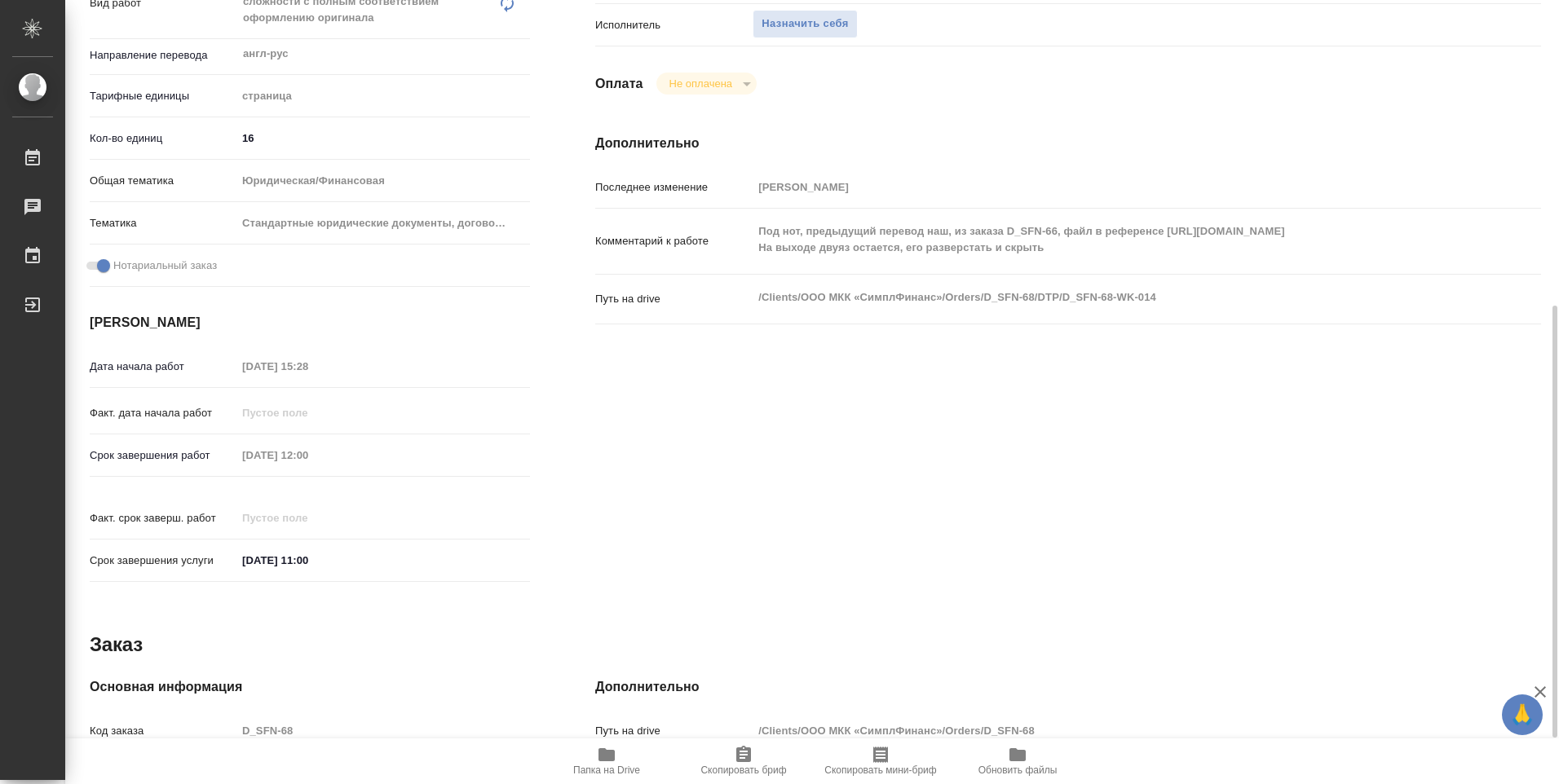
scroll to position [639, 0]
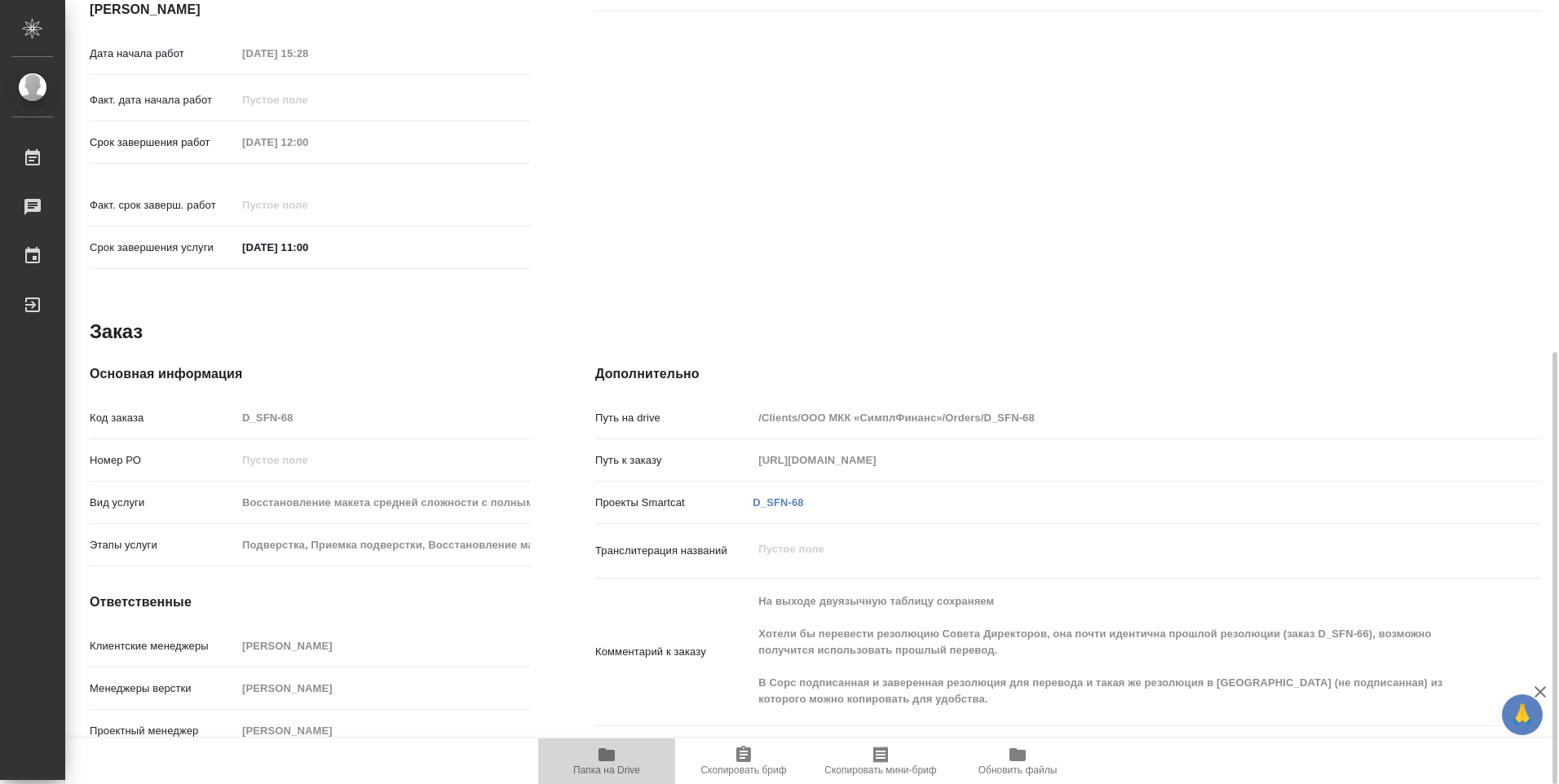
click at [609, 758] on icon "button" at bounding box center [607, 755] width 16 height 13
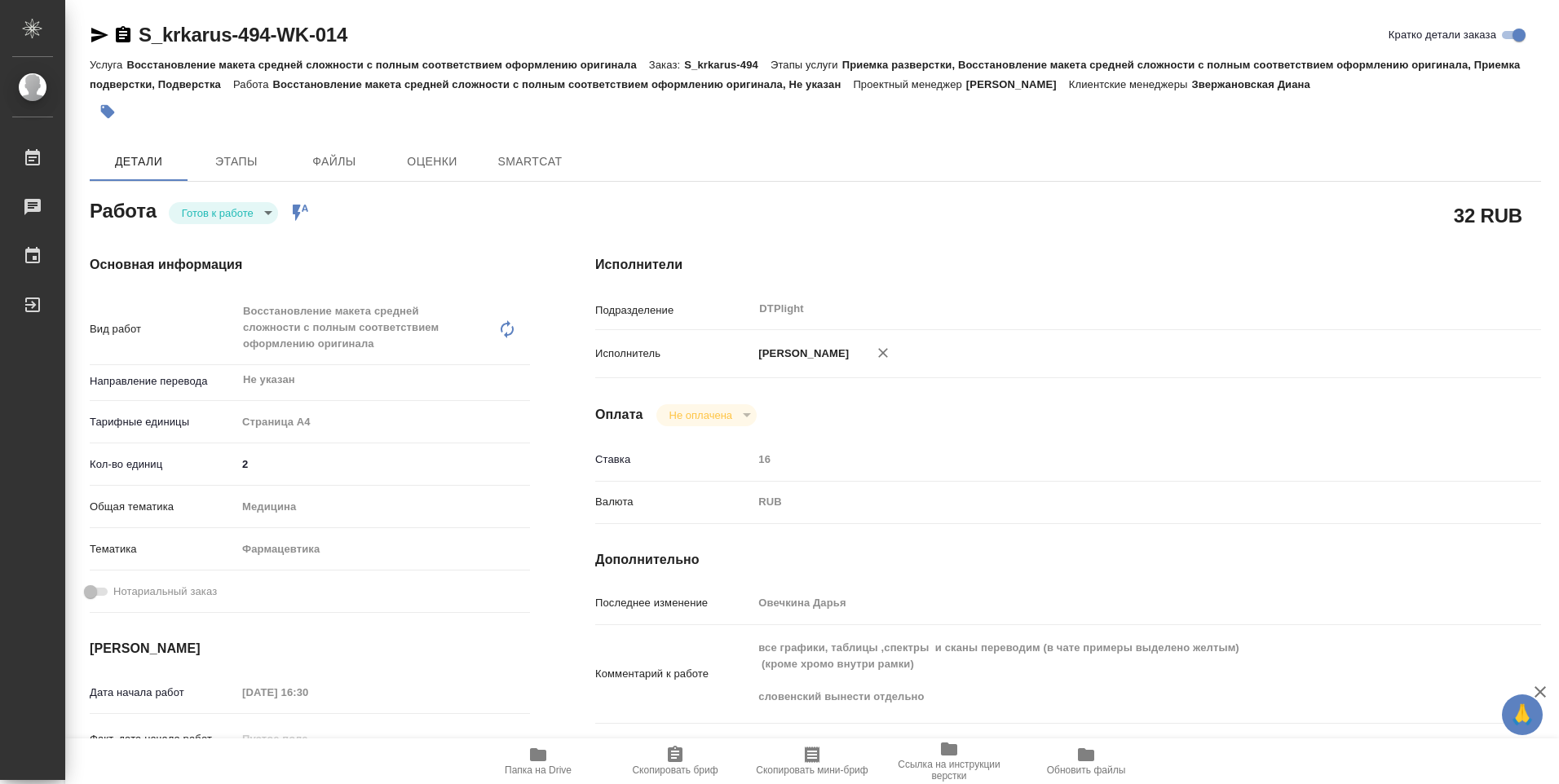
type textarea "x"
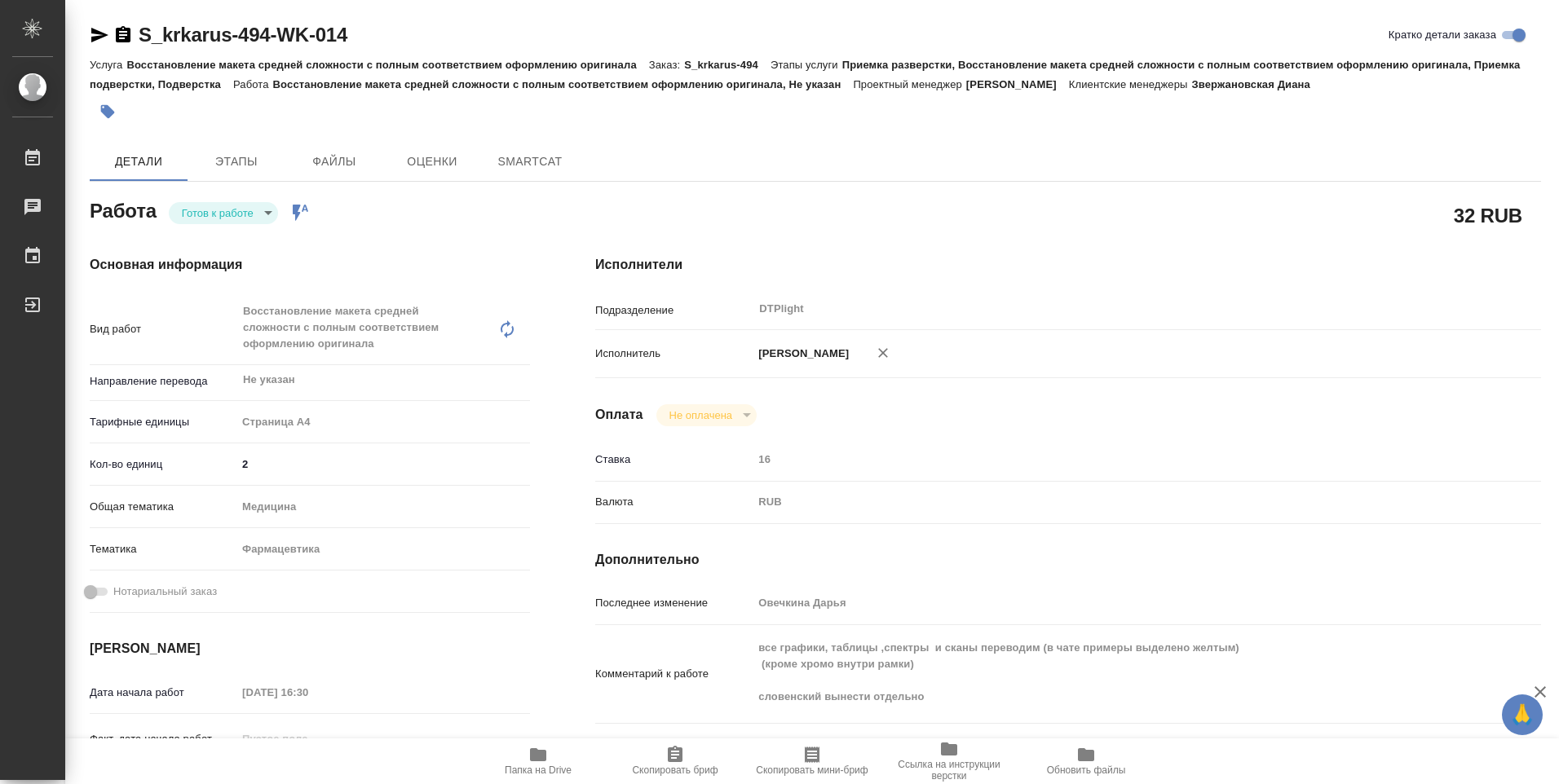
type textarea "x"
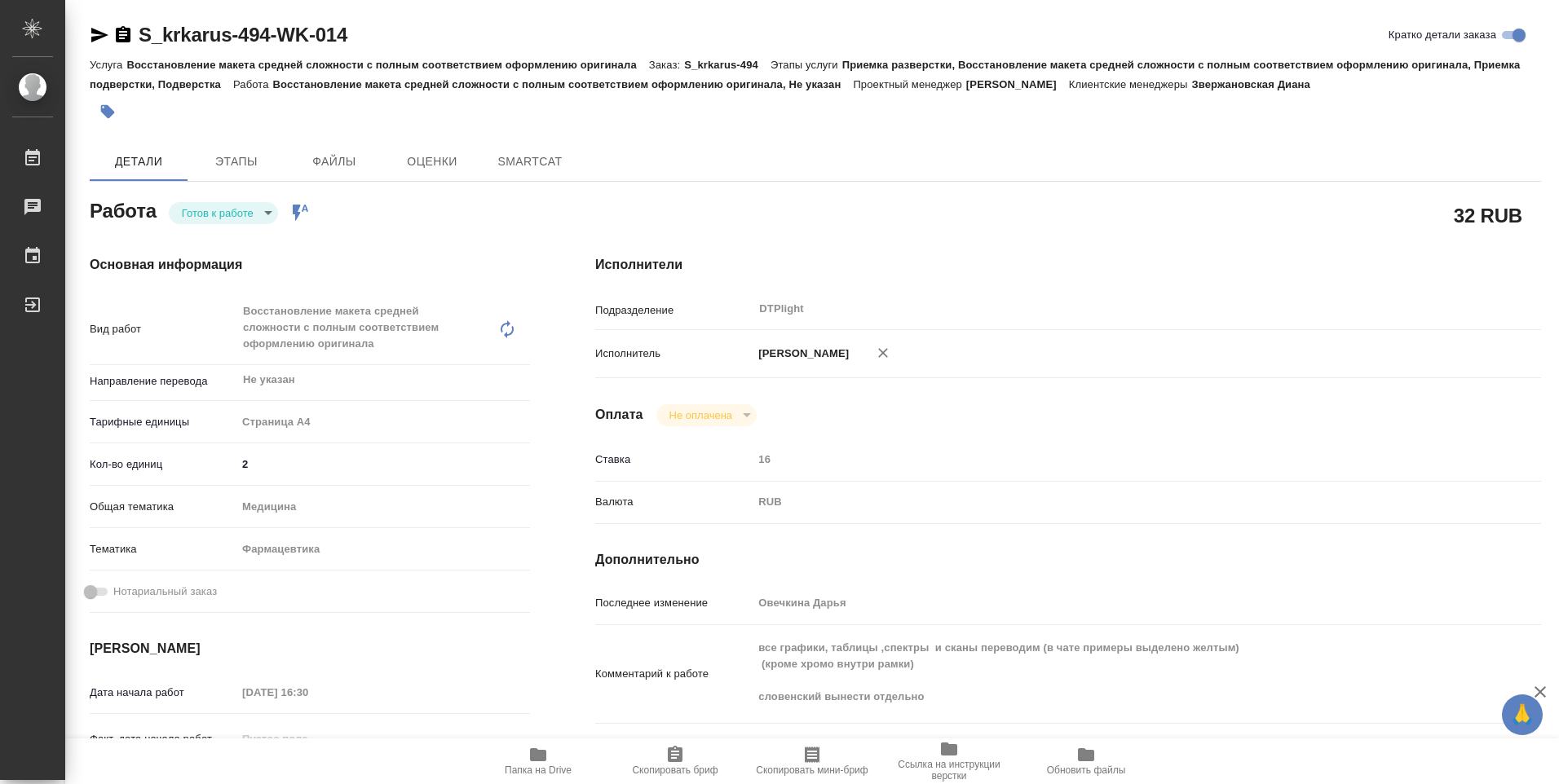
type textarea "x"
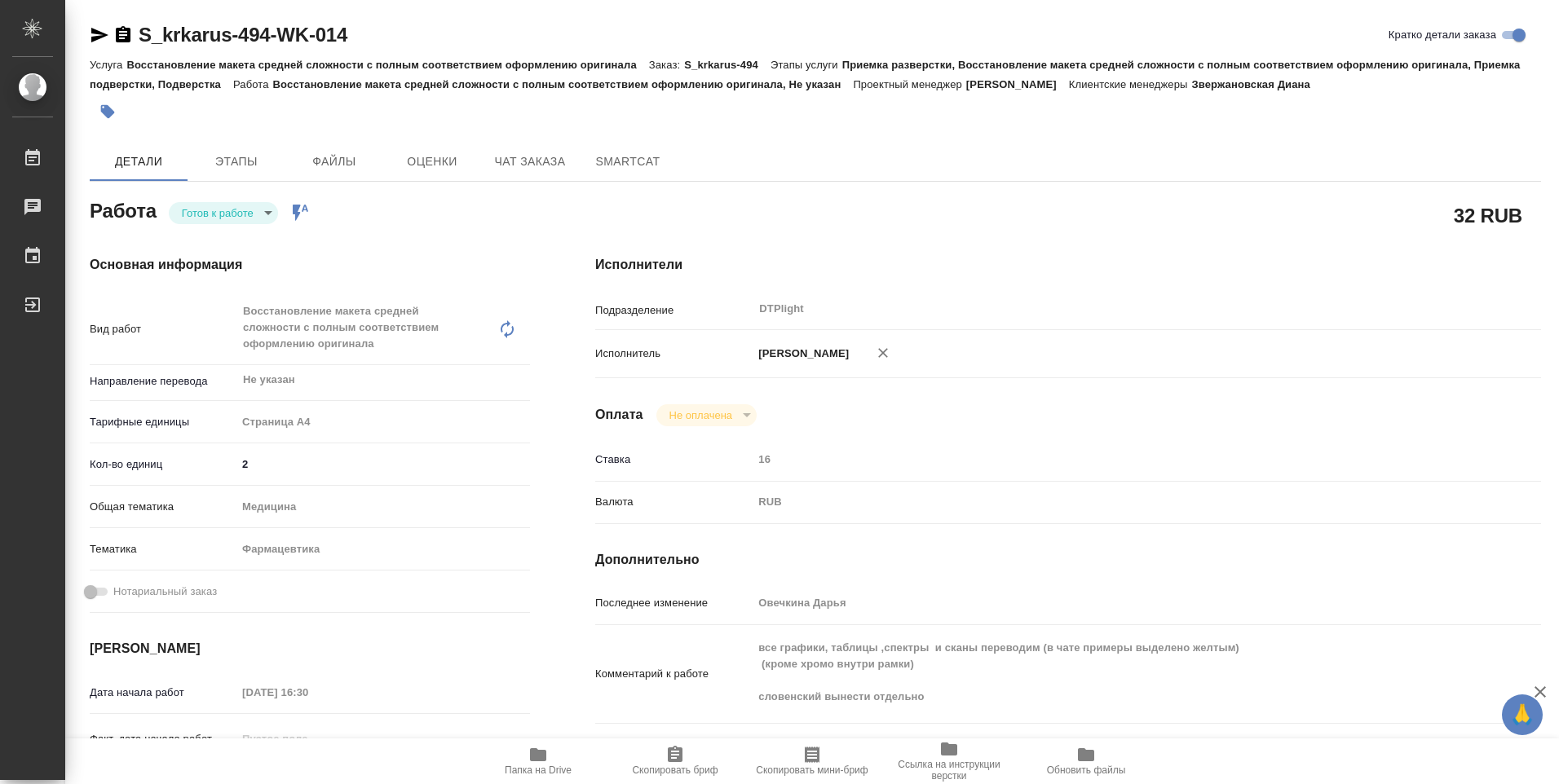
type textarea "x"
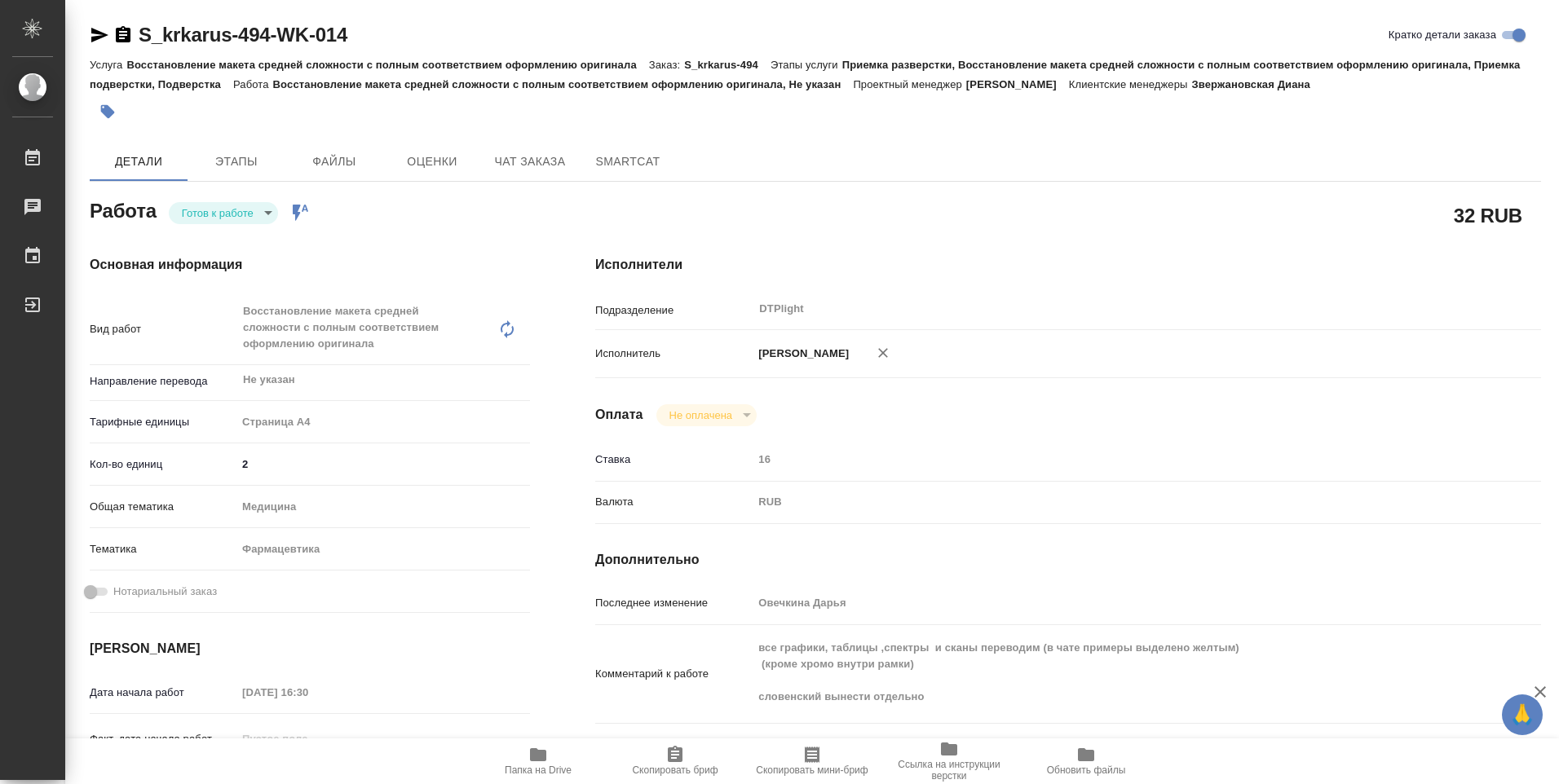
type textarea "x"
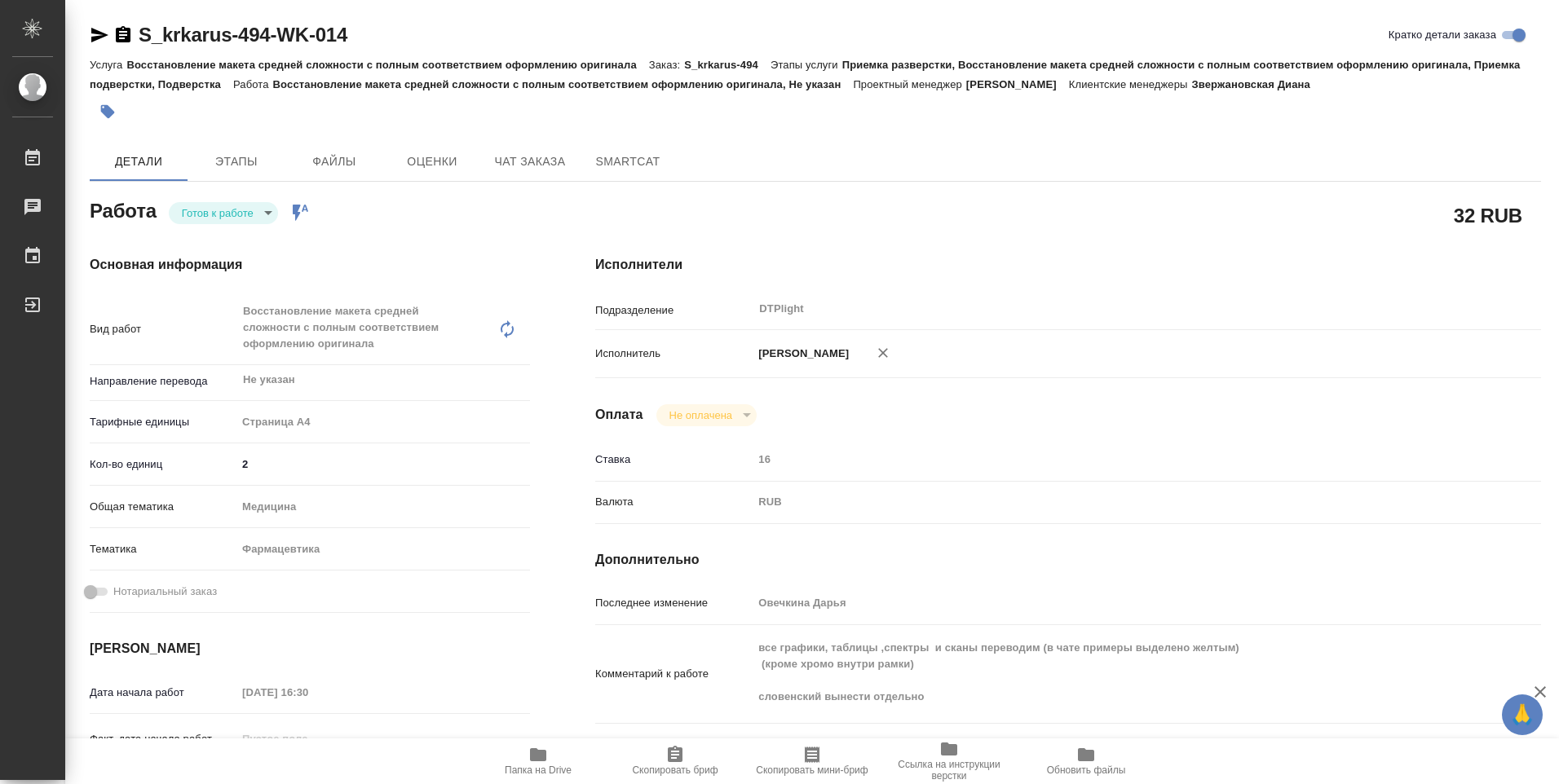
click at [264, 213] on body "🙏 .cls-1 fill:#fff; AWATERA [PERSON_NAME] Работы 0 Чаты График Выйти S_krkarus-…" at bounding box center [779, 392] width 1559 height 784
click at [220, 206] on button "В работе" at bounding box center [209, 213] width 54 height 18
type textarea "x"
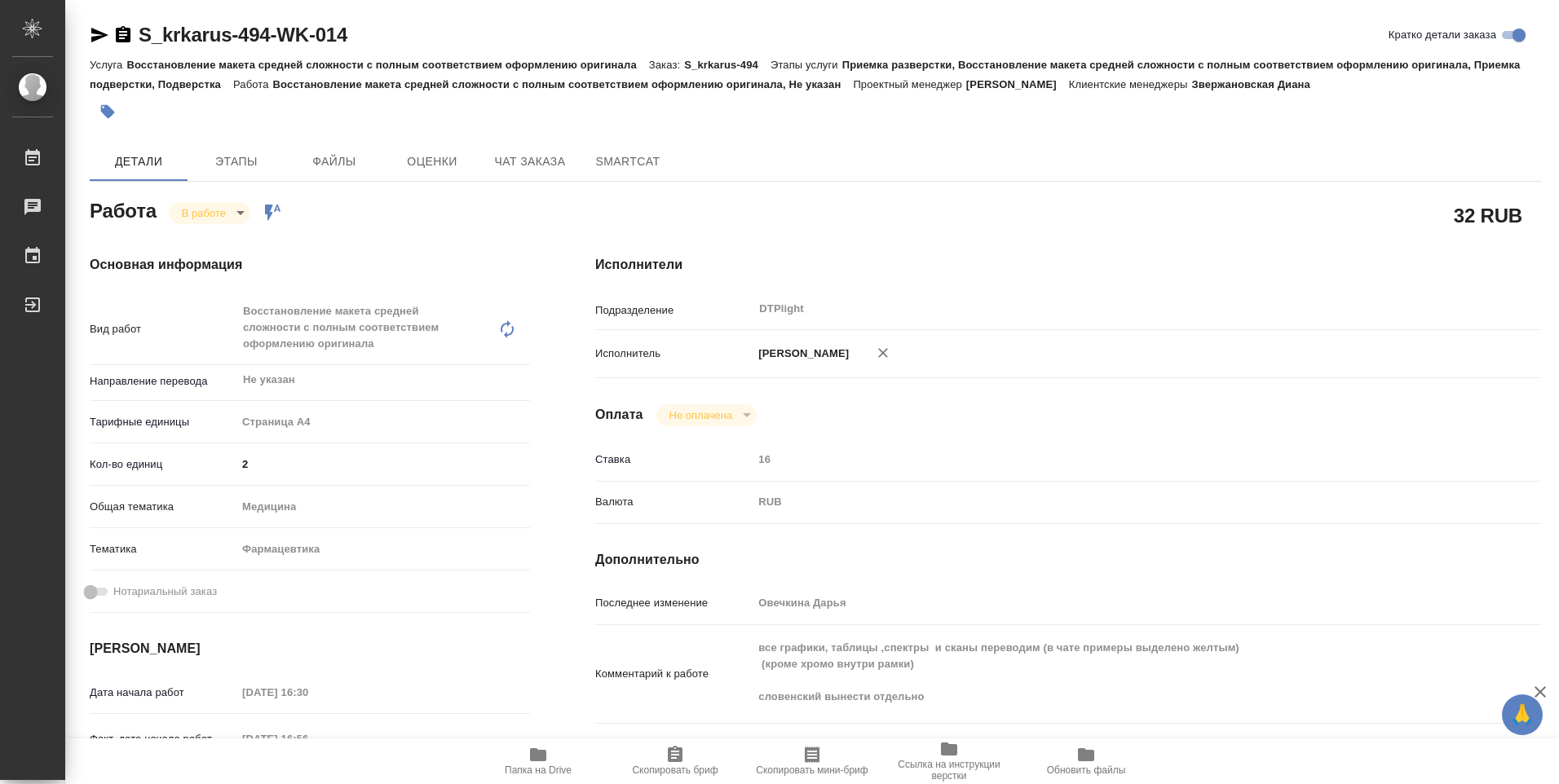
type textarea "x"
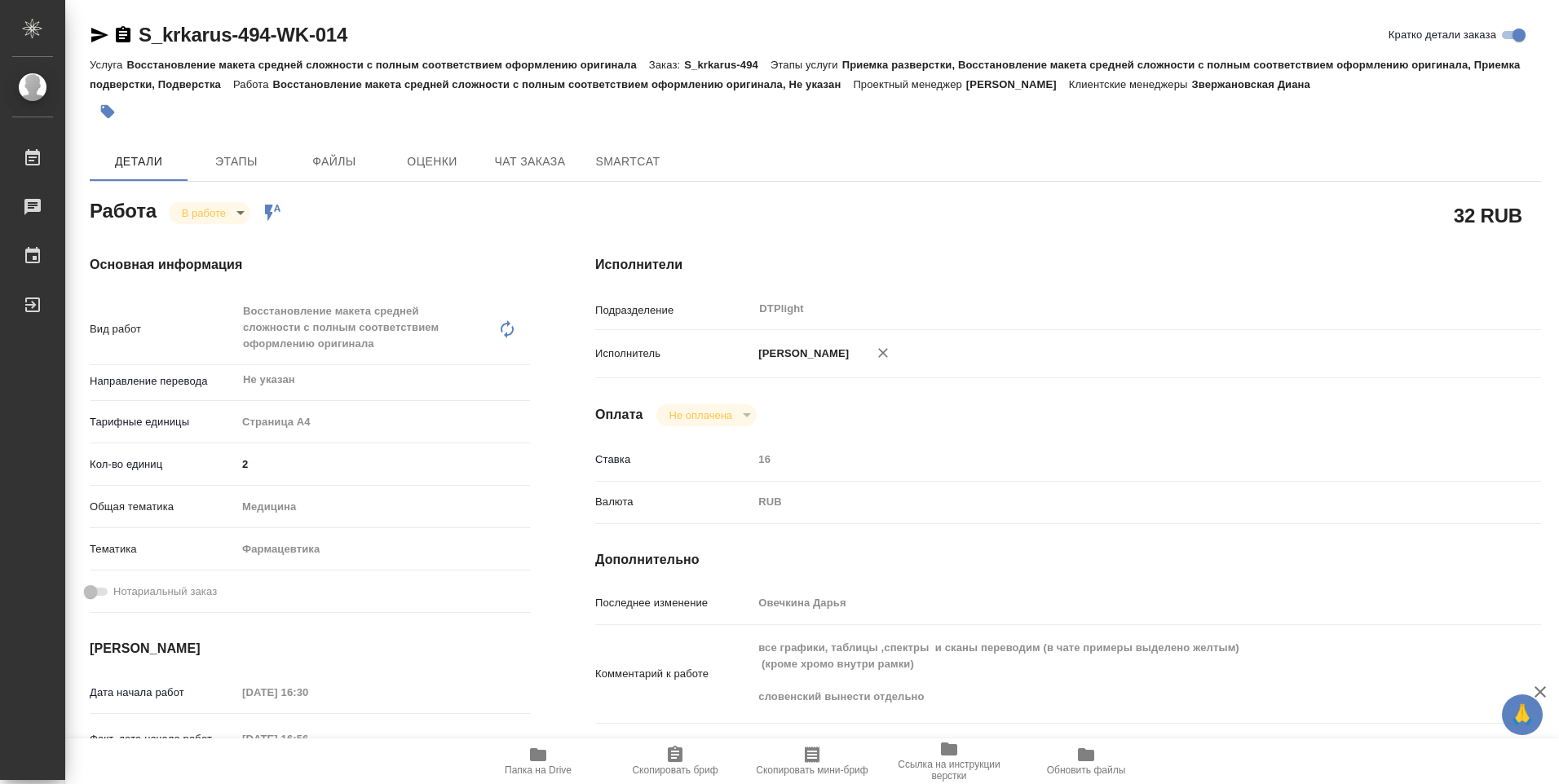
type textarea "x"
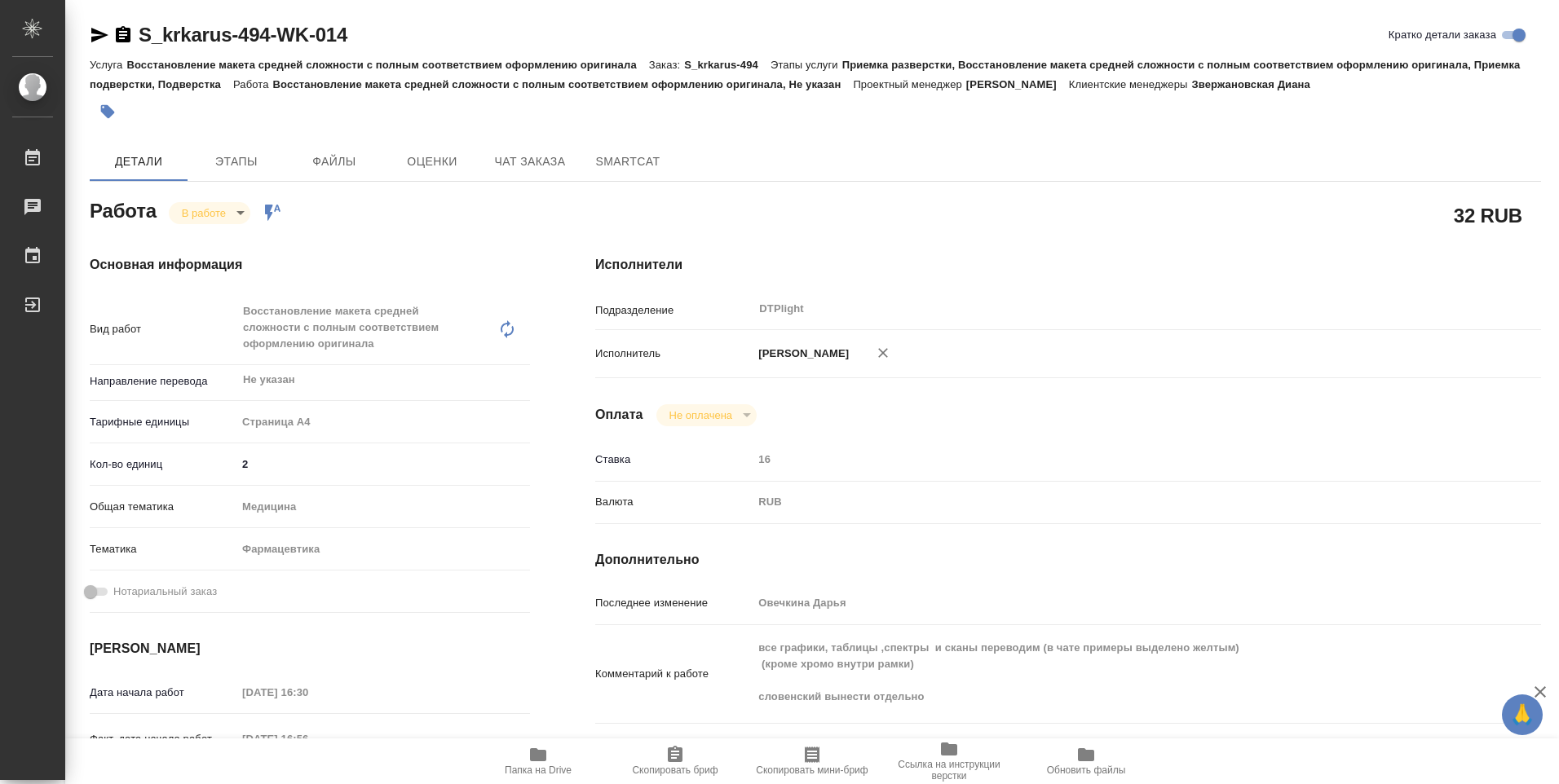
type textarea "x"
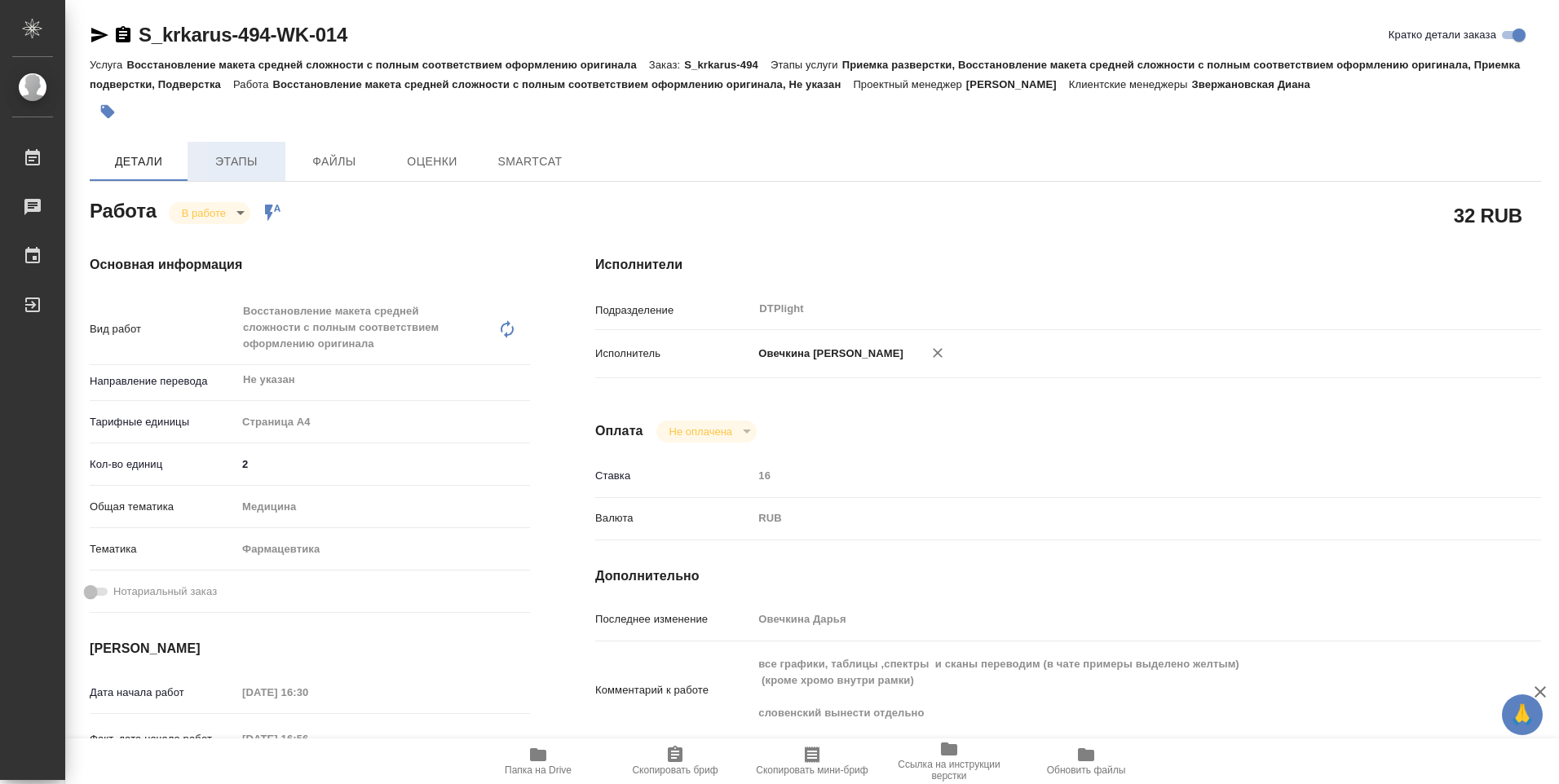
type textarea "x"
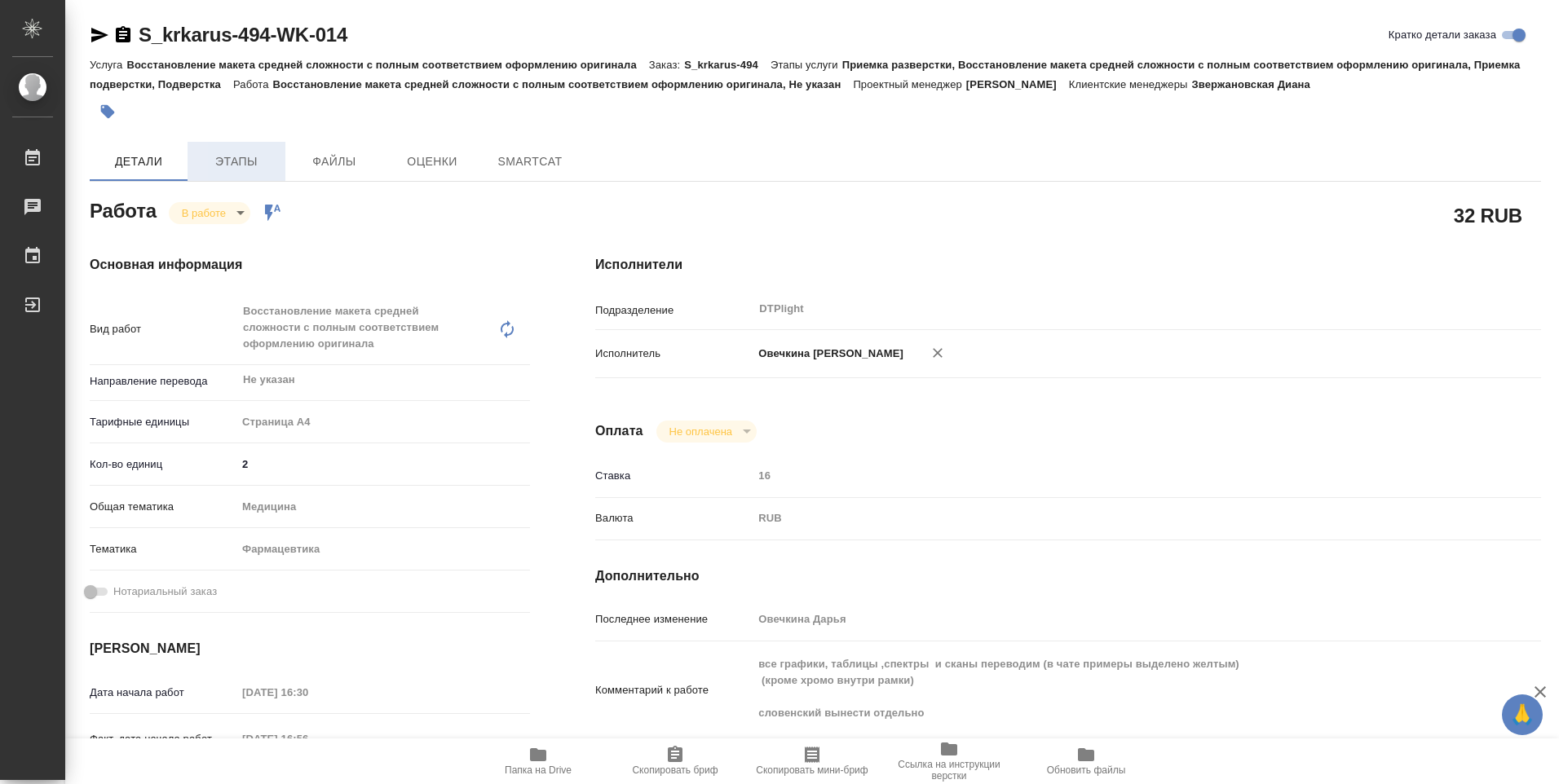
type textarea "x"
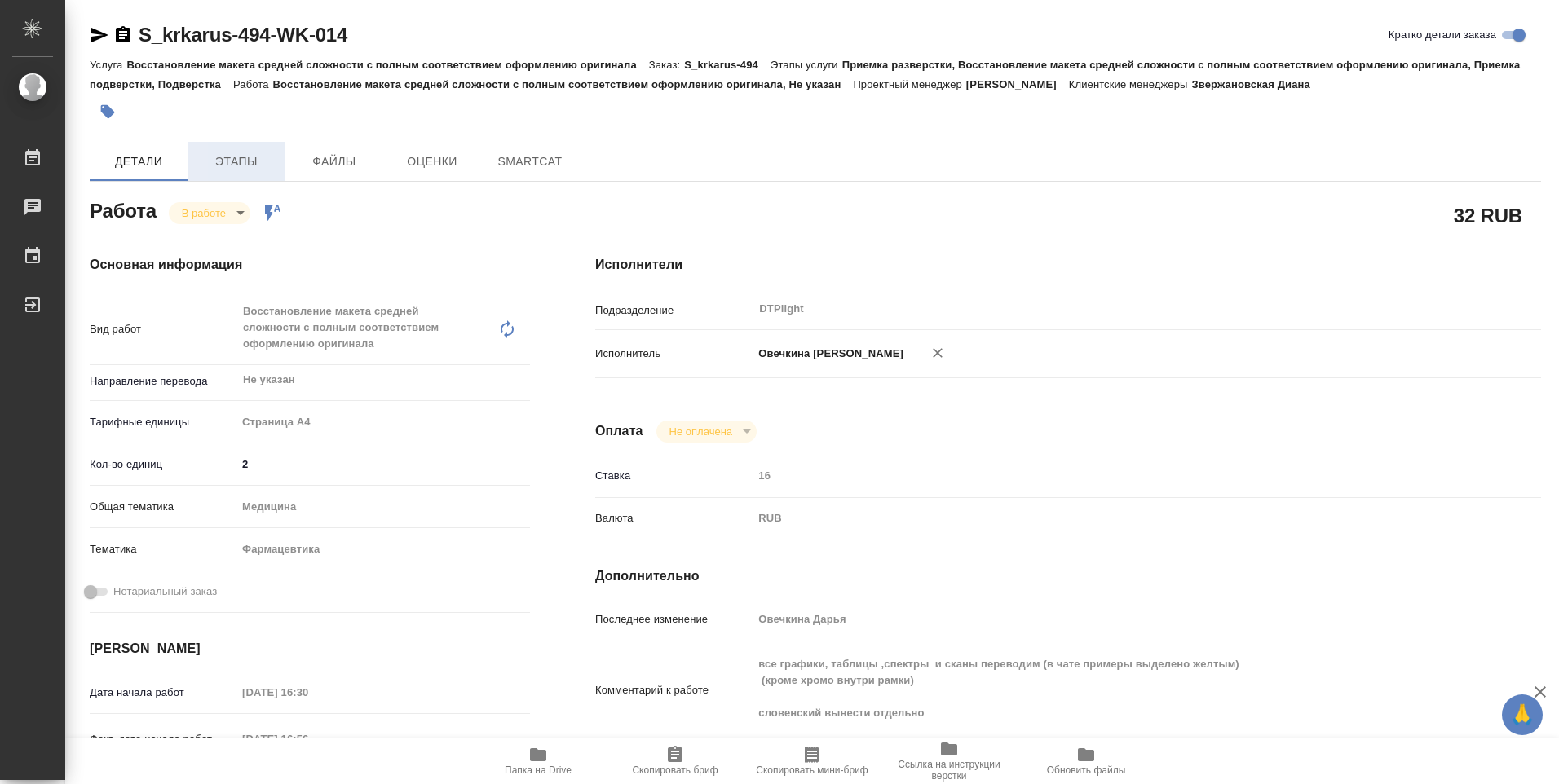
type textarea "x"
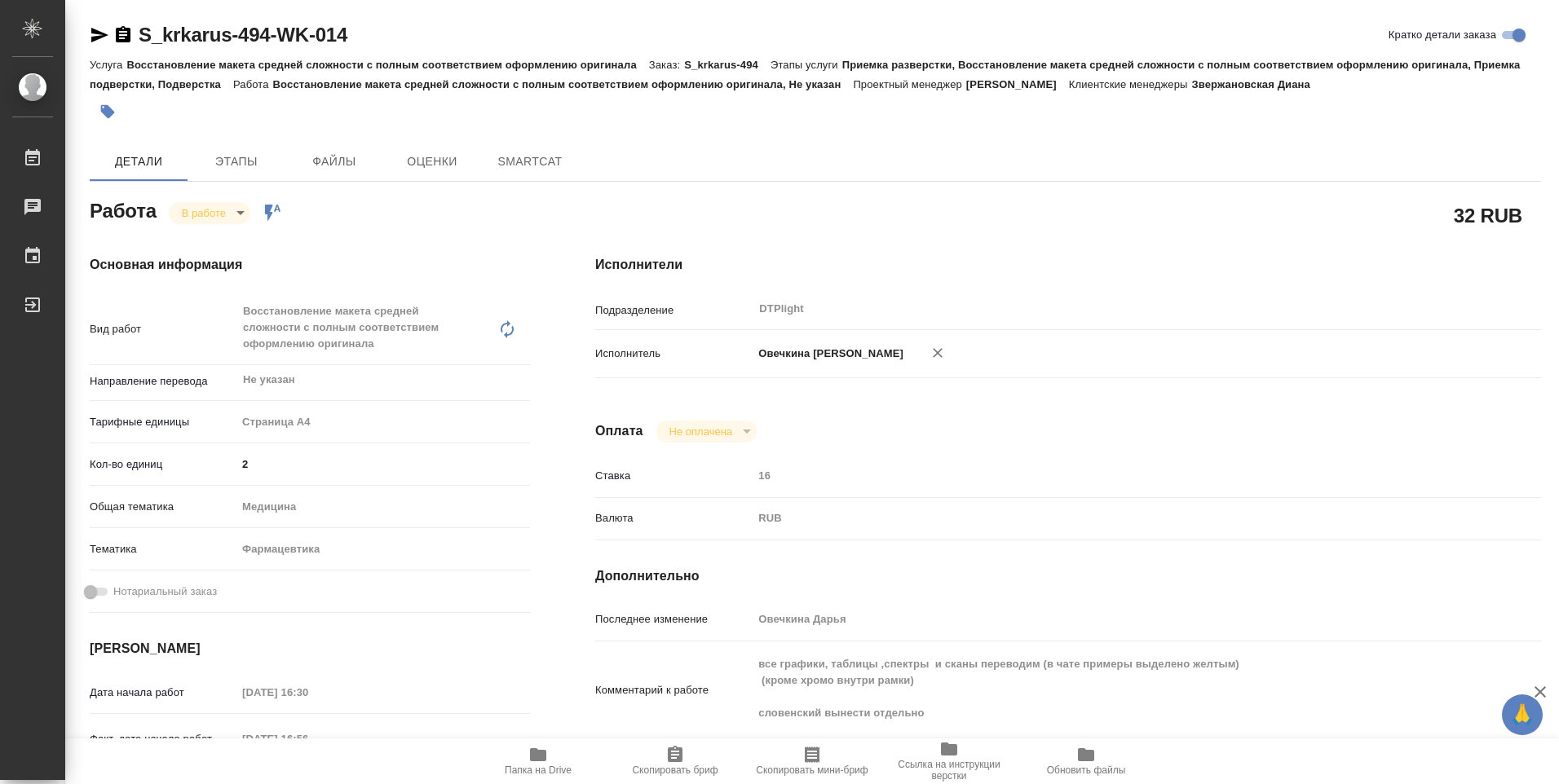
type textarea "x"
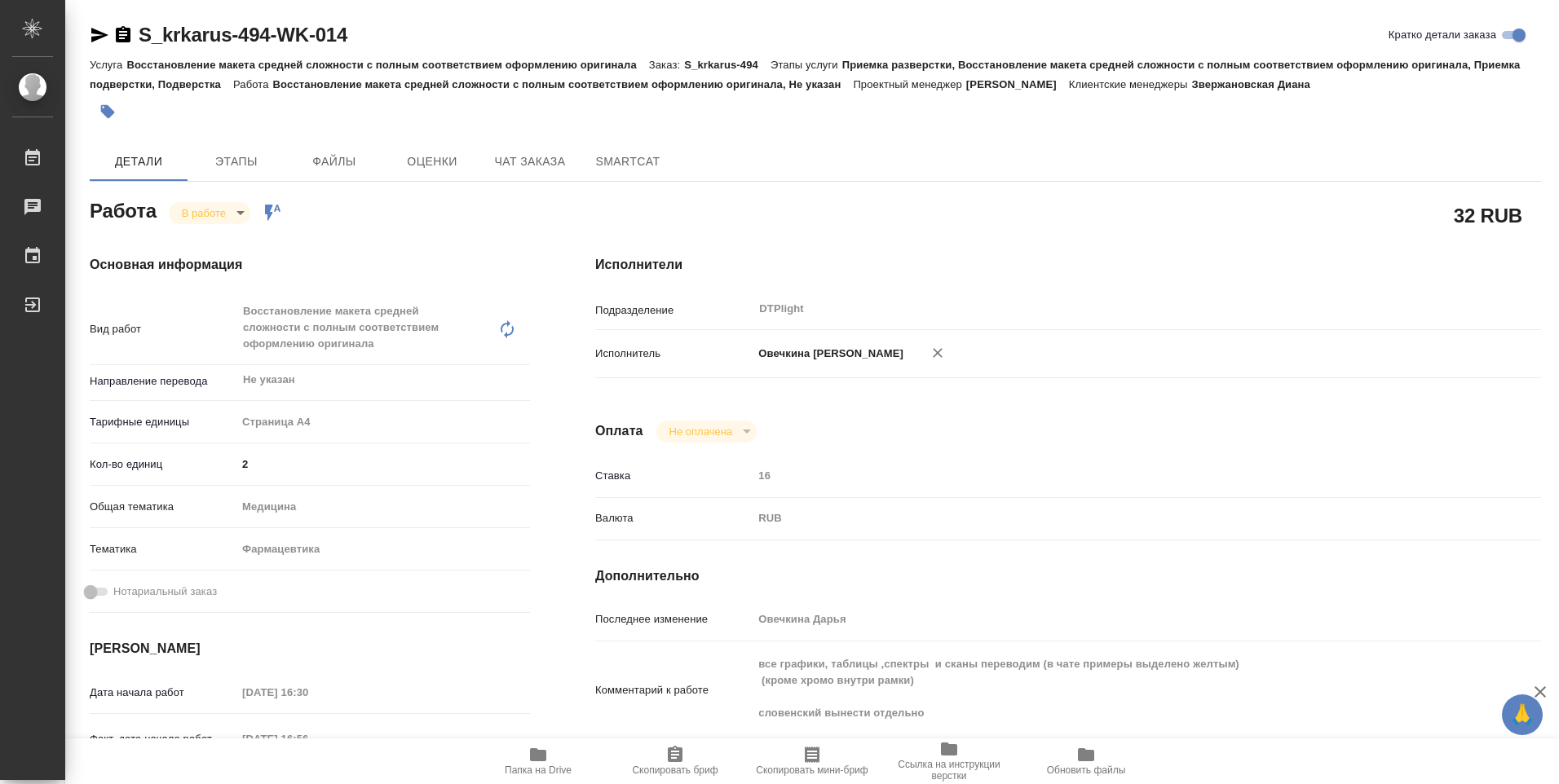
type textarea "x"
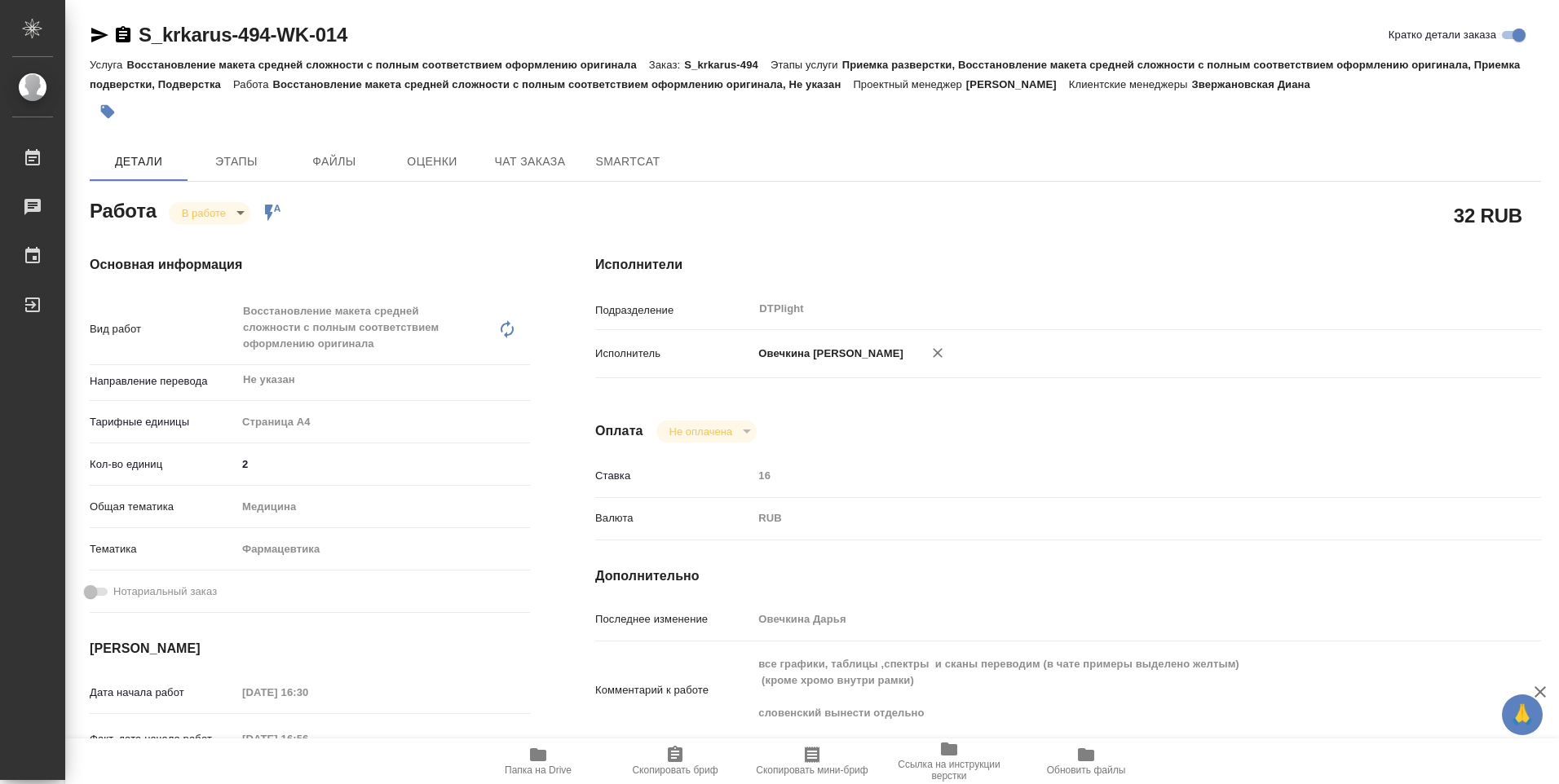
click at [103, 33] on icon "button" at bounding box center [99, 35] width 20 height 20
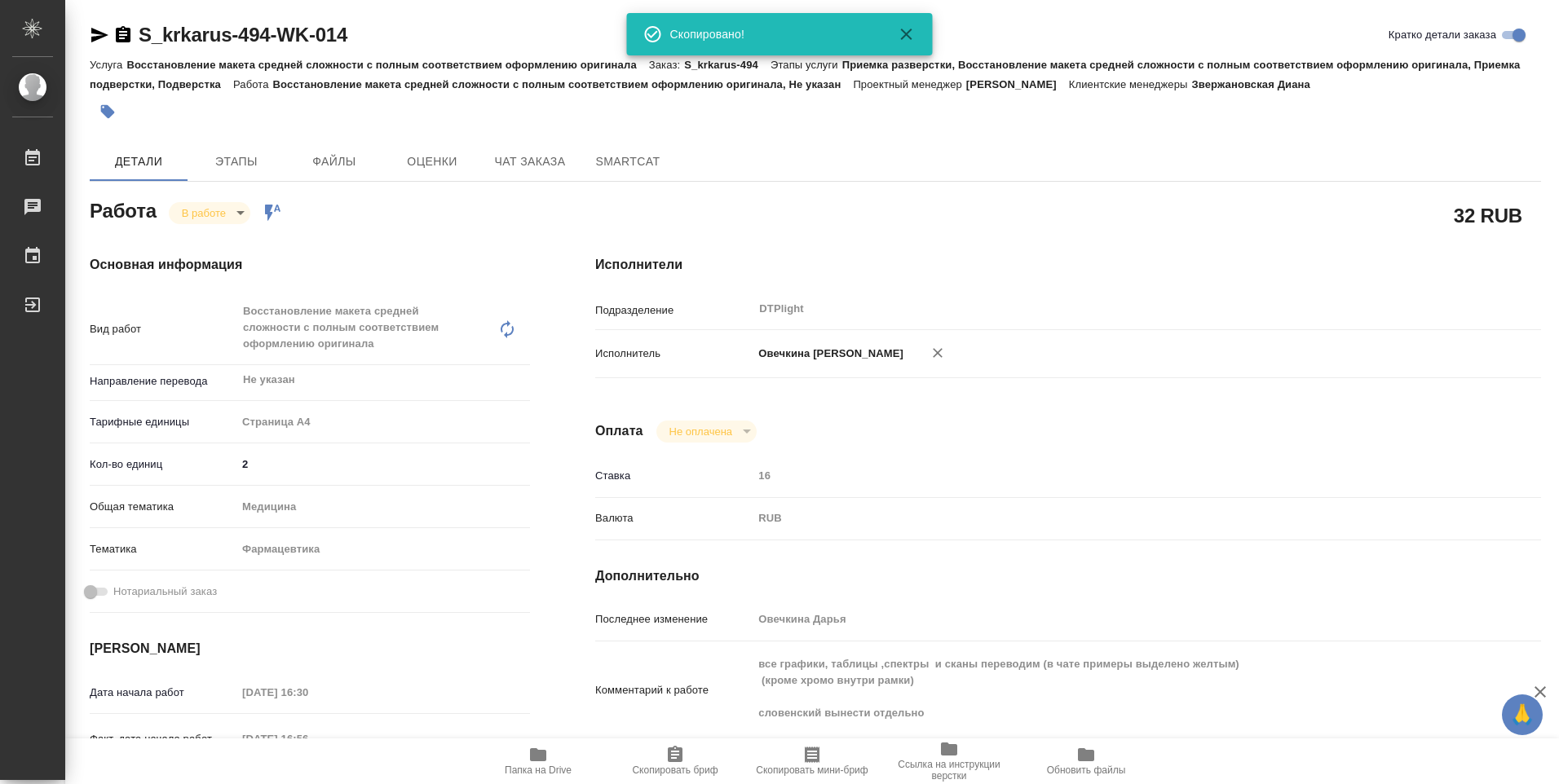
type textarea "x"
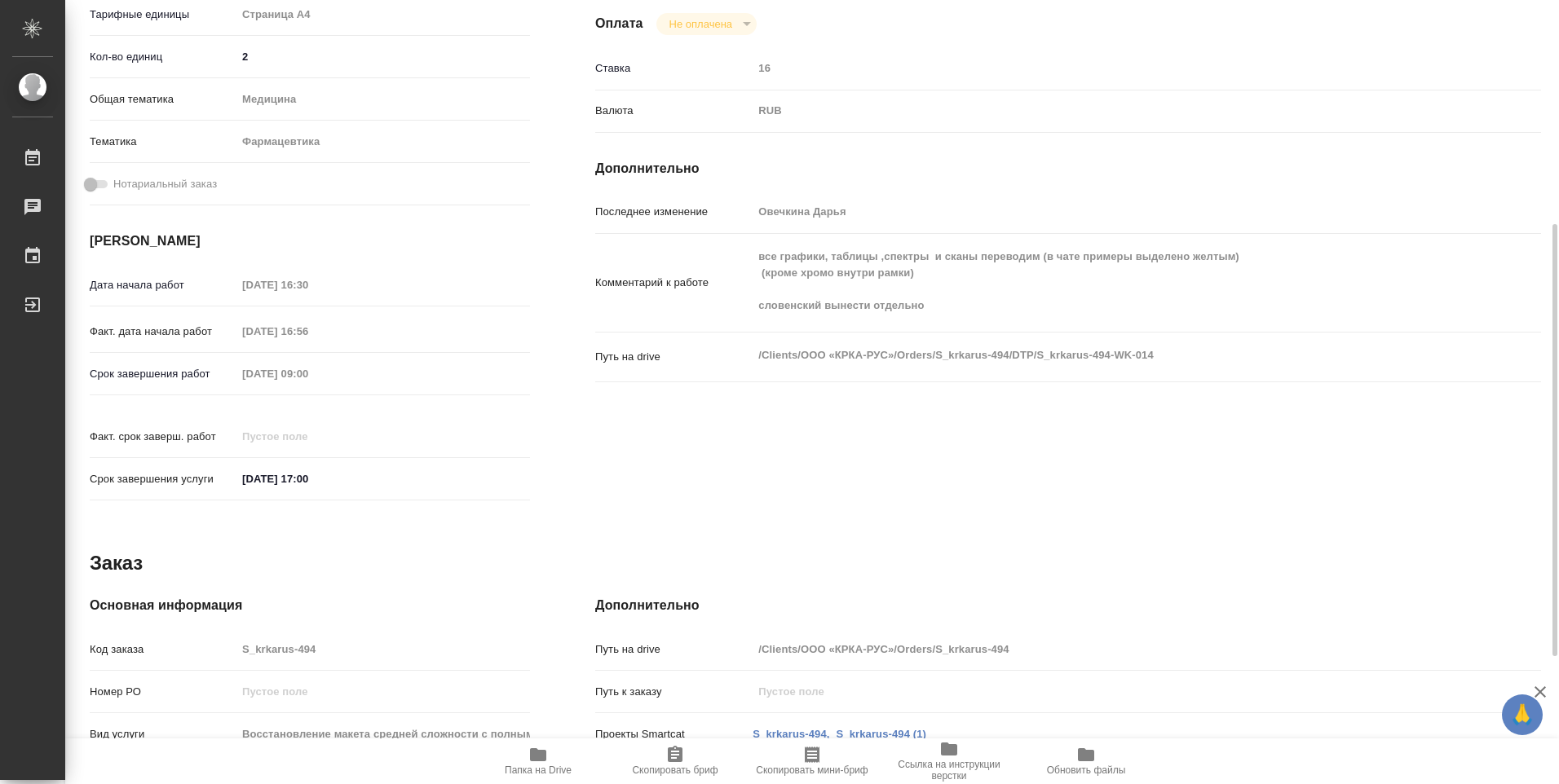
scroll to position [639, 0]
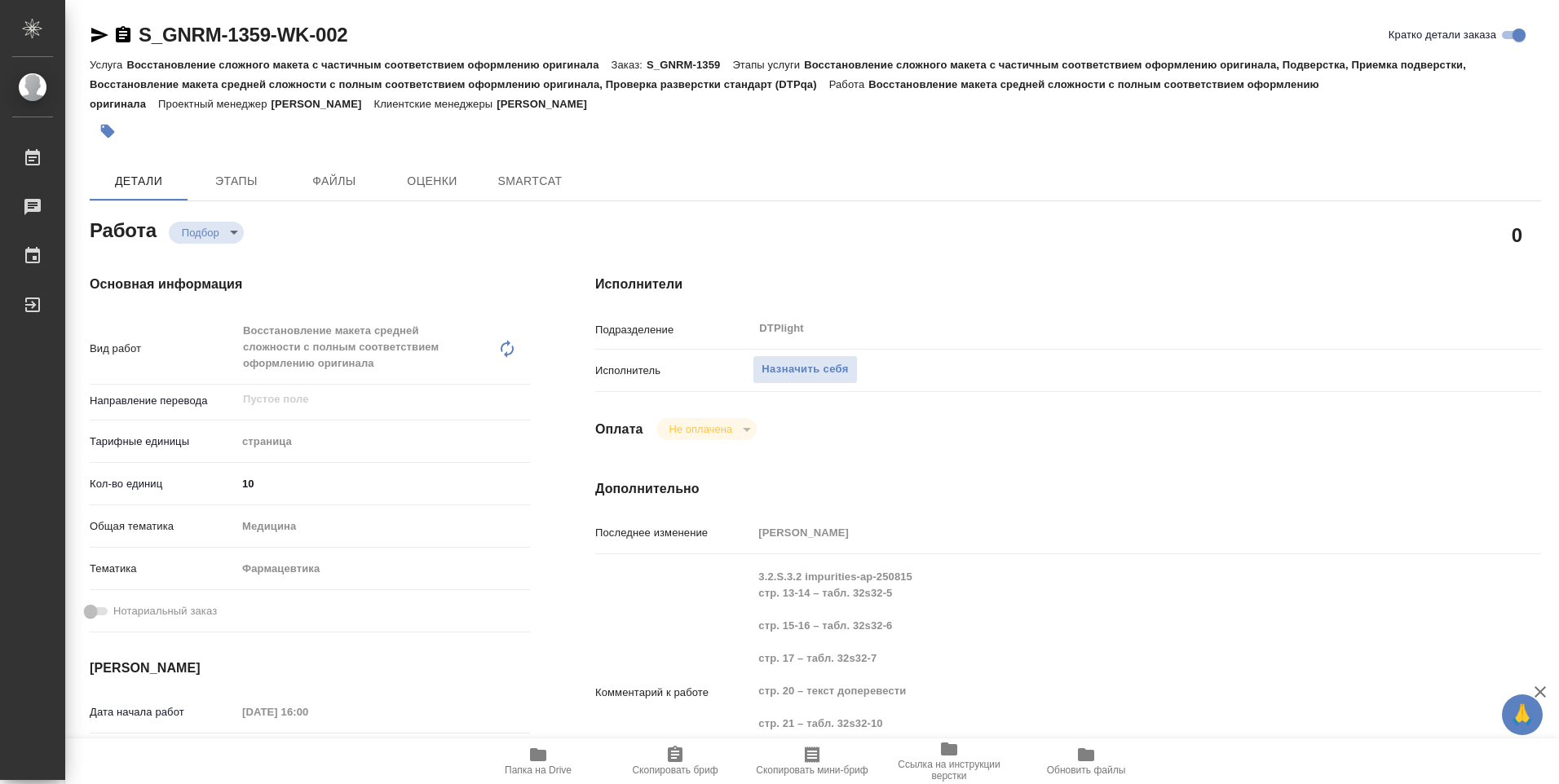
type textarea "x"
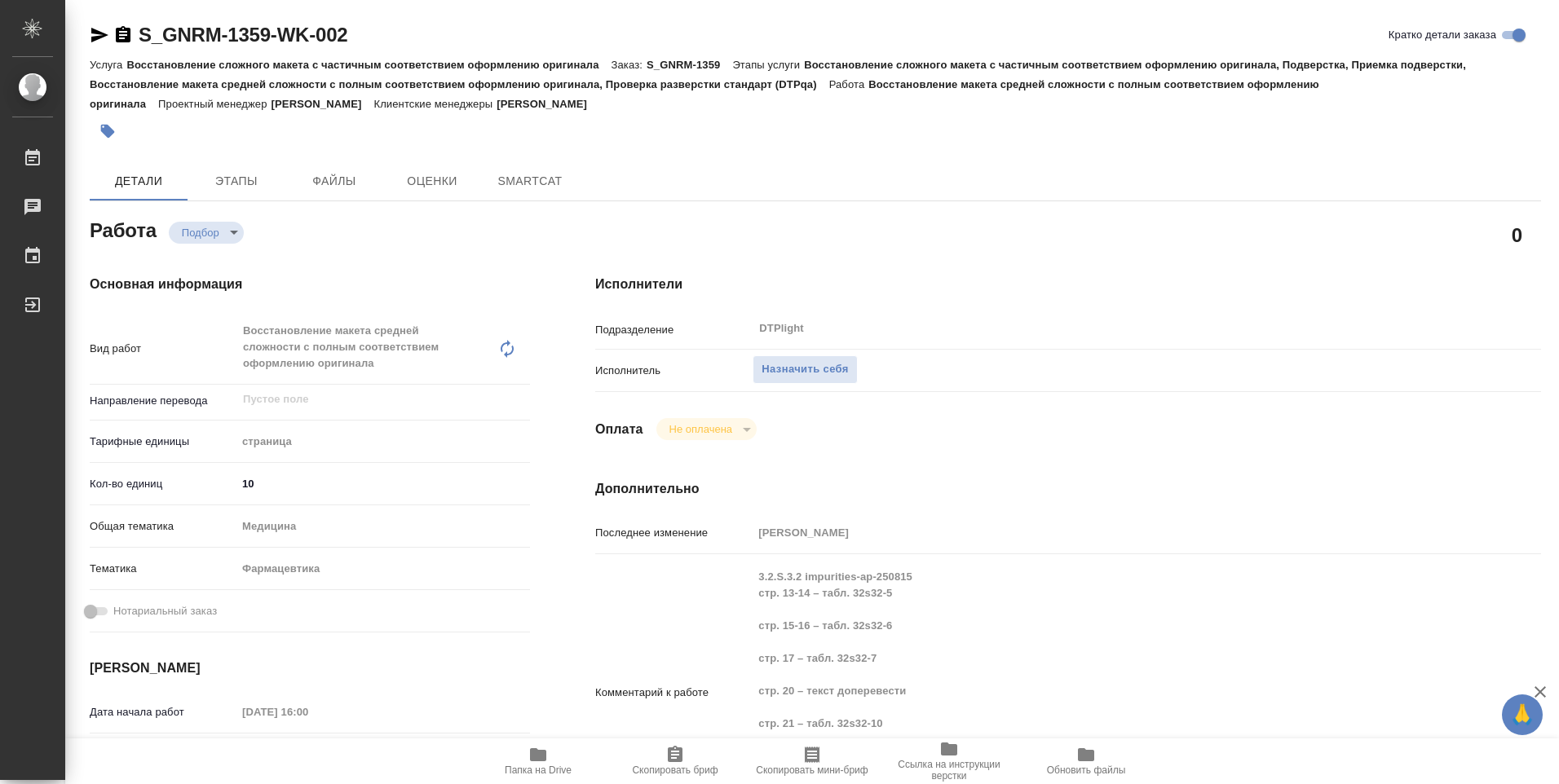
type textarea "x"
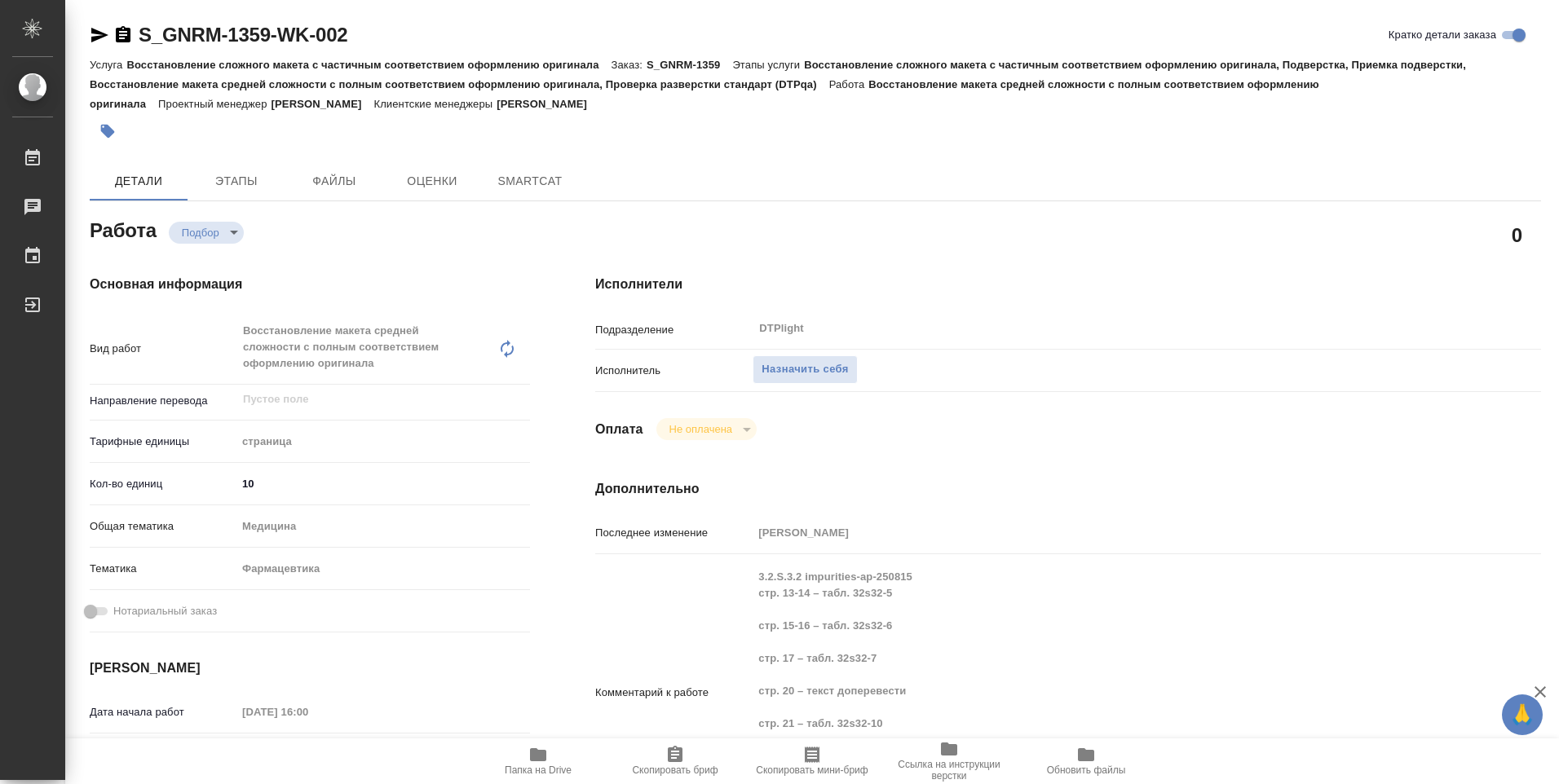
type textarea "x"
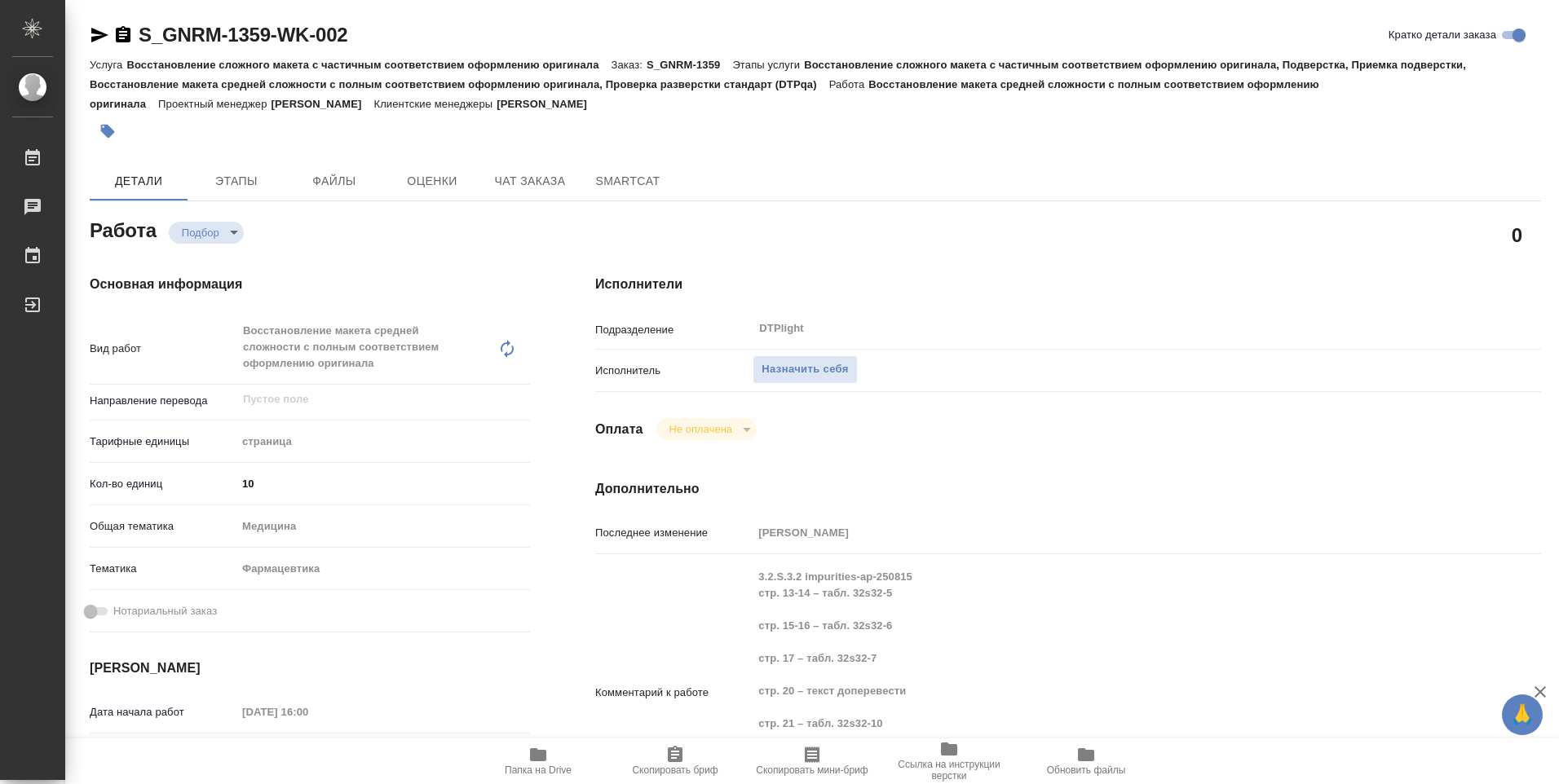
type textarea "x"
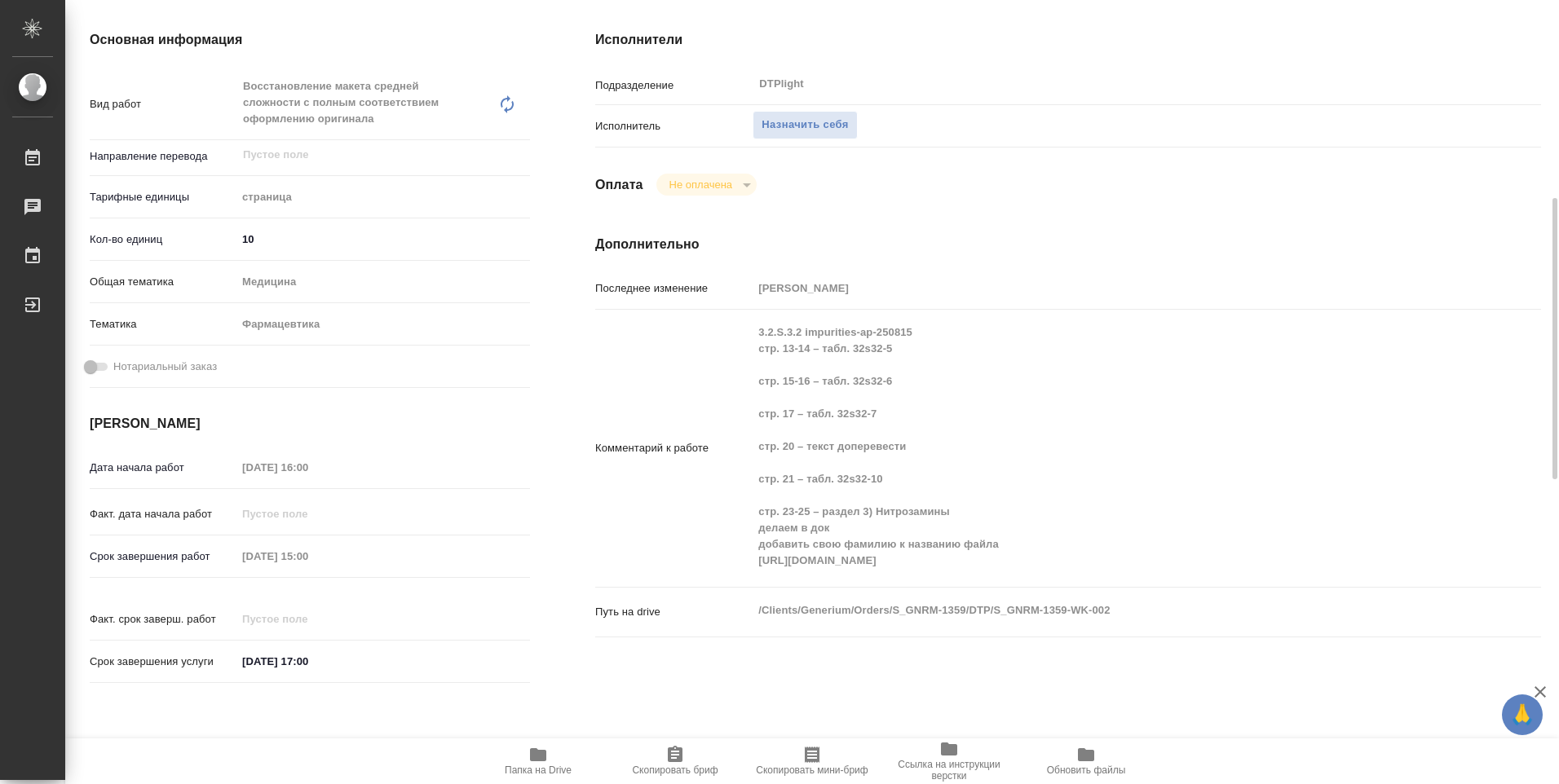
scroll to position [408, 0]
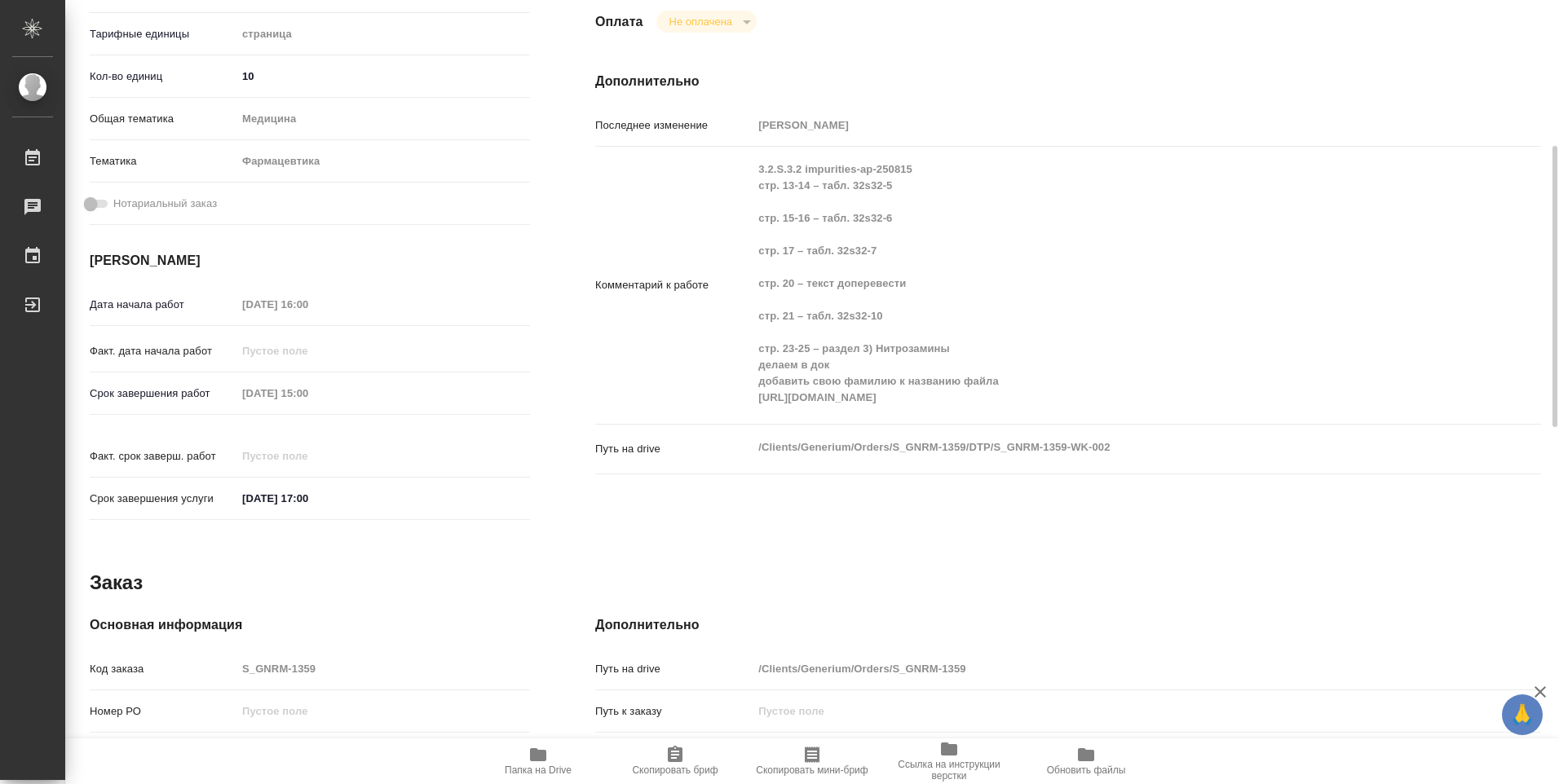
type textarea "x"
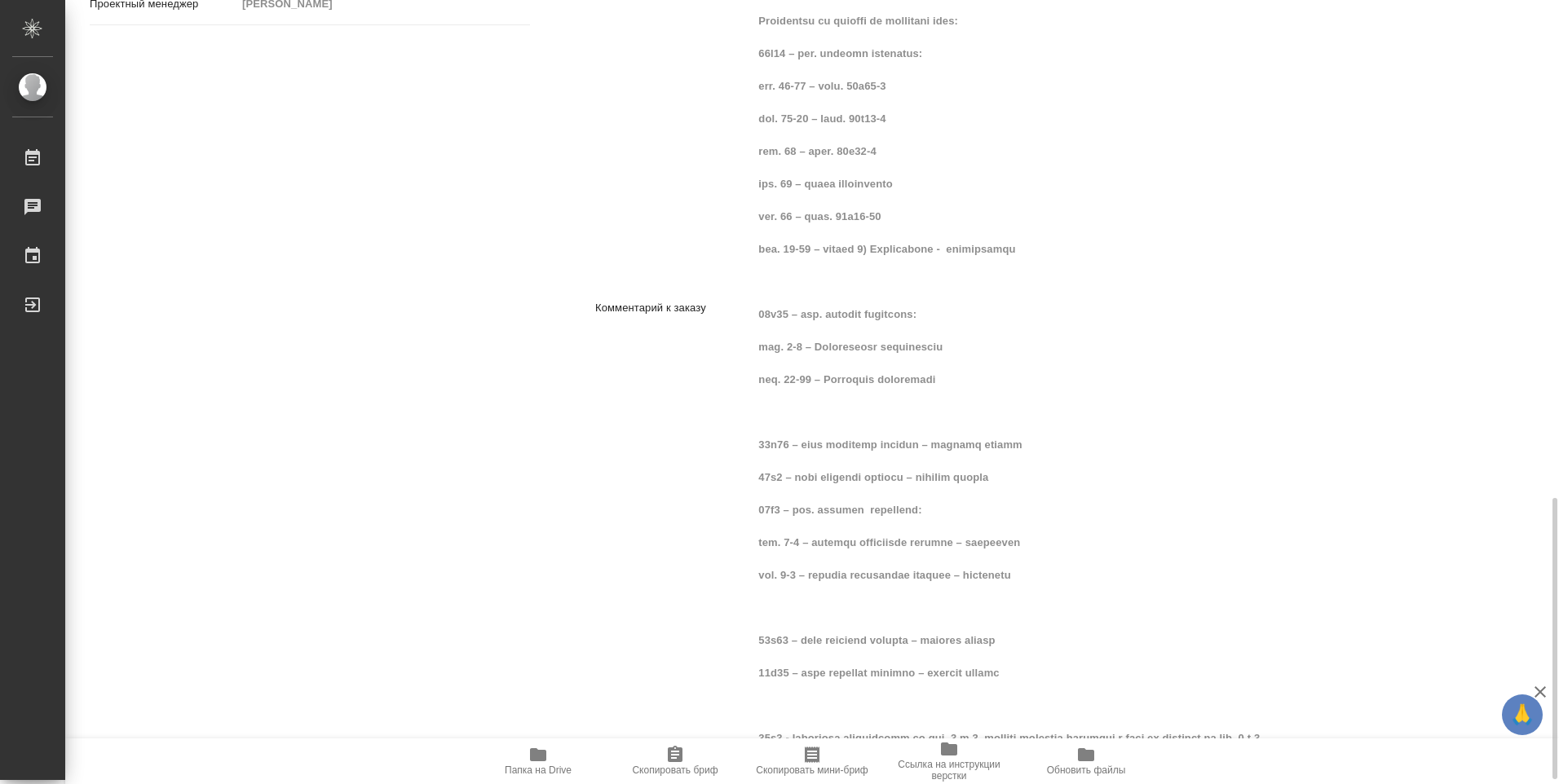
scroll to position [1399, 0]
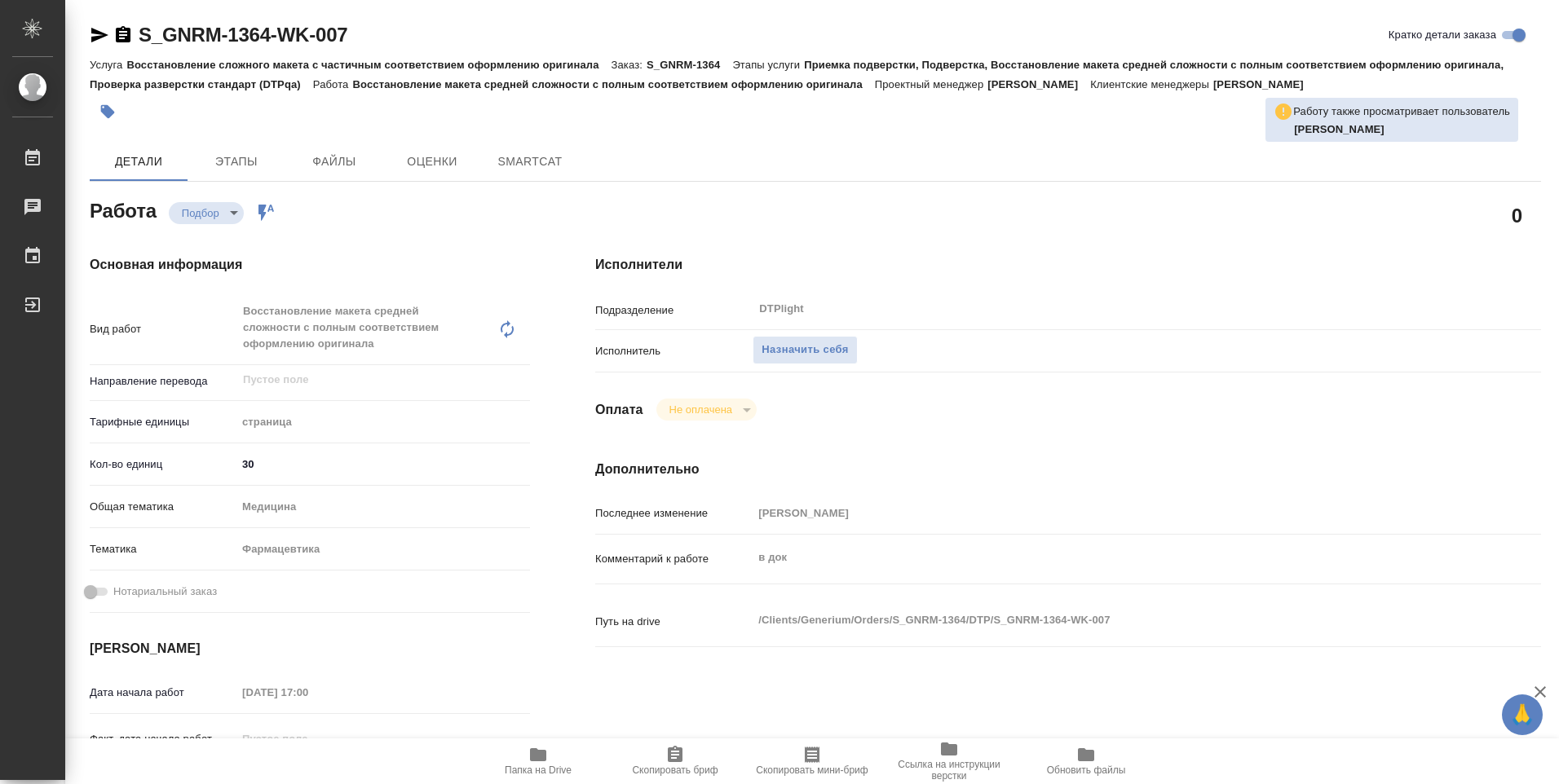
type textarea "x"
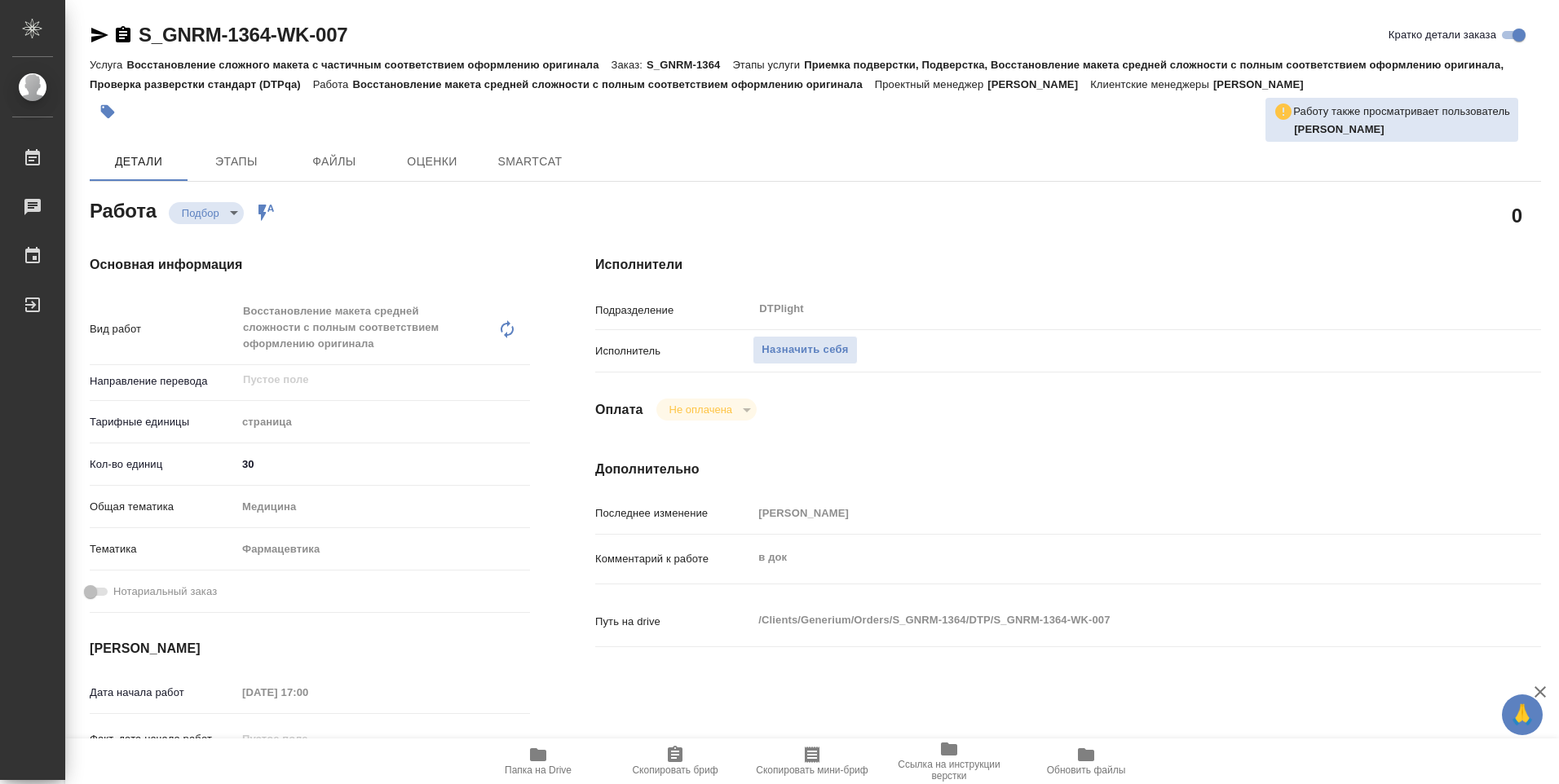
type textarea "x"
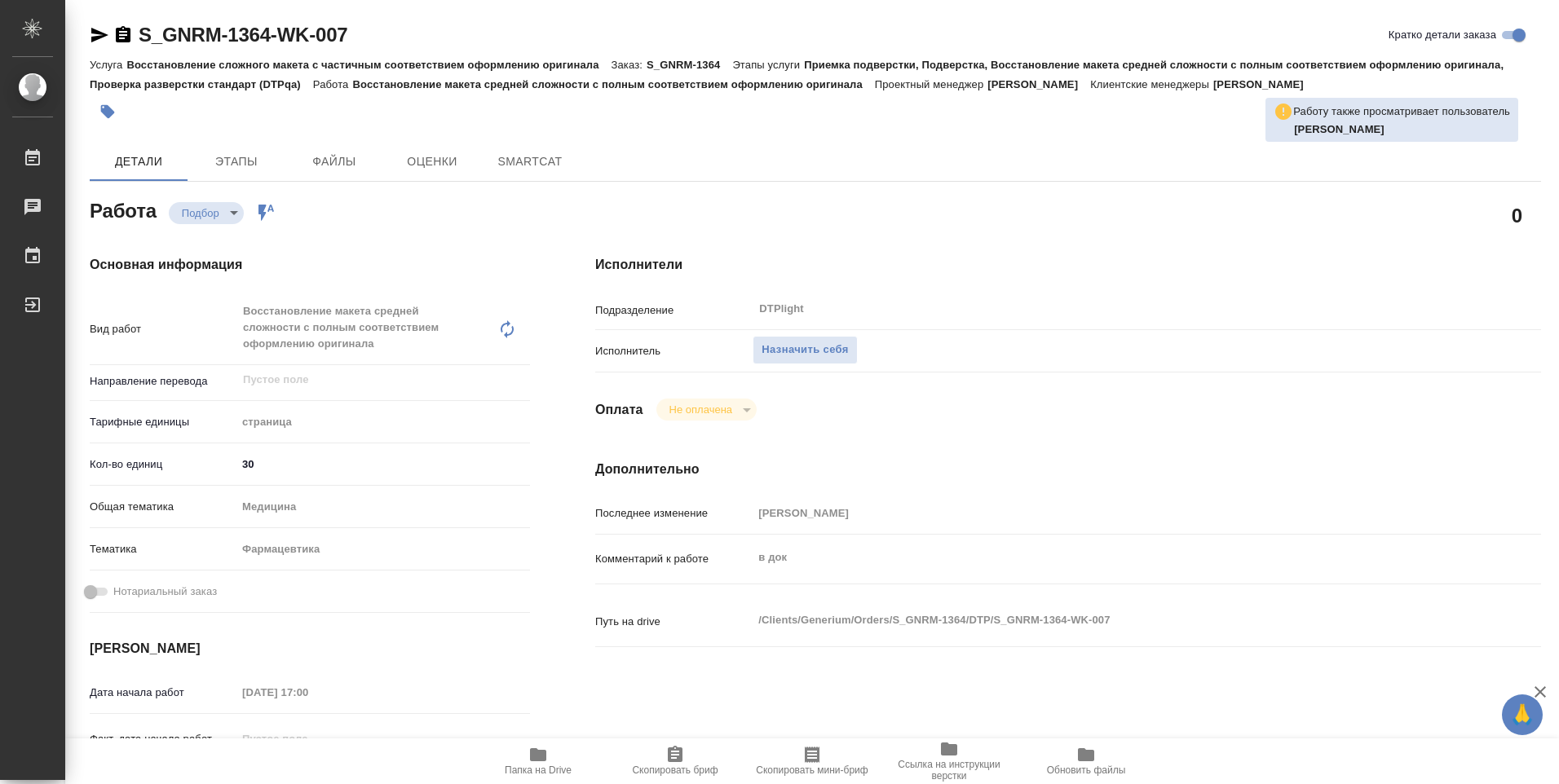
type textarea "x"
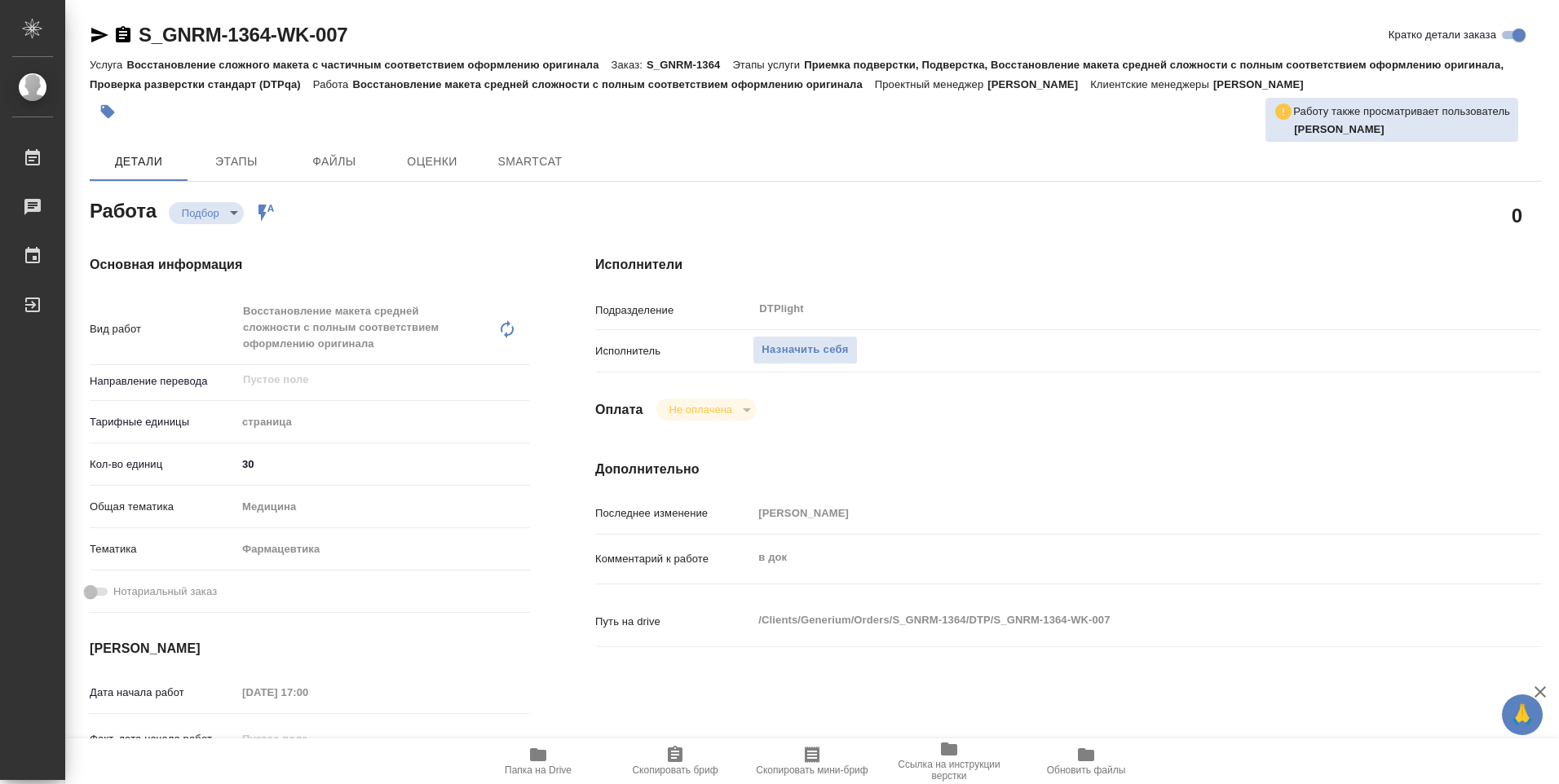
type textarea "x"
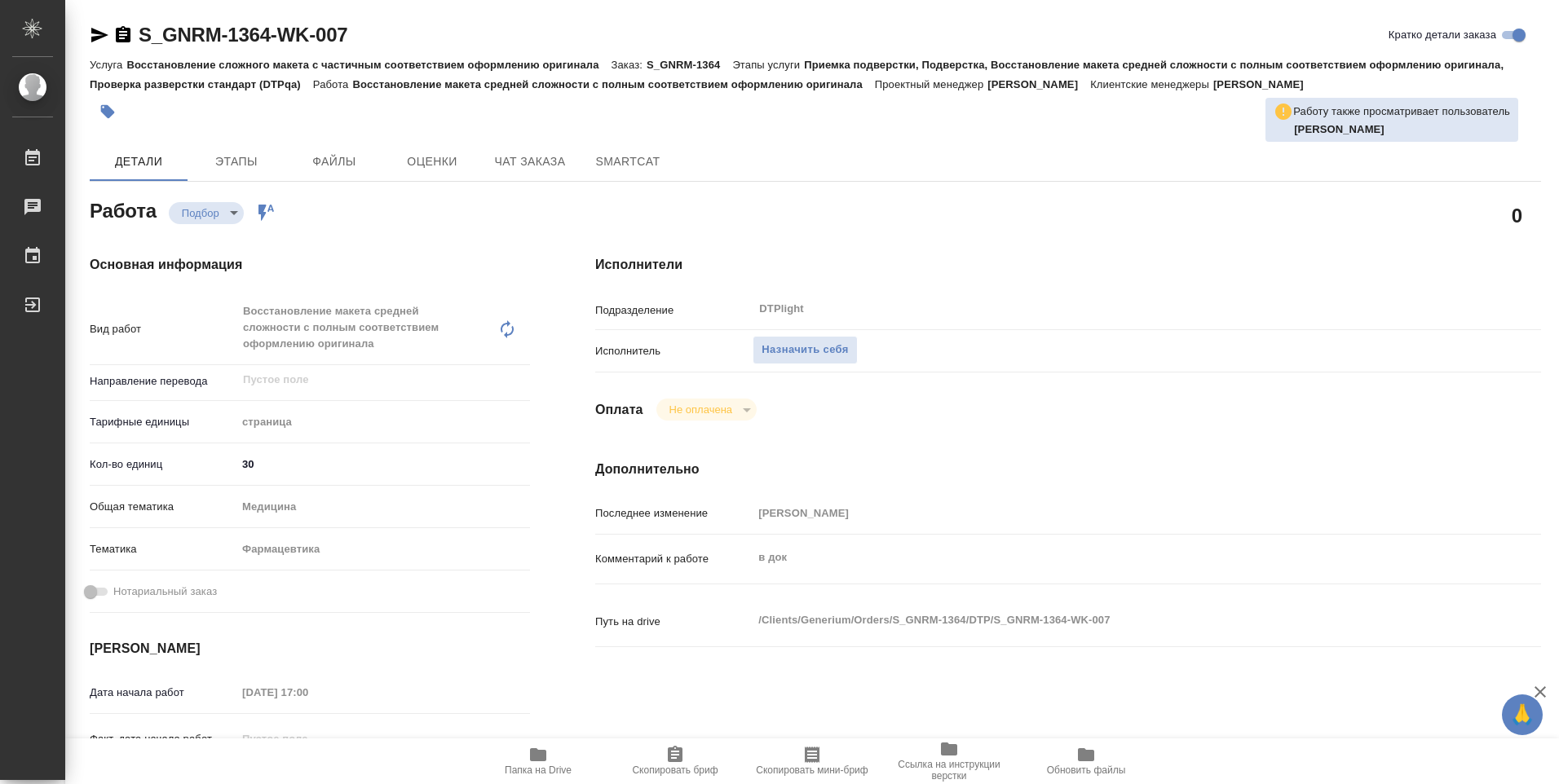
type textarea "x"
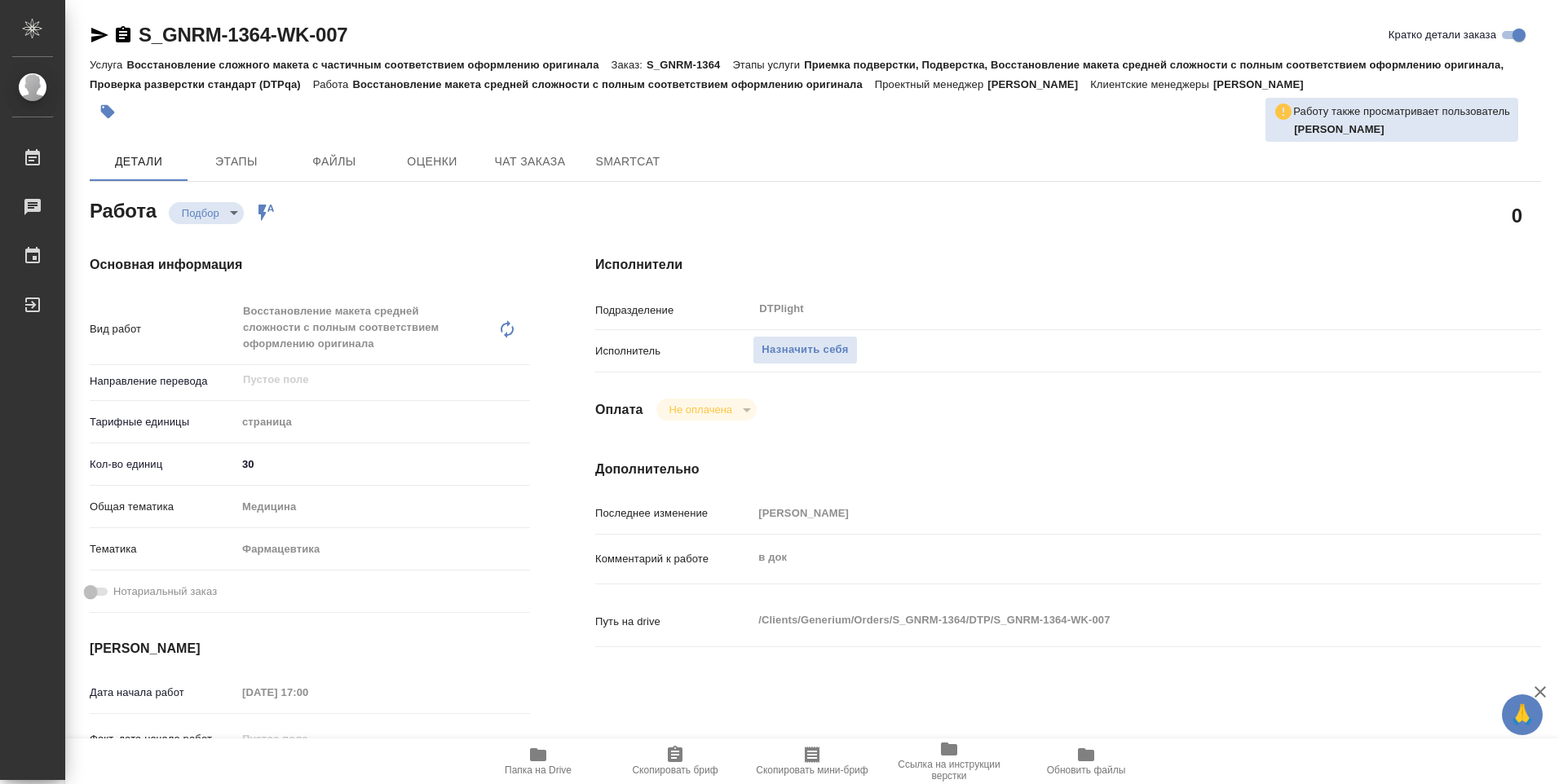
type textarea "x"
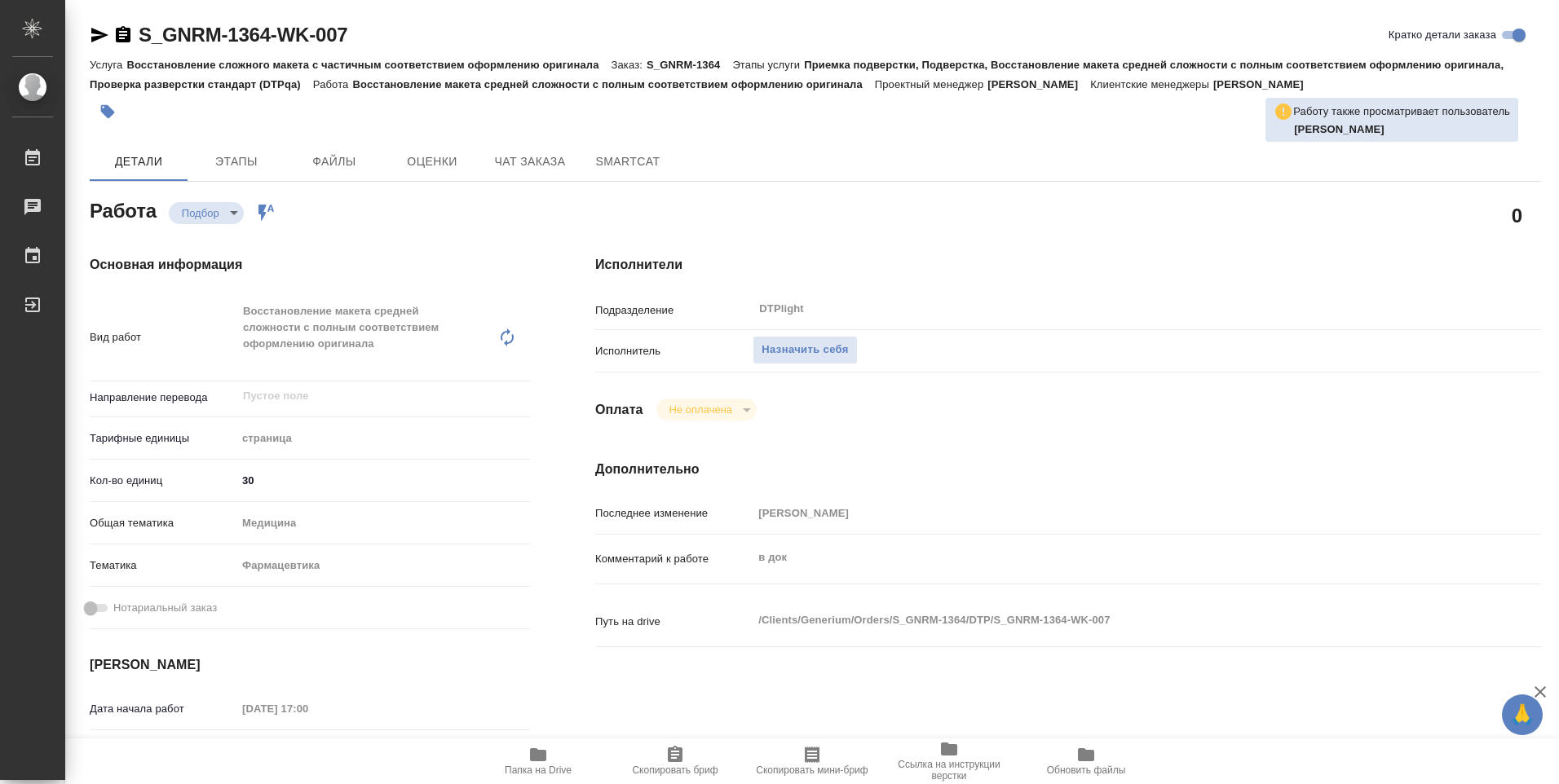
type textarea "x"
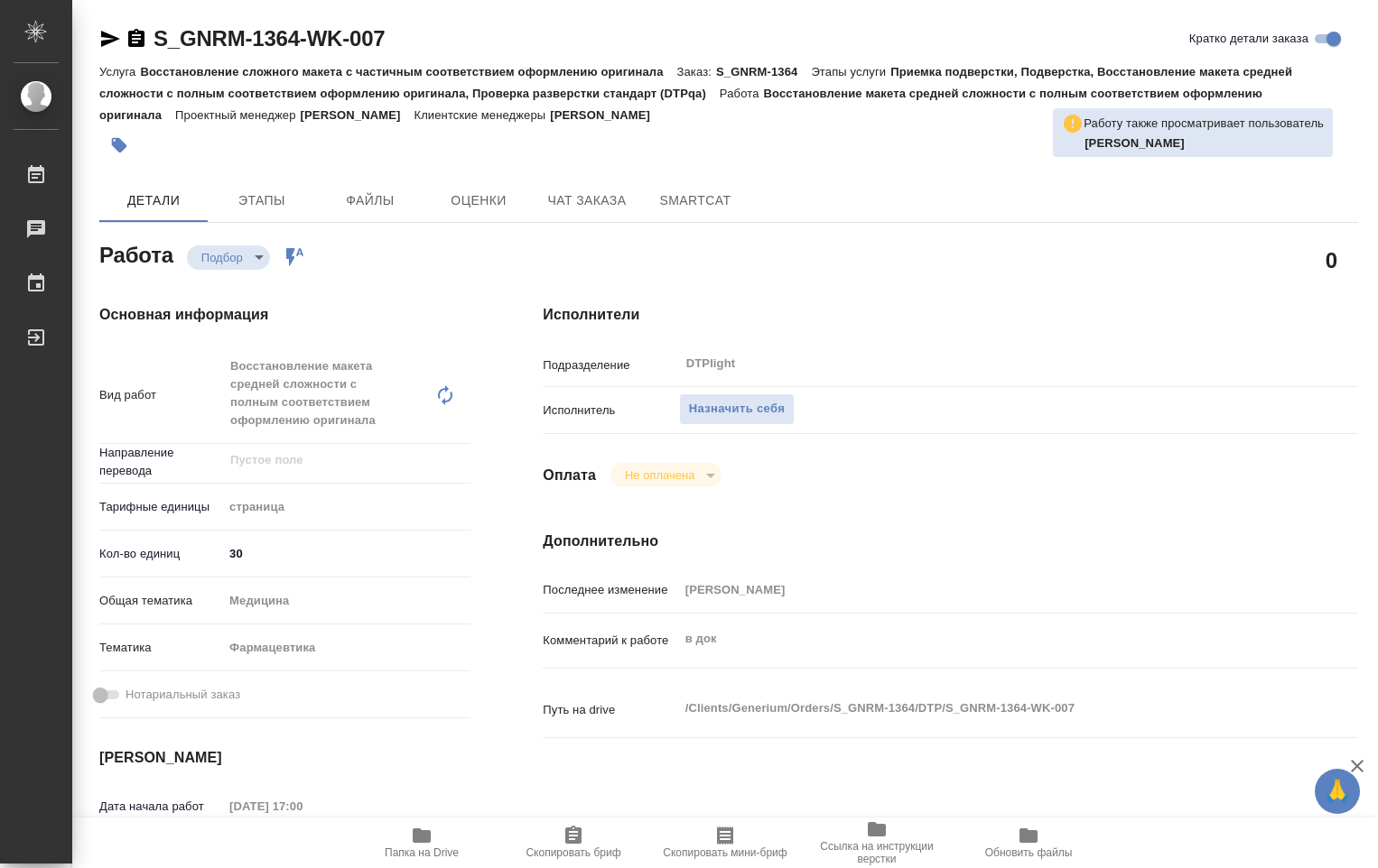
type textarea "x"
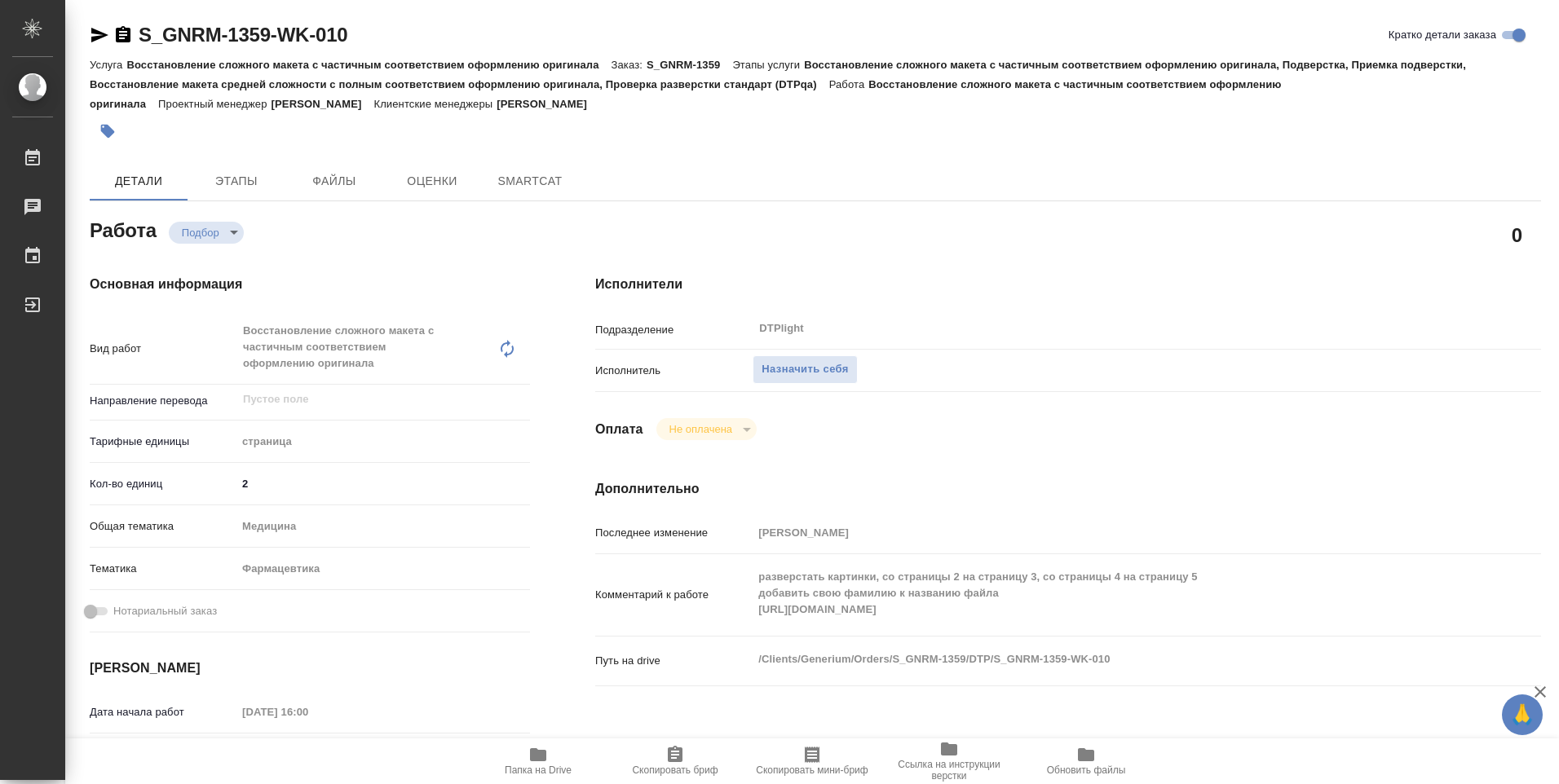
type textarea "x"
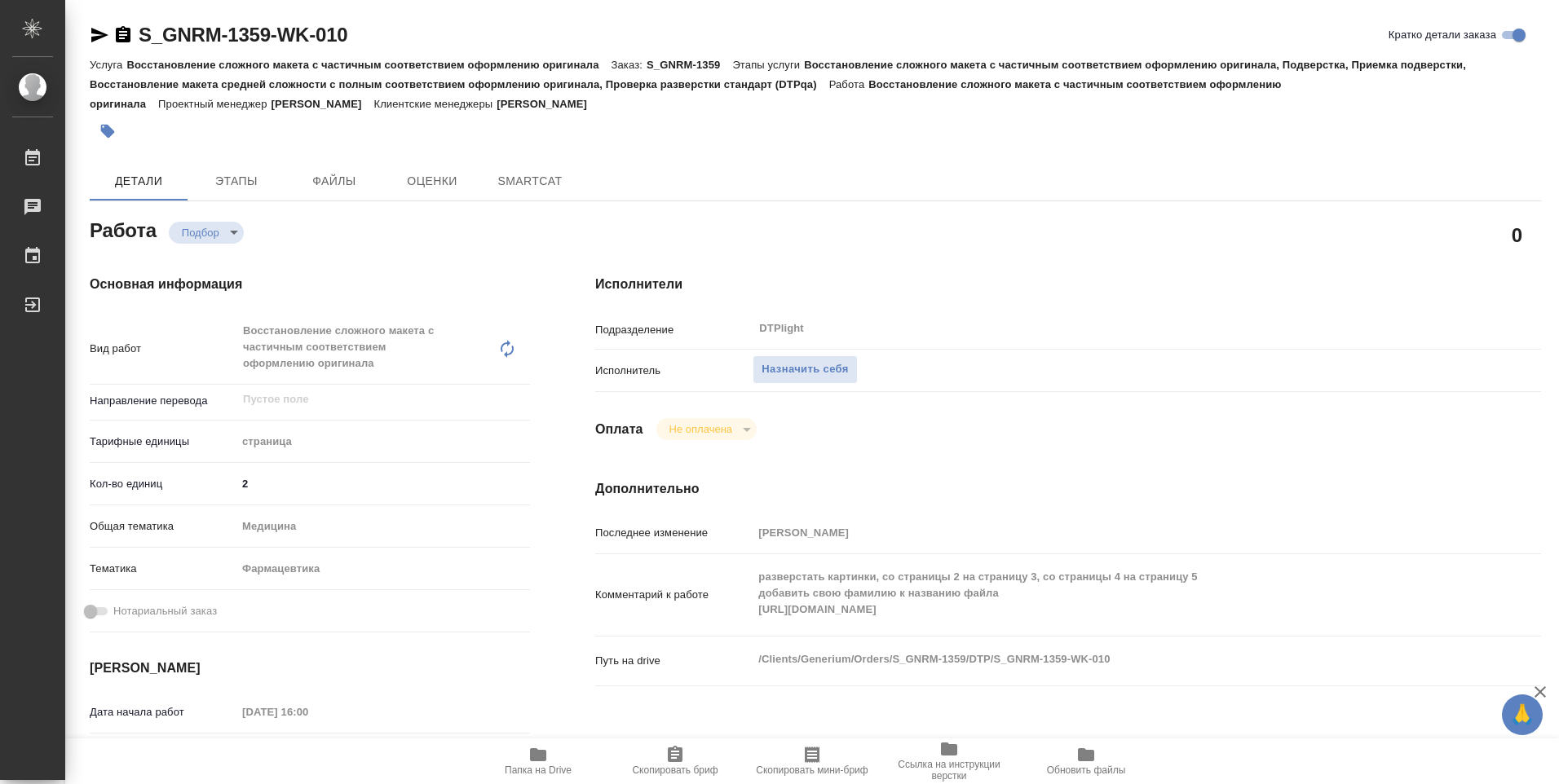
type textarea "x"
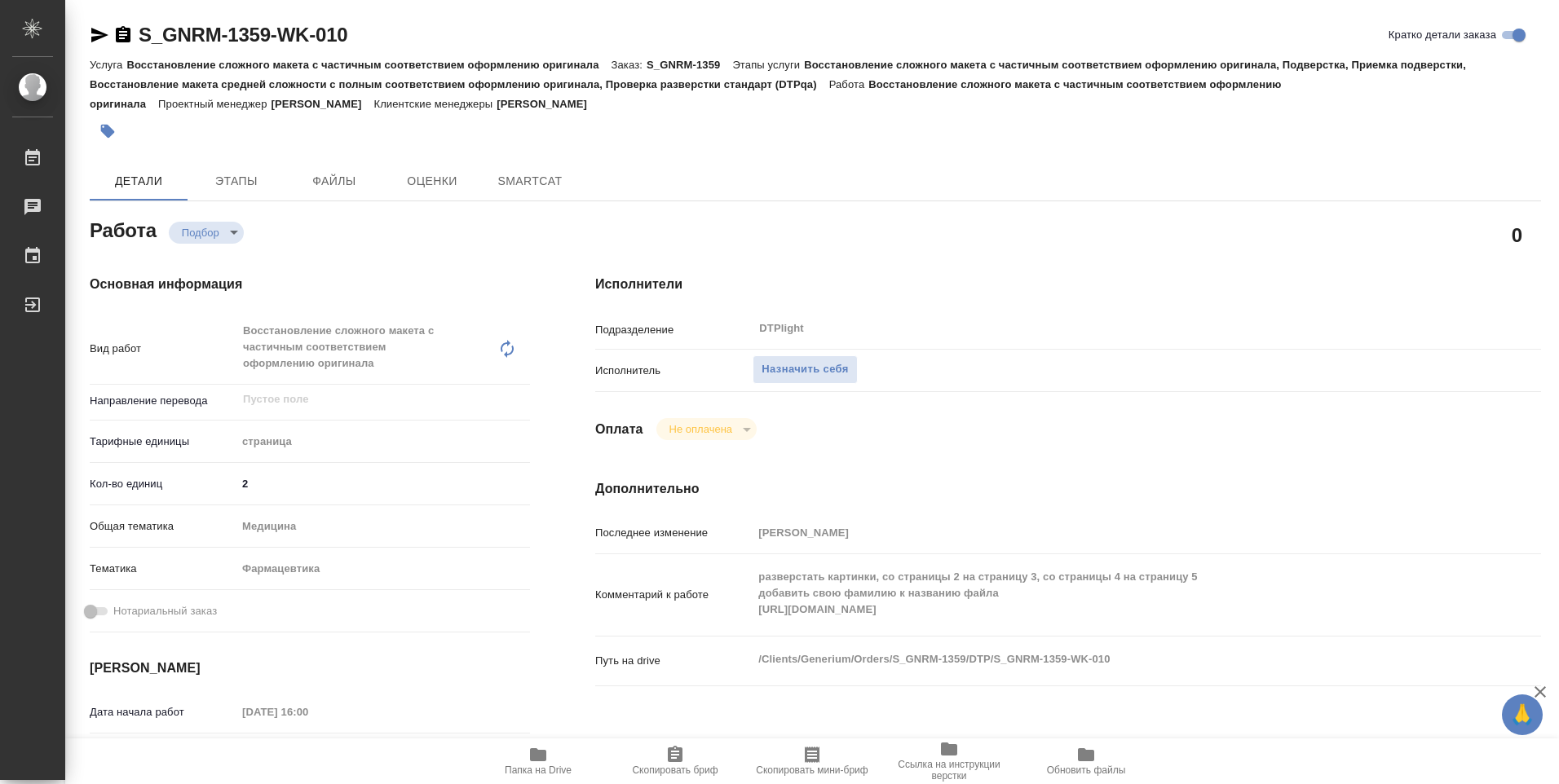
type textarea "x"
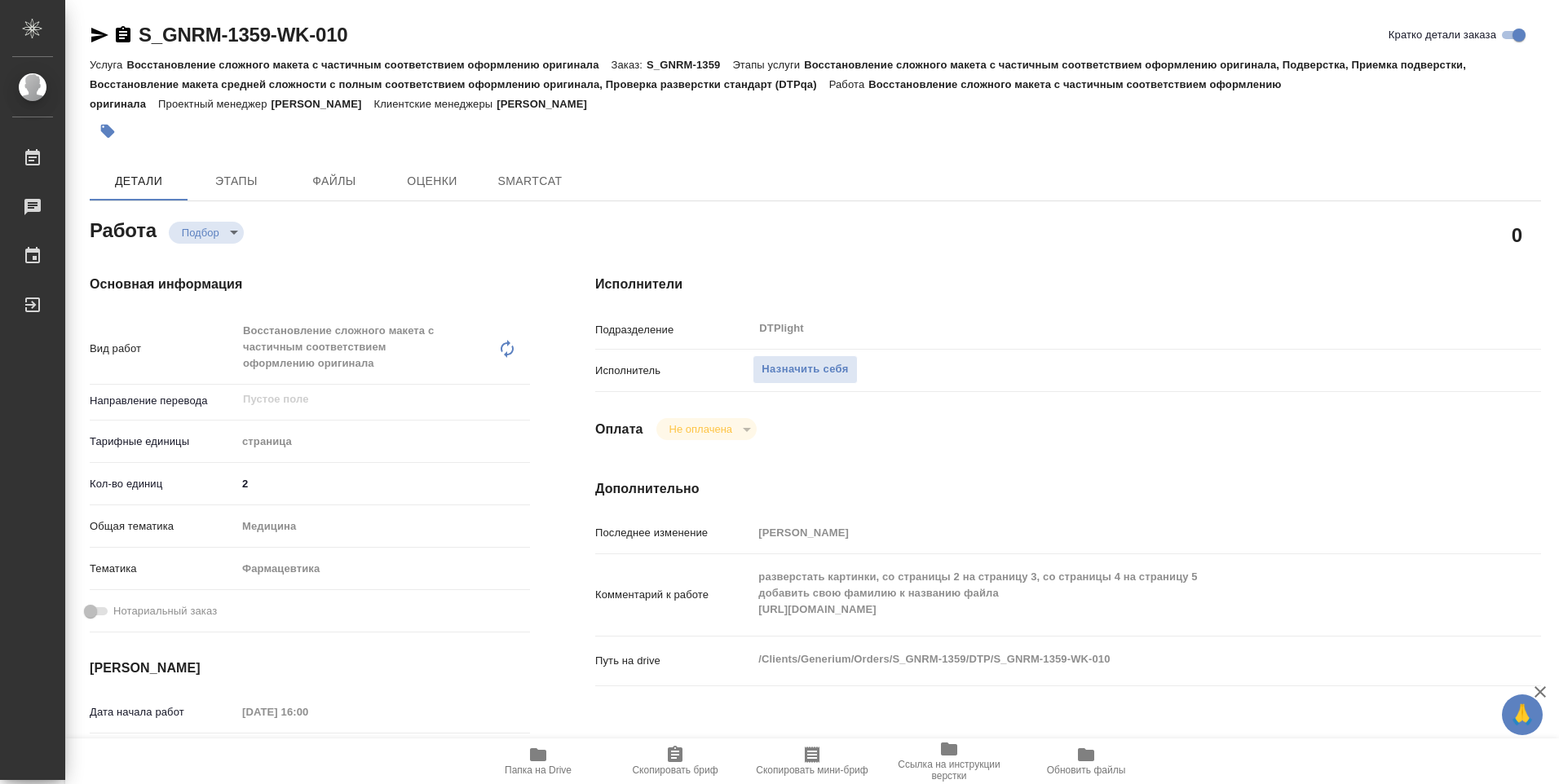
type textarea "x"
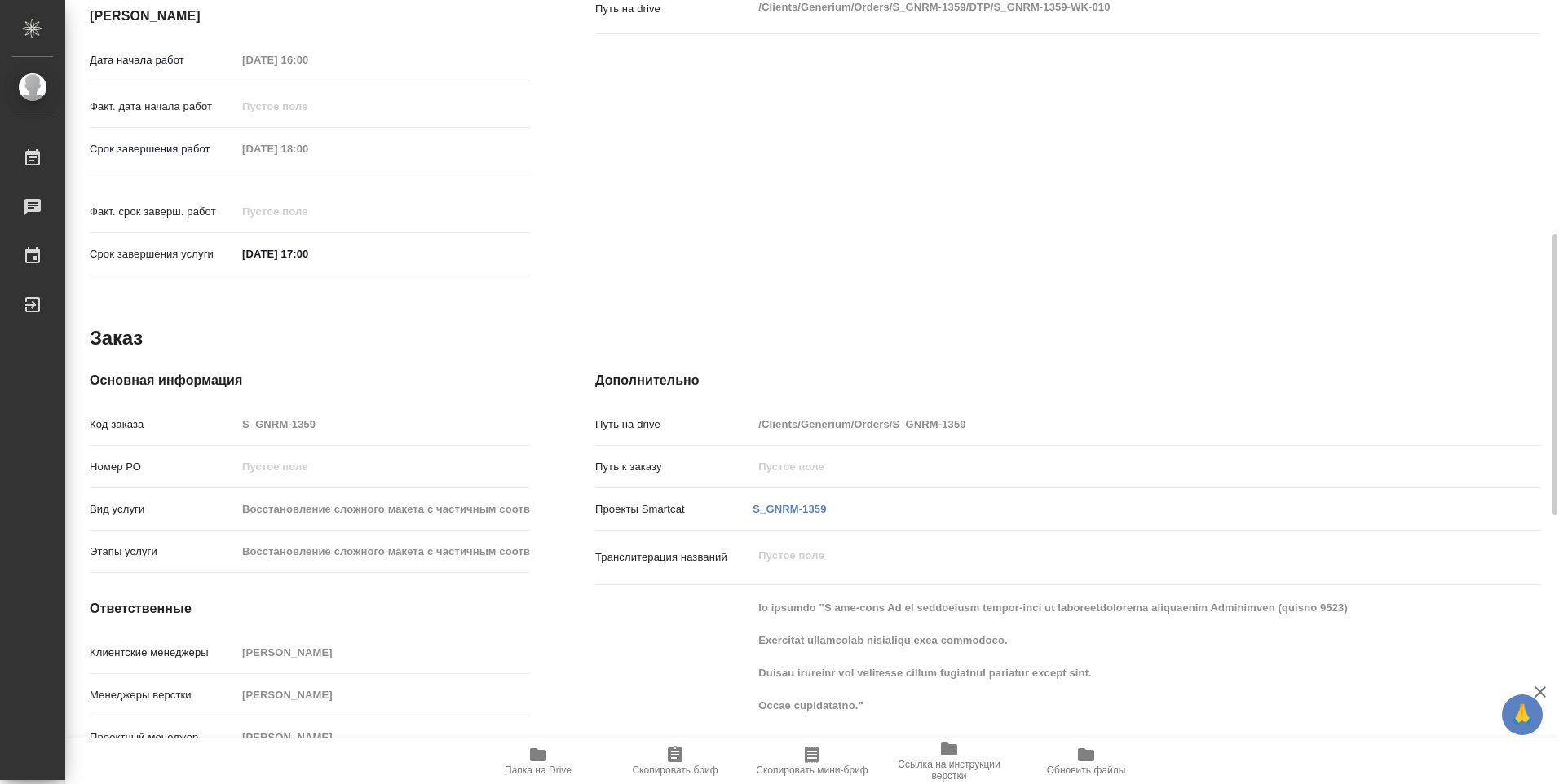
type textarea "x"
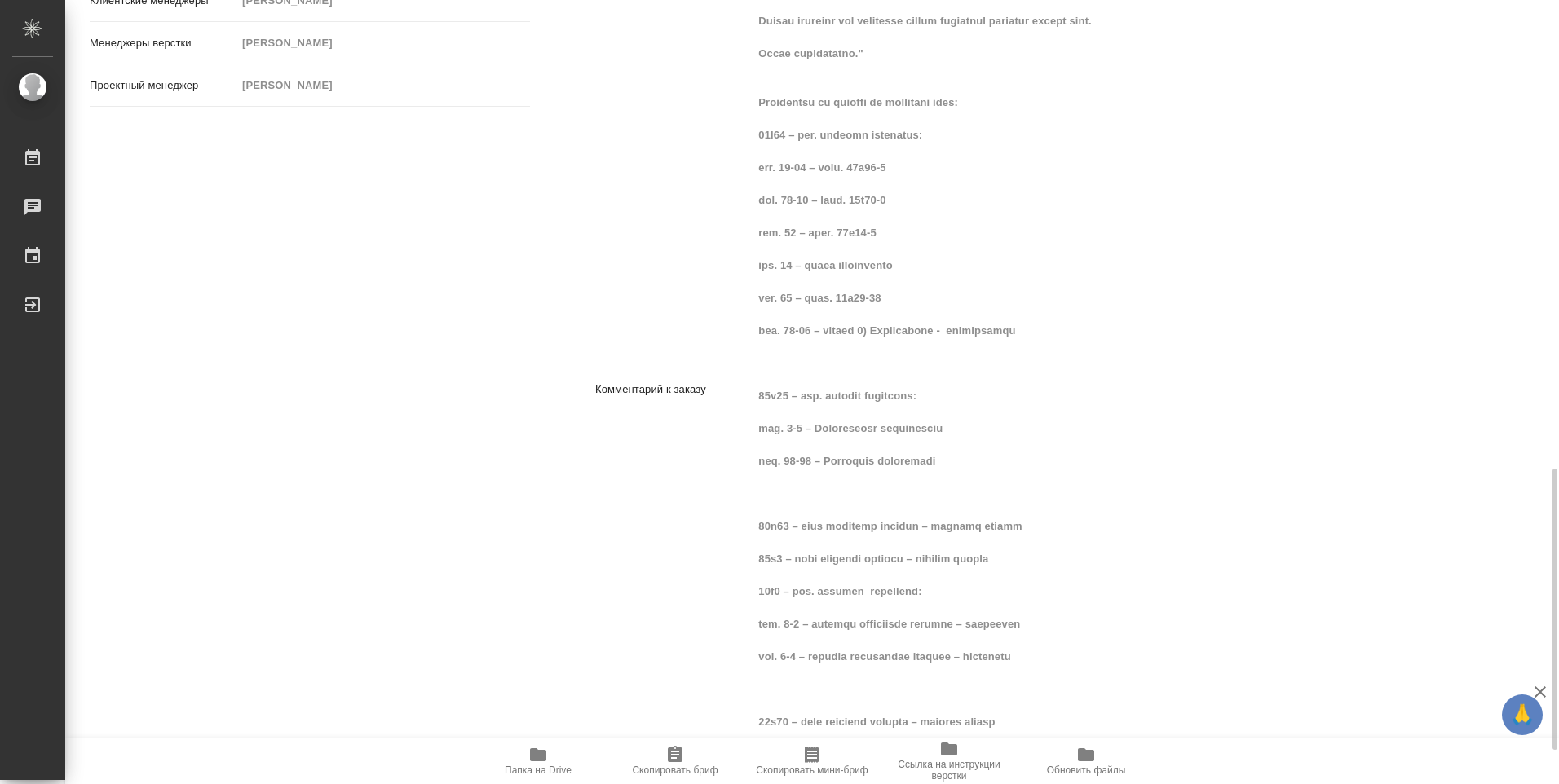
type textarea "x"
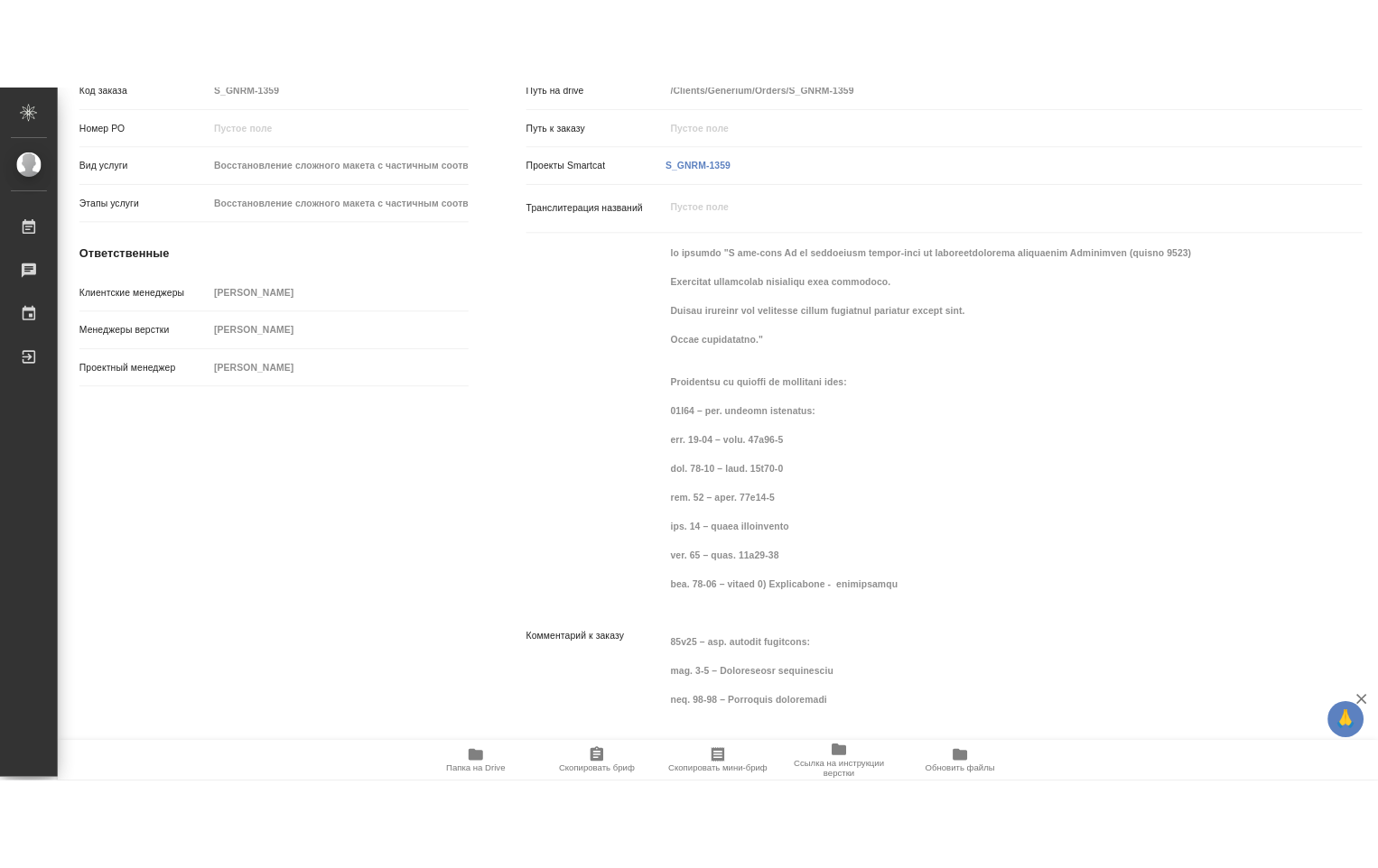
scroll to position [1549, 0]
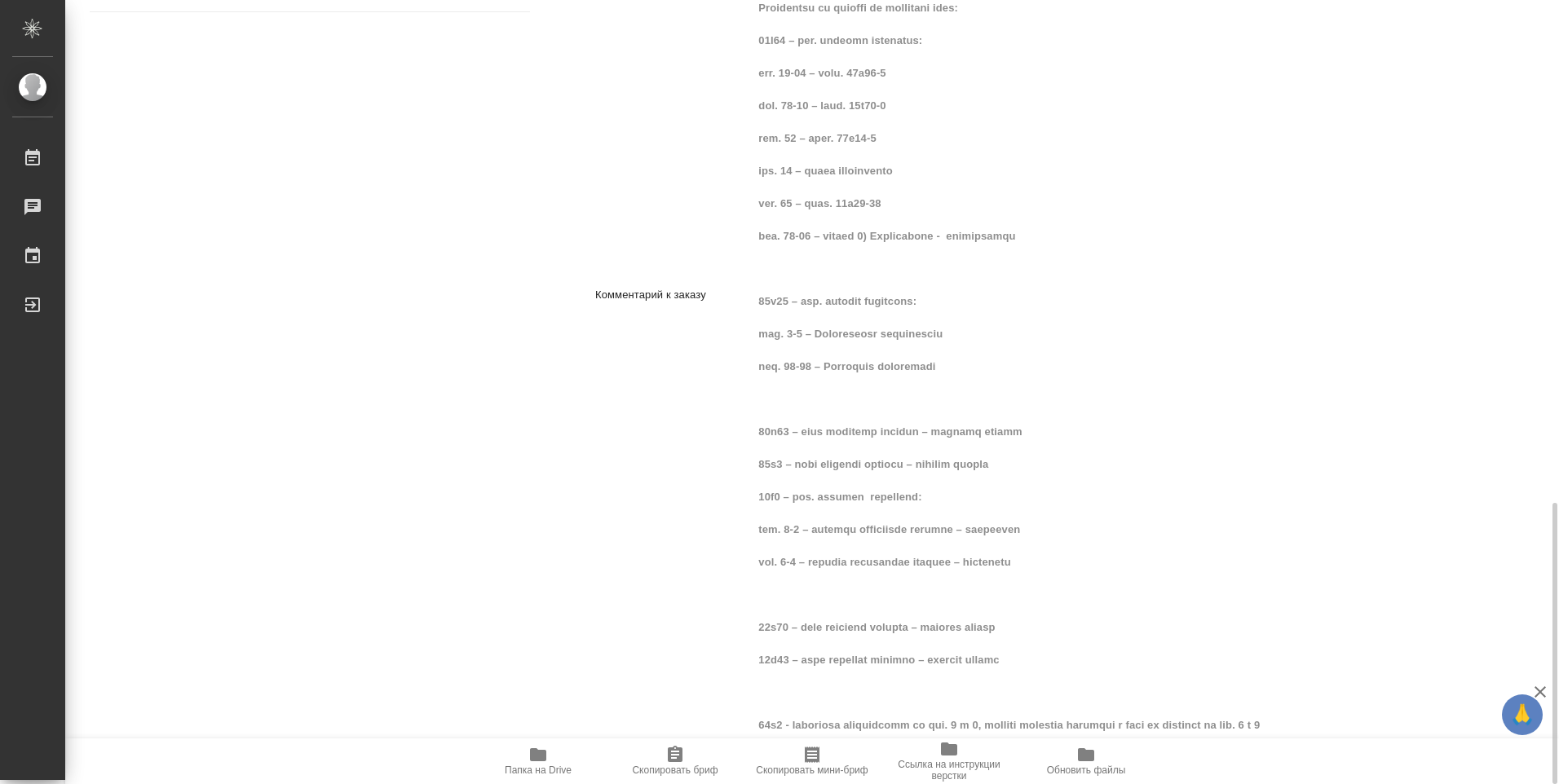
click at [521, 761] on span "Папка на Drive" at bounding box center [538, 761] width 117 height 31
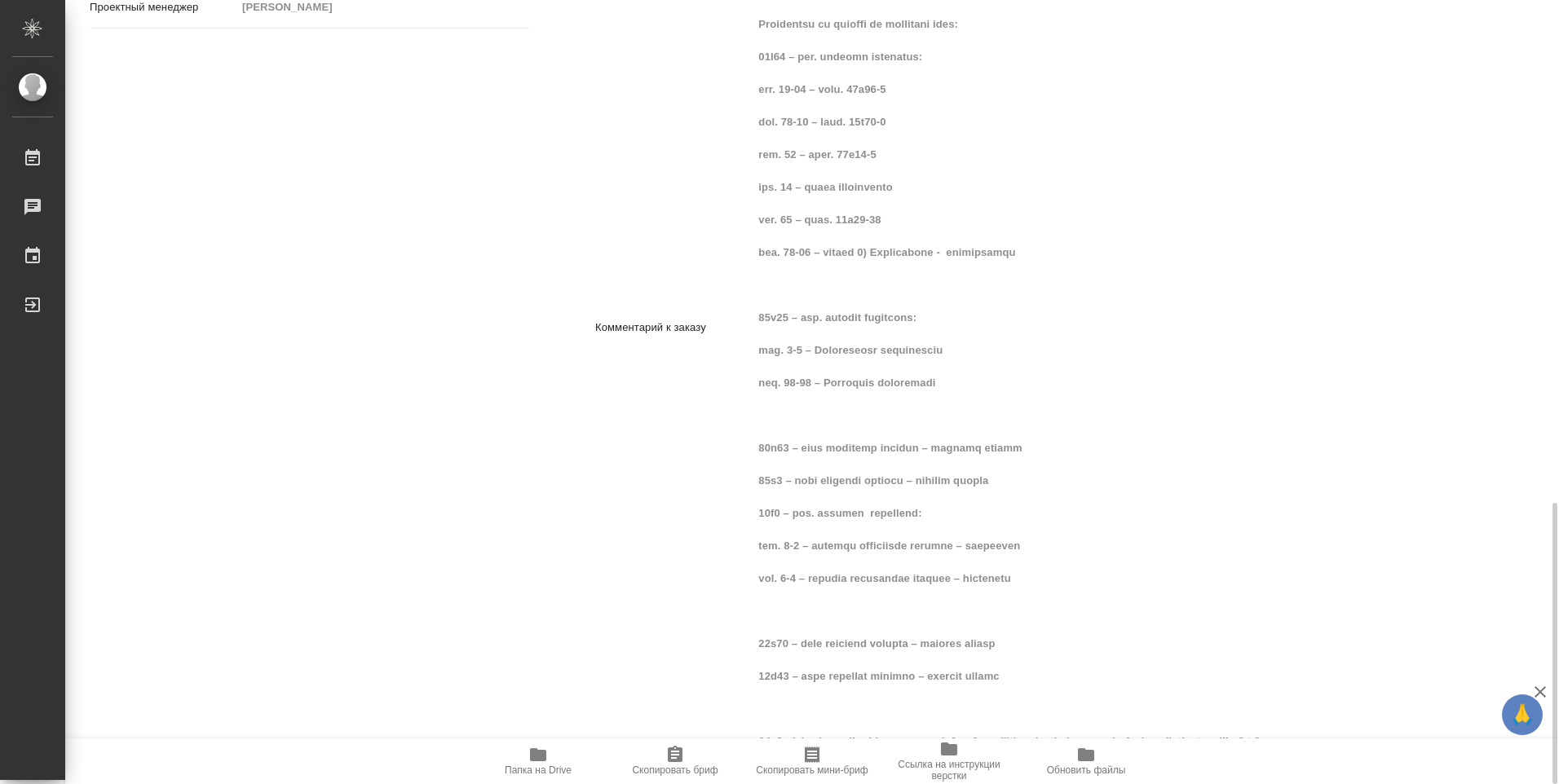
type textarea "x"
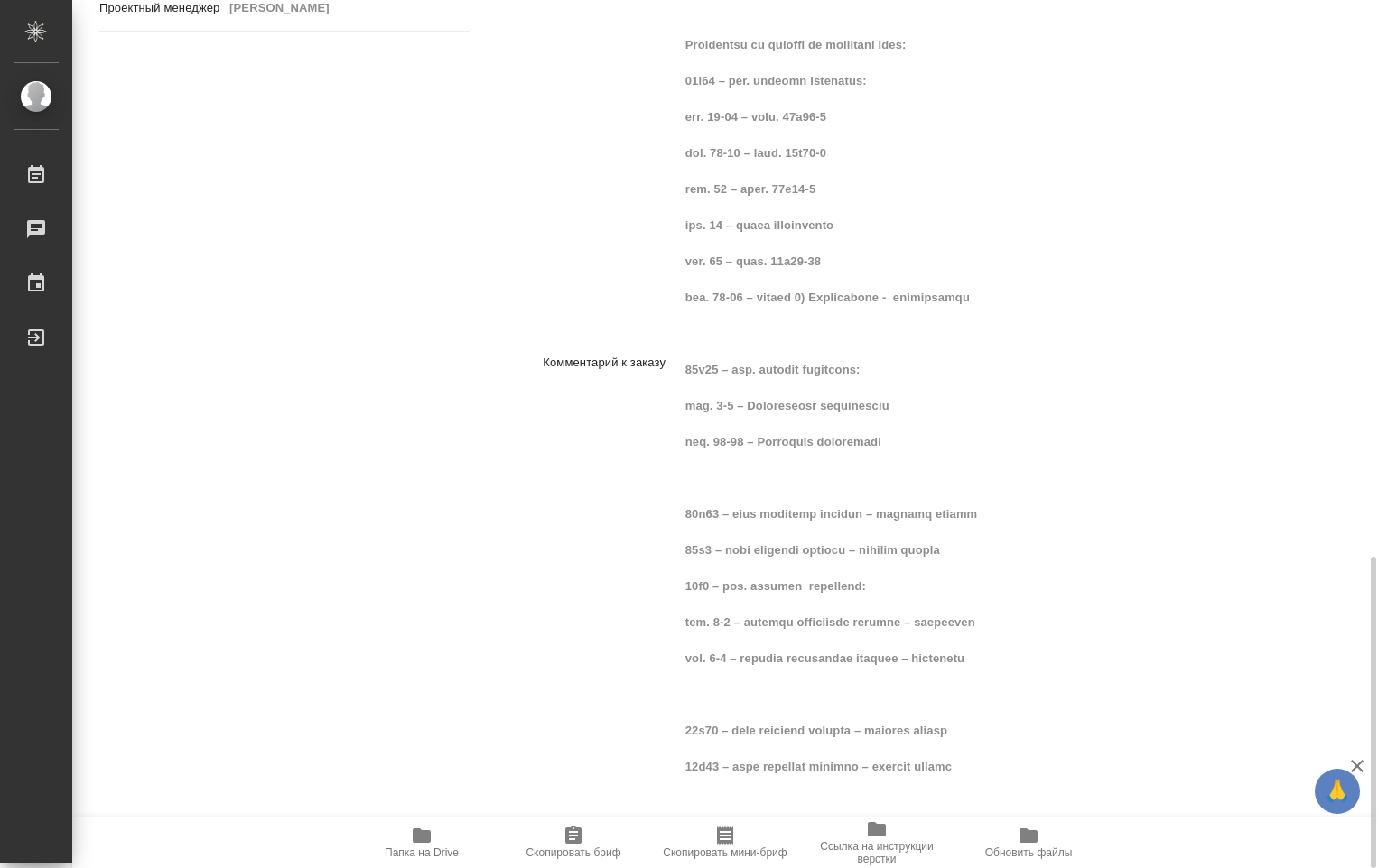
type textarea "x"
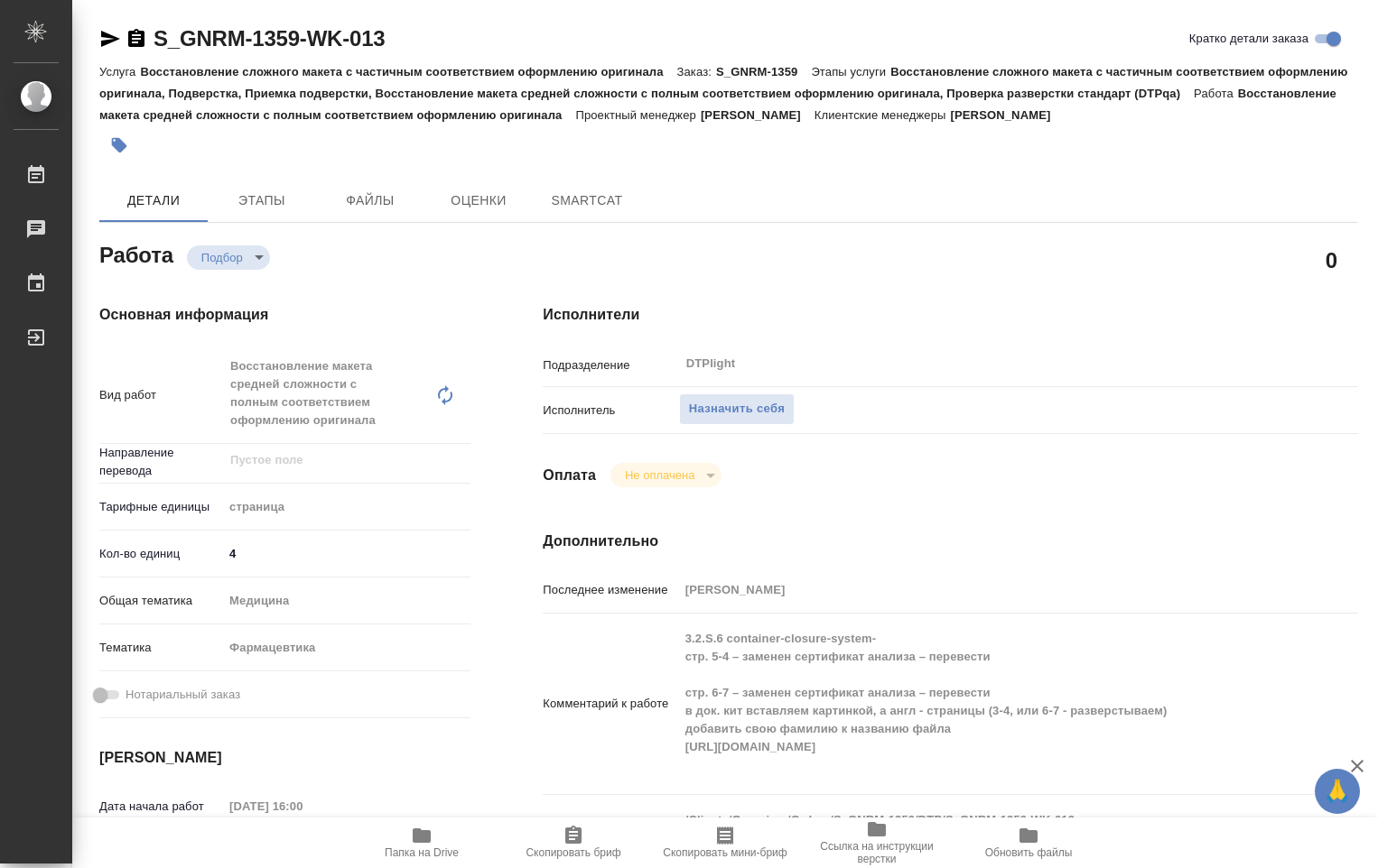
type textarea "x"
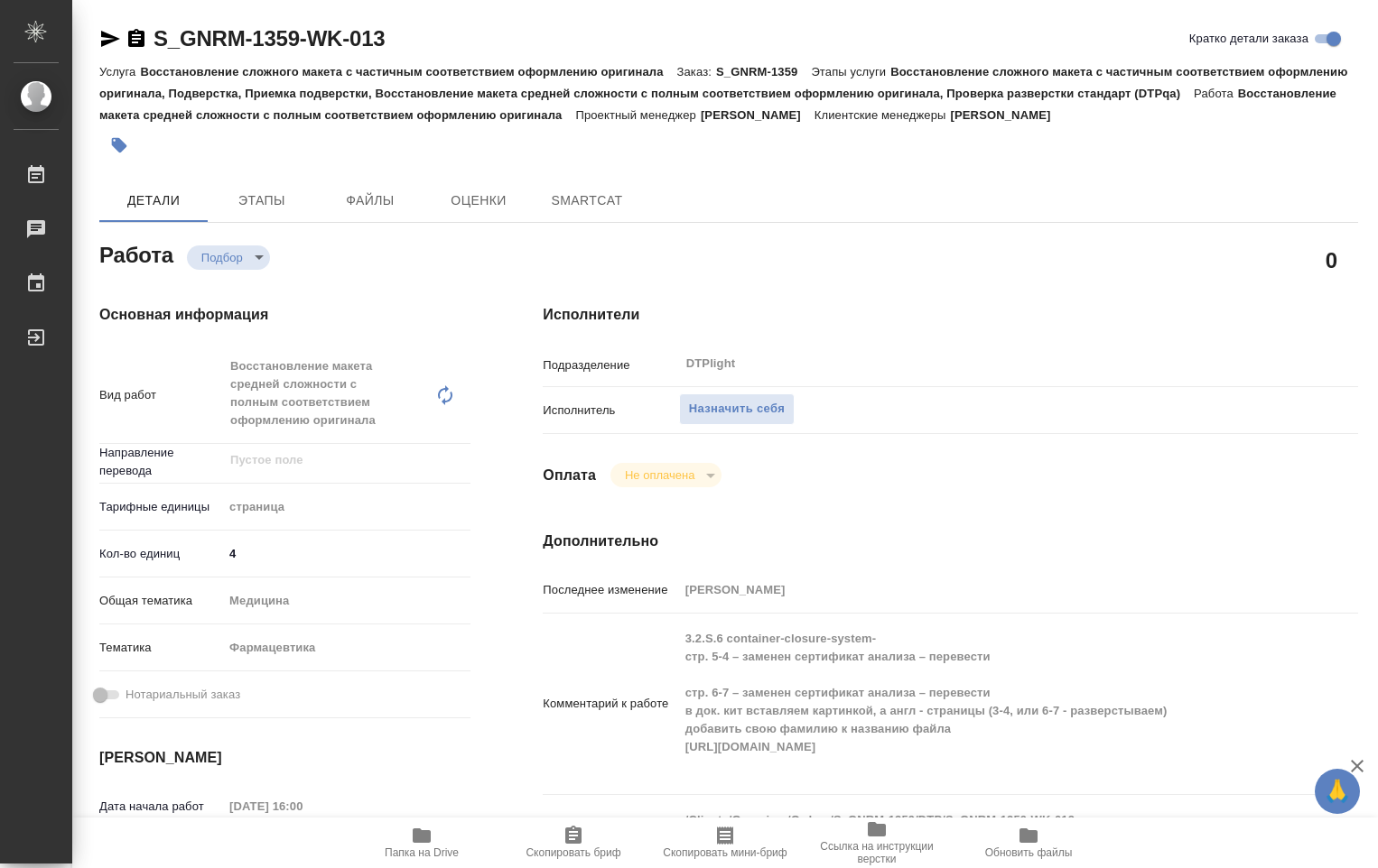
type textarea "x"
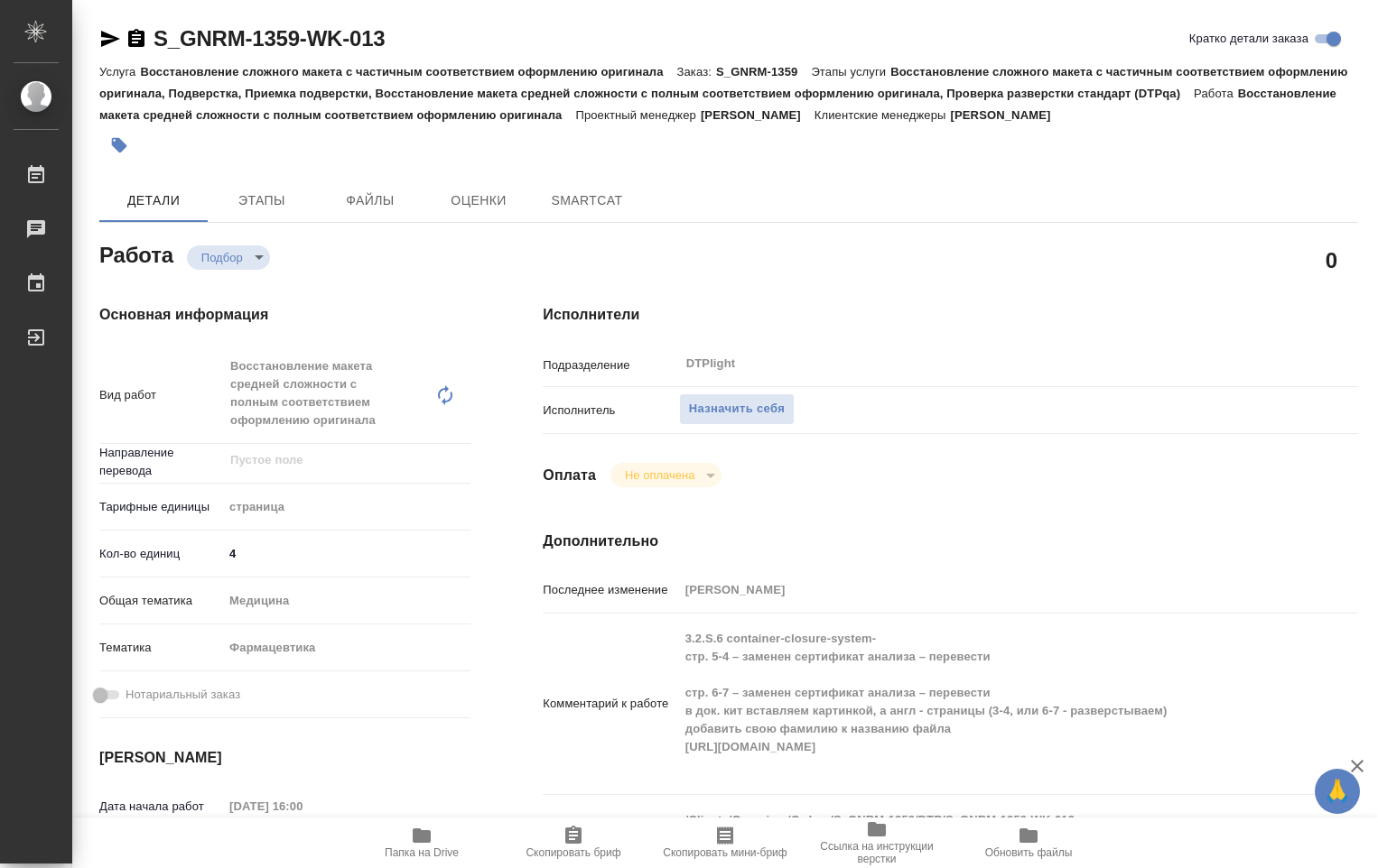
type textarea "x"
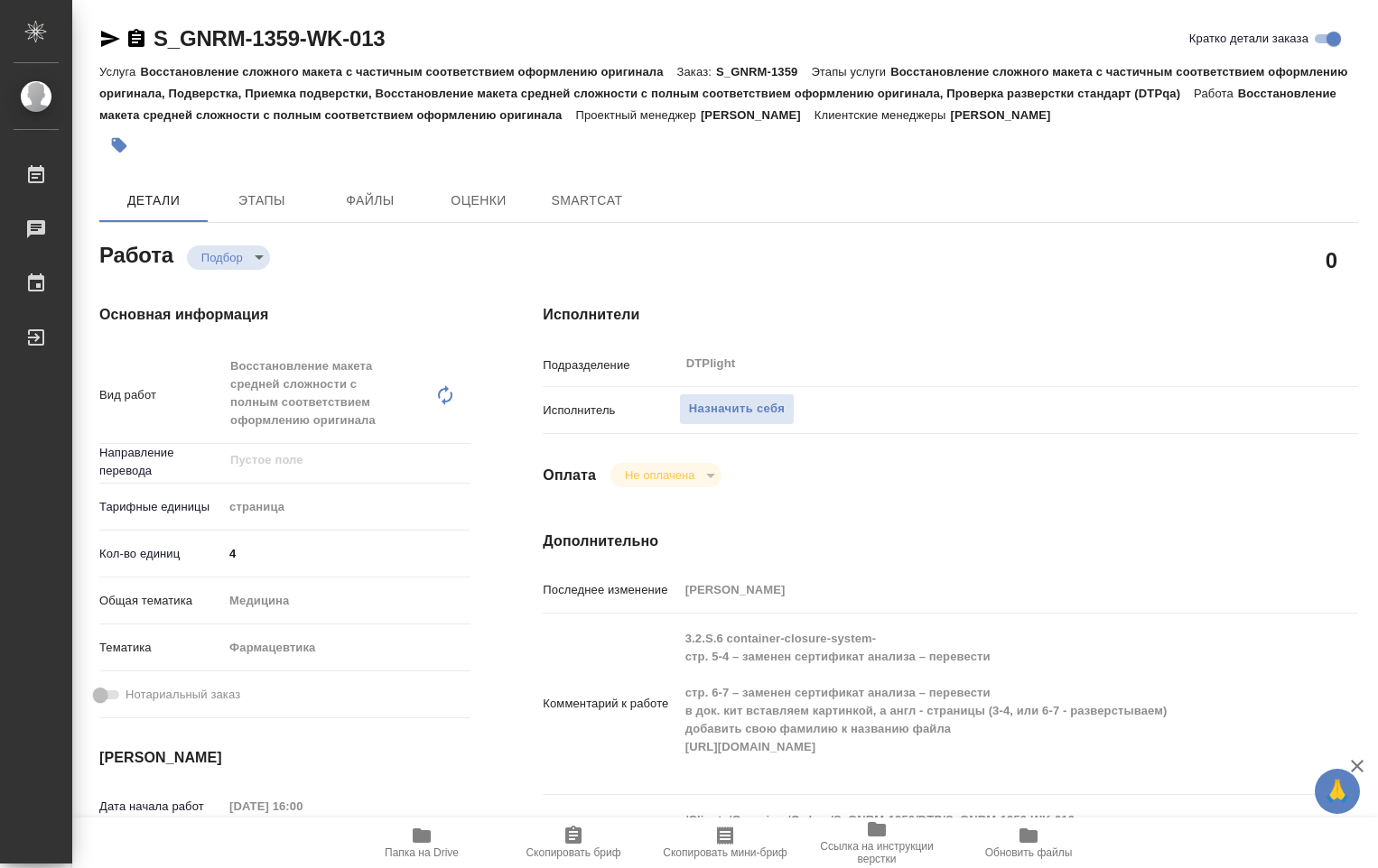
type textarea "x"
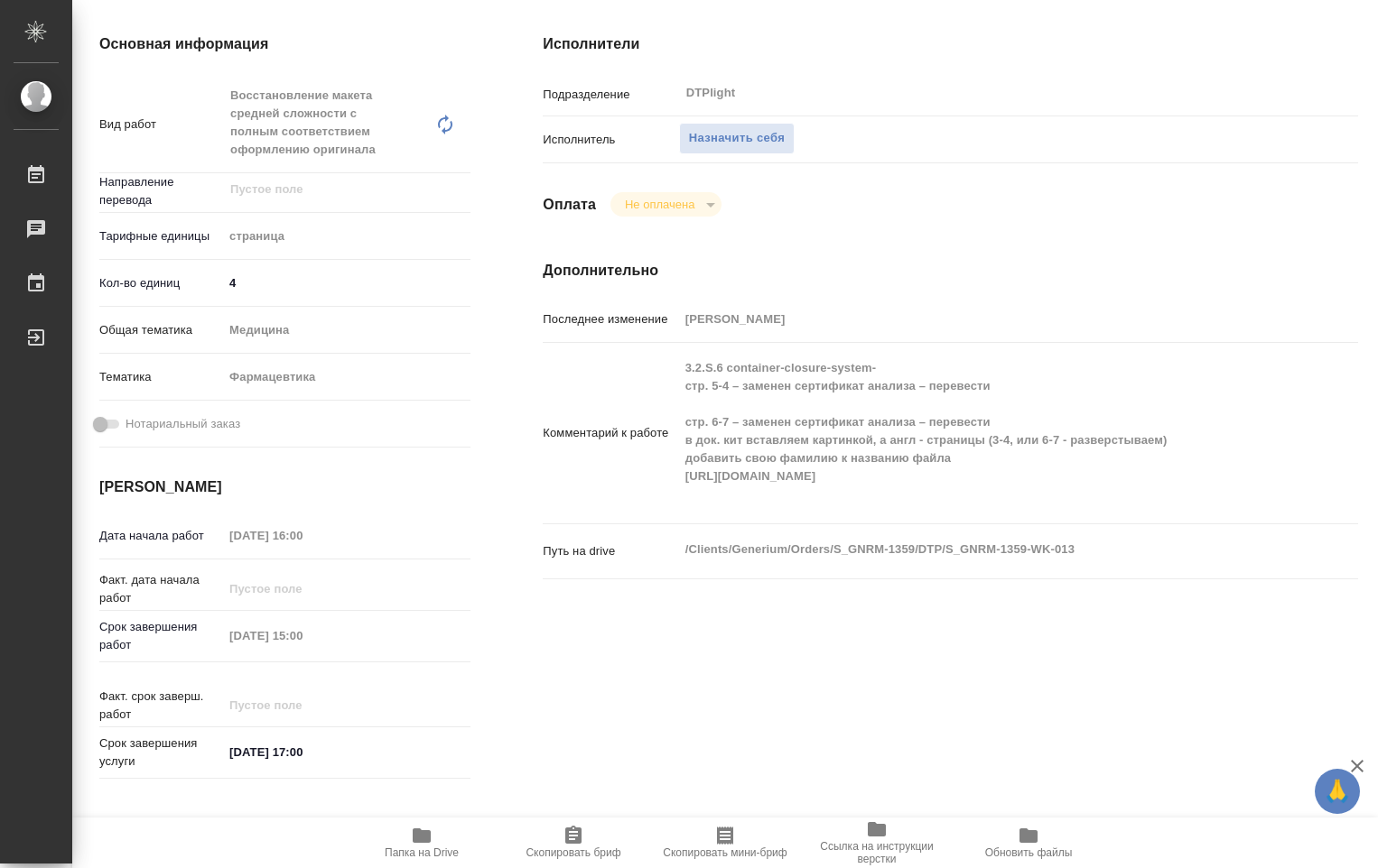
type textarea "x"
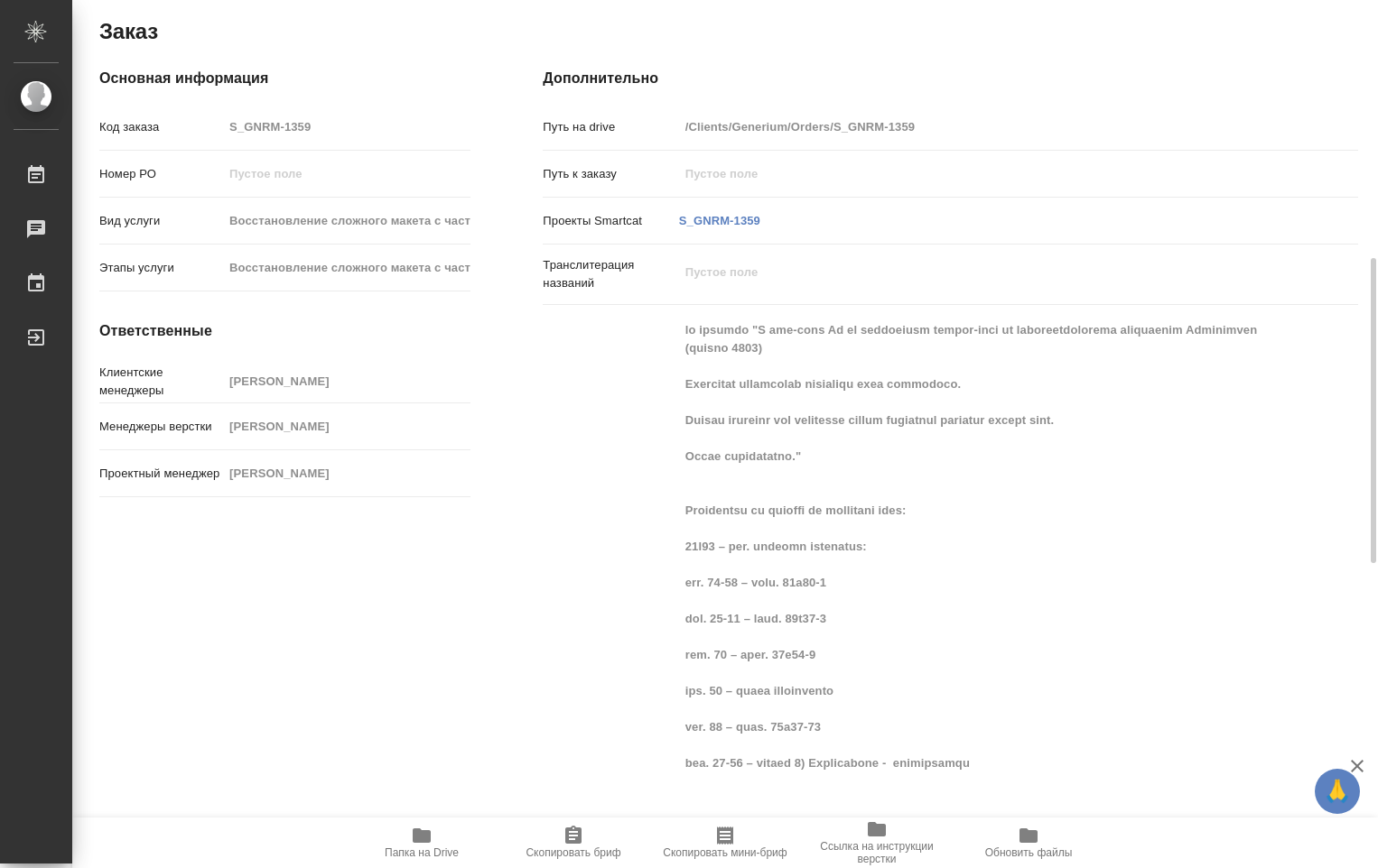
type textarea "x"
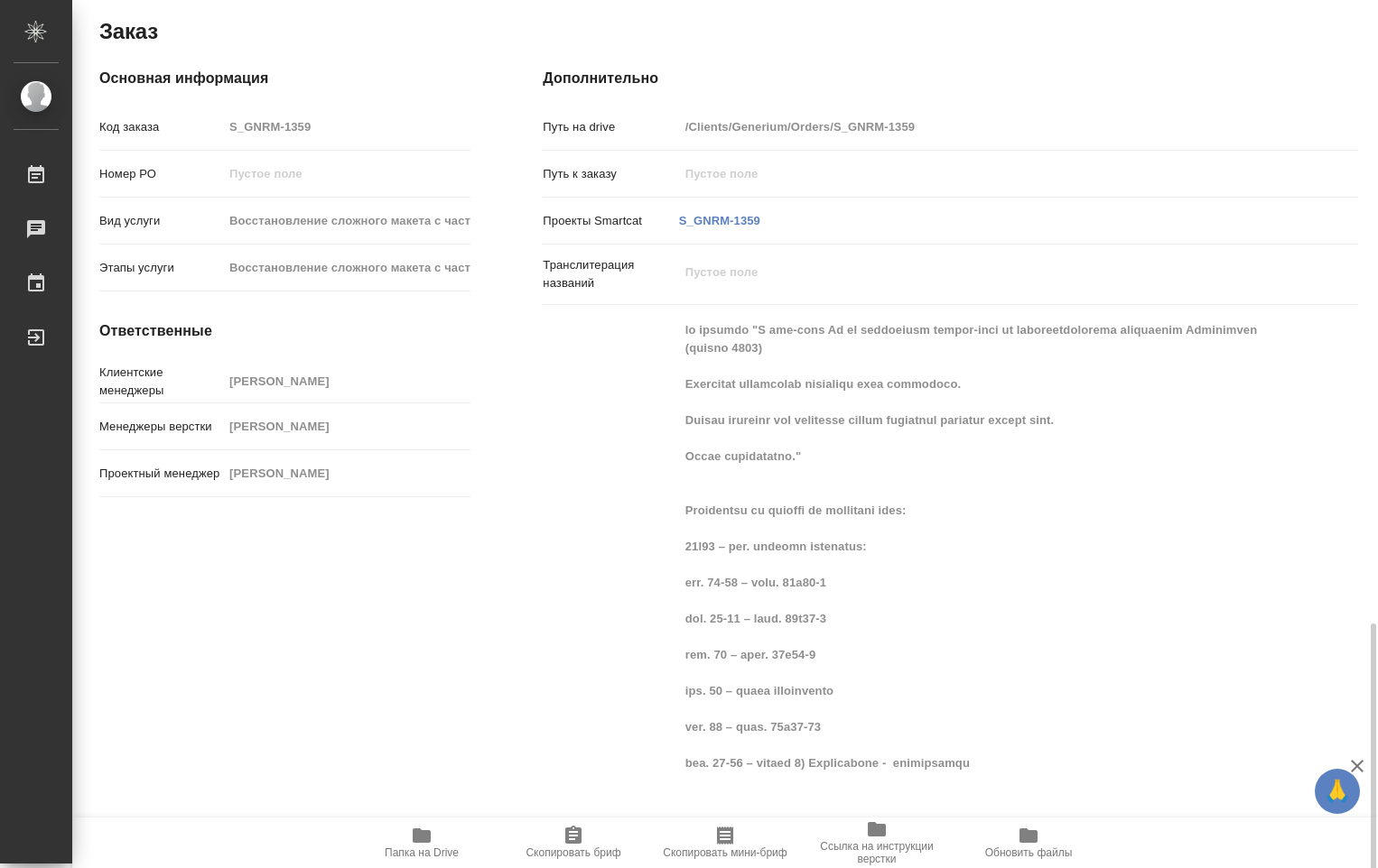
scroll to position [1603, 0]
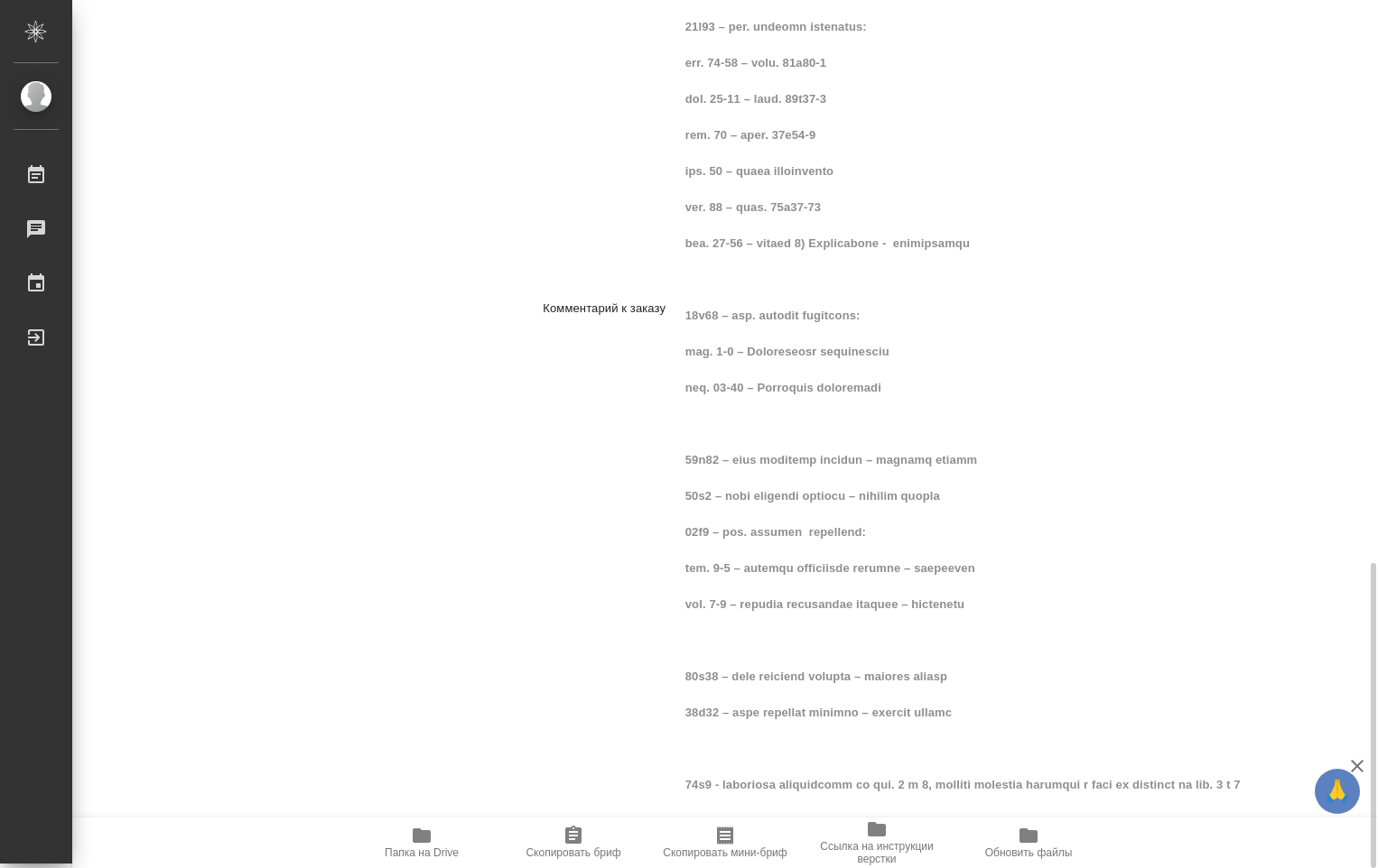
click at [434, 837] on span "Папка на Drive" at bounding box center [421, 843] width 130 height 35
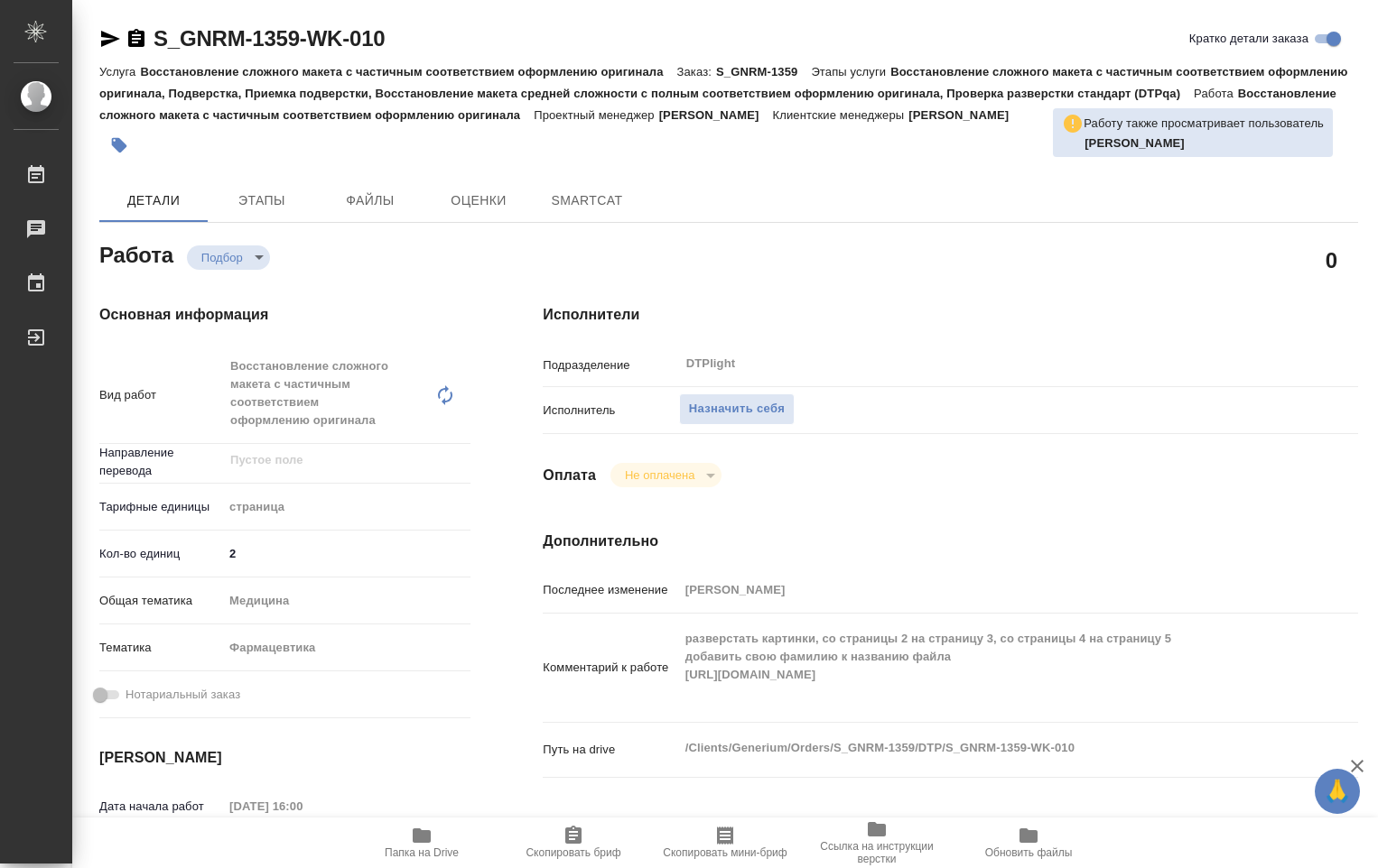
type textarea "x"
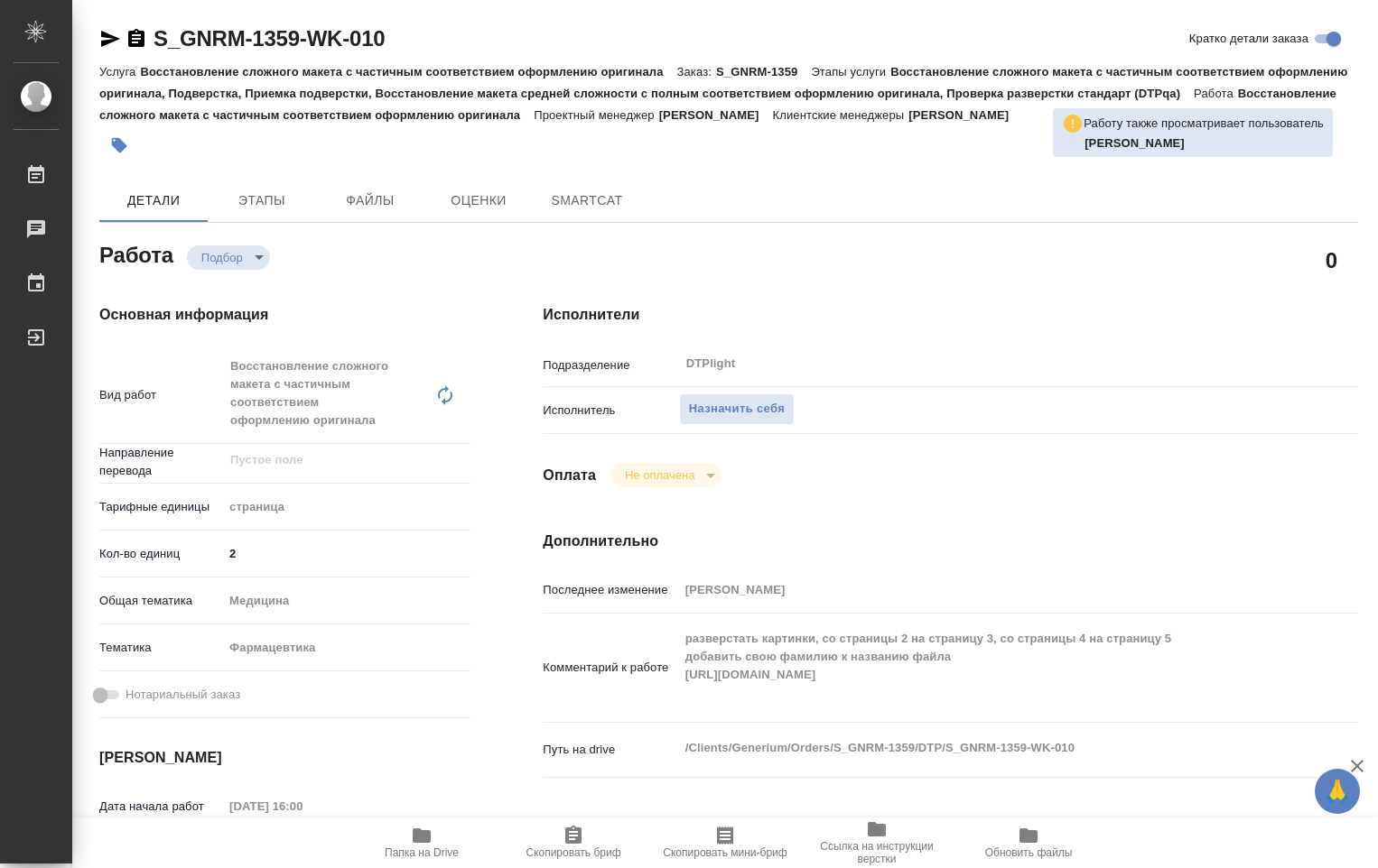
type textarea "x"
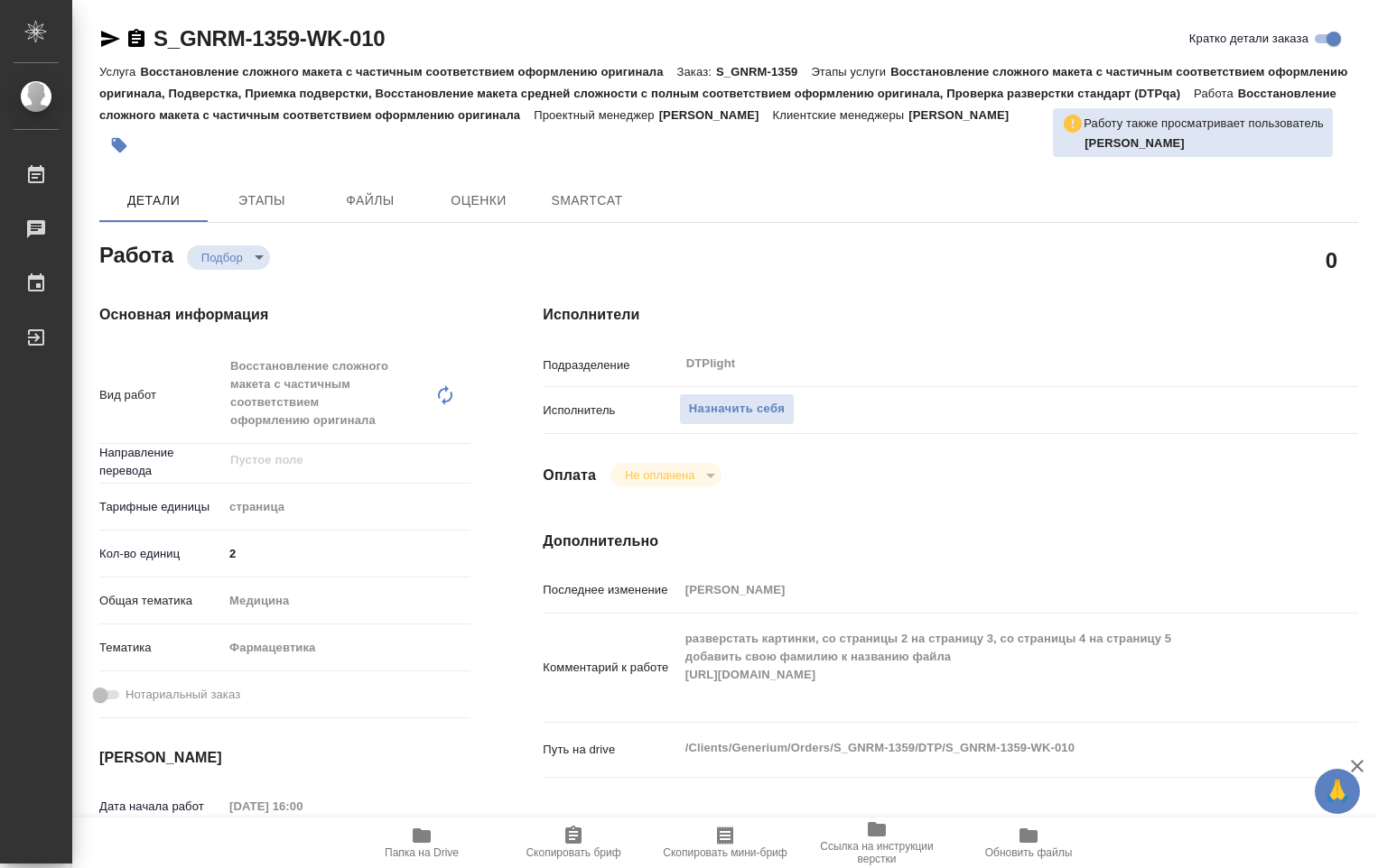
type textarea "x"
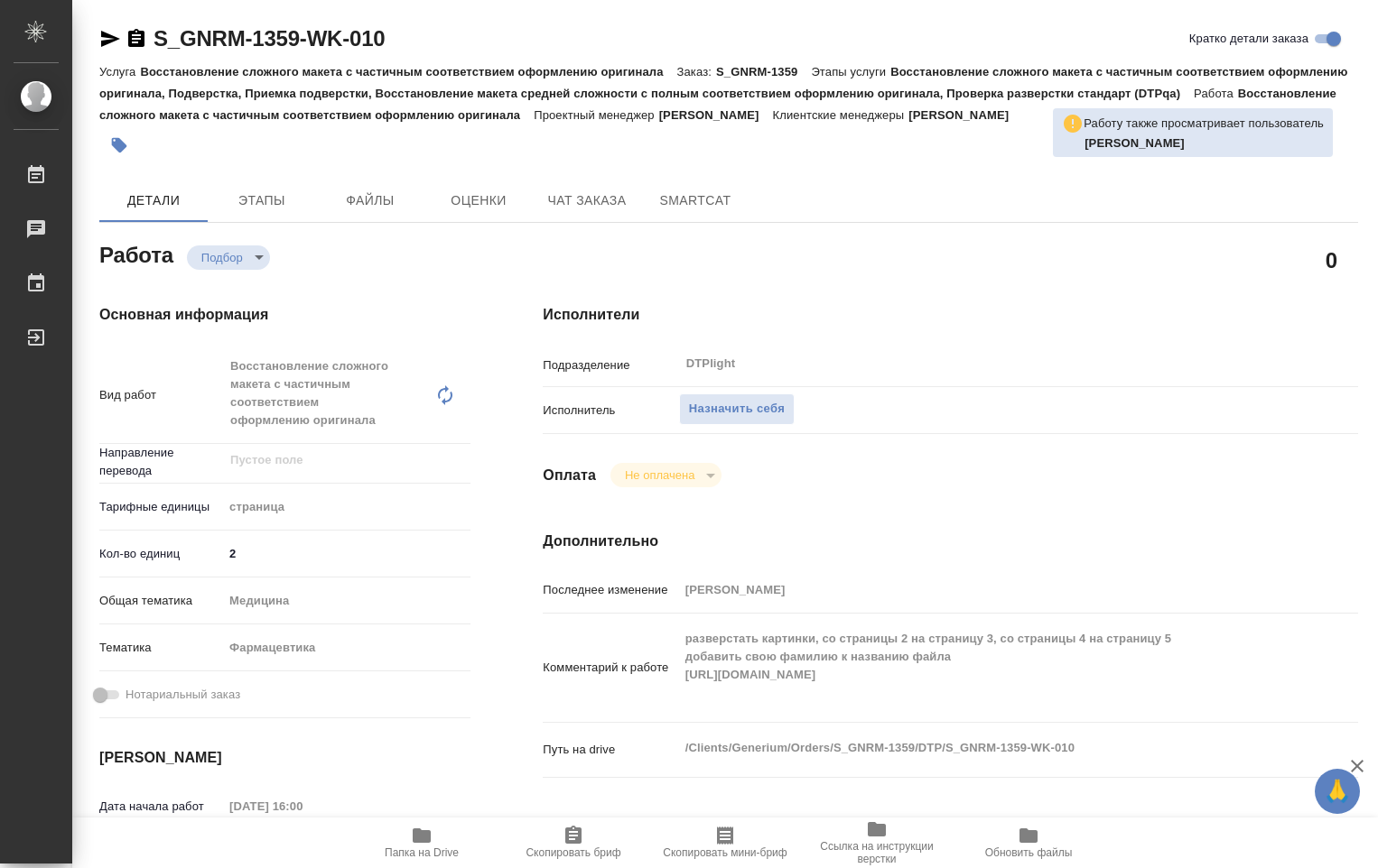
type textarea "x"
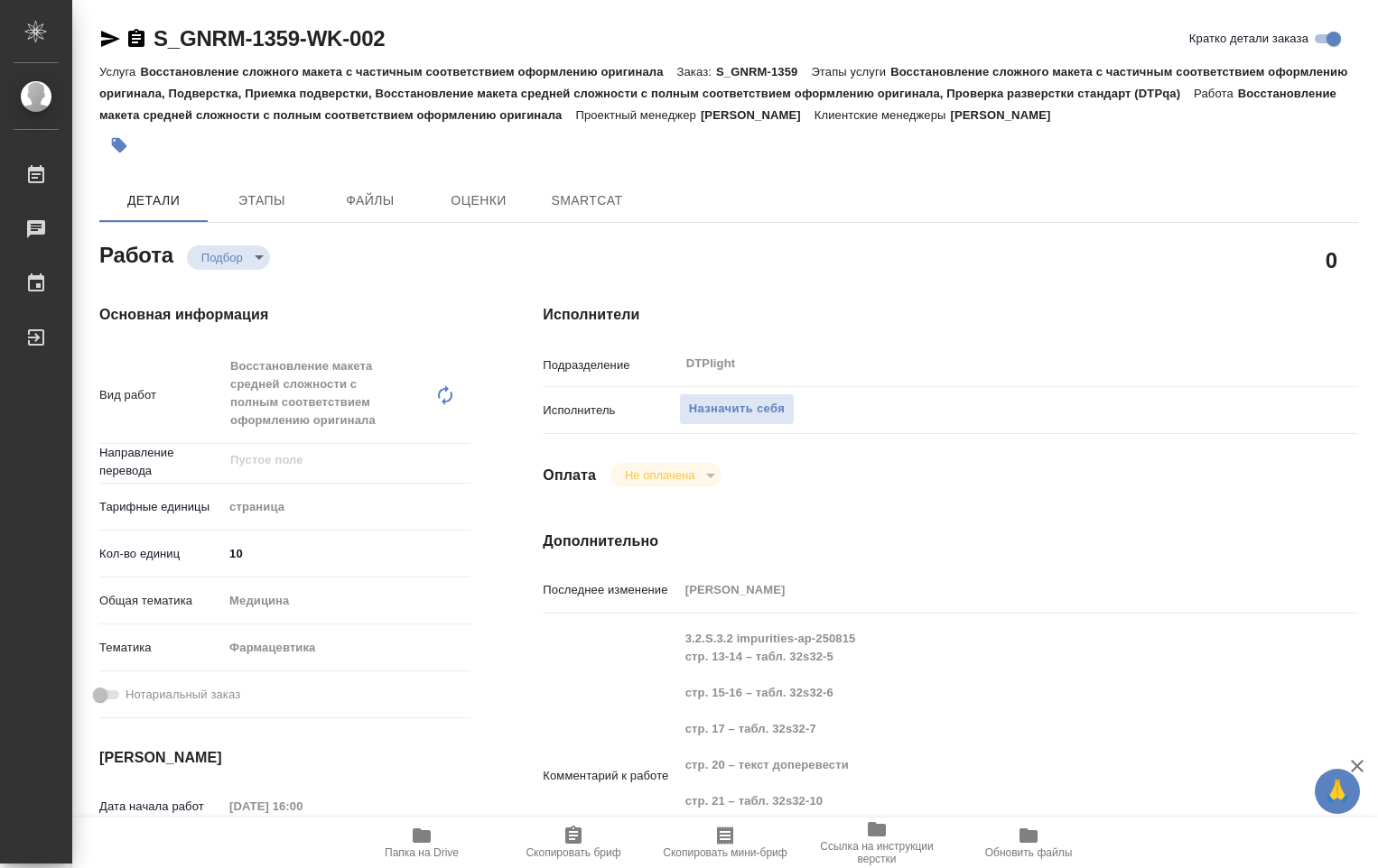
type textarea "x"
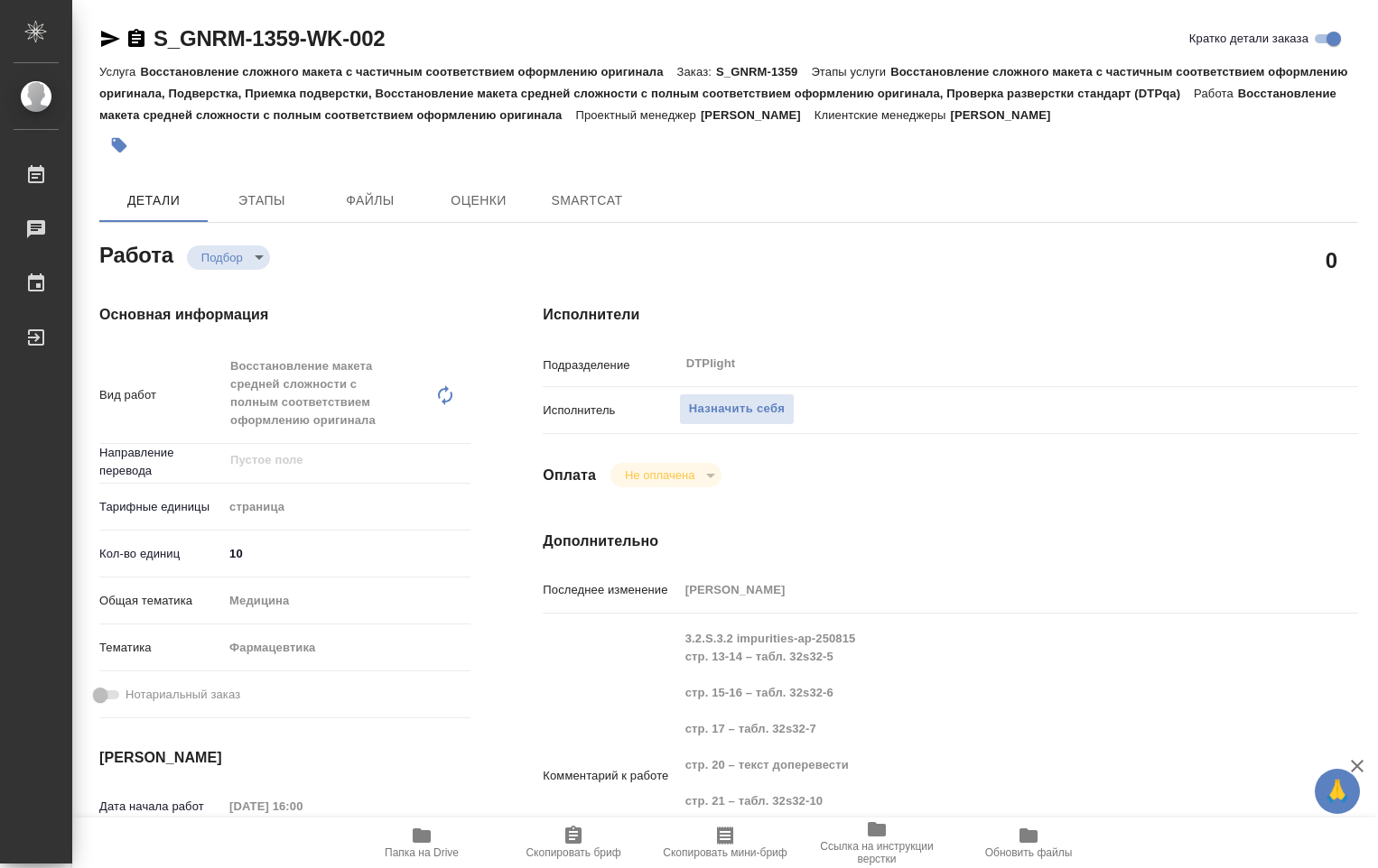
type textarea "x"
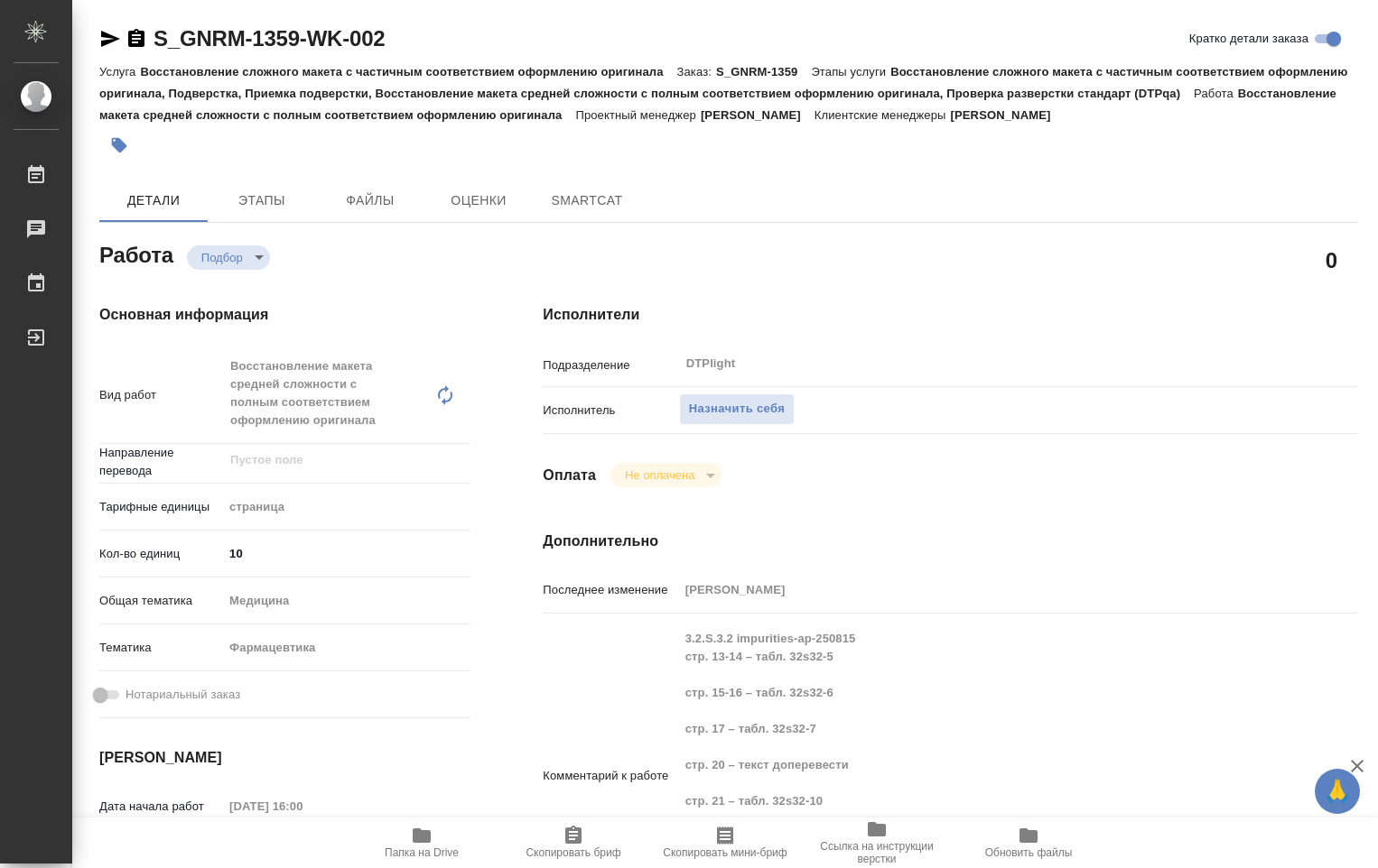
type textarea "x"
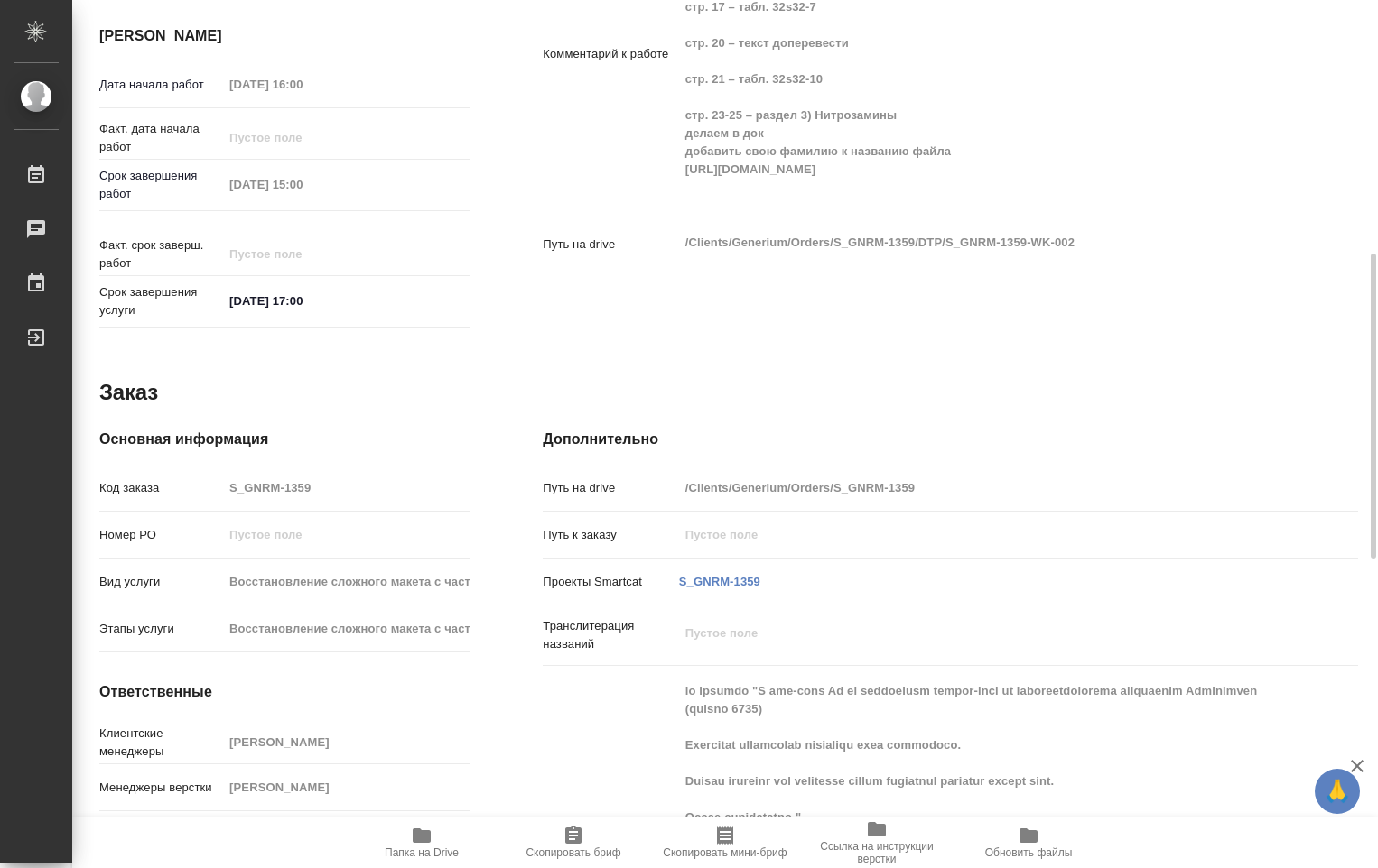
type textarea "x"
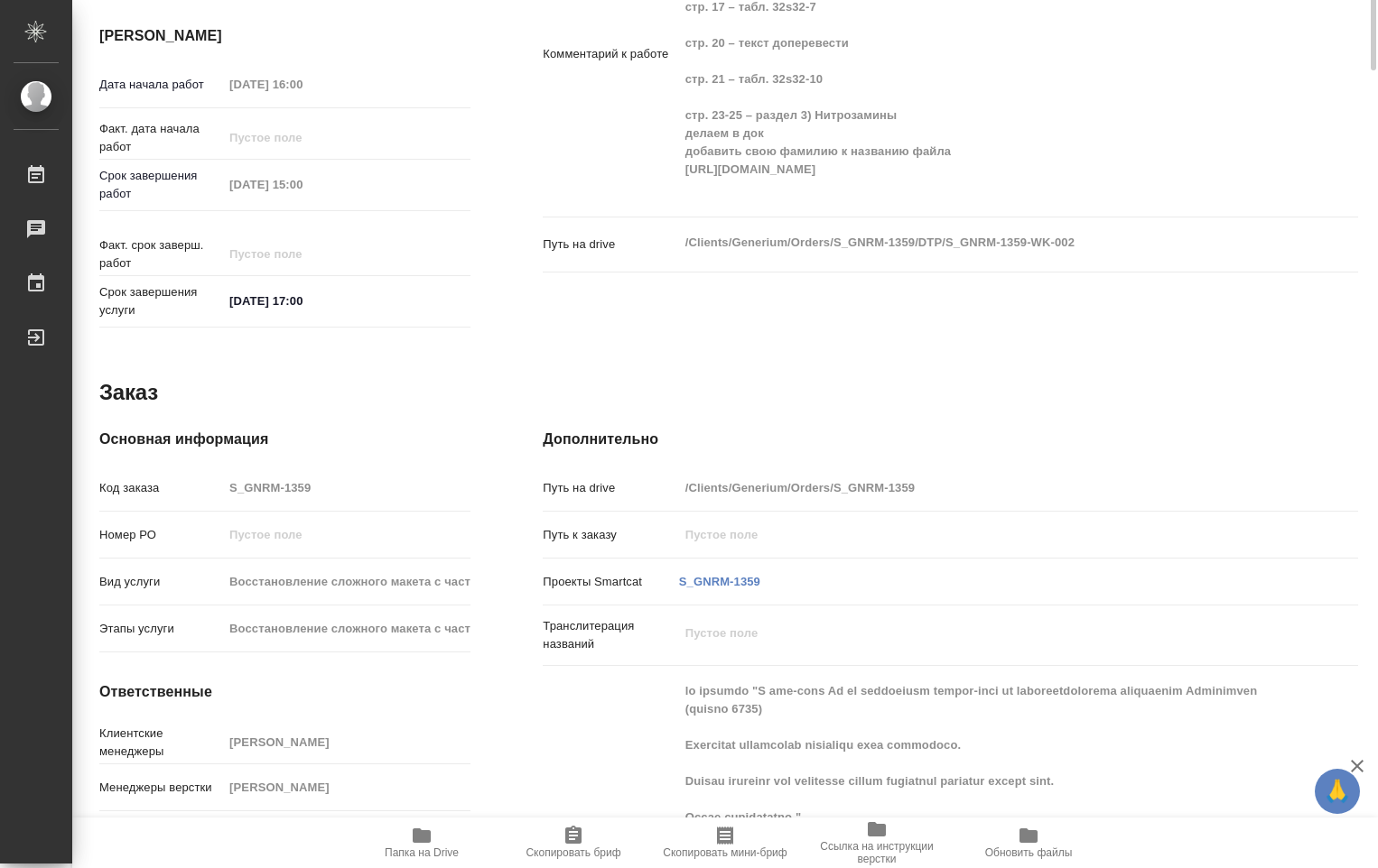
scroll to position [361, 0]
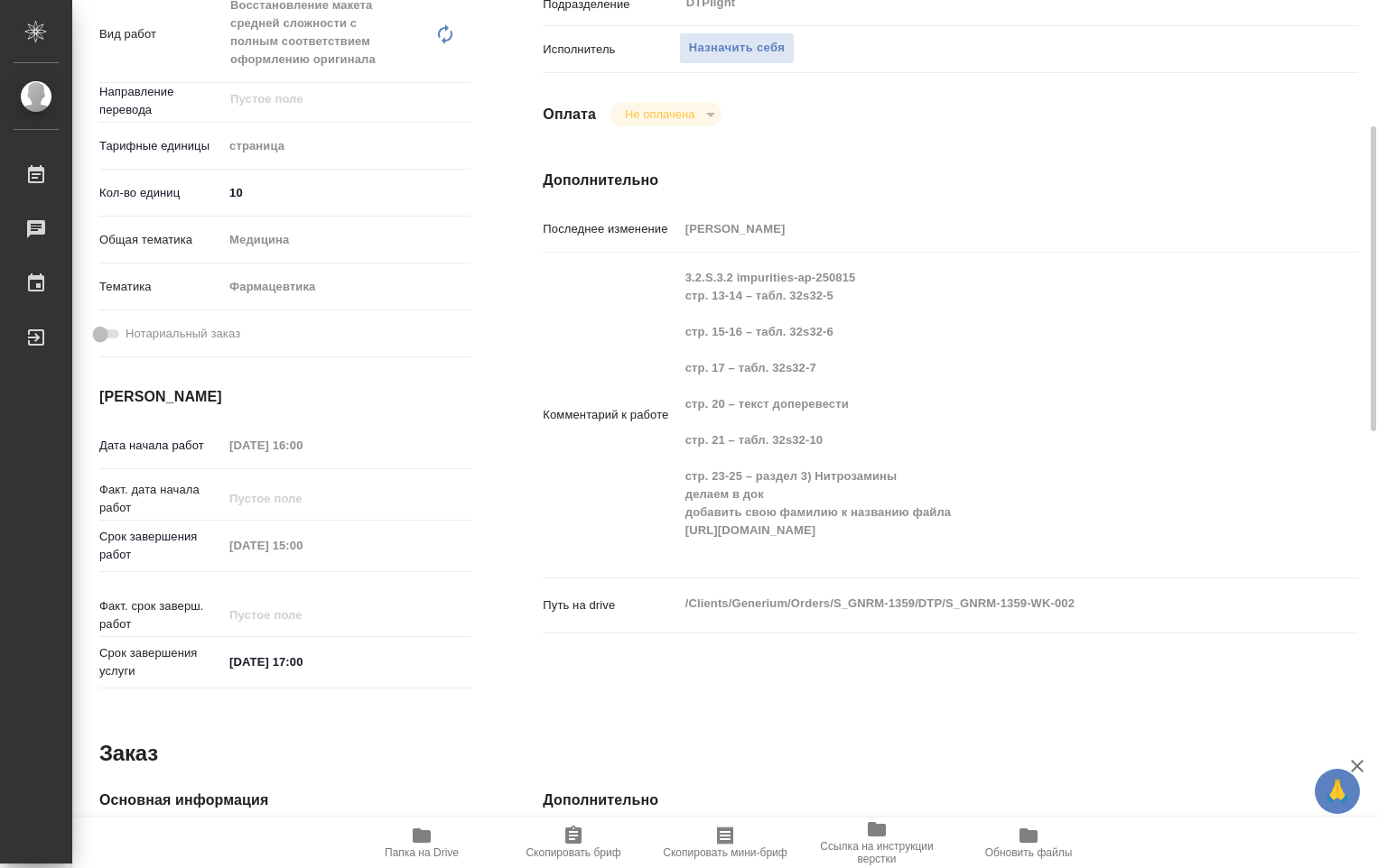
type textarea "x"
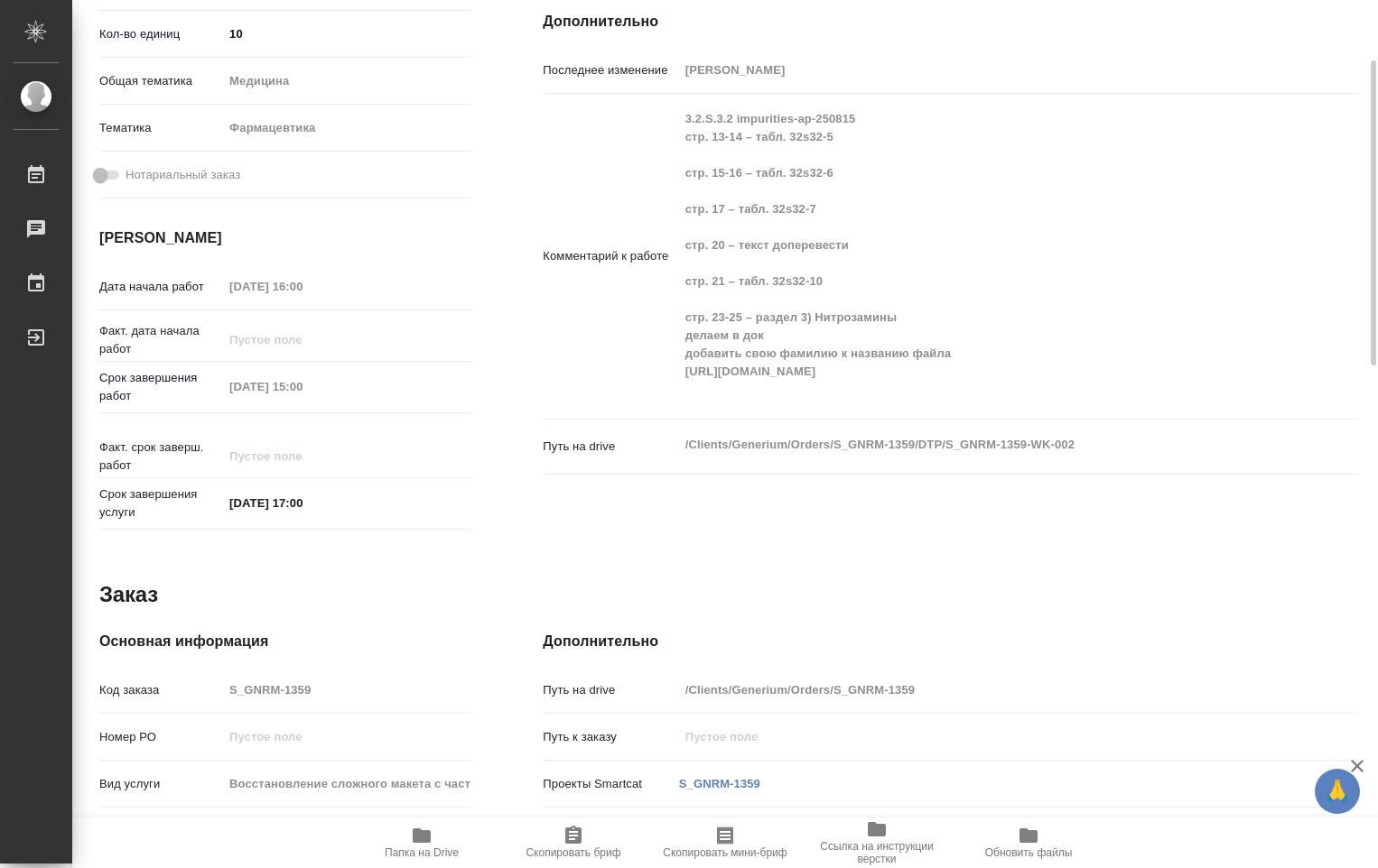
scroll to position [429, 0]
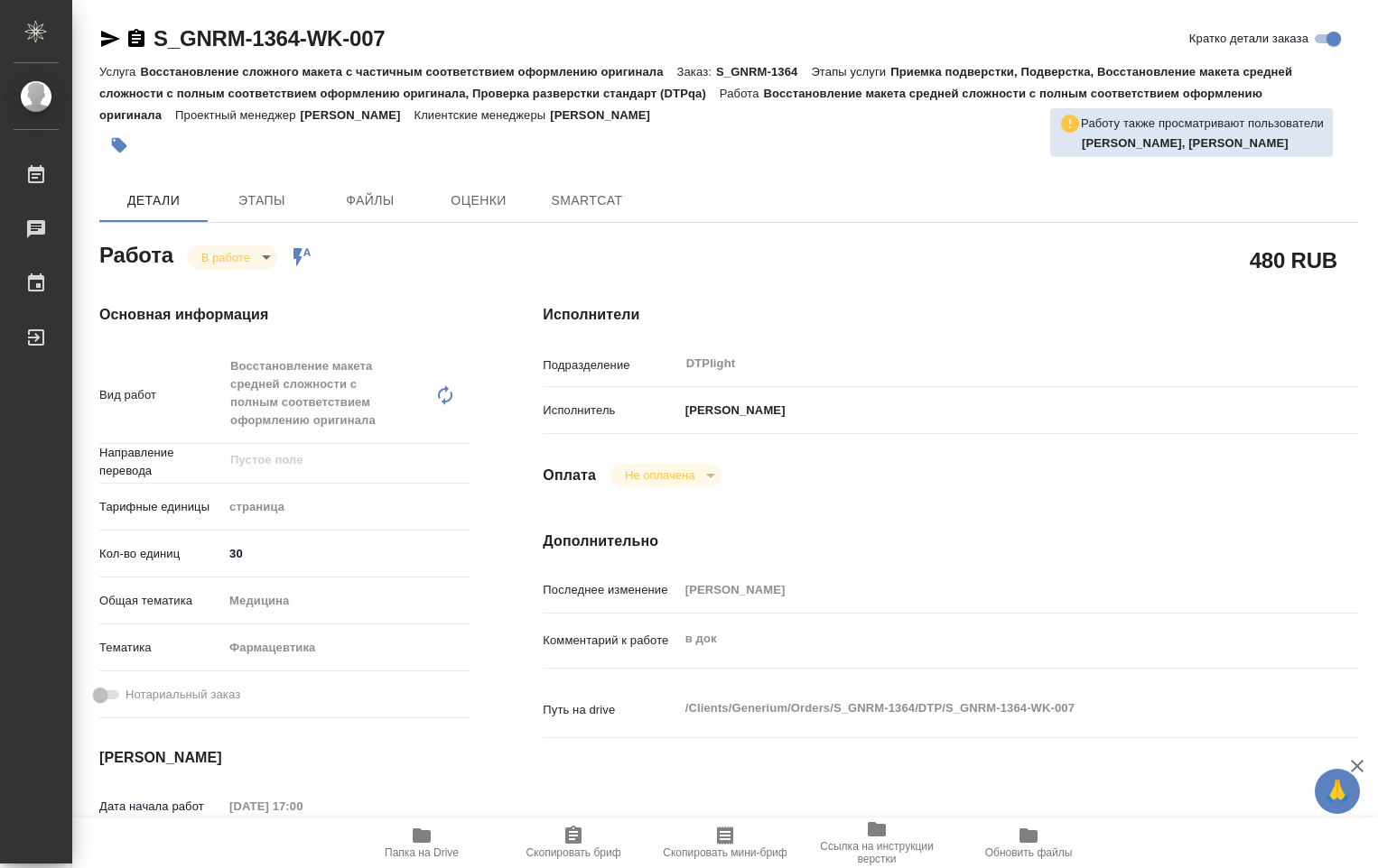
type textarea "x"
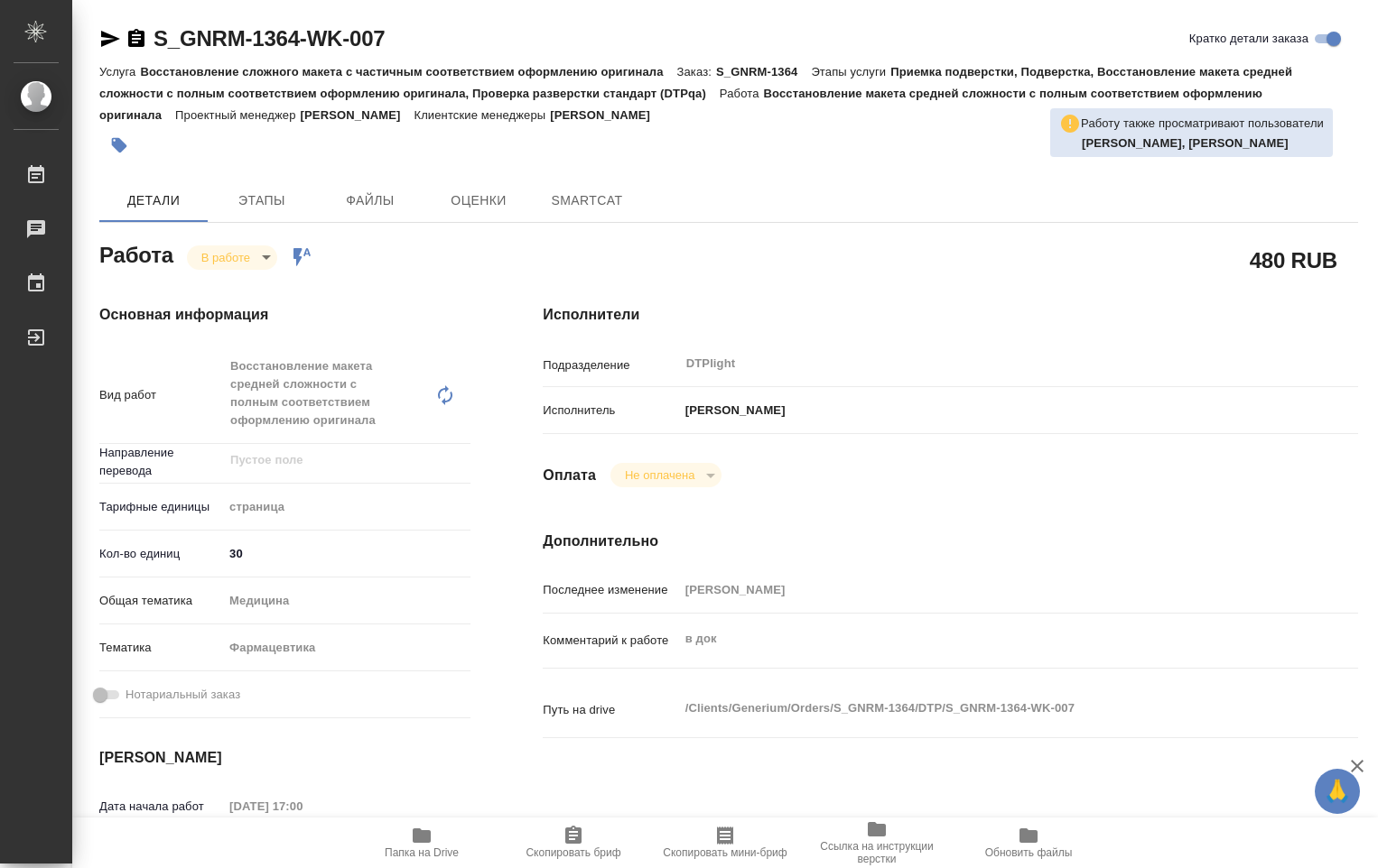
type textarea "x"
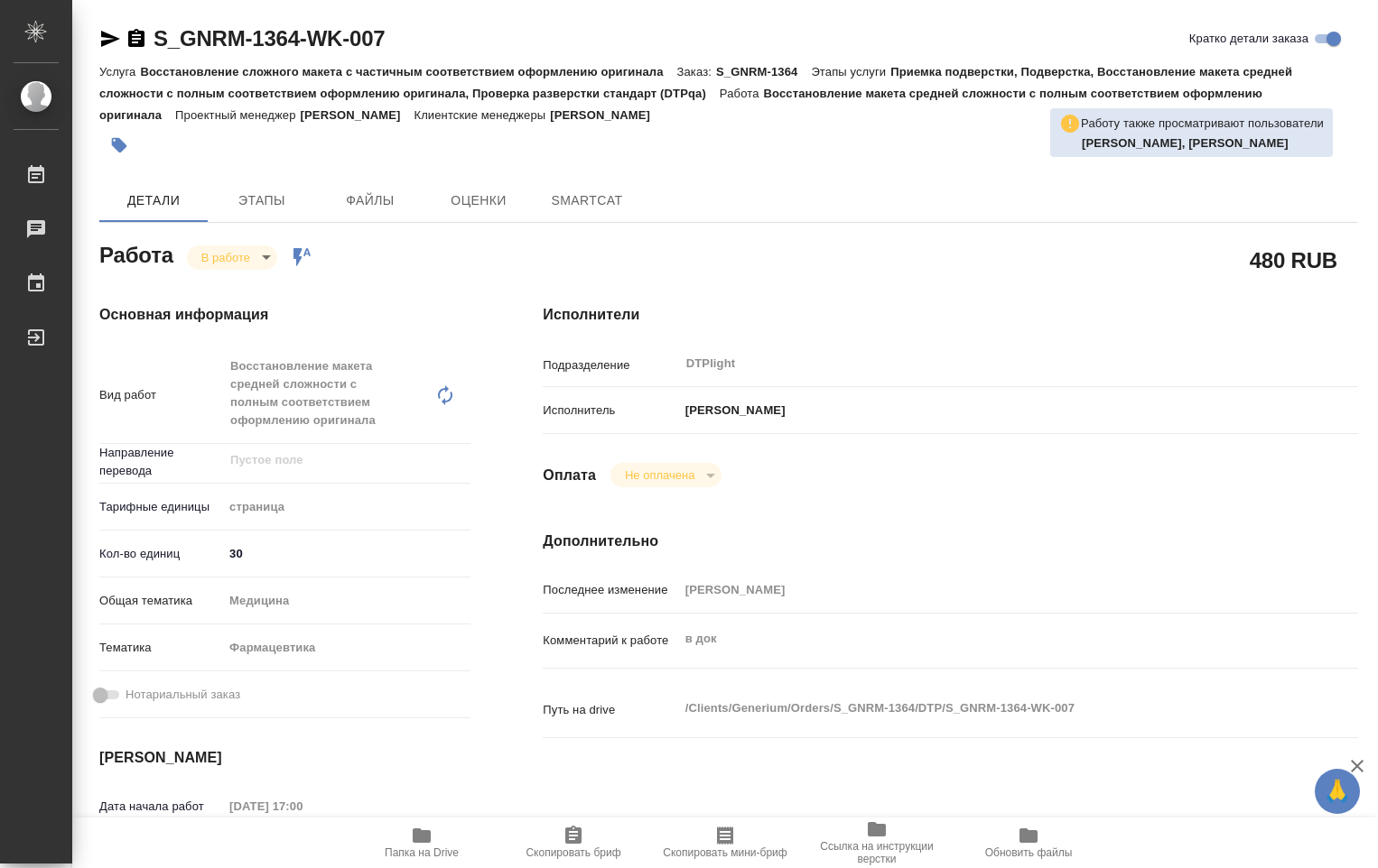
type textarea "x"
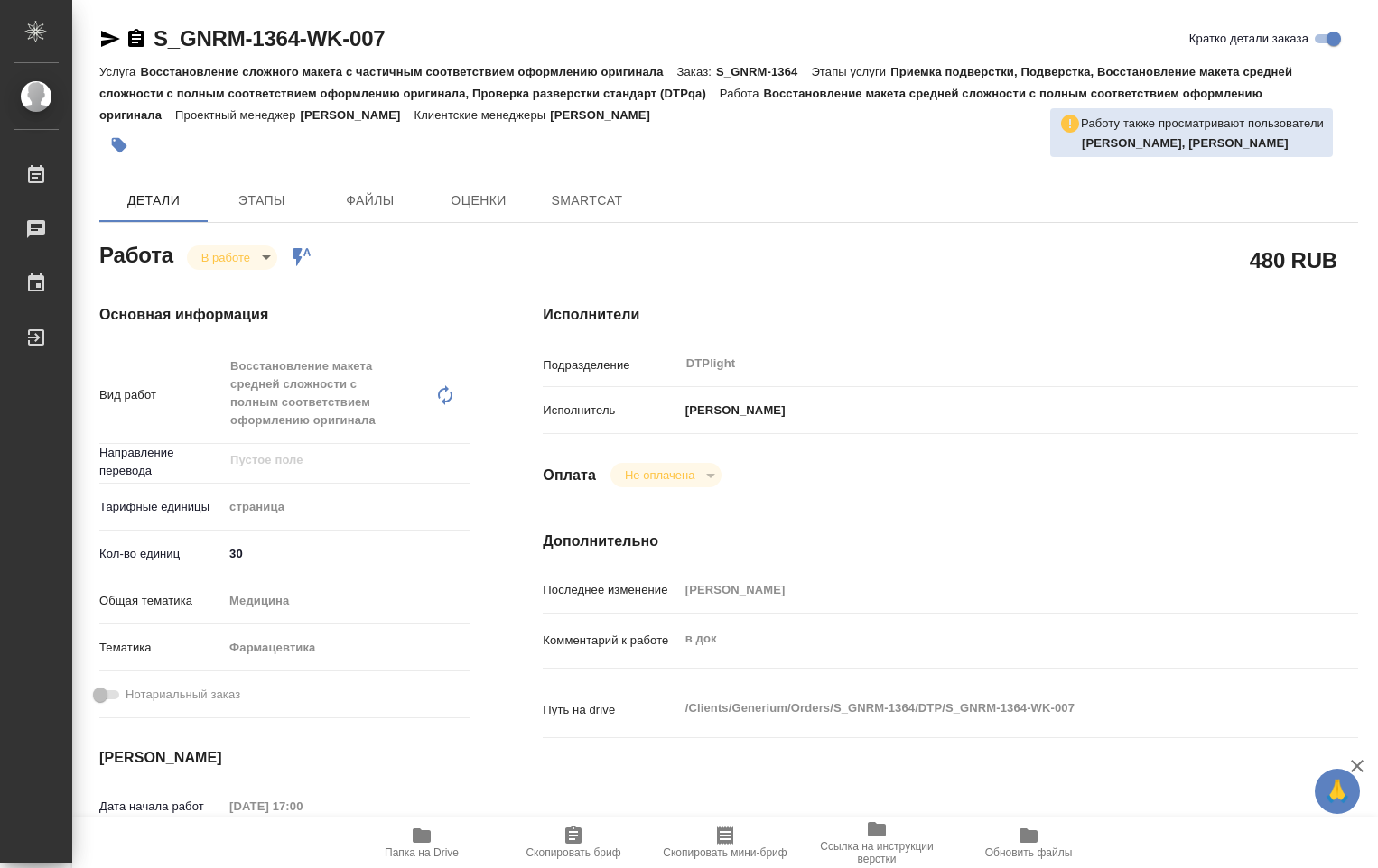
type textarea "x"
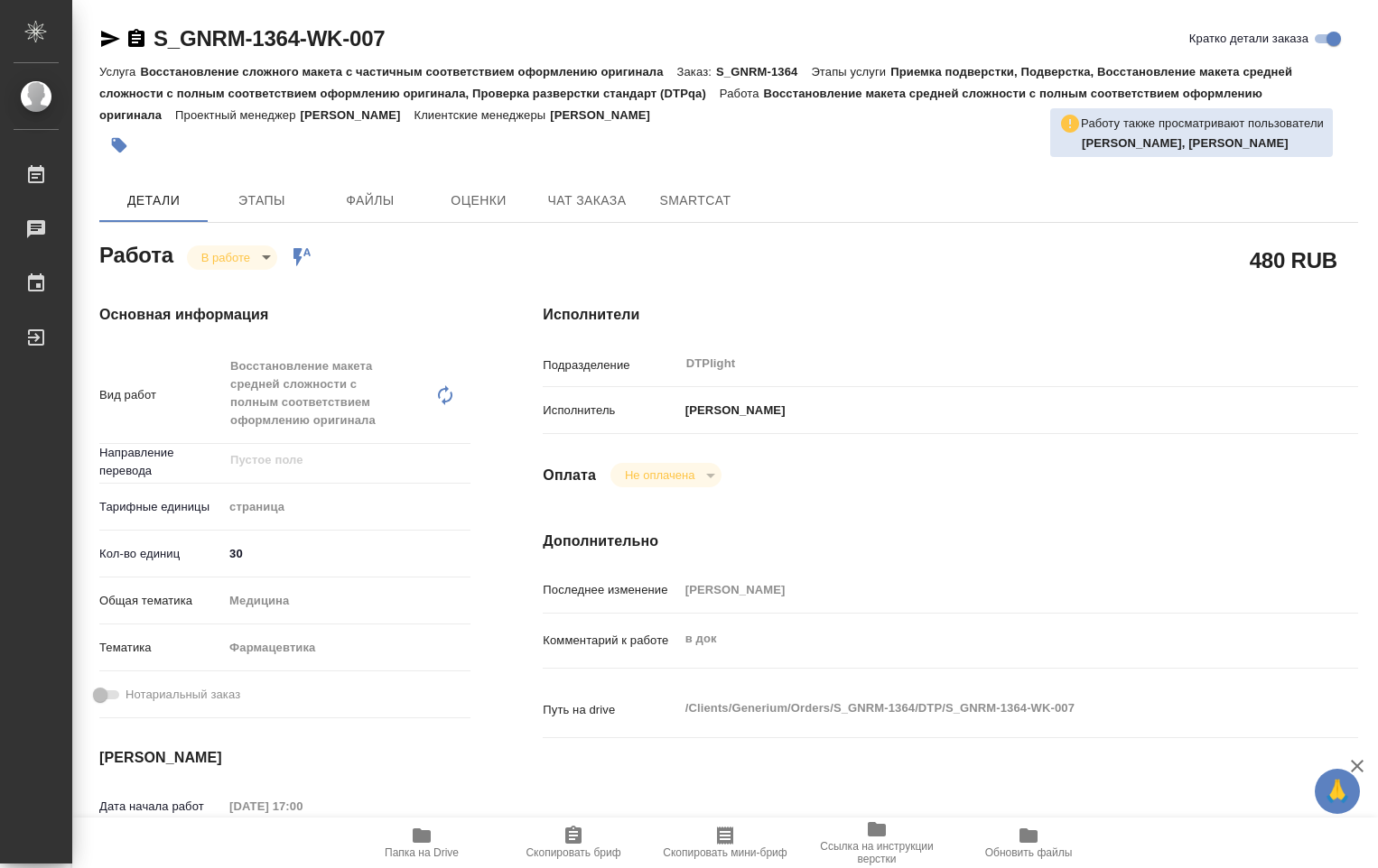
type textarea "x"
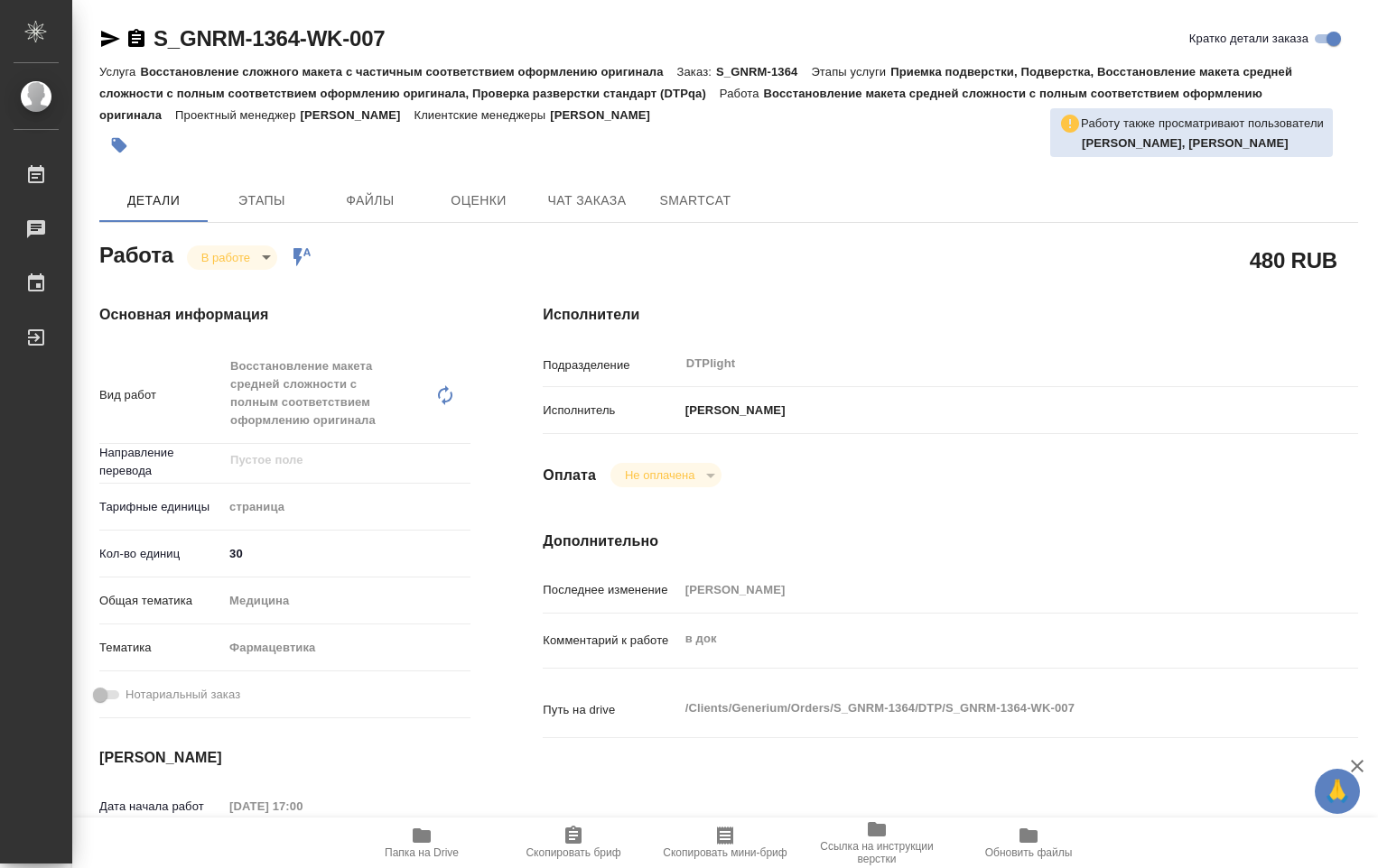
type textarea "x"
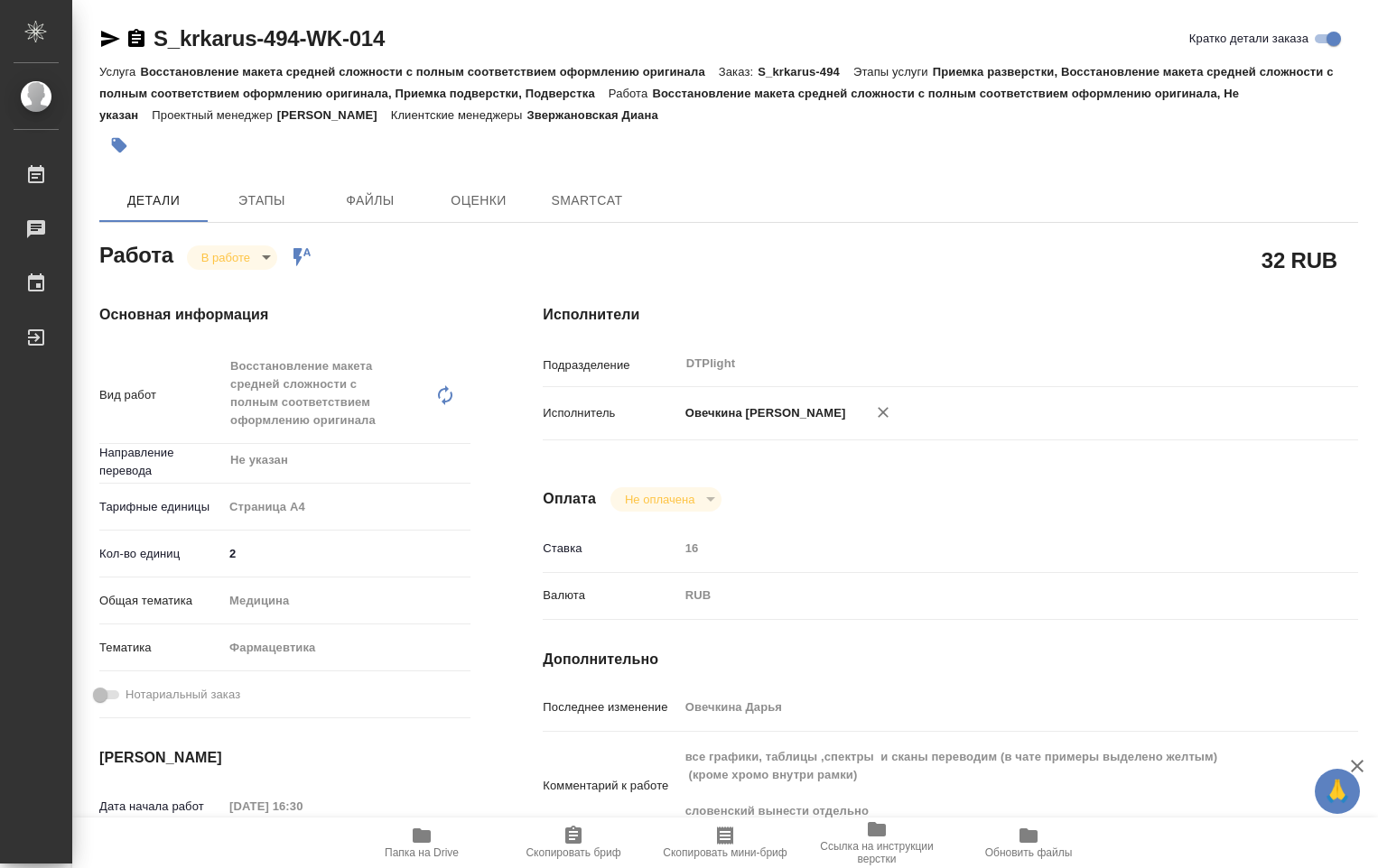
type textarea "x"
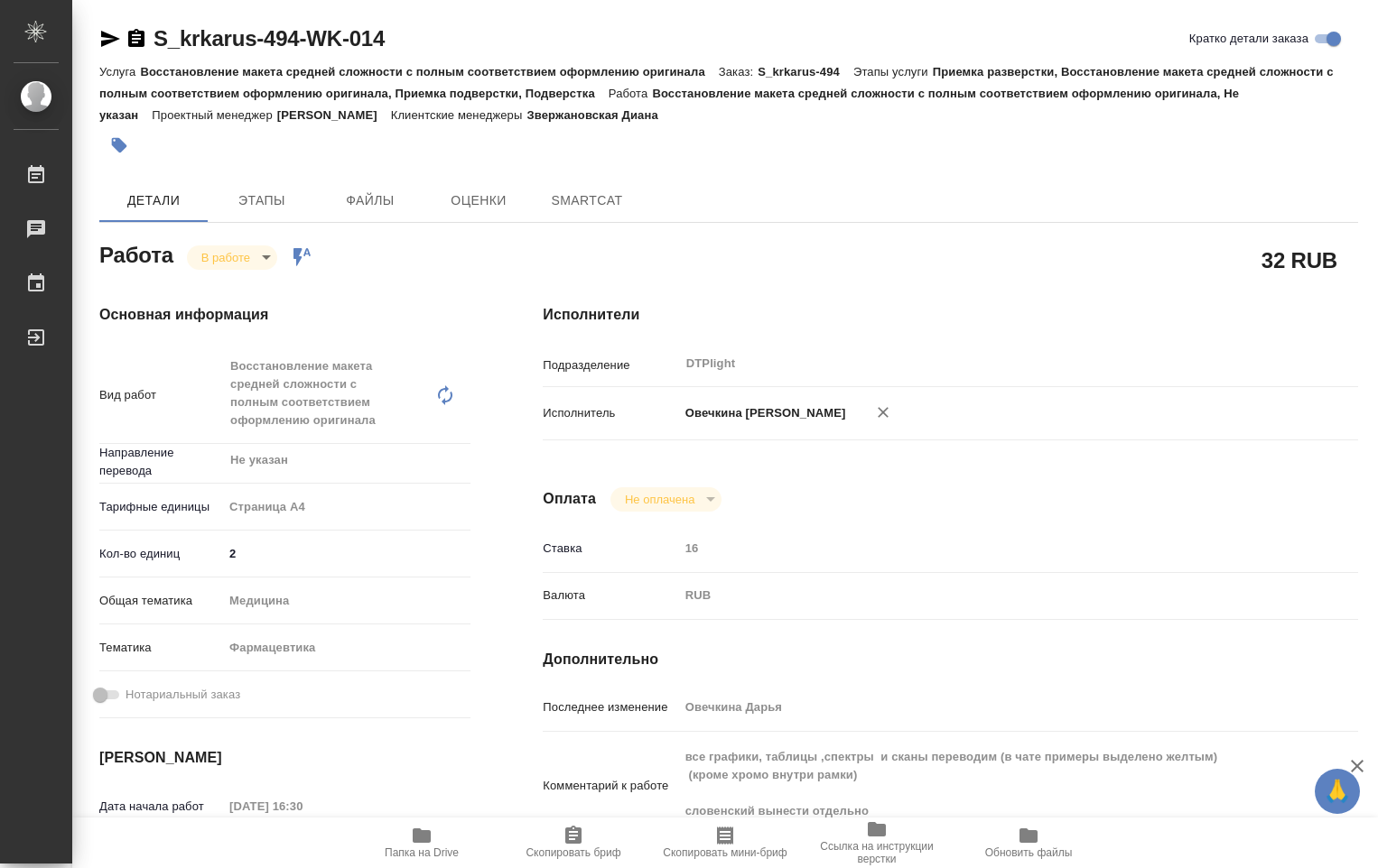
type textarea "x"
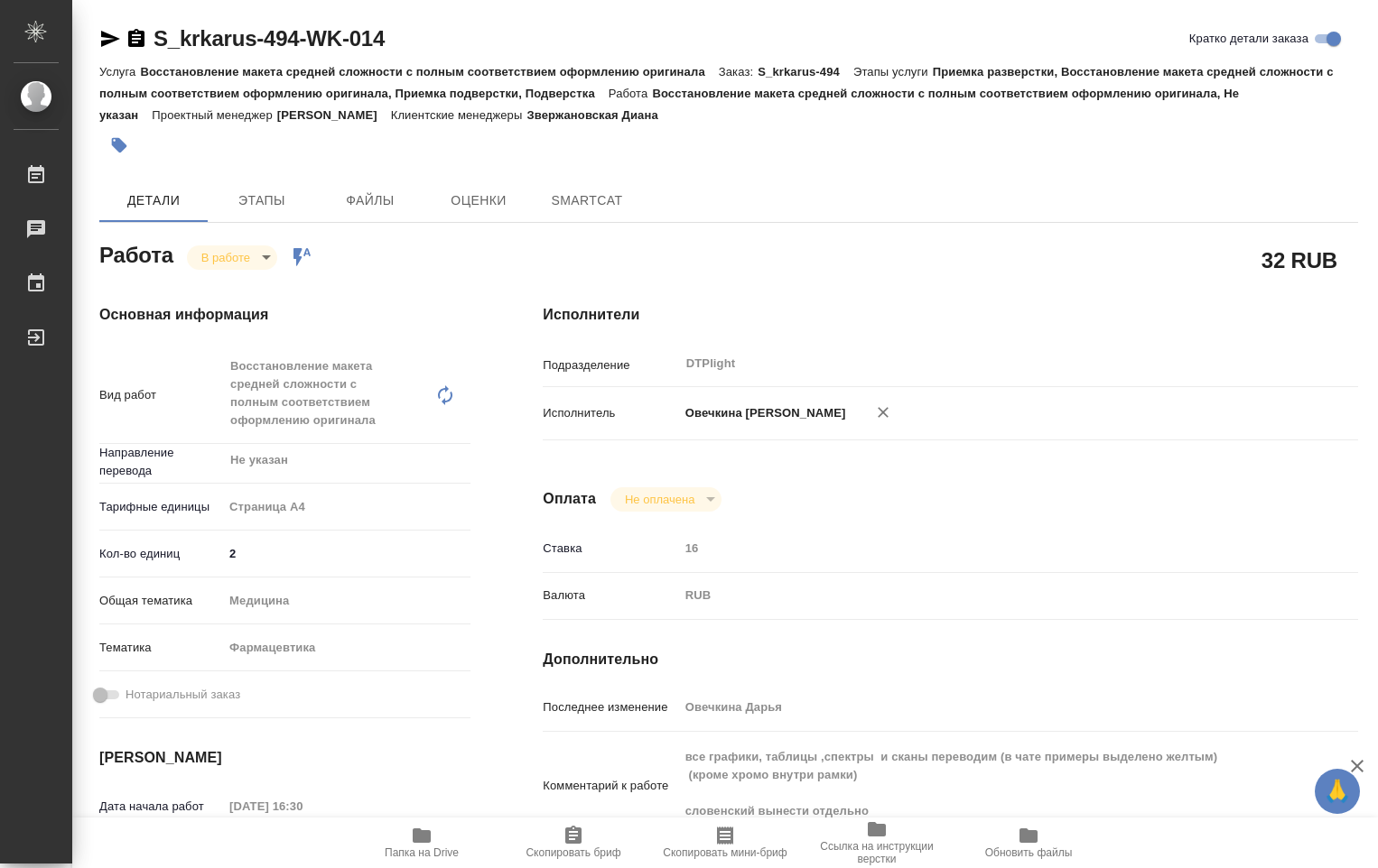
type textarea "x"
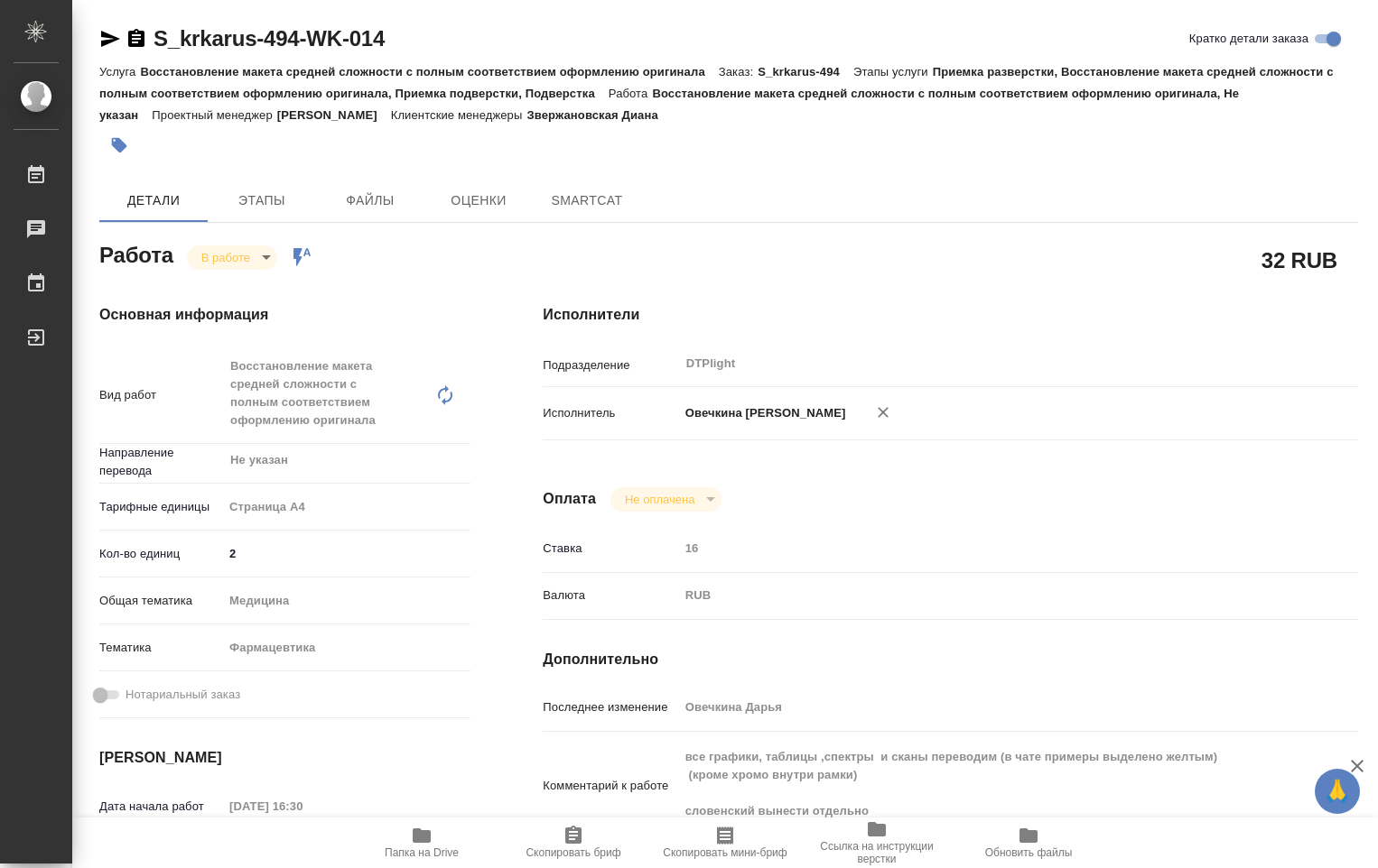
type textarea "x"
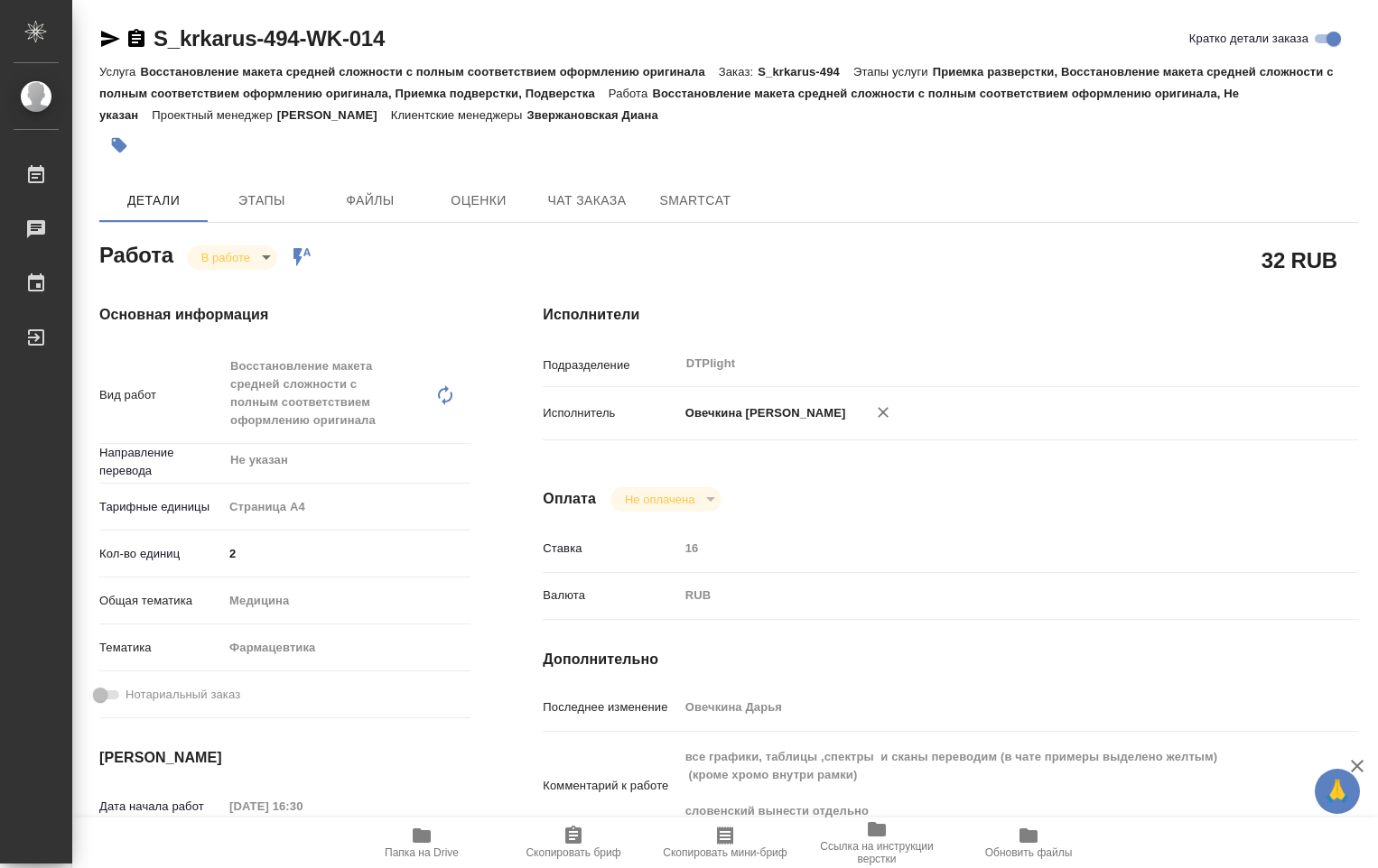
type textarea "x"
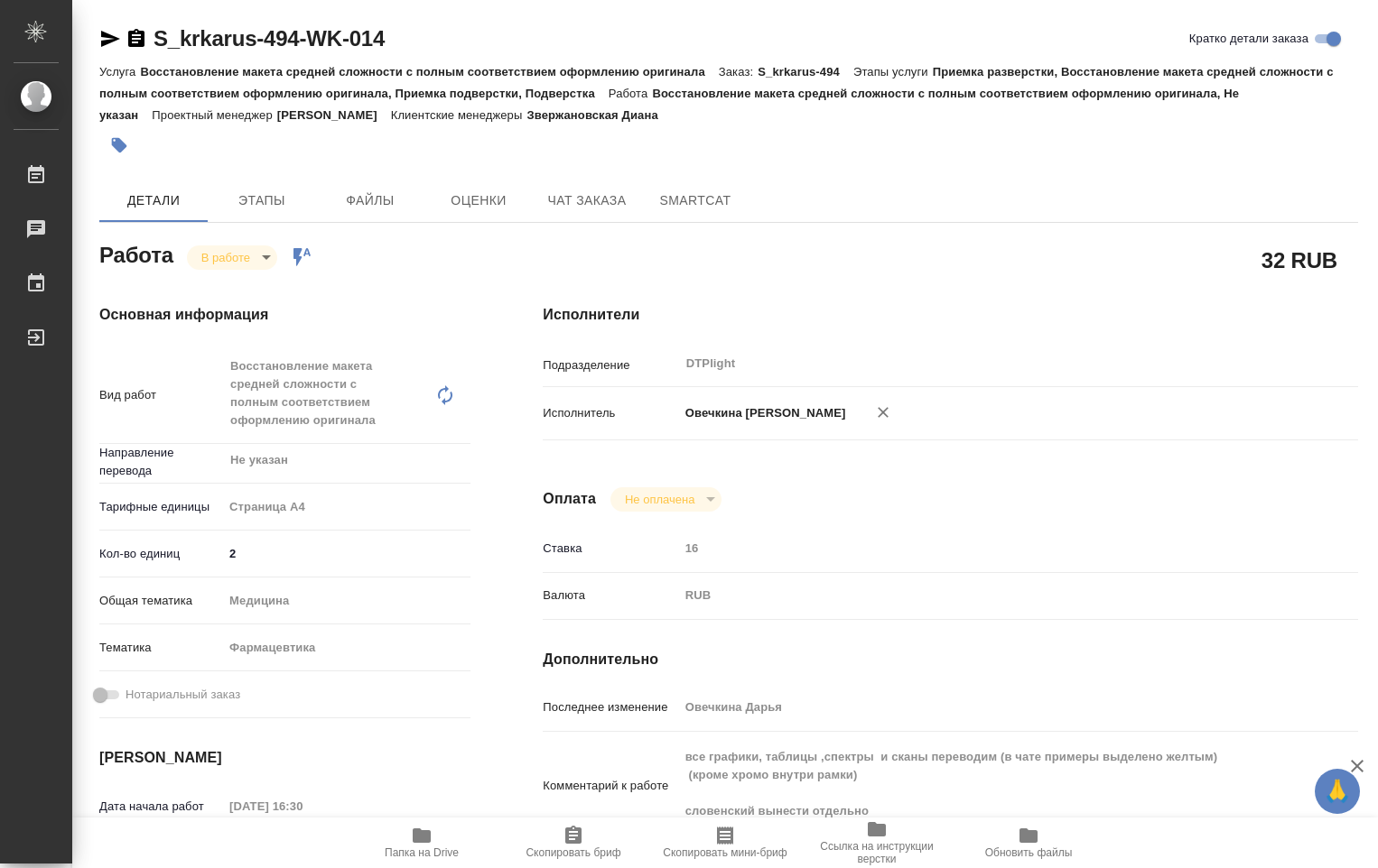
type textarea "x"
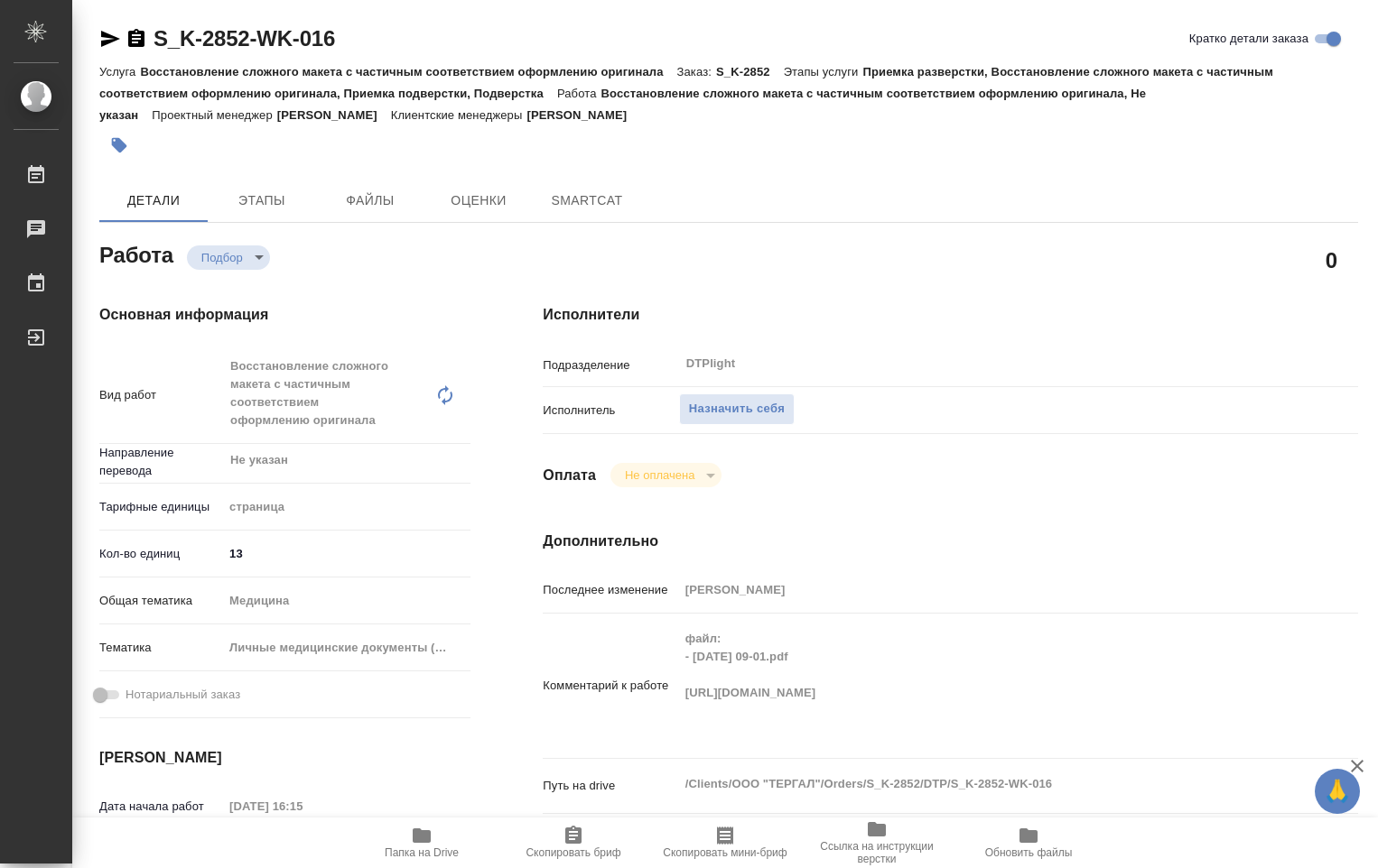
type textarea "x"
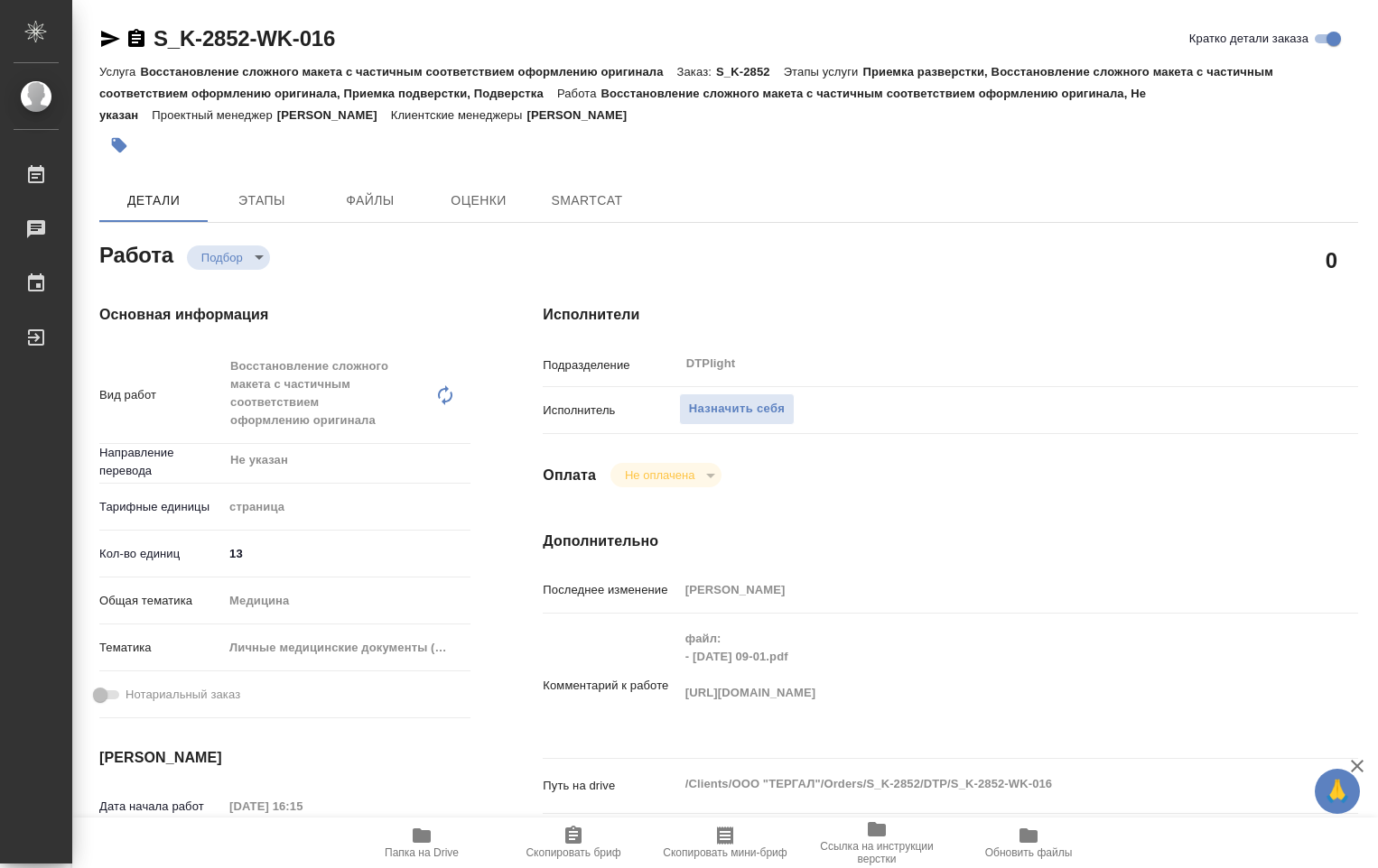
type textarea "x"
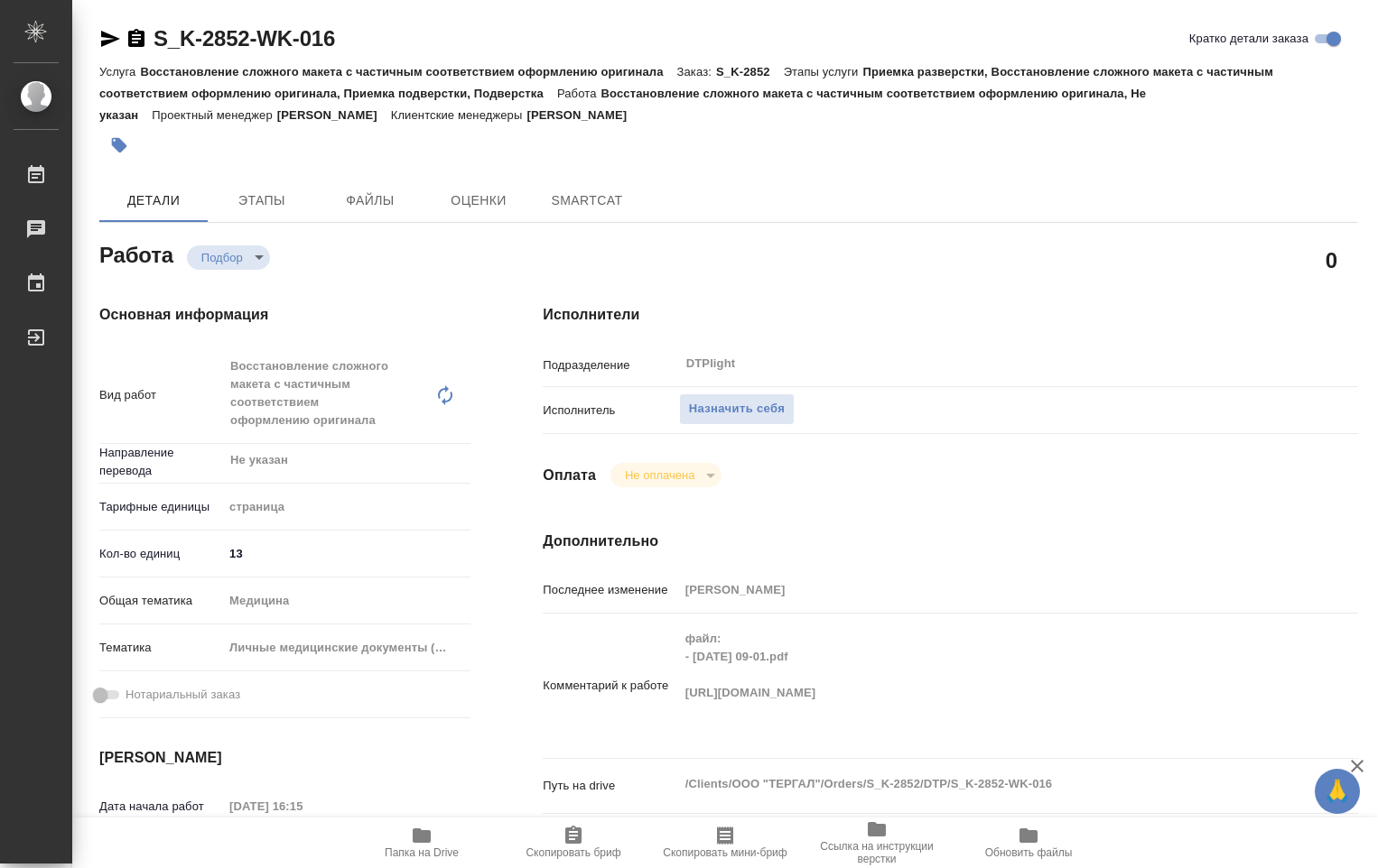
type textarea "x"
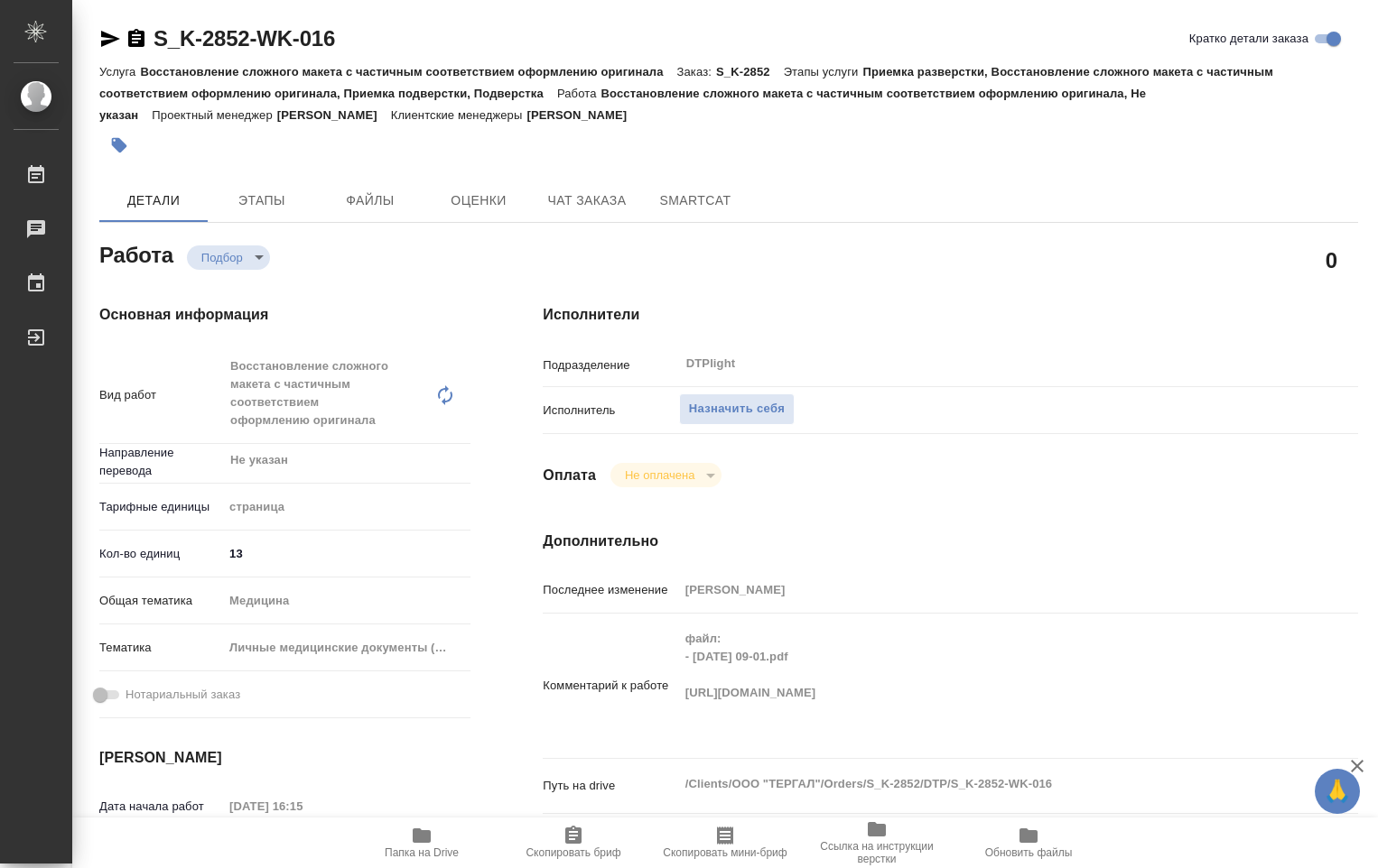
type textarea "x"
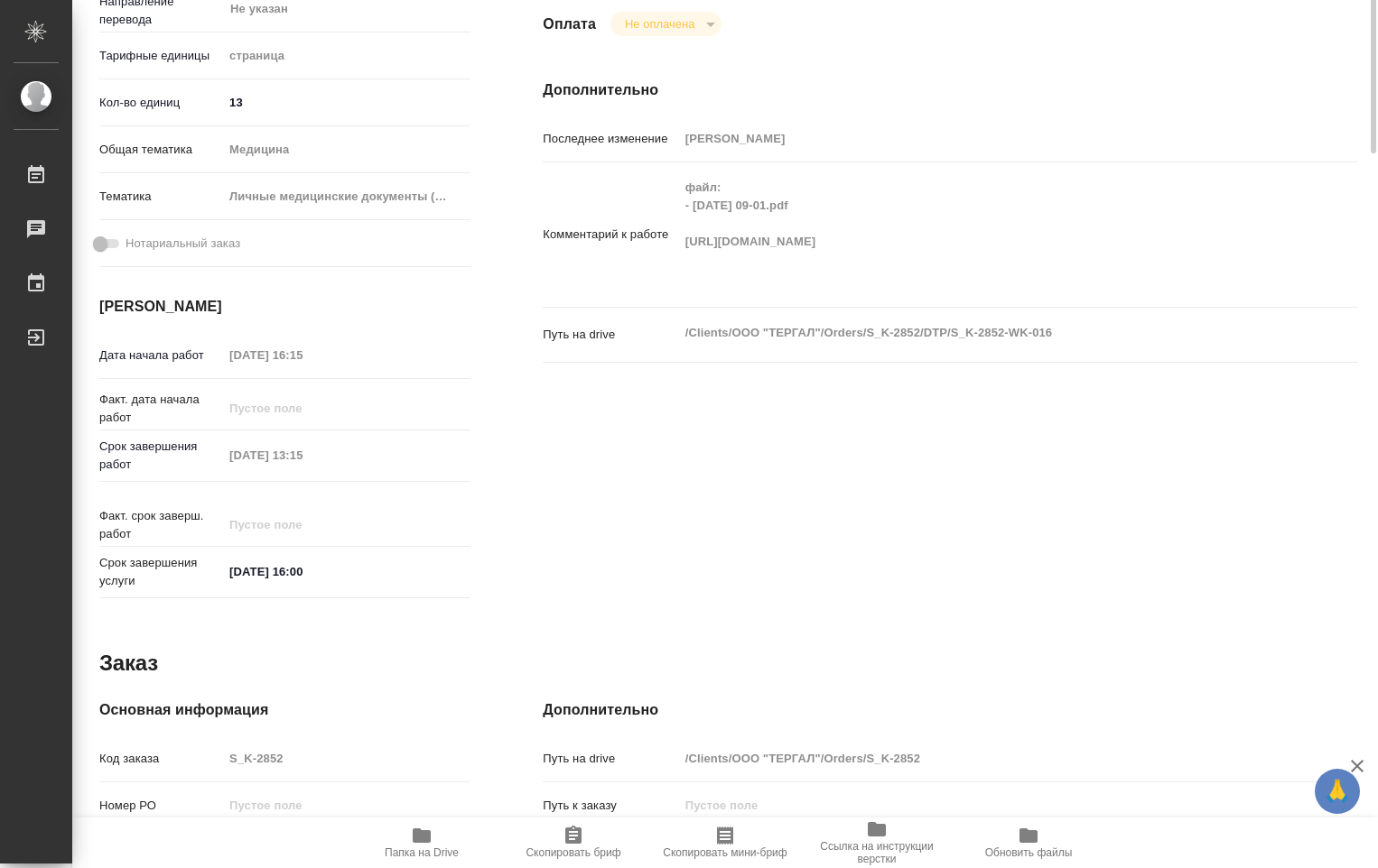
type textarea "x"
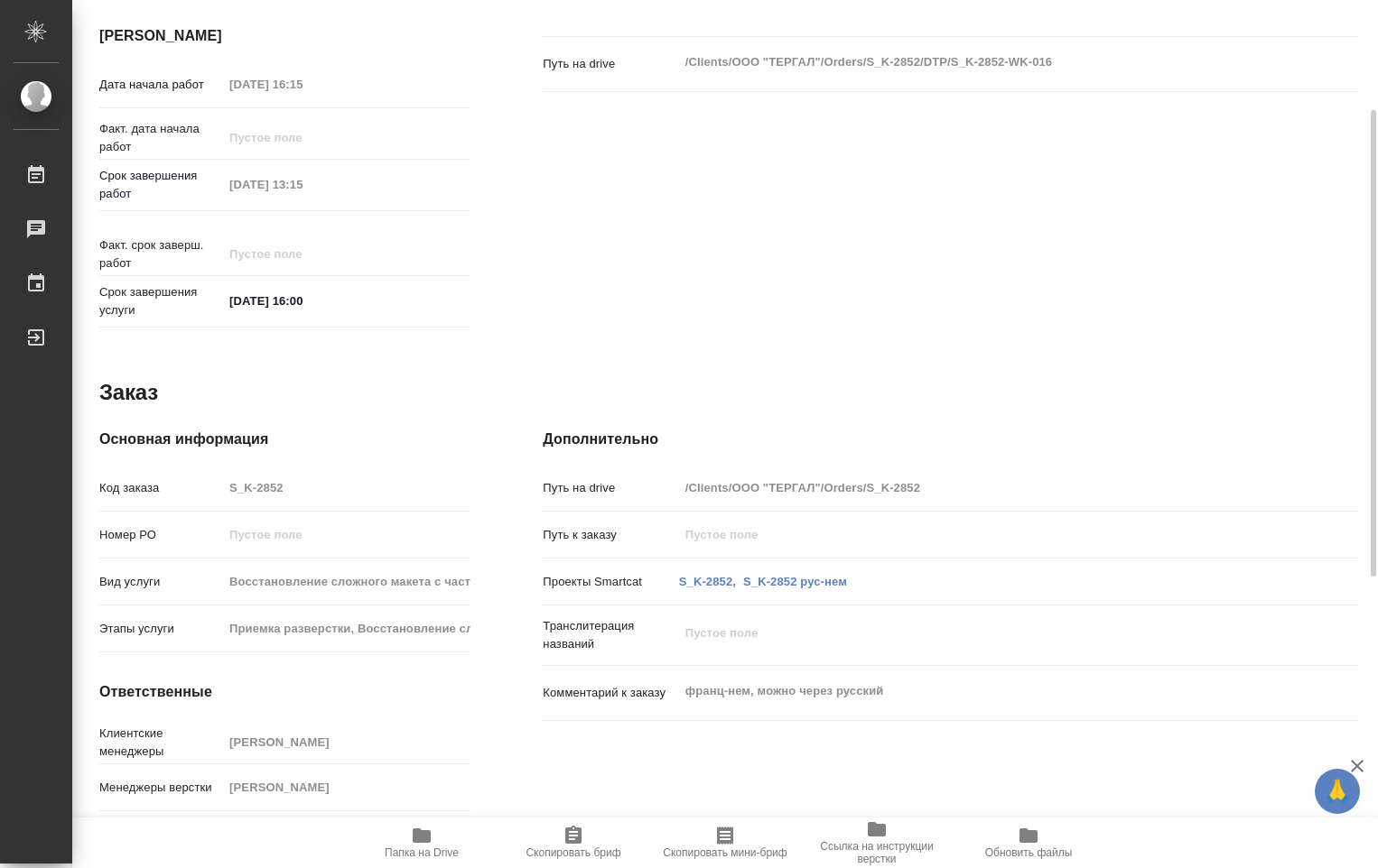
scroll to position [747, 0]
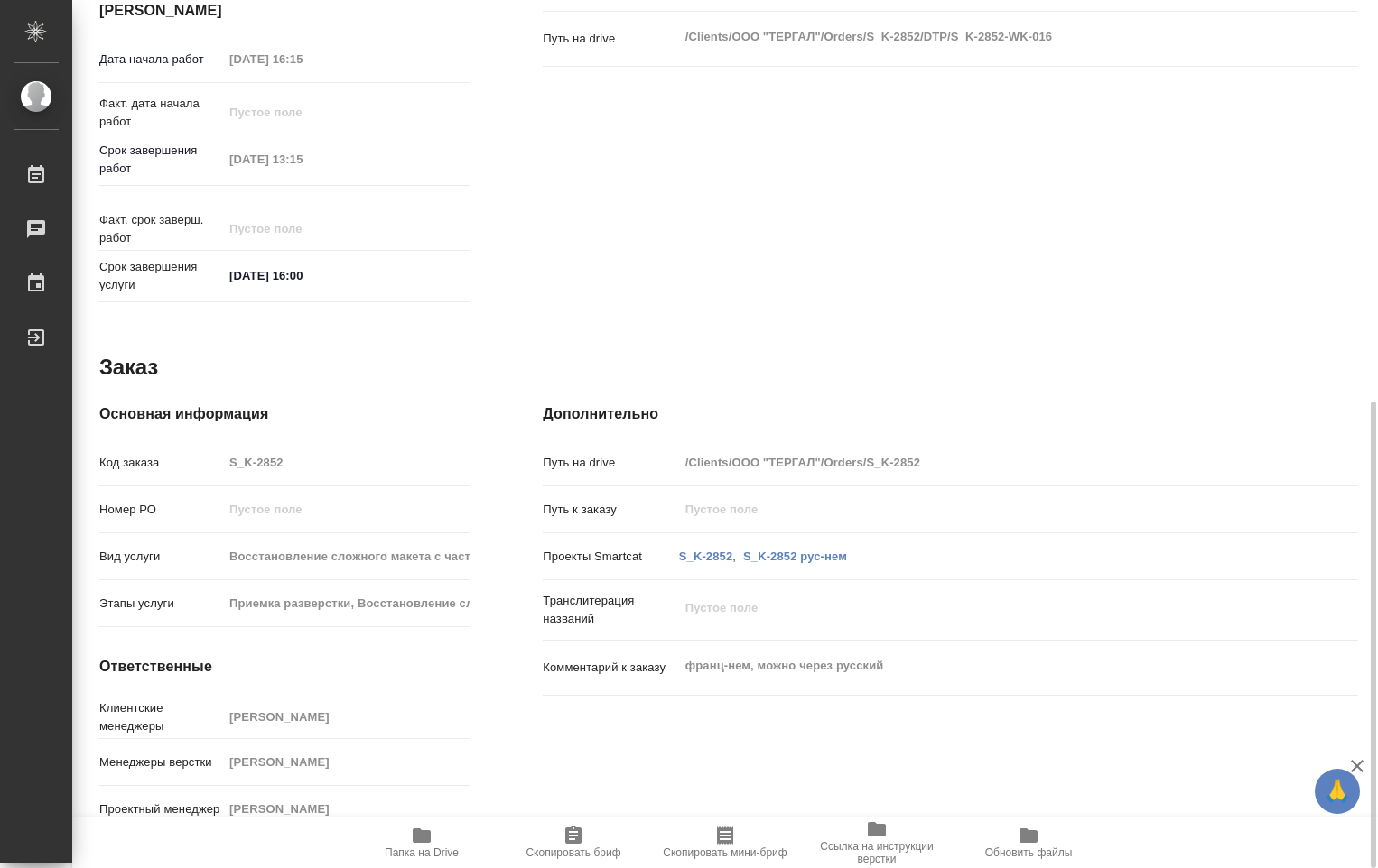
click at [440, 848] on span "Папка на Drive" at bounding box center [422, 853] width 74 height 13
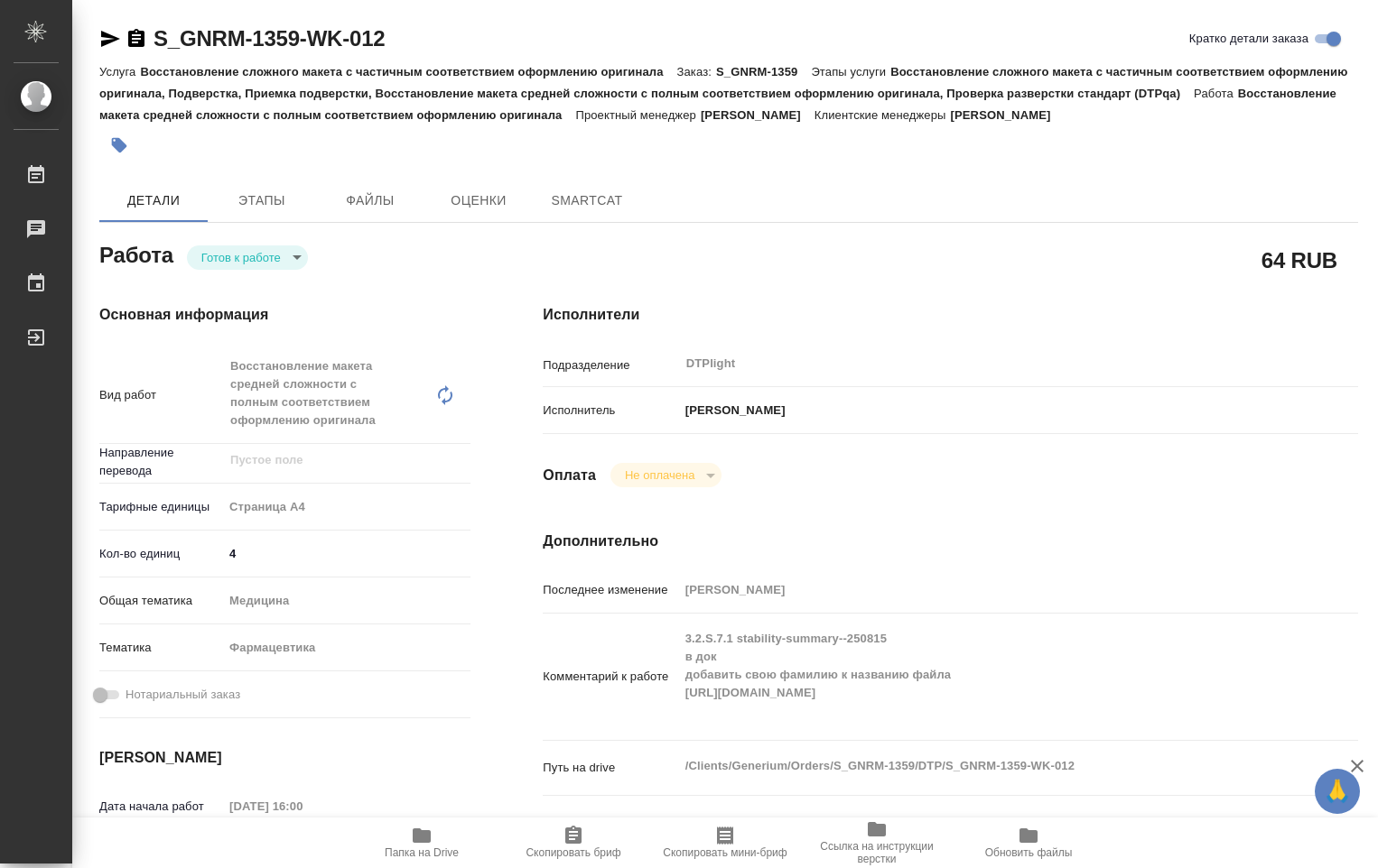
type textarea "x"
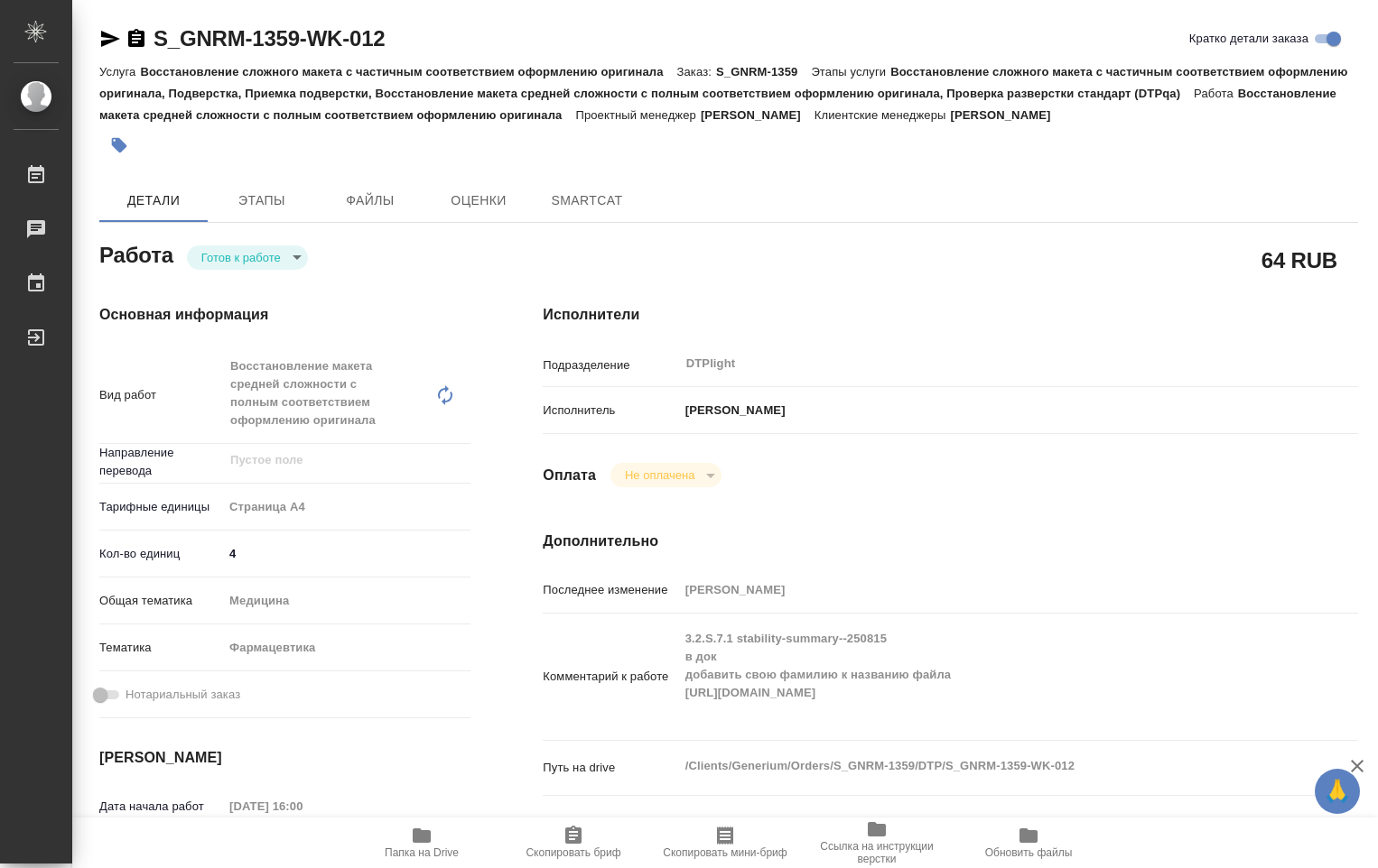
type textarea "x"
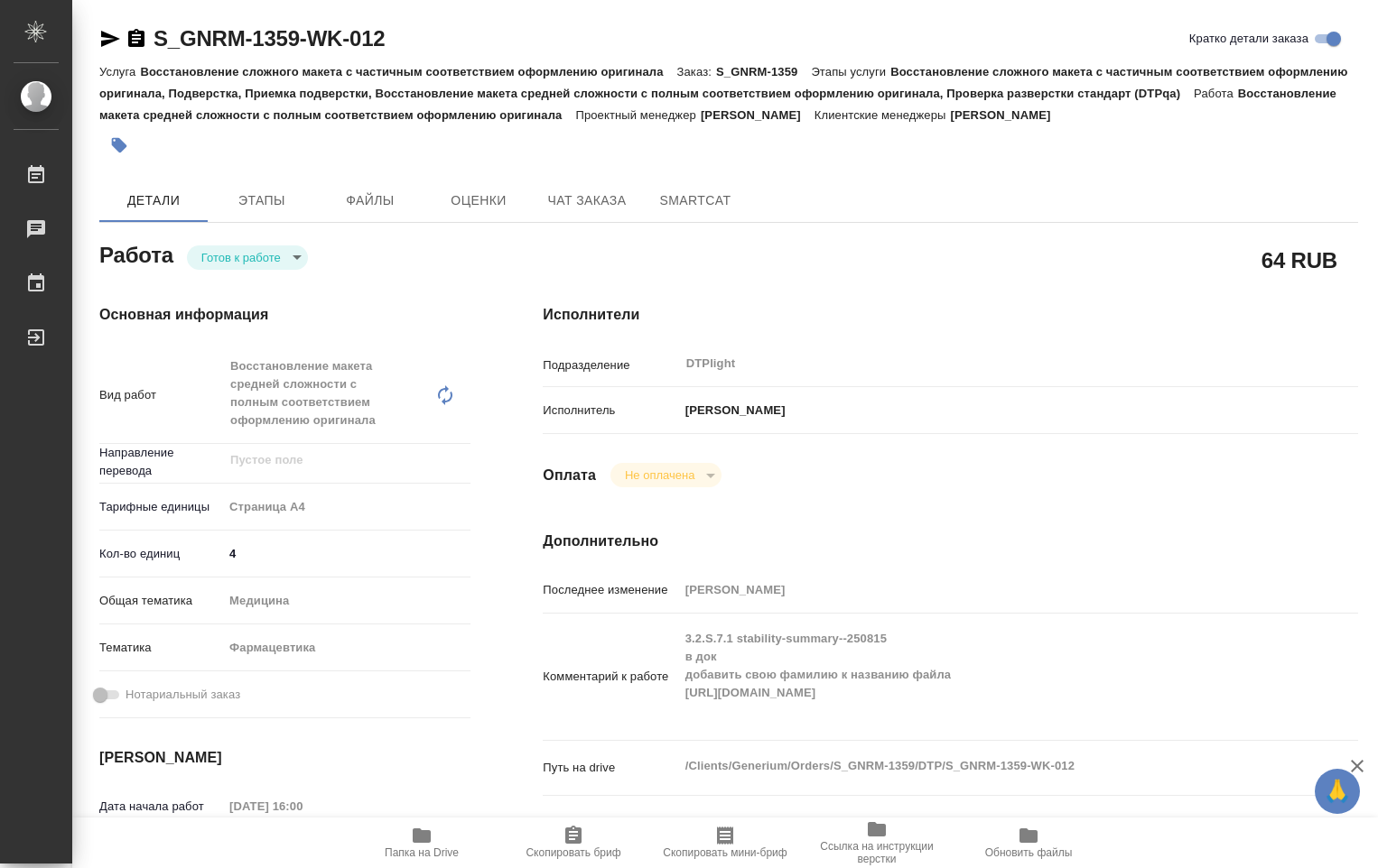
type textarea "x"
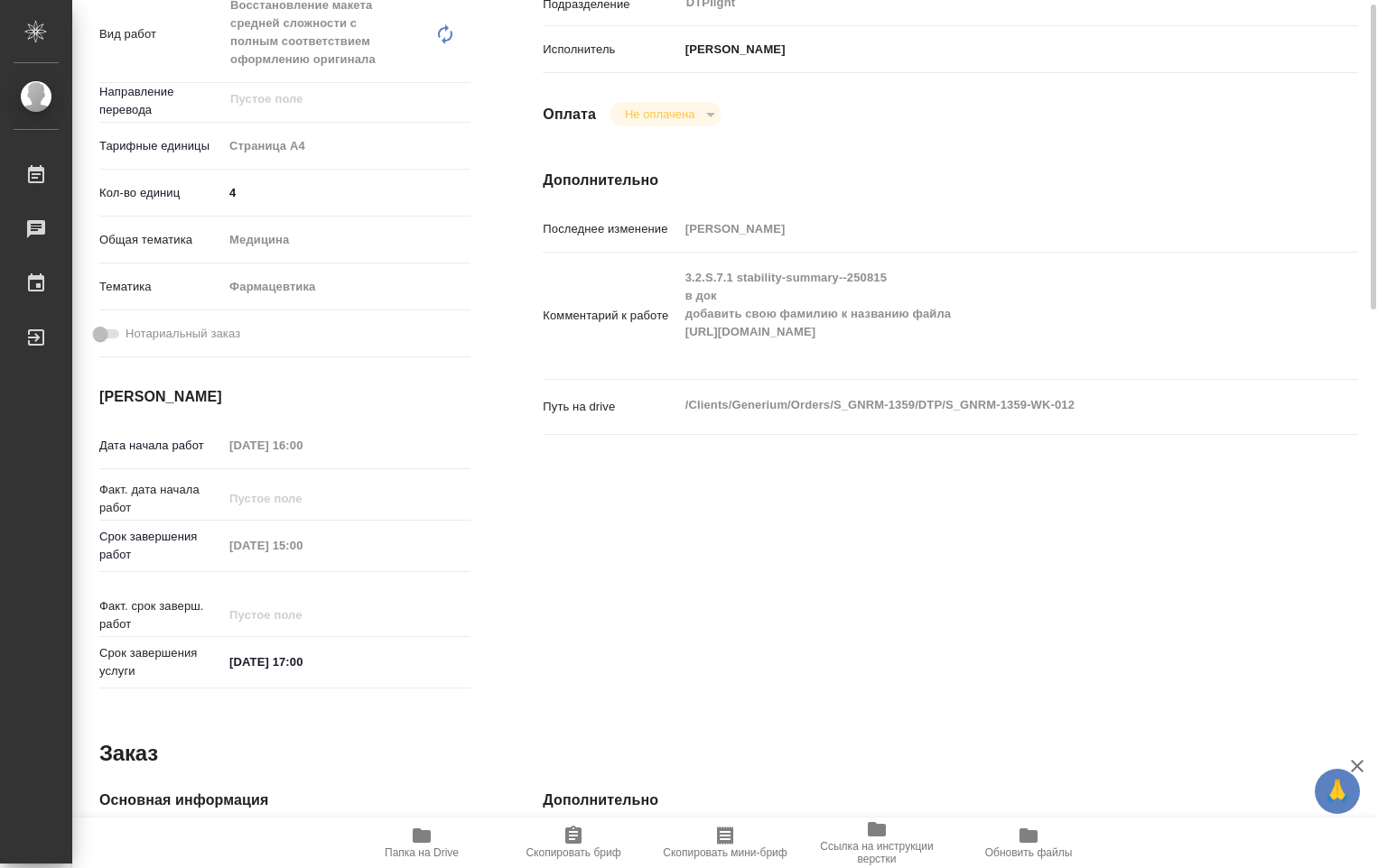
type textarea "x"
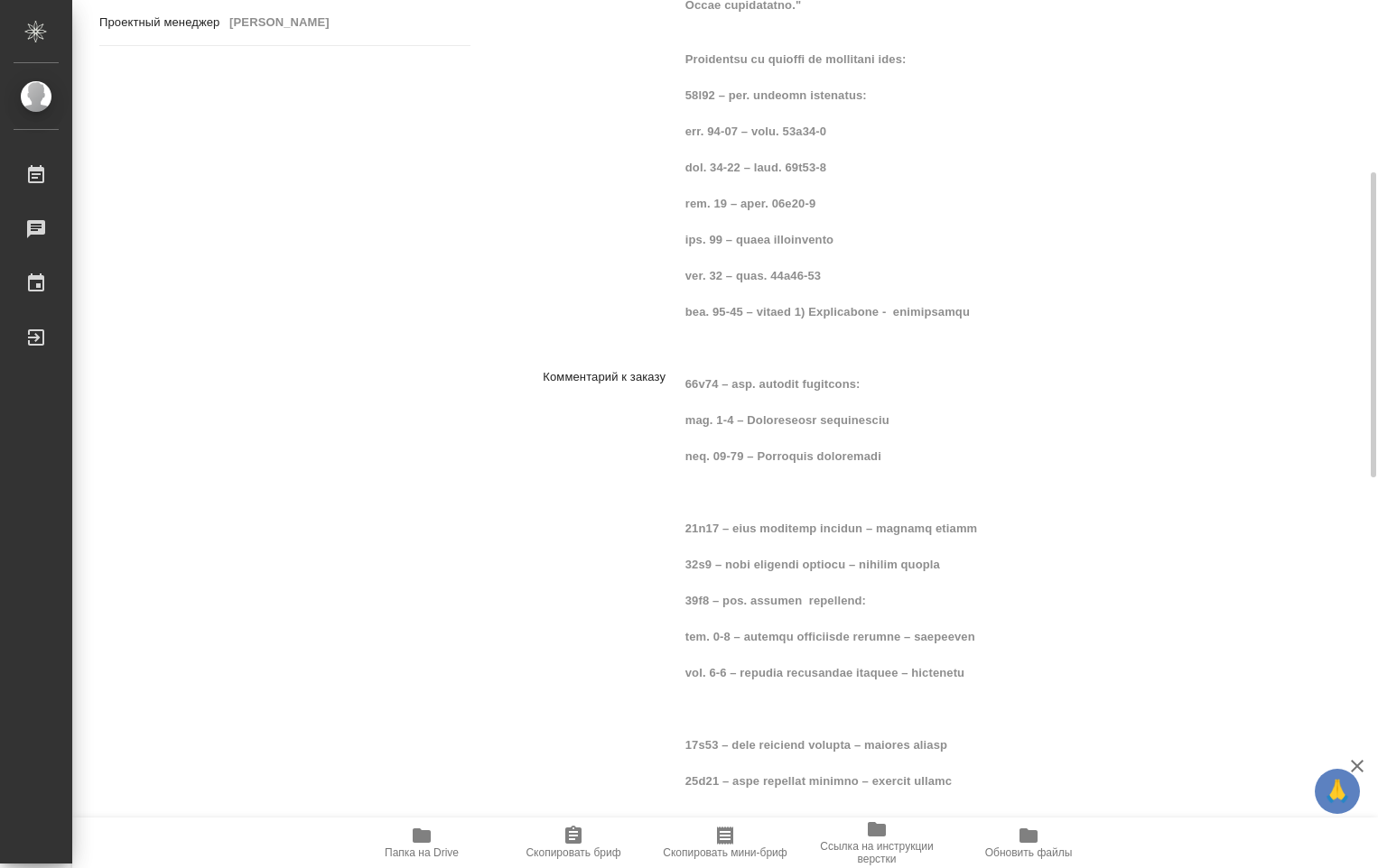
scroll to position [1603, 0]
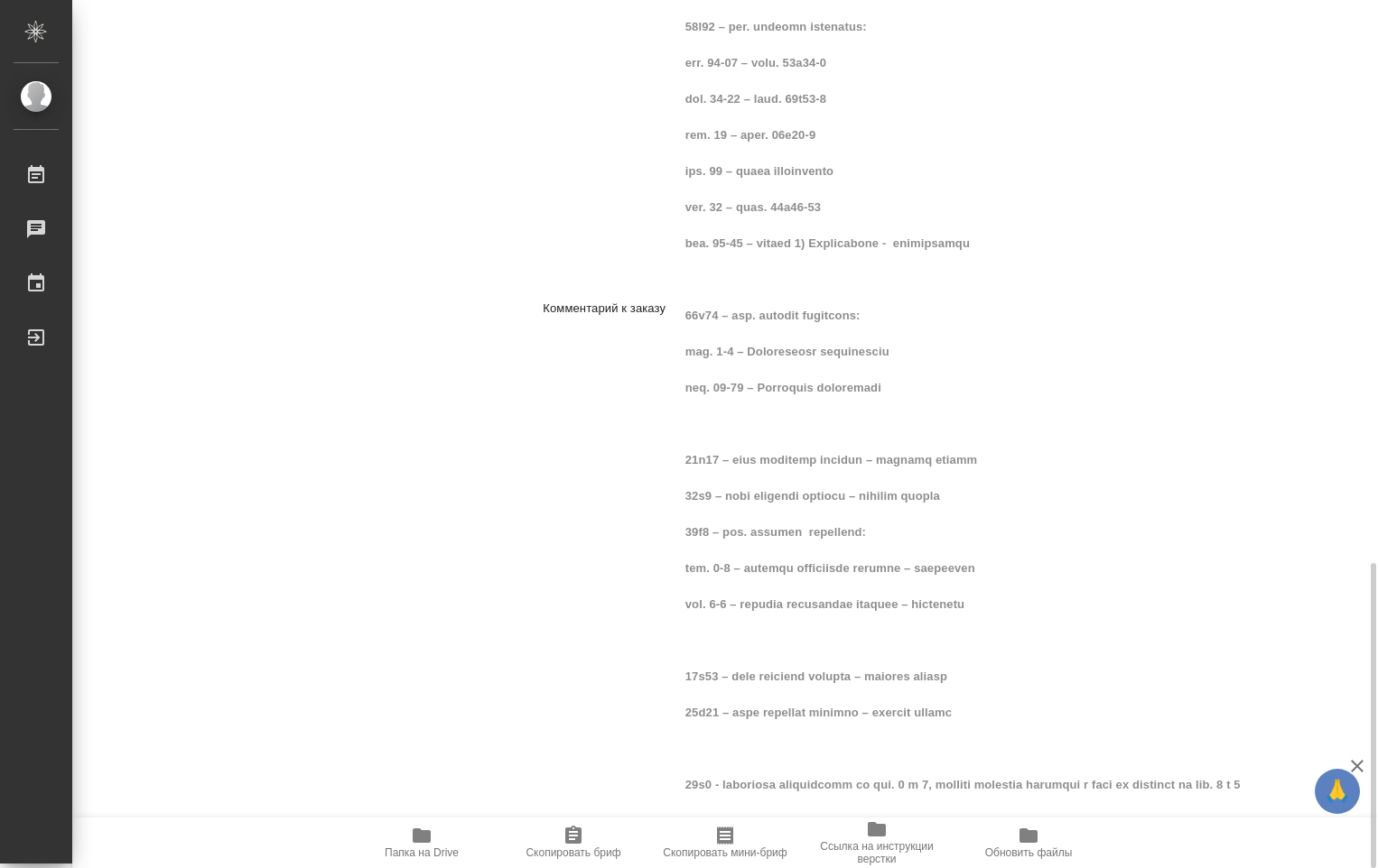
click at [411, 849] on span "Папка на Drive" at bounding box center [422, 853] width 74 height 13
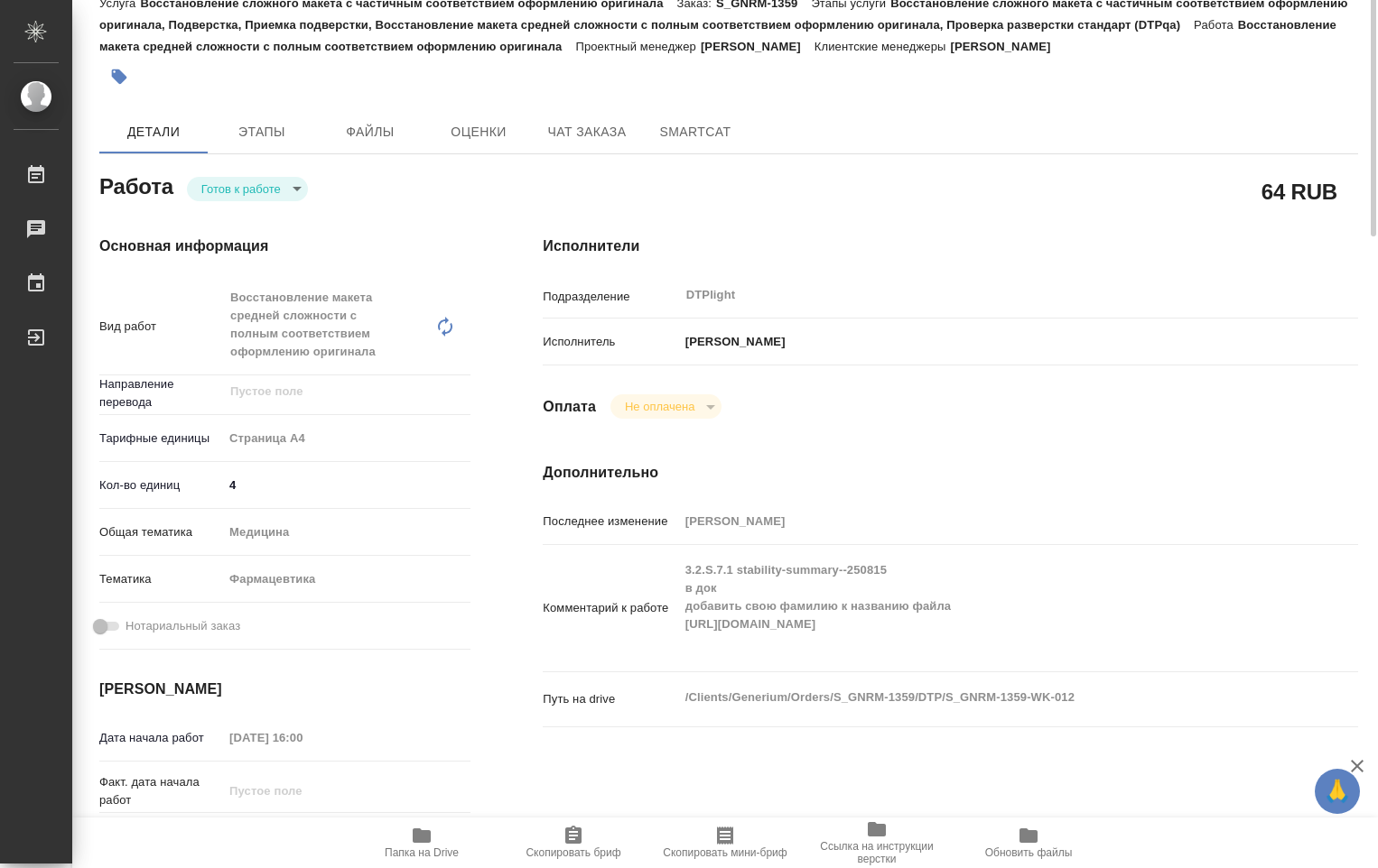
scroll to position [0, 0]
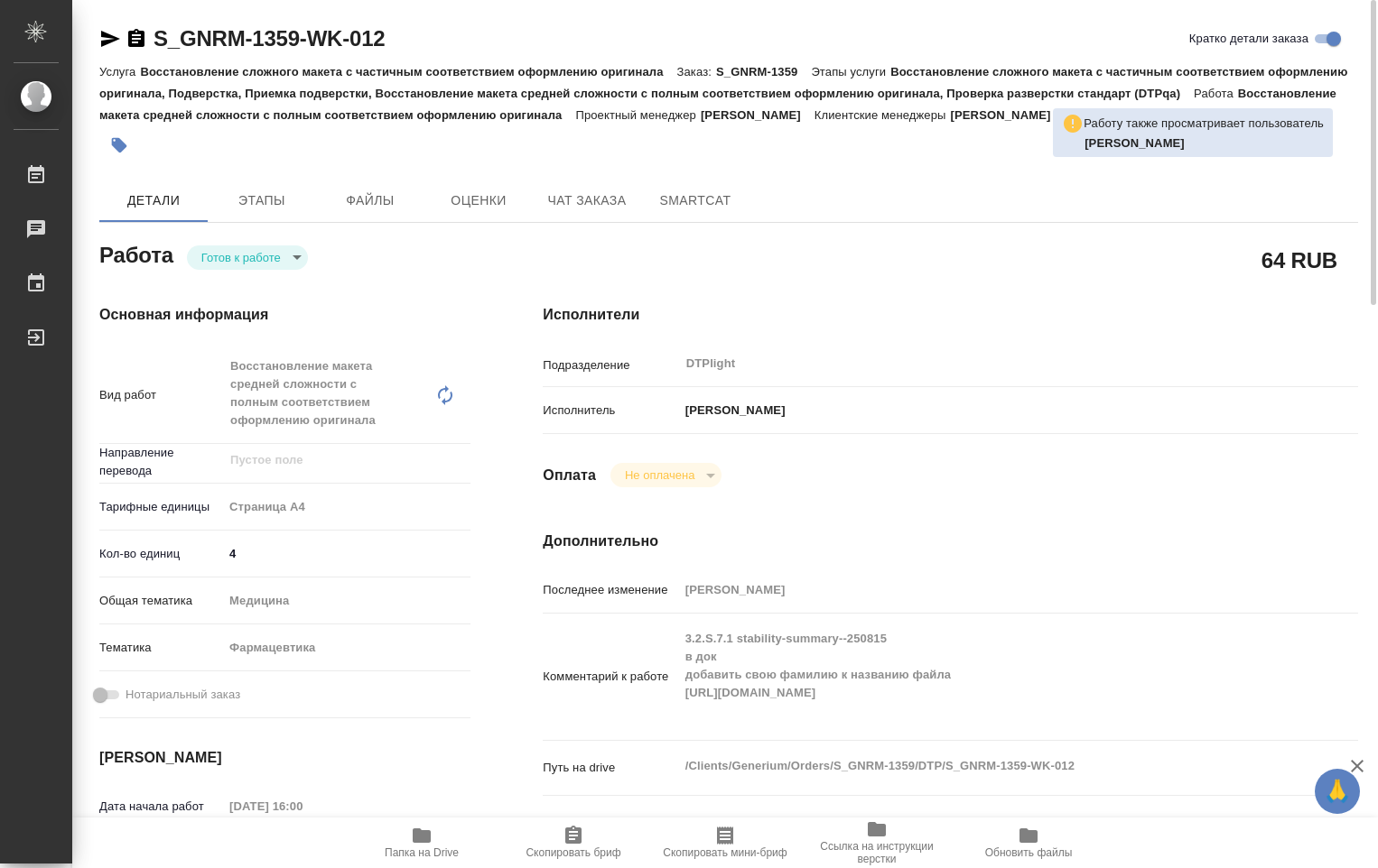
click at [104, 40] on icon "button" at bounding box center [110, 39] width 22 height 22
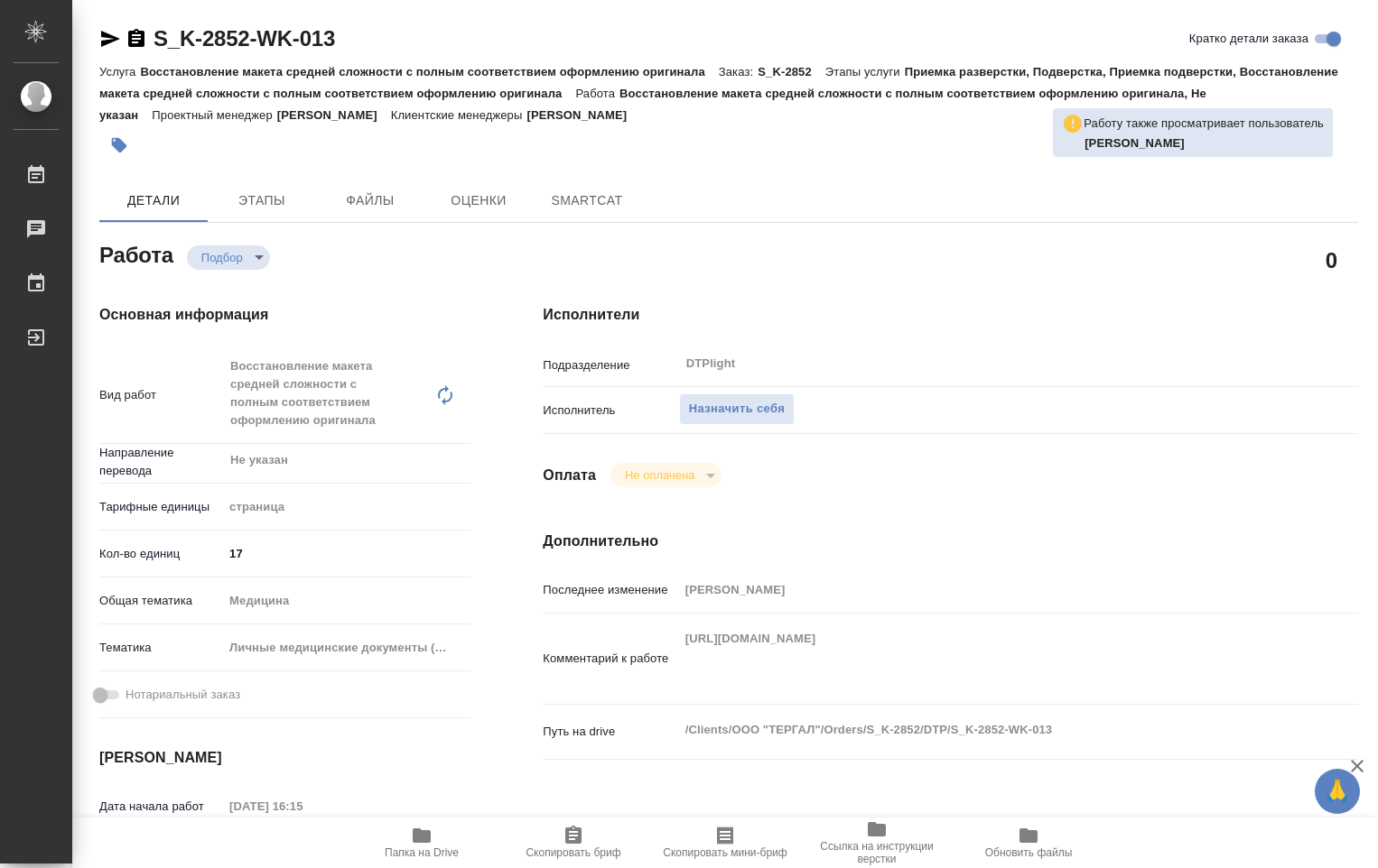
type textarea "x"
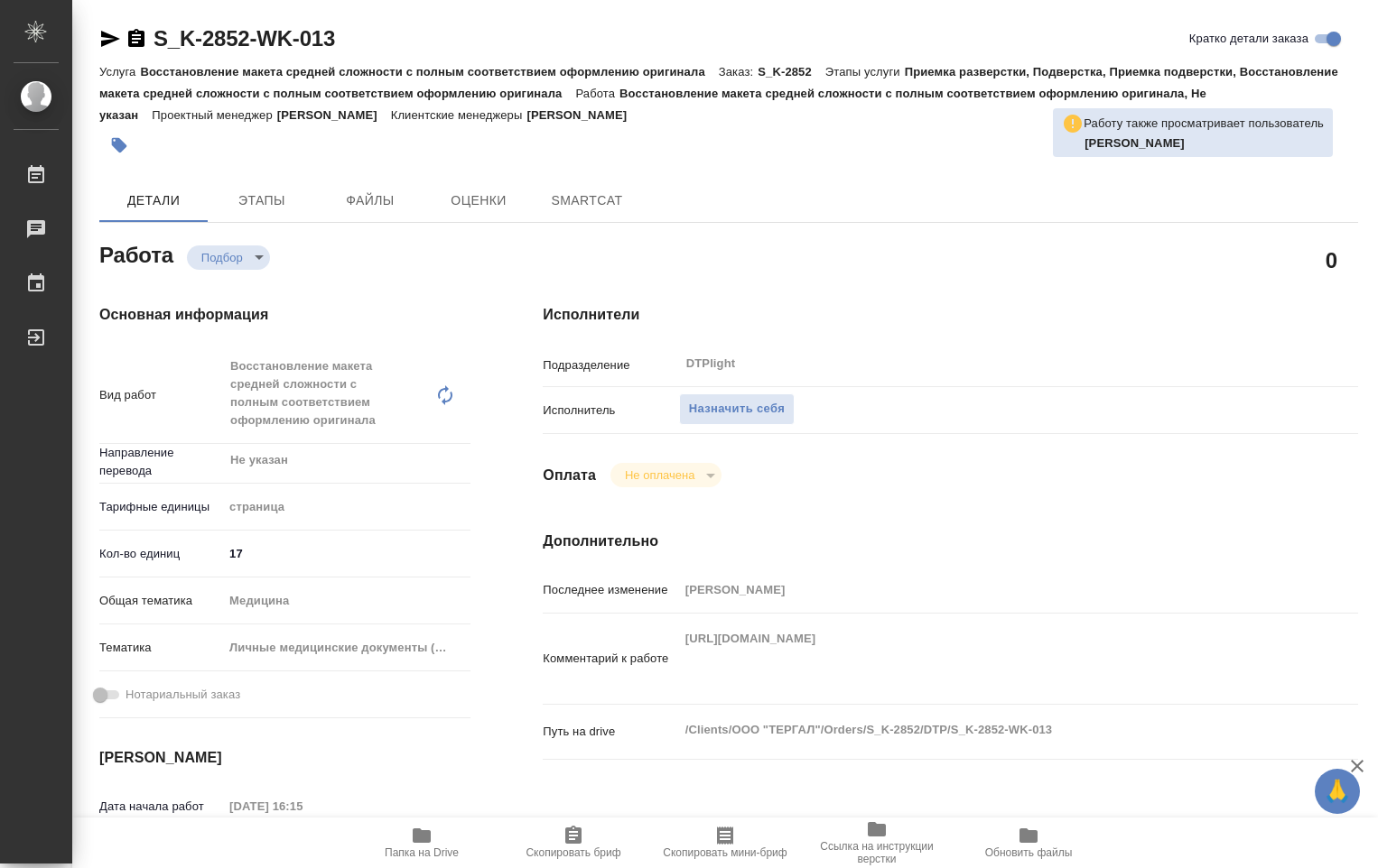
type textarea "x"
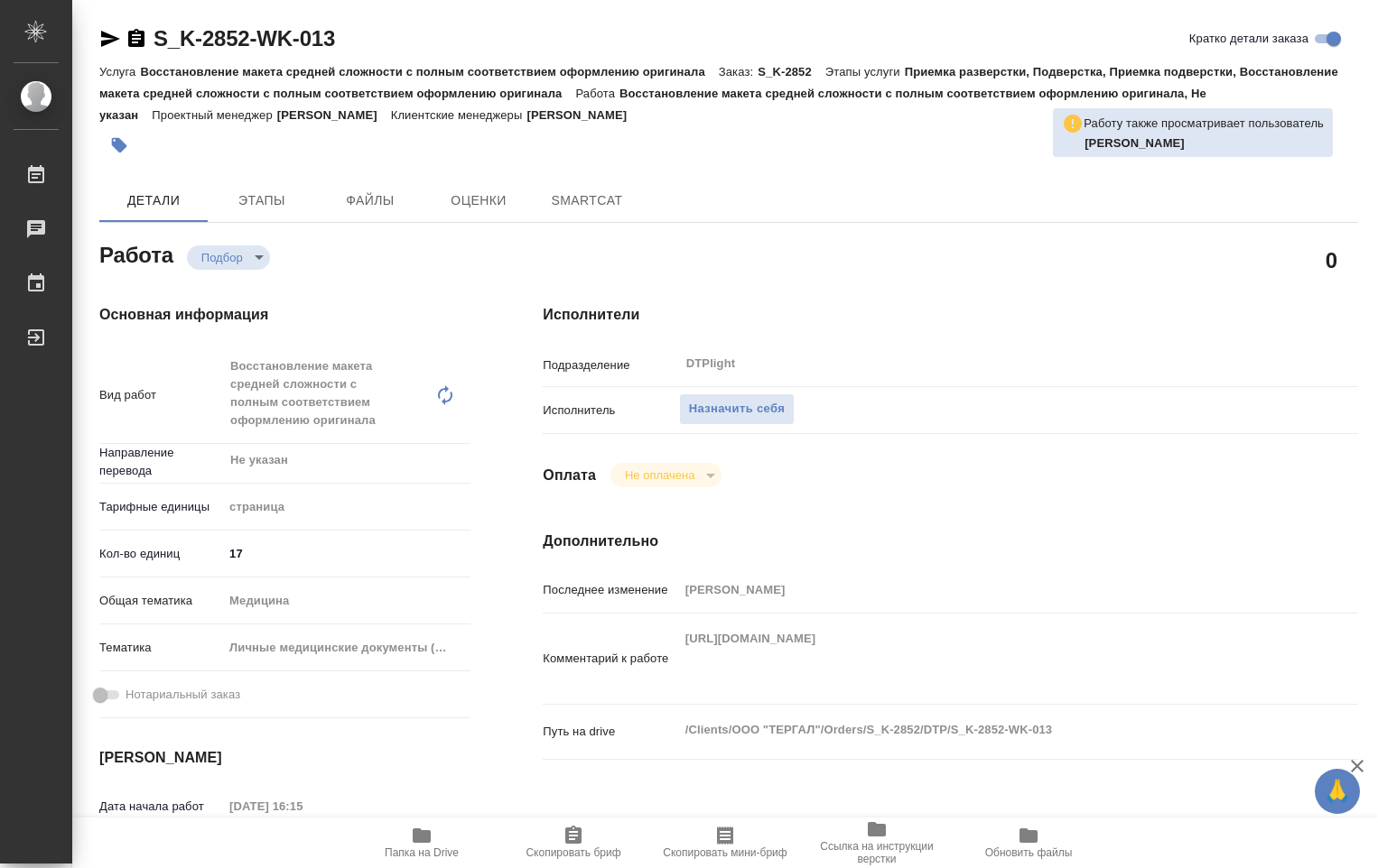
type textarea "x"
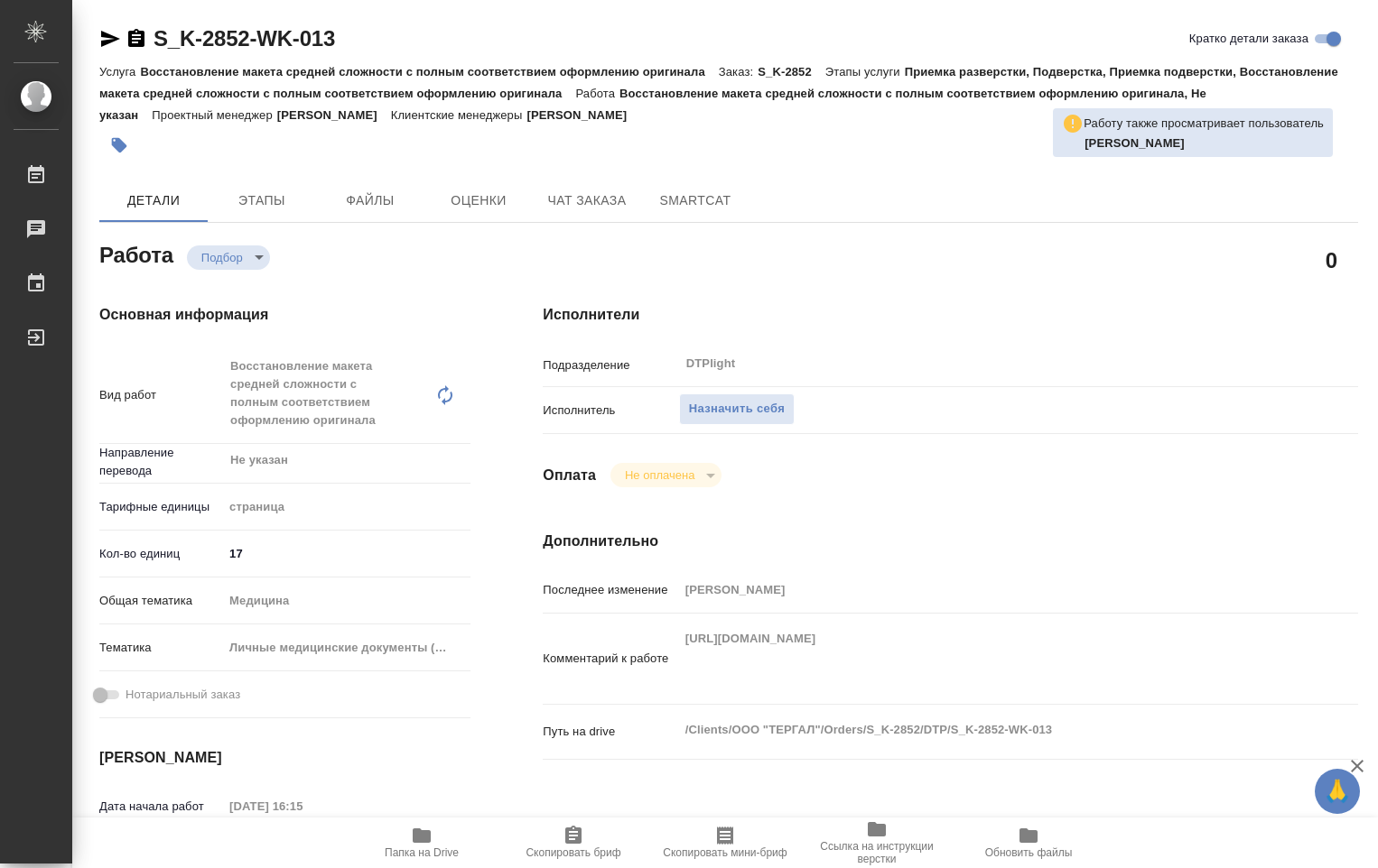
type textarea "x"
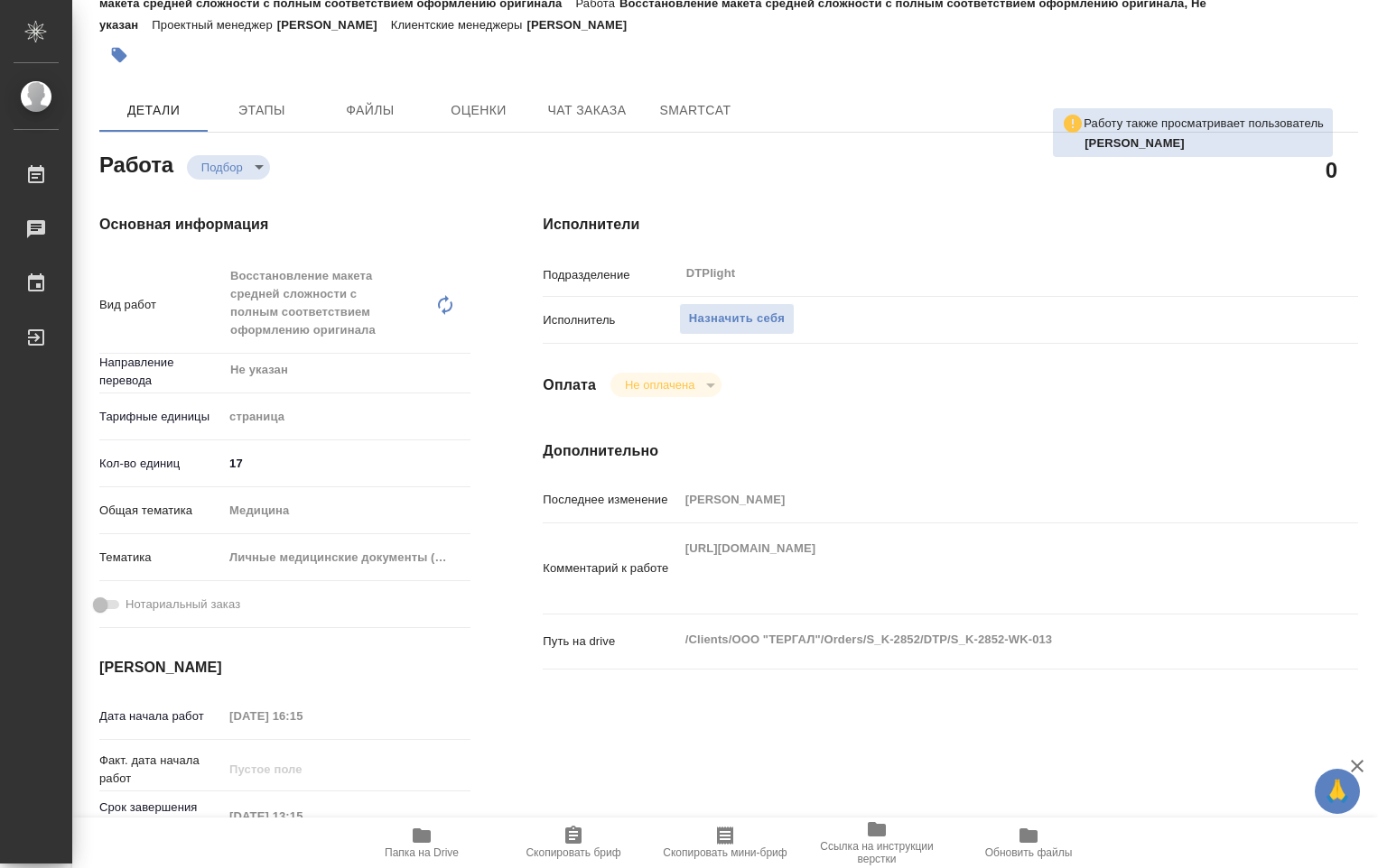
type textarea "x"
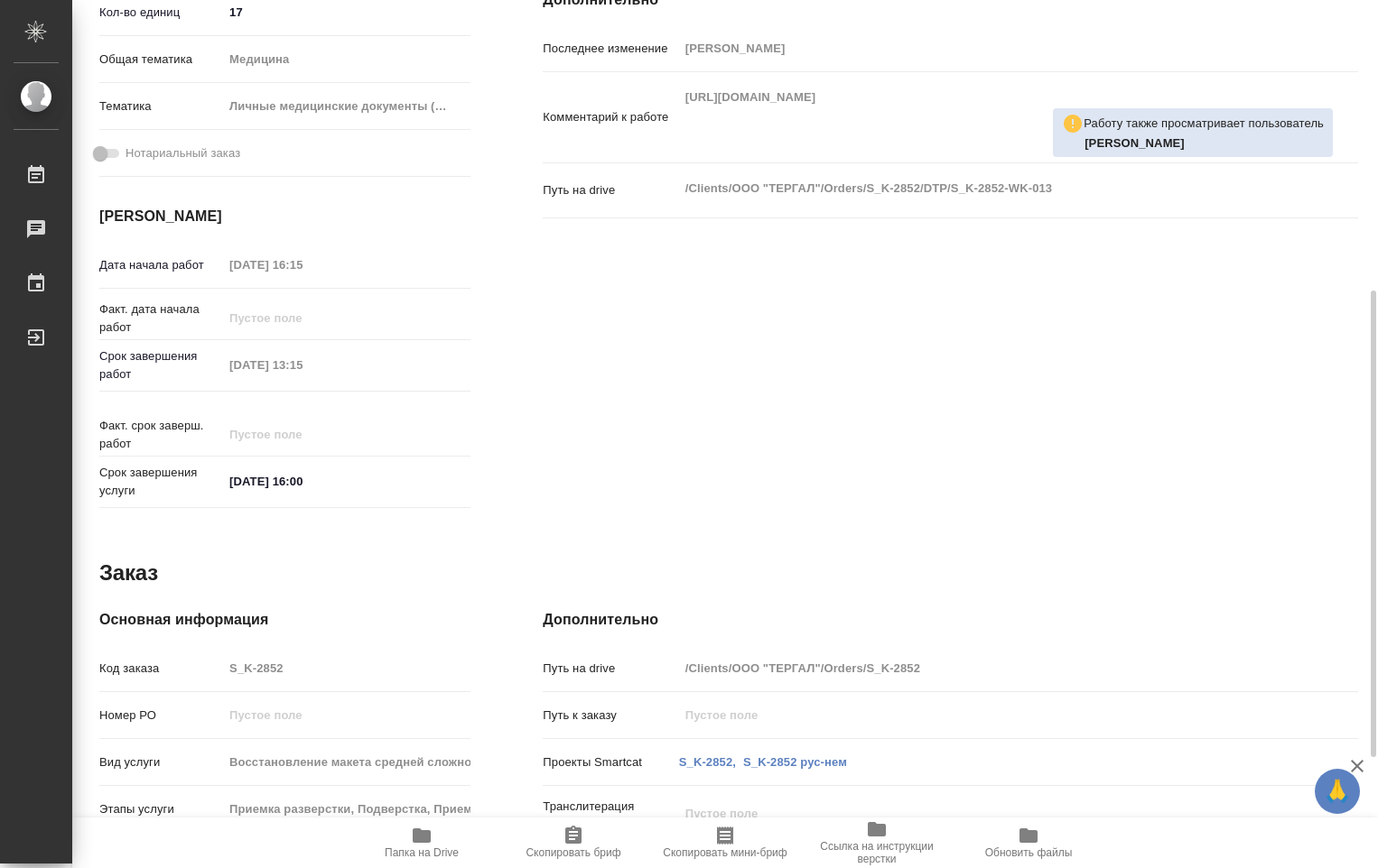
scroll to position [747, 0]
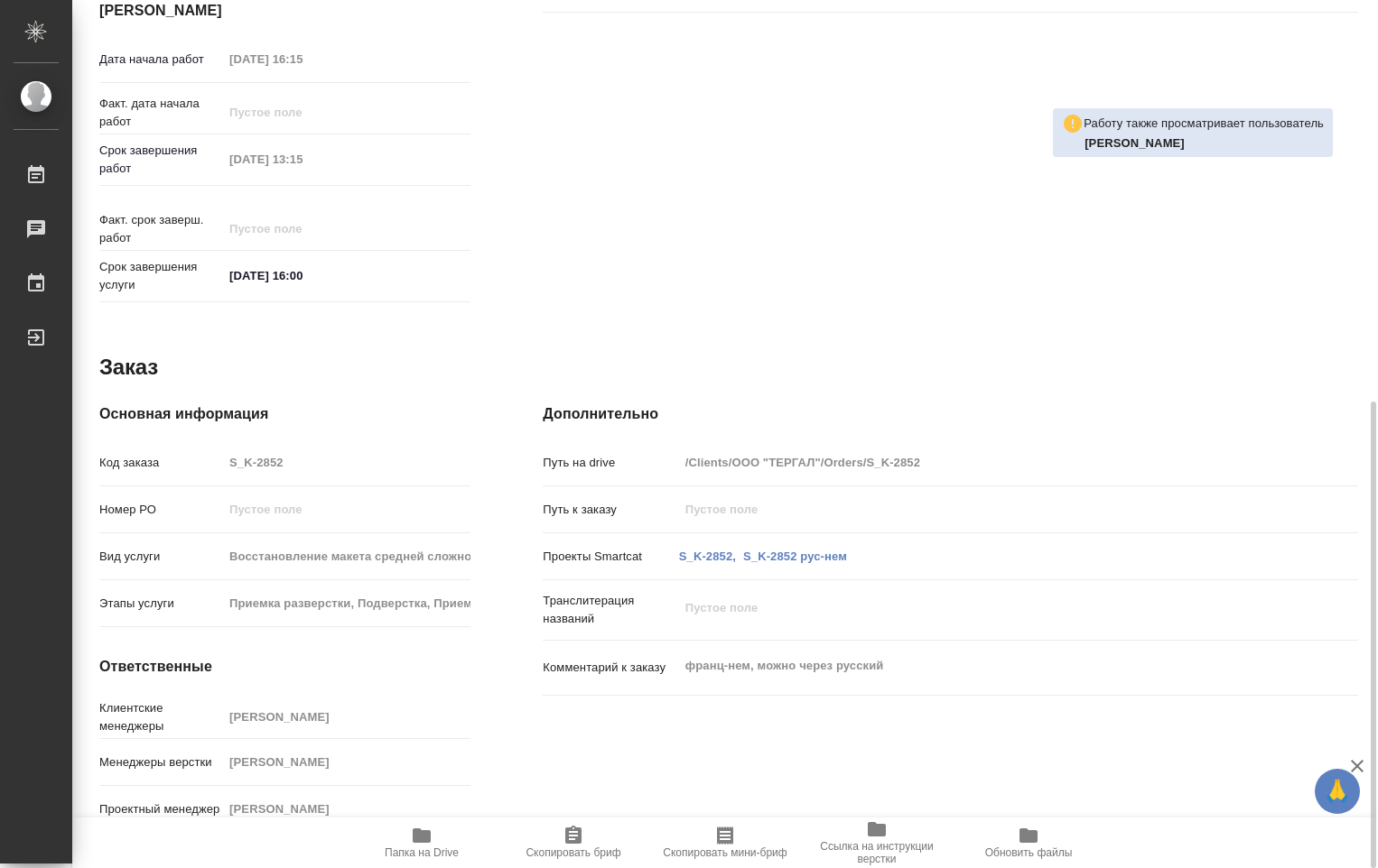
type textarea "x"
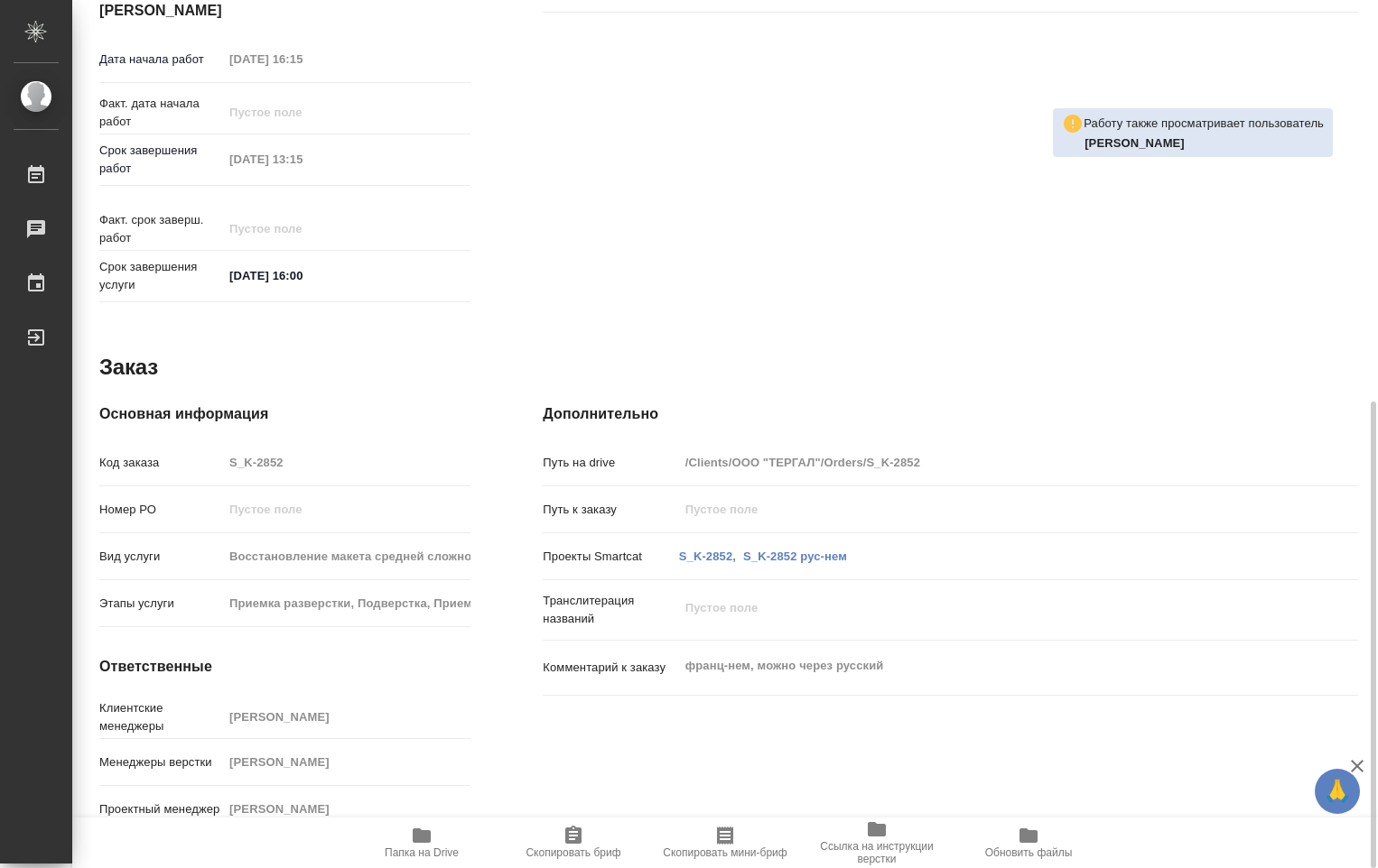
type textarea "x"
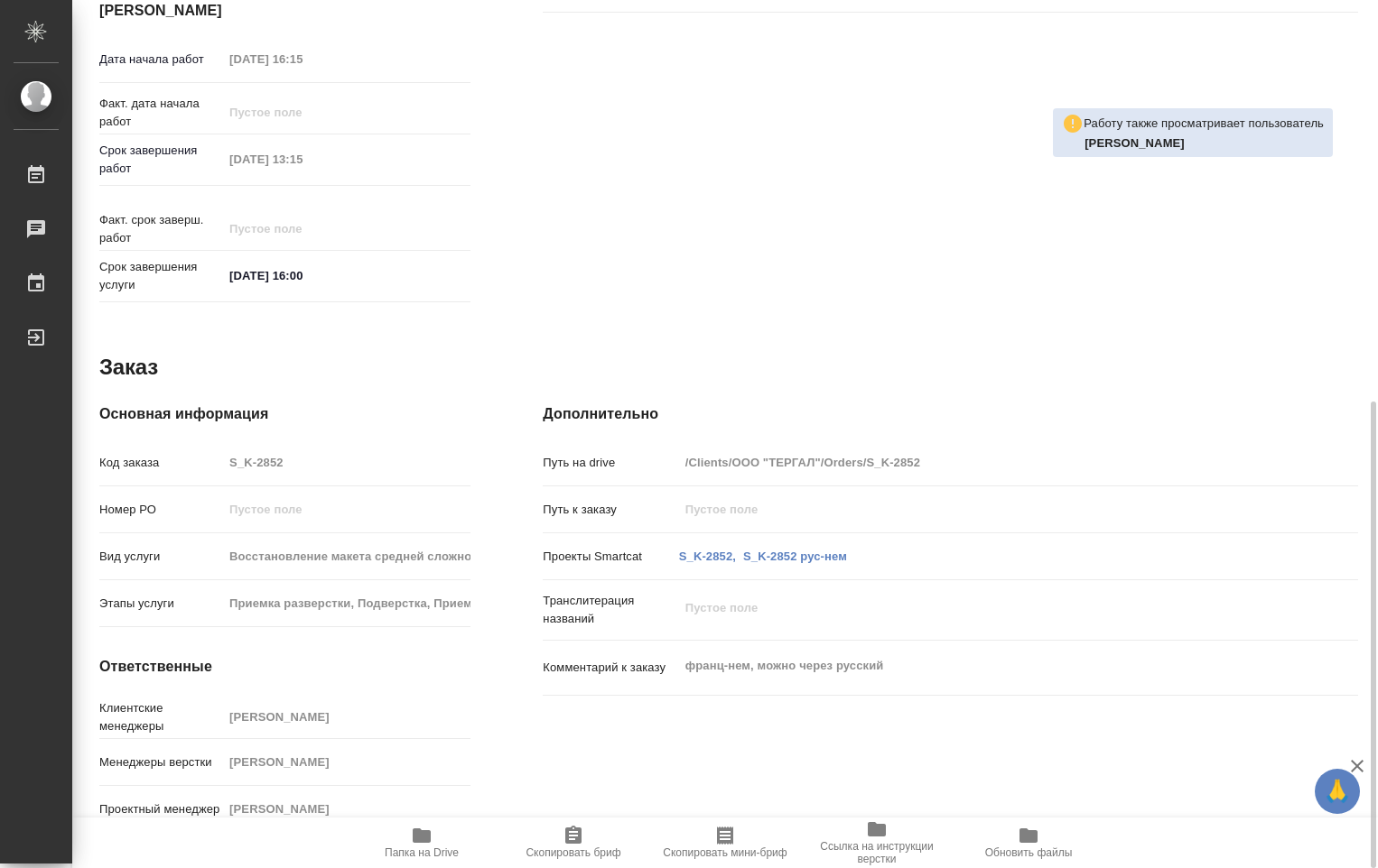
type textarea "x"
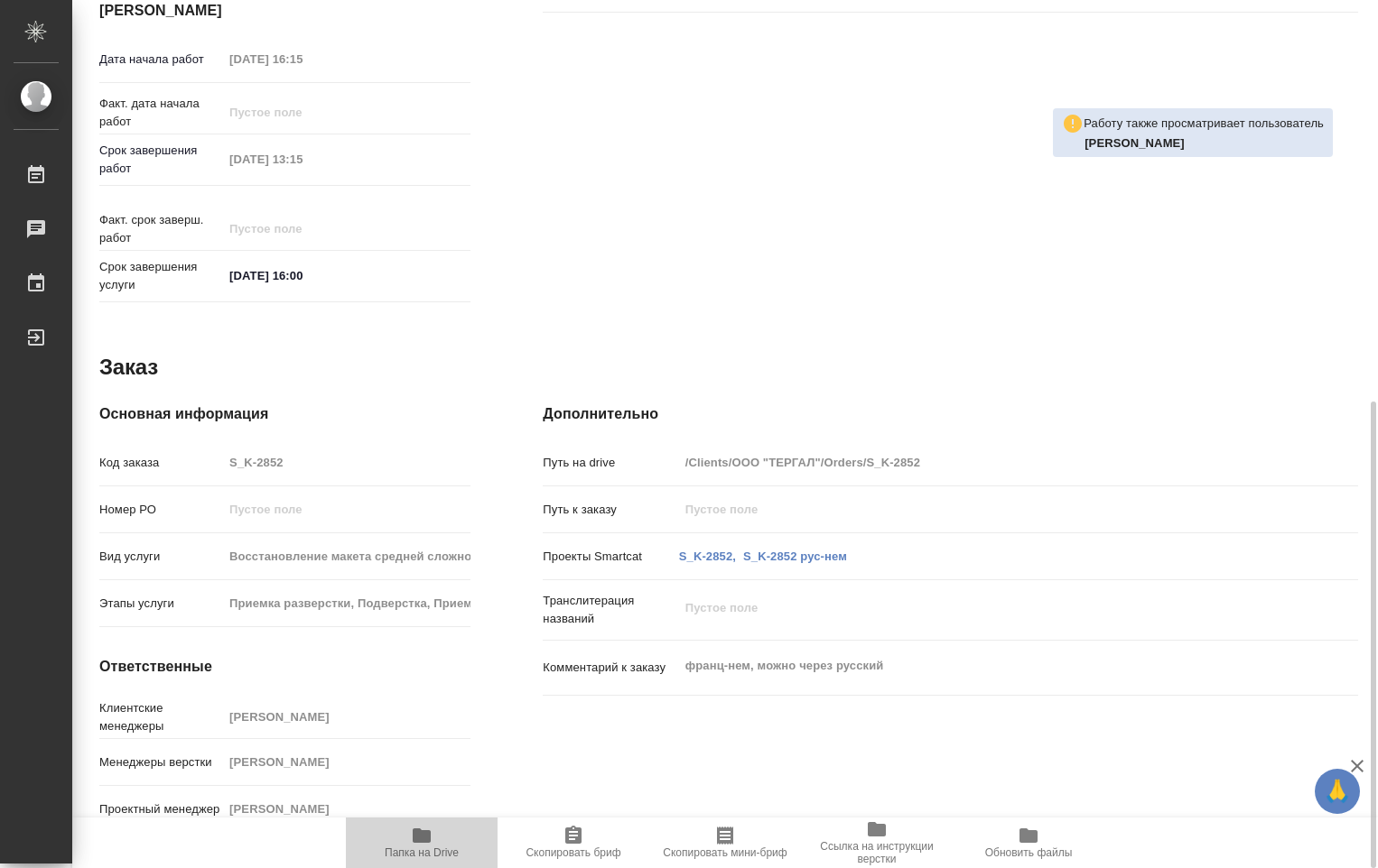
click at [439, 843] on span "Папка на Drive" at bounding box center [421, 843] width 130 height 35
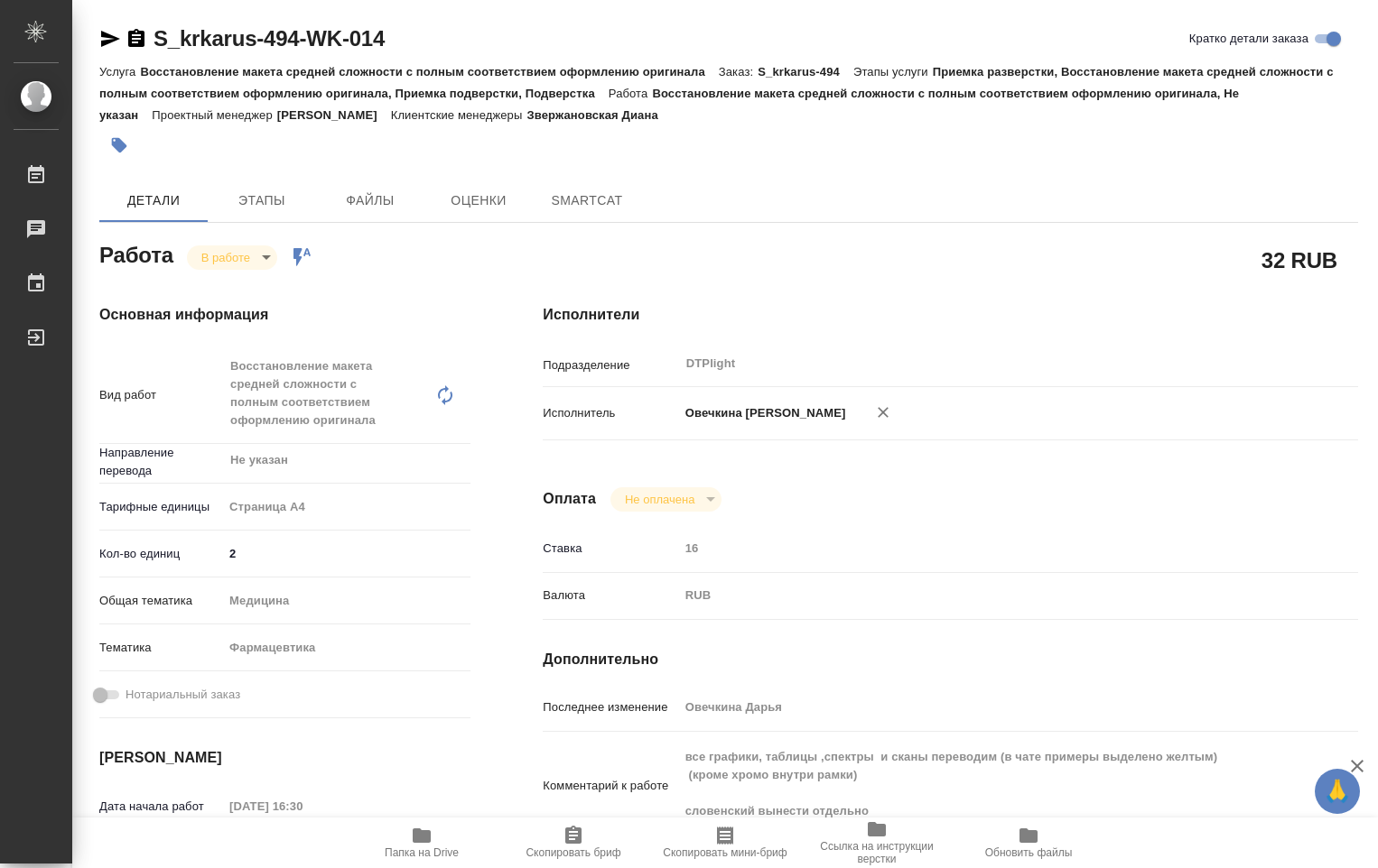
type textarea "x"
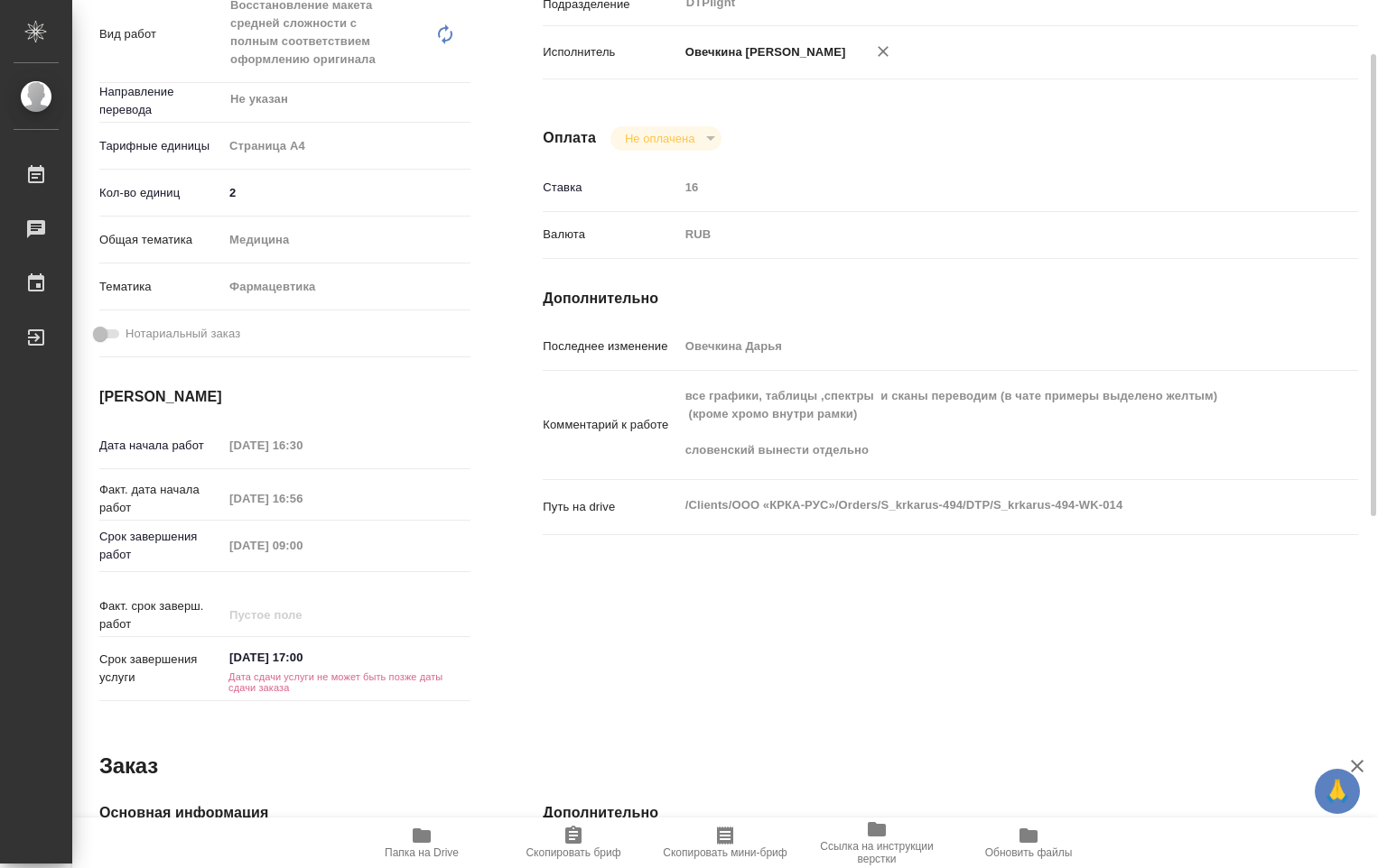
type textarea "x"
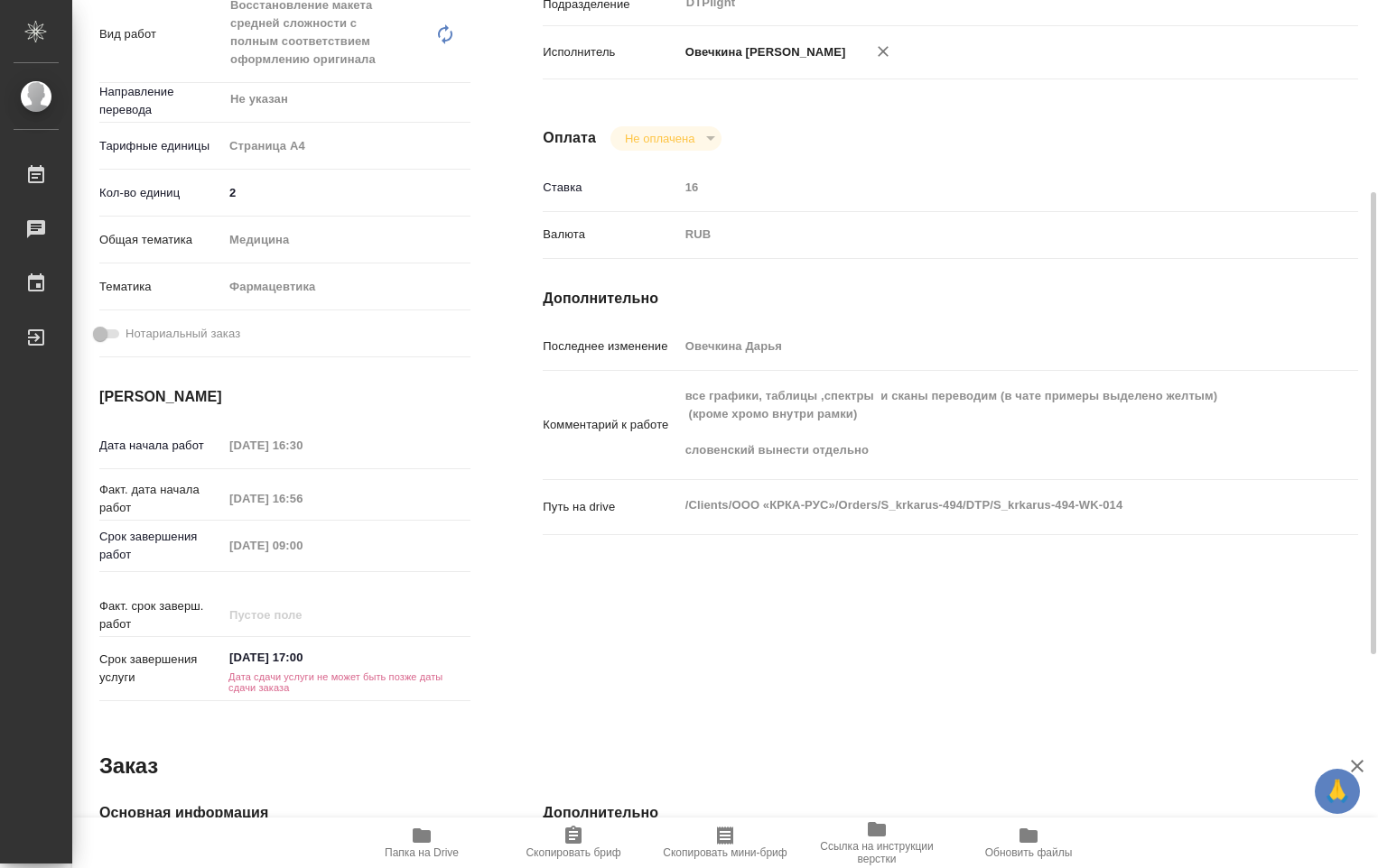
scroll to position [451, 0]
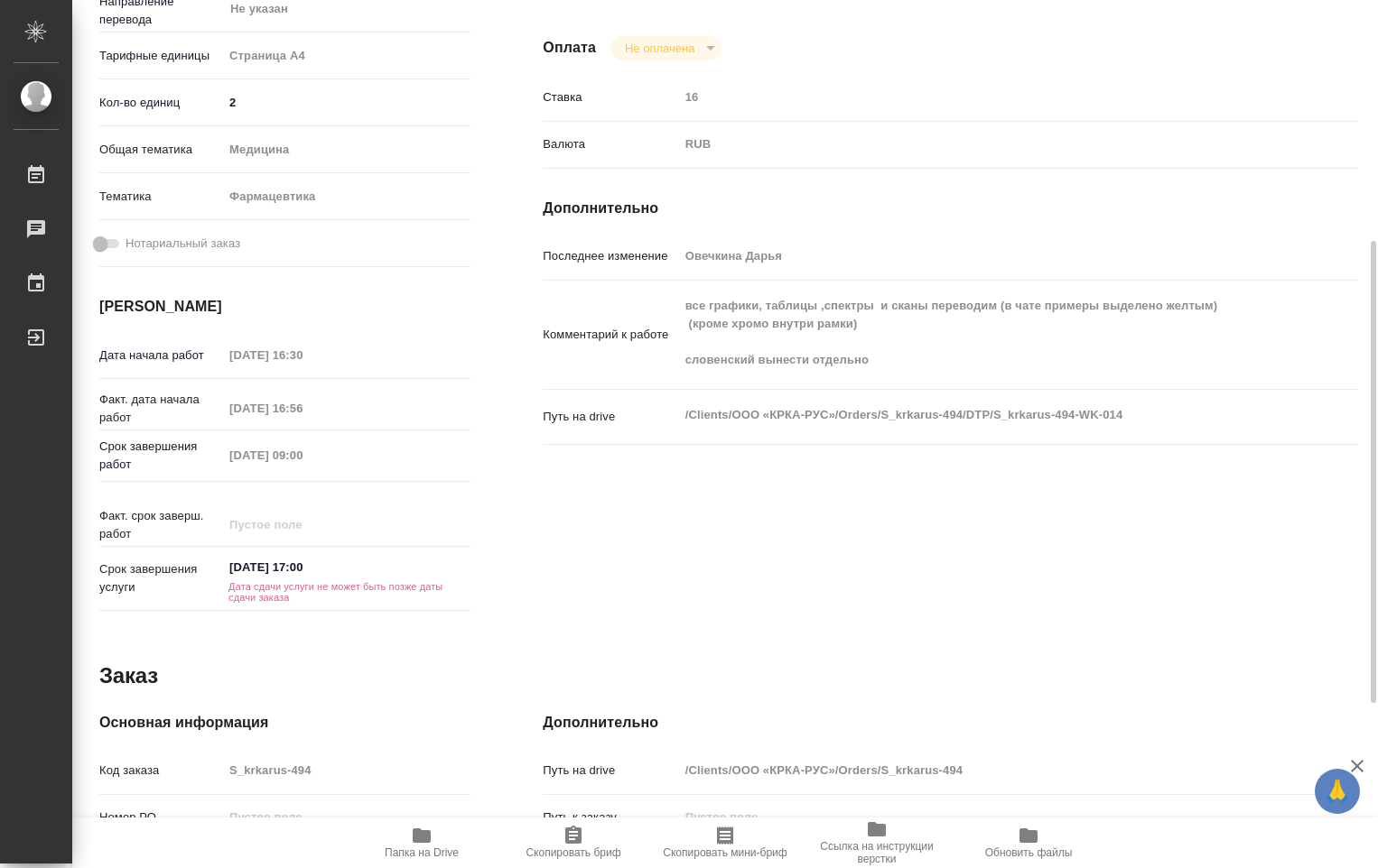
type textarea "x"
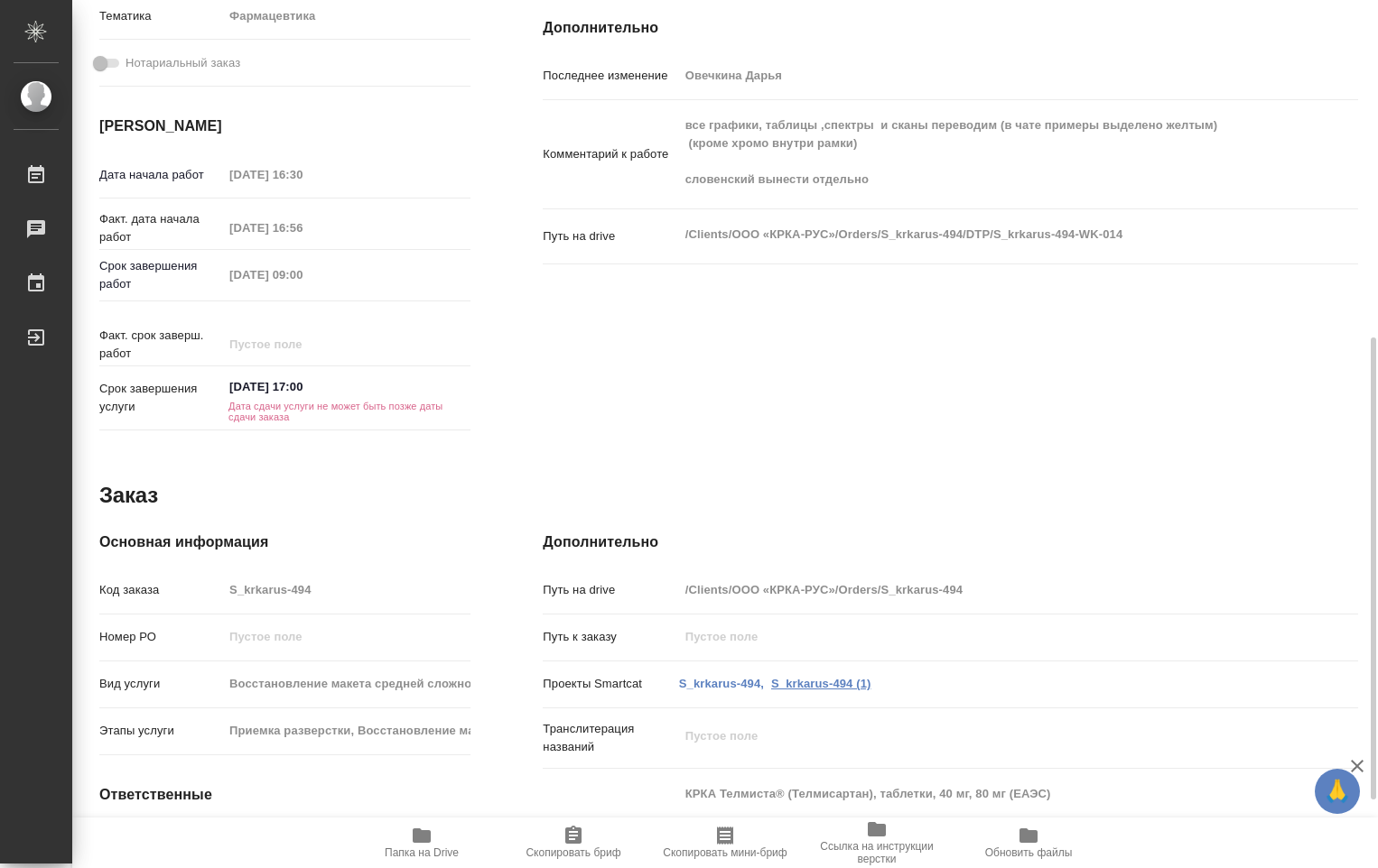
type textarea "x"
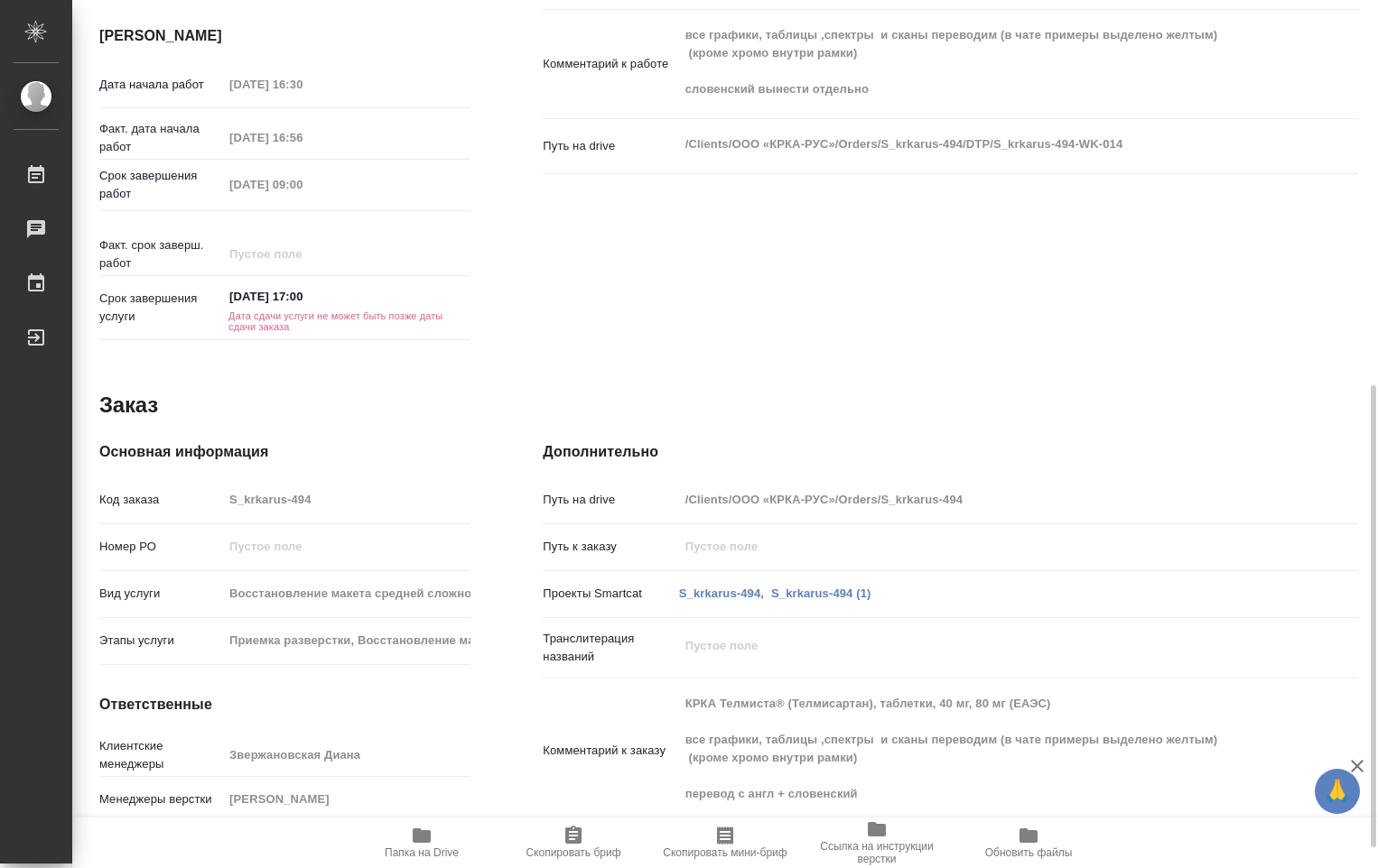
scroll to position [760, 0]
